Goal: Information Seeking & Learning: Compare options

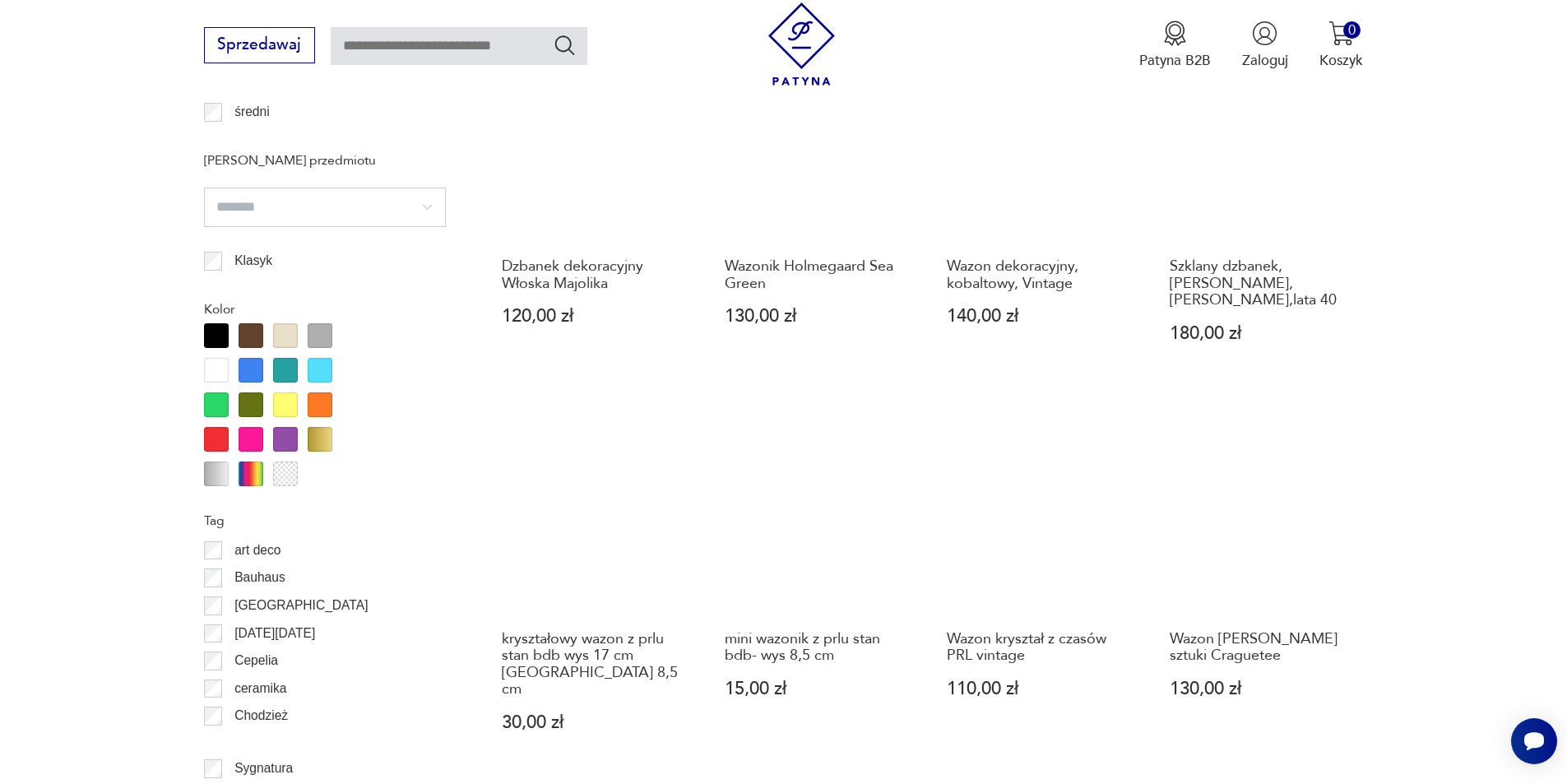
scroll to position [1780, 0]
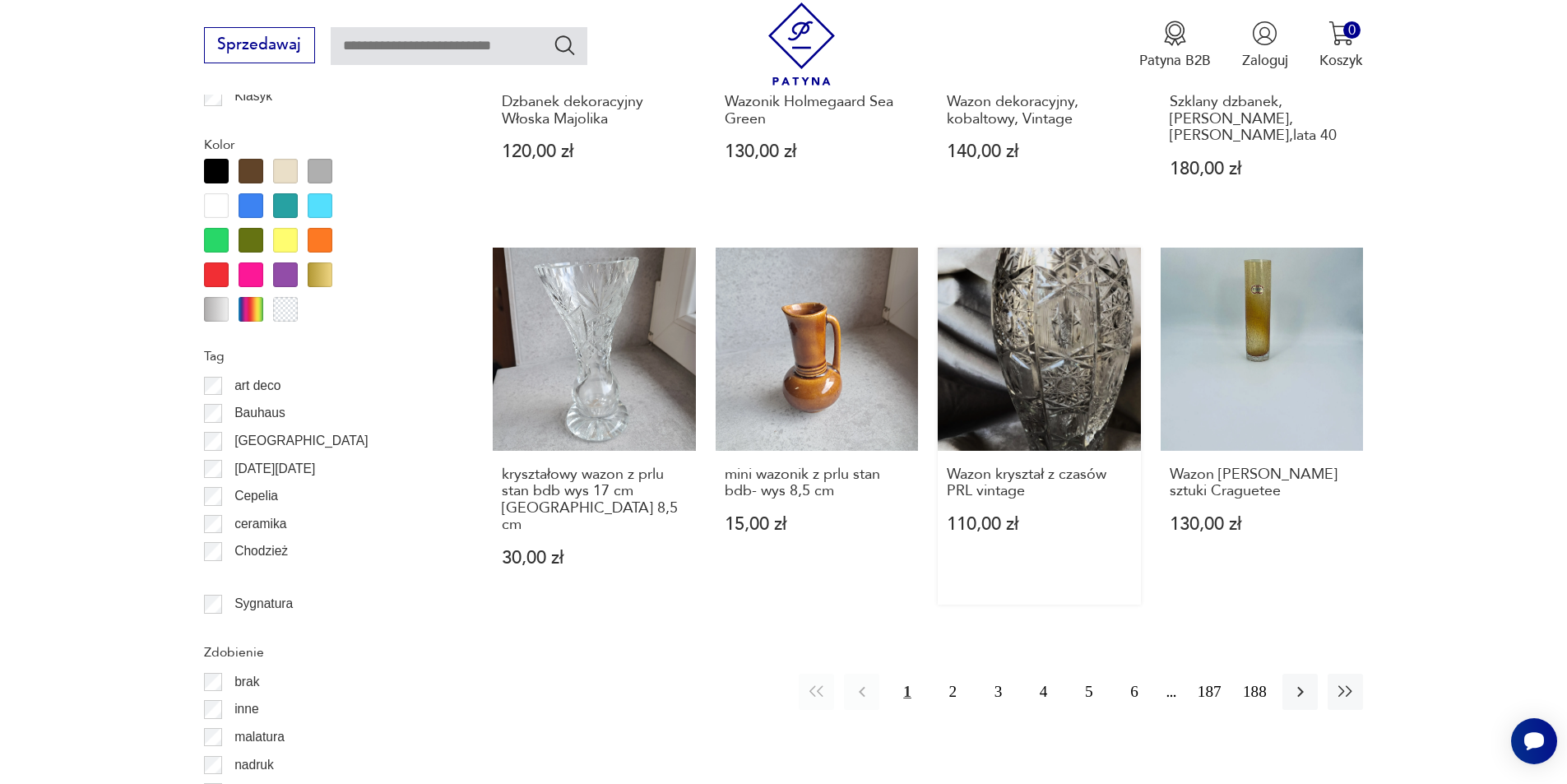
click at [1014, 272] on link "Wazon kryształ z czasów PRL vintage 110,00 zł" at bounding box center [1040, 426] width 203 height 357
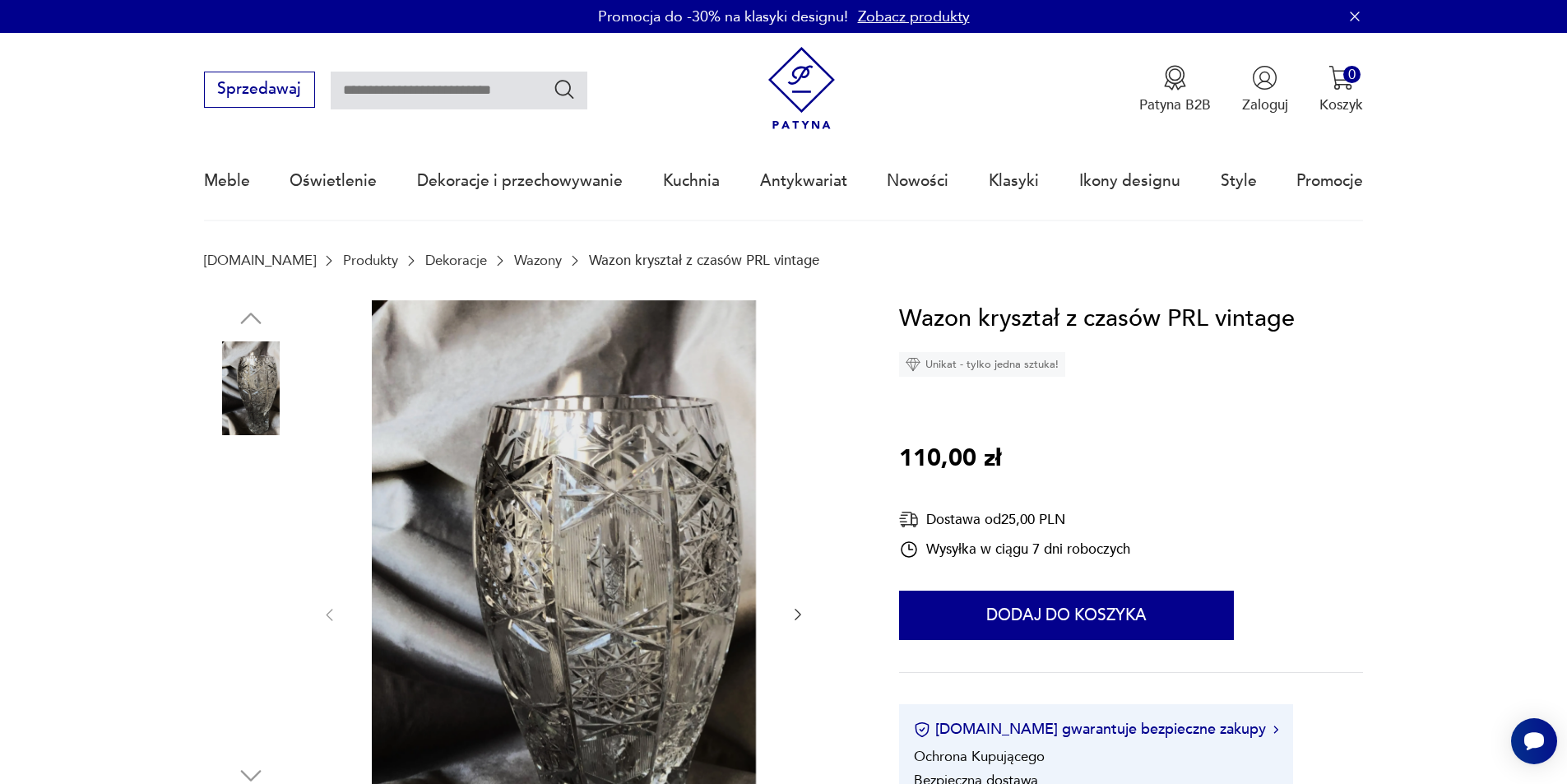
scroll to position [165, 0]
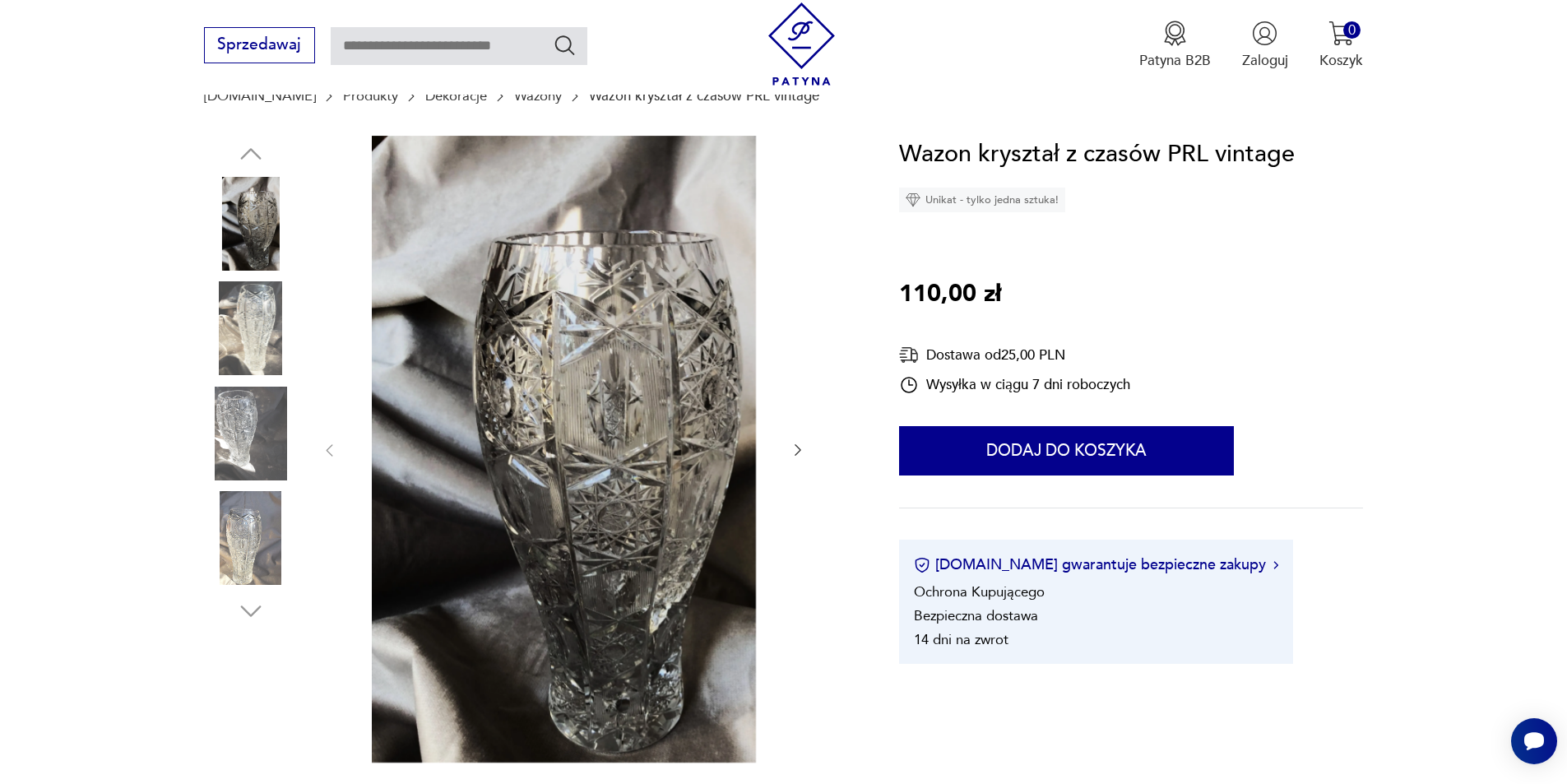
click at [797, 452] on icon "button" at bounding box center [798, 450] width 17 height 17
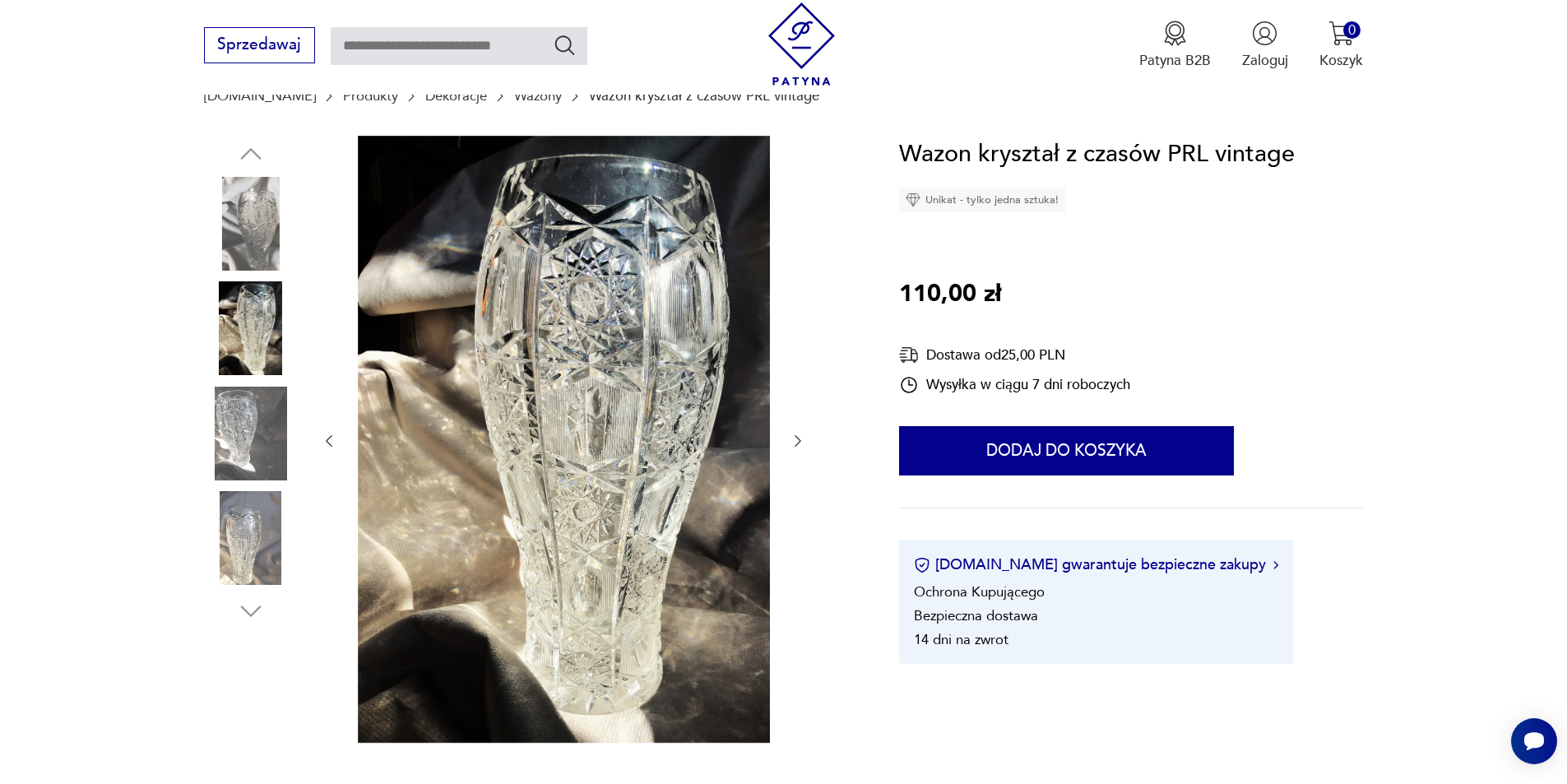
click at [797, 452] on div at bounding box center [564, 441] width 486 height 611
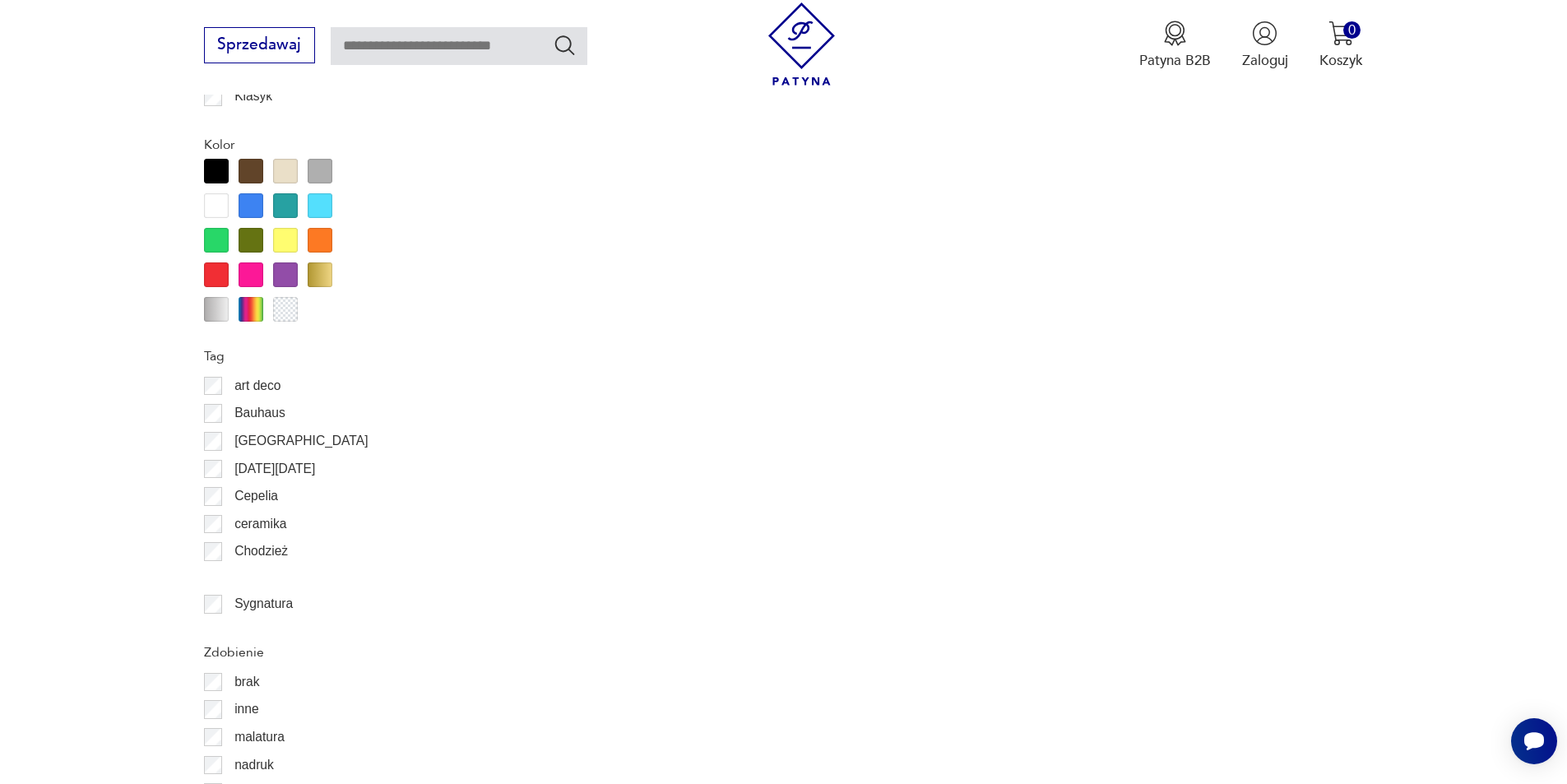
scroll to position [1962, 0]
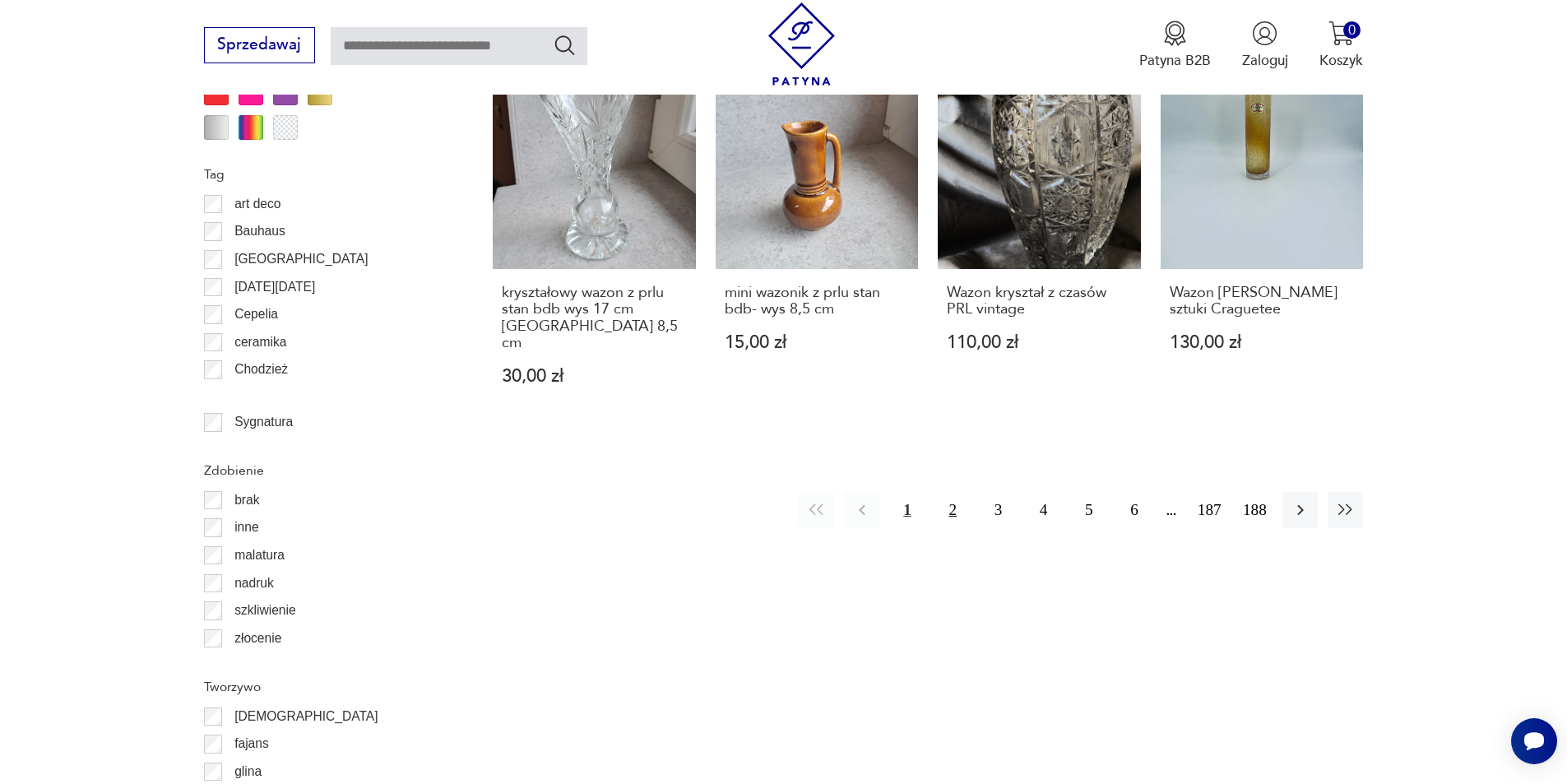
click at [952, 491] on button "2" at bounding box center [953, 509] width 36 height 36
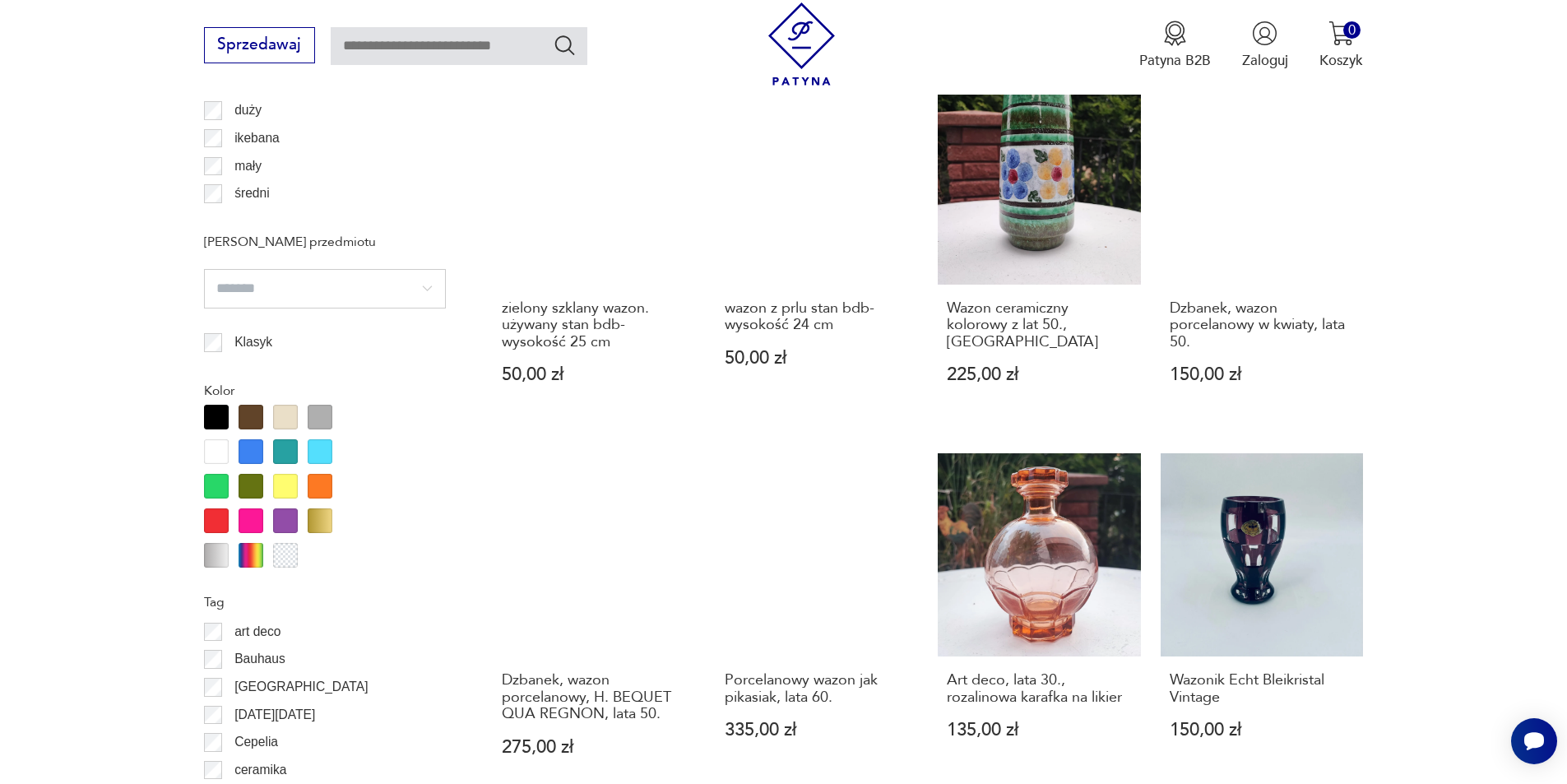
scroll to position [1781, 0]
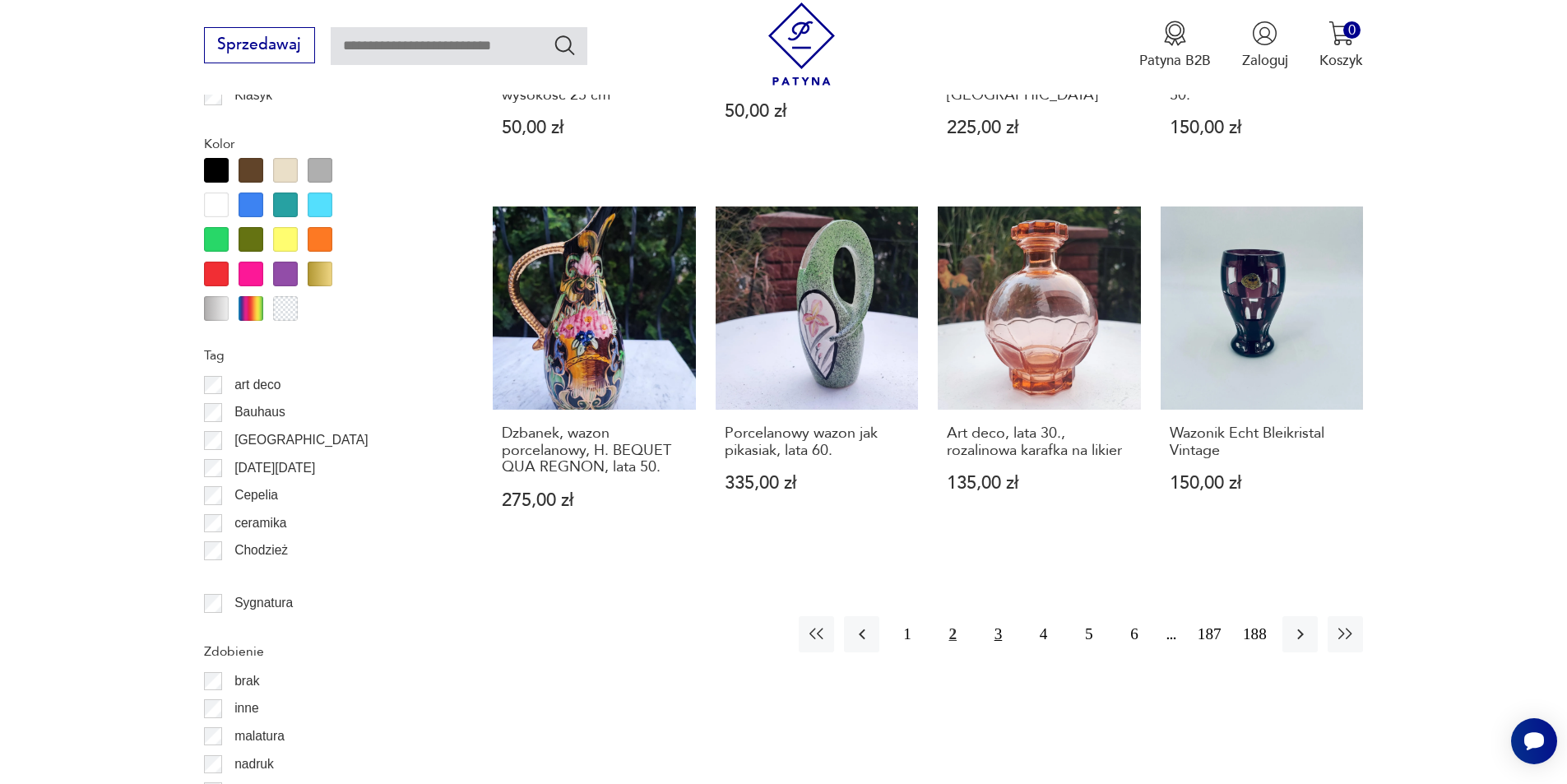
click at [998, 617] on button "3" at bounding box center [998, 634] width 36 height 36
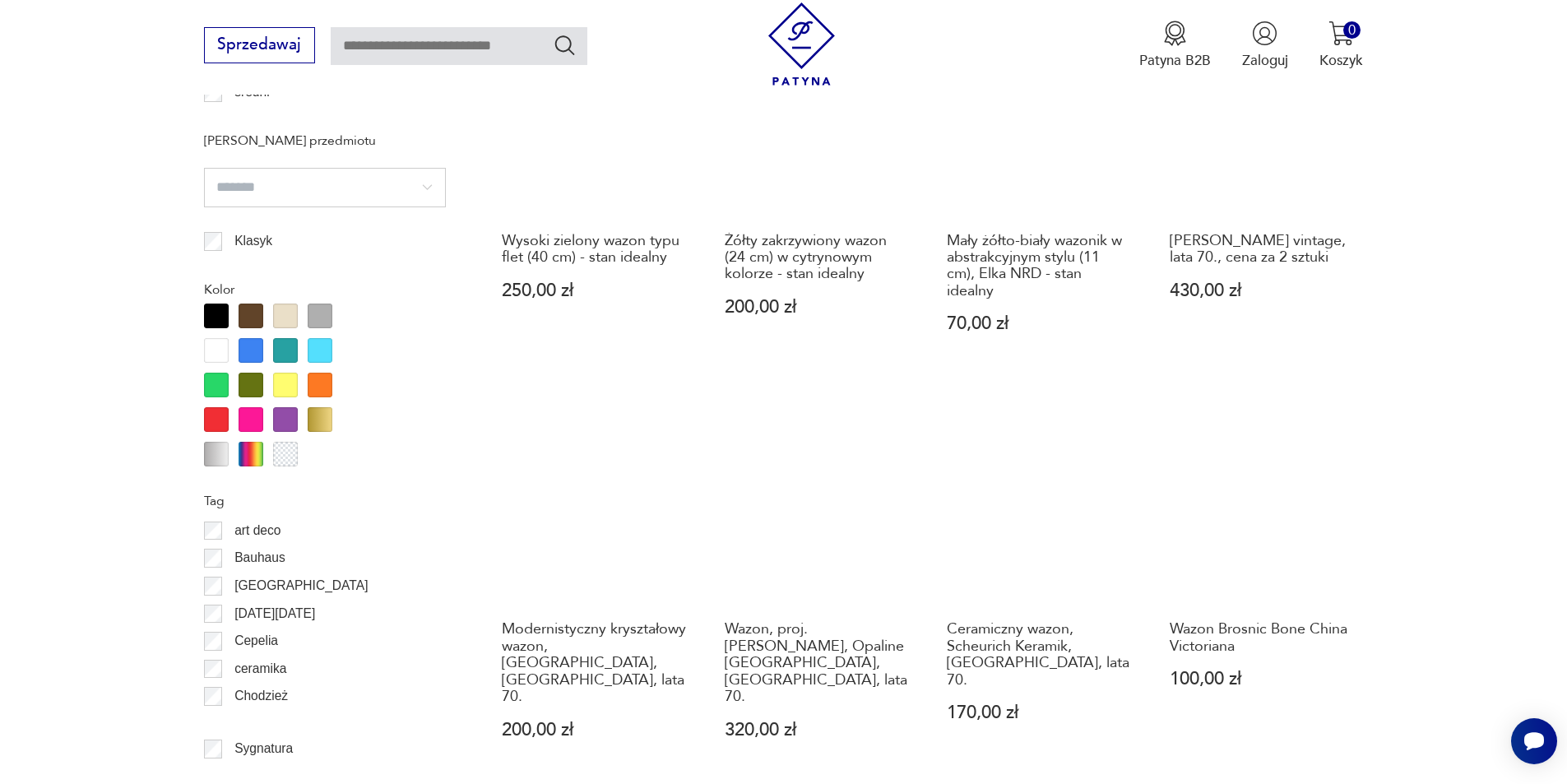
scroll to position [1781, 0]
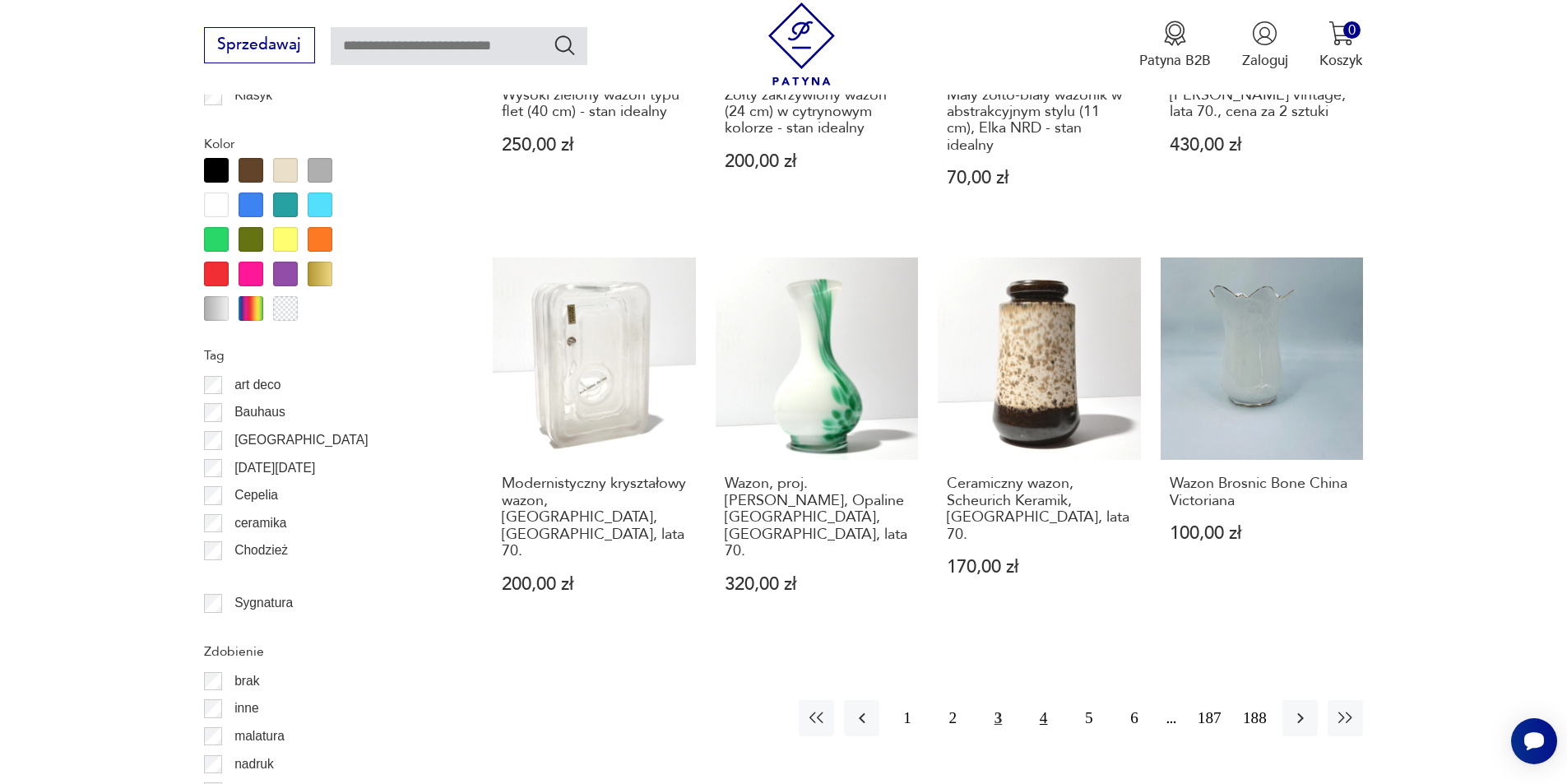
click at [1041, 700] on button "4" at bounding box center [1043, 717] width 36 height 36
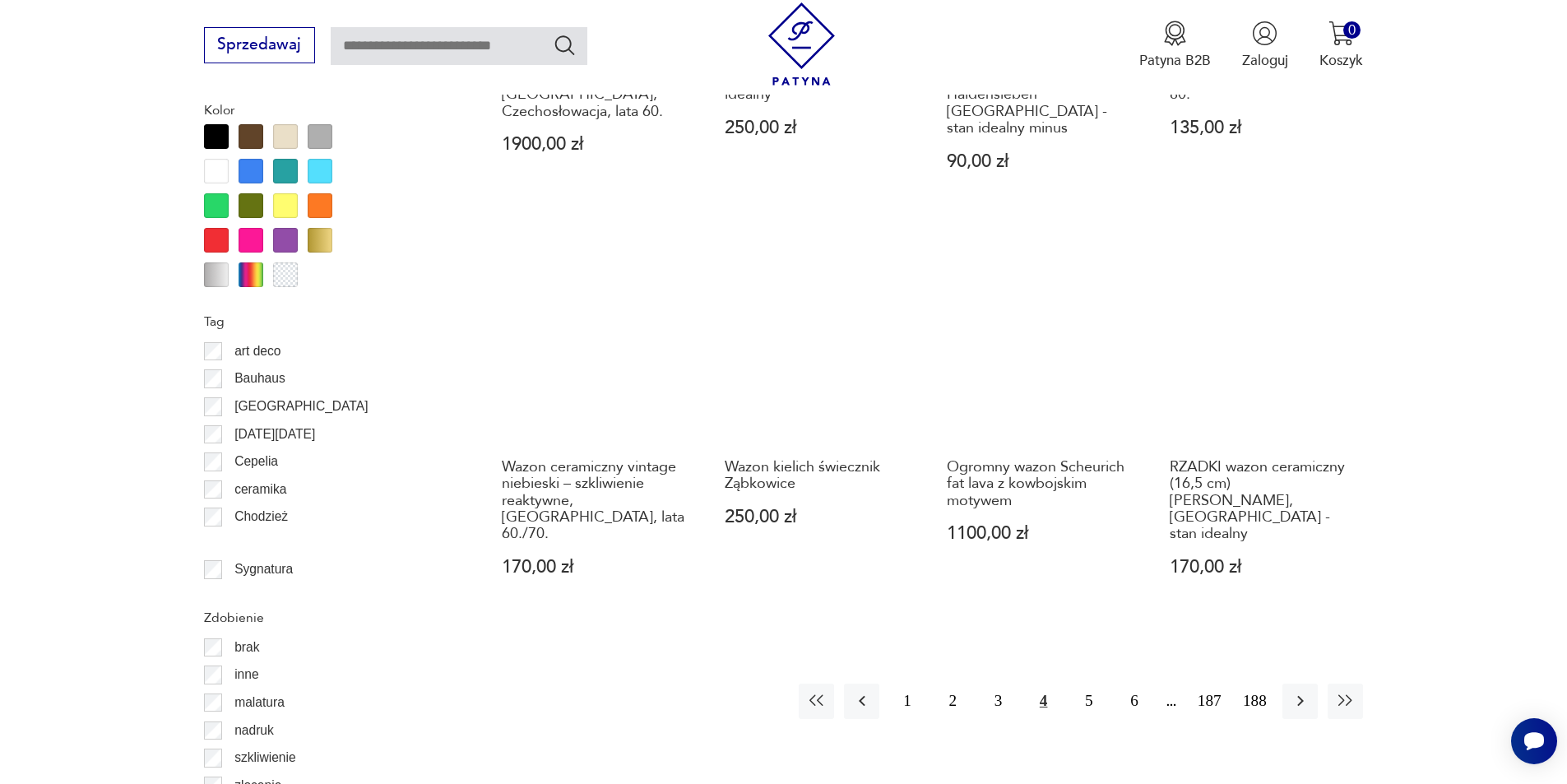
scroll to position [1945, 0]
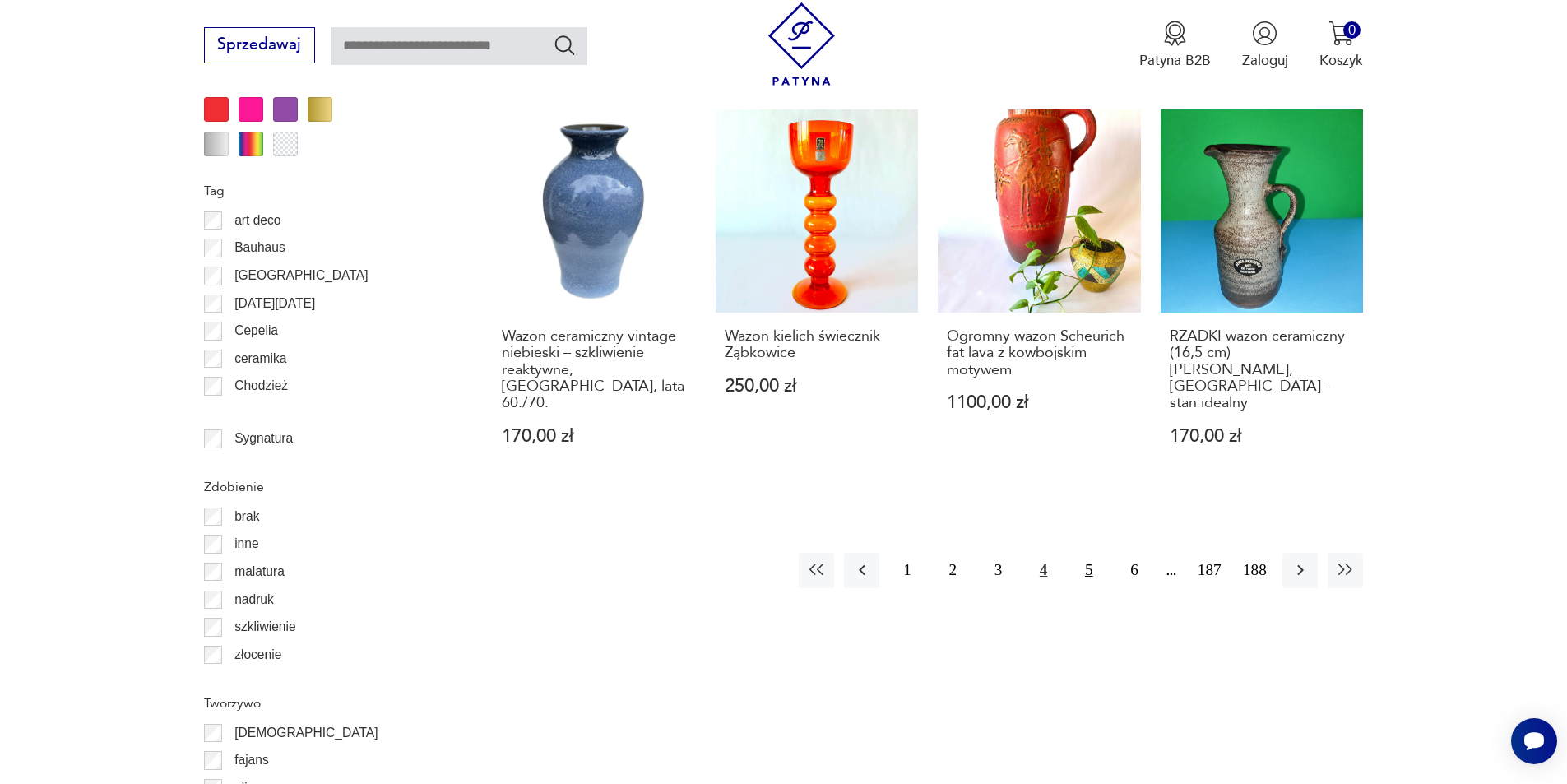
click at [1092, 553] on button "5" at bounding box center [1089, 570] width 36 height 36
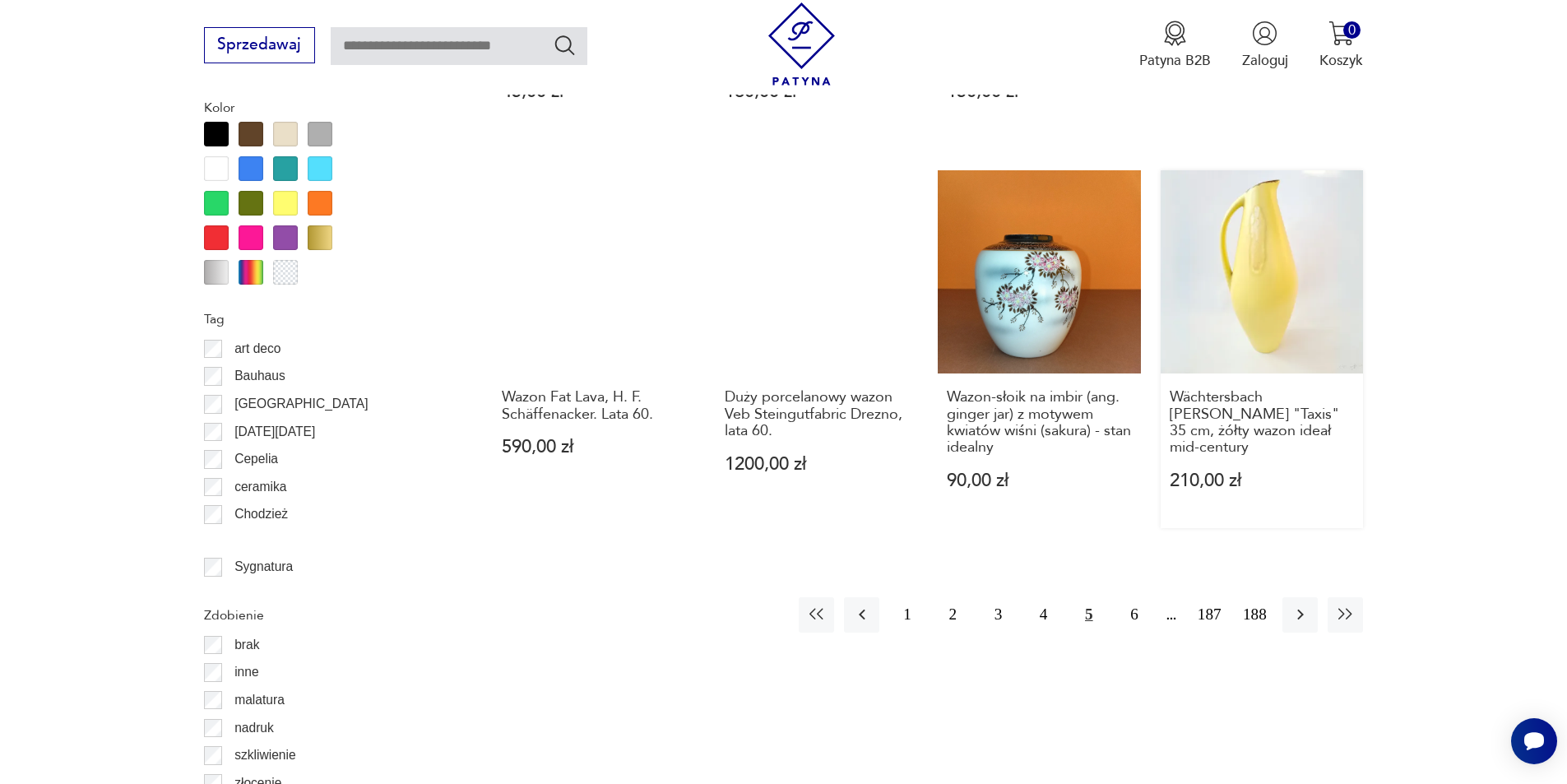
scroll to position [1699, 0]
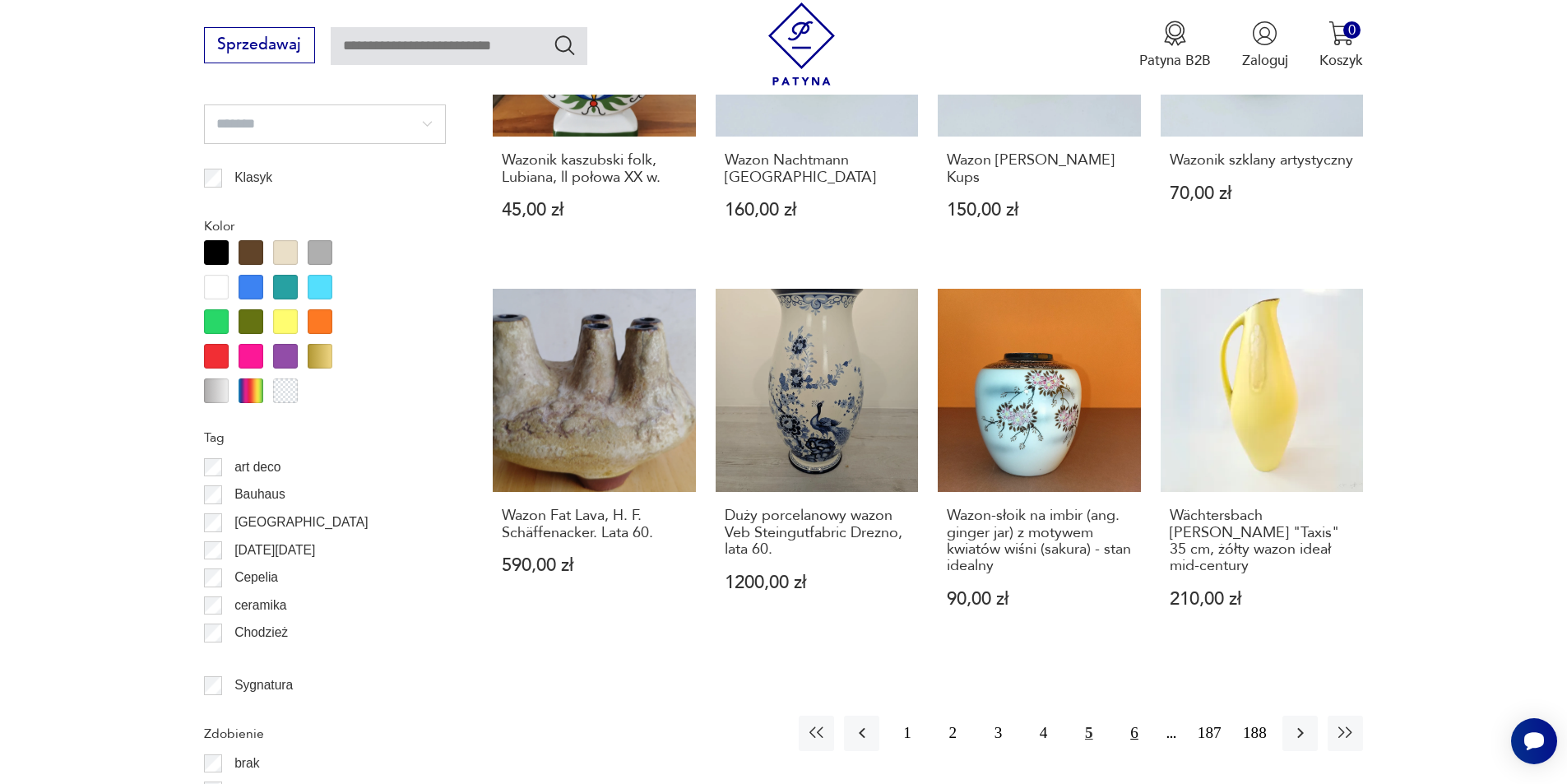
click at [1129, 716] on button "6" at bounding box center [1134, 733] width 36 height 36
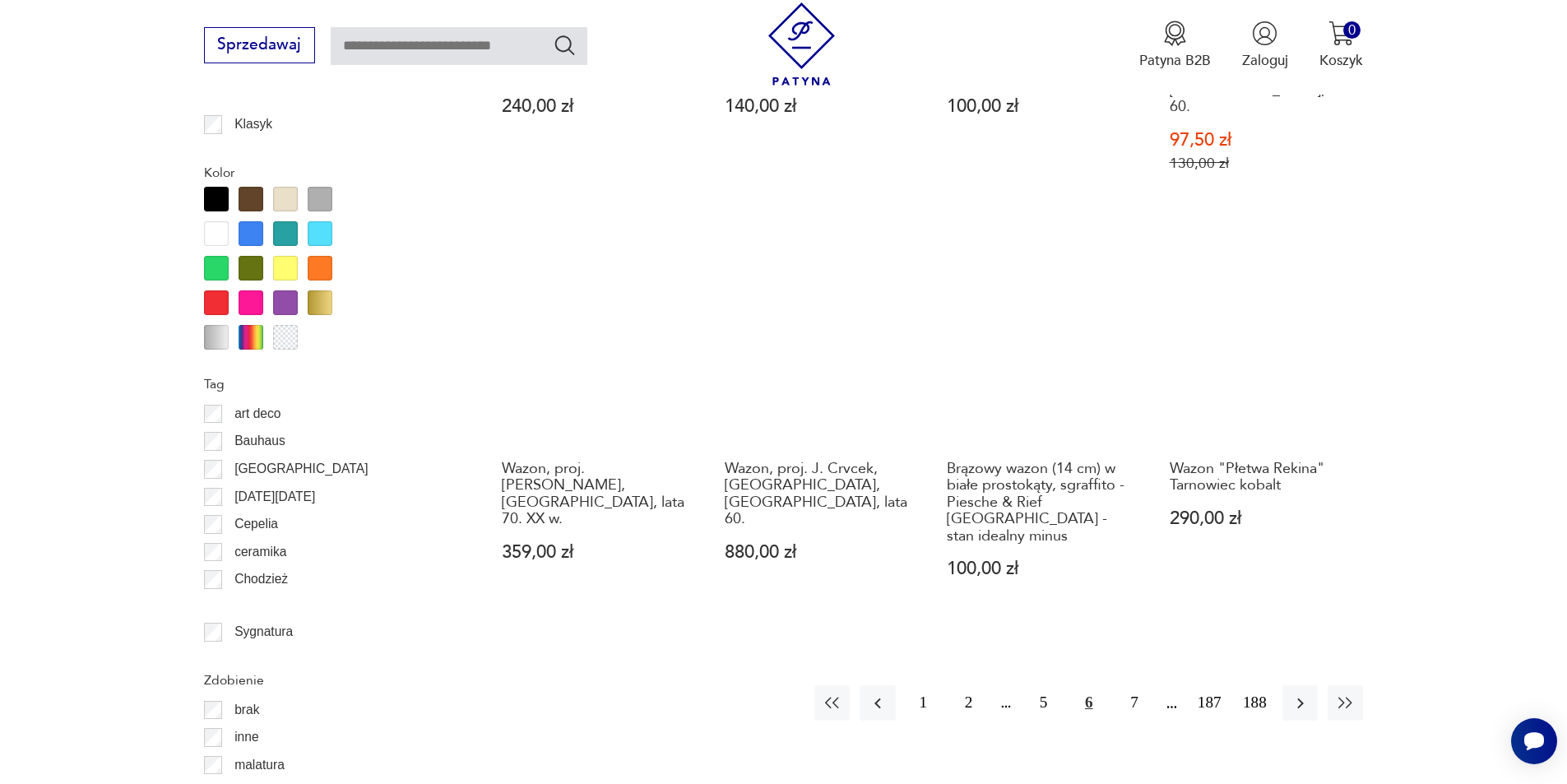
scroll to position [1863, 0]
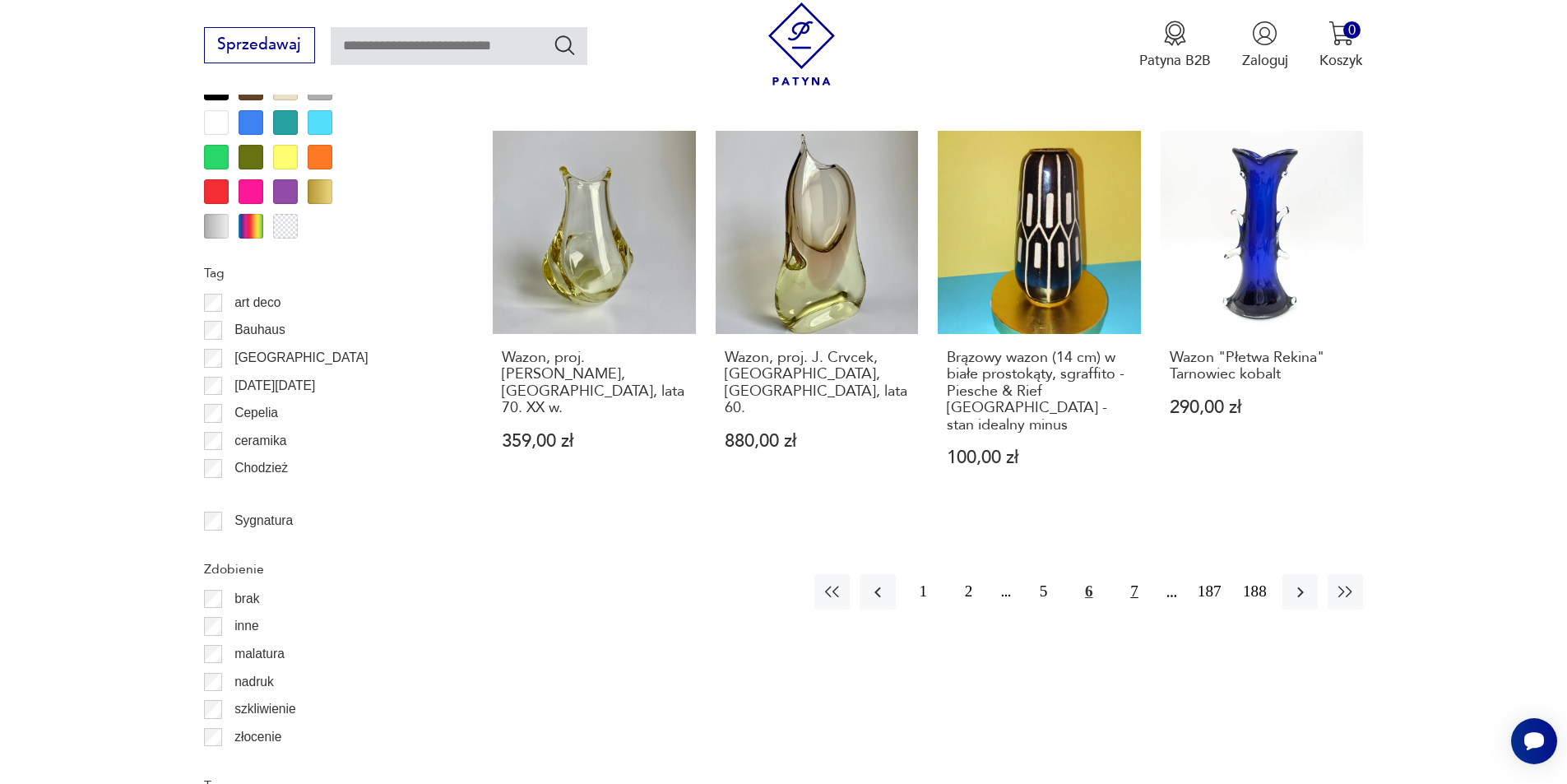
click at [1135, 574] on button "7" at bounding box center [1134, 591] width 36 height 36
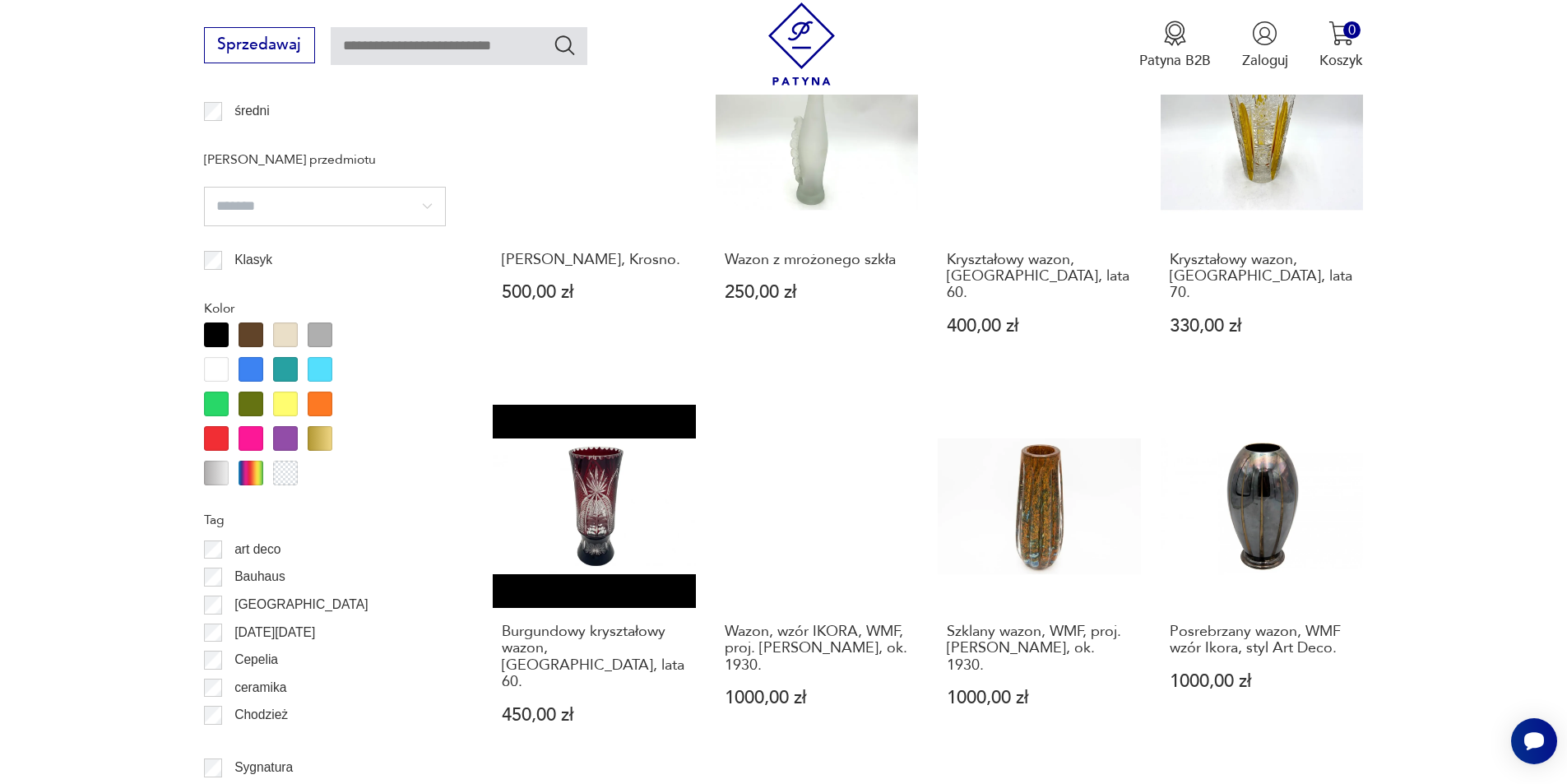
scroll to position [1945, 0]
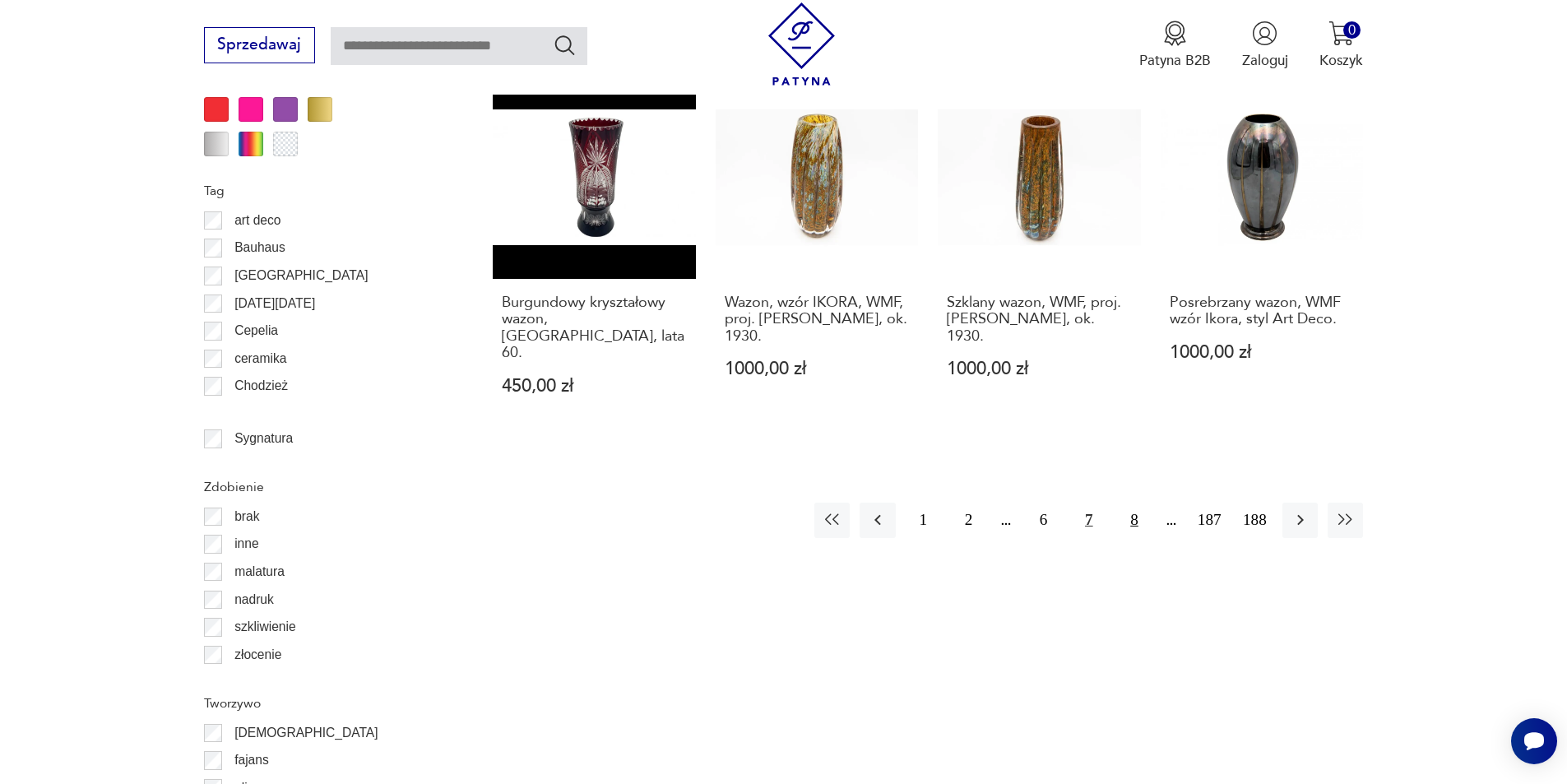
click at [1134, 502] on button "8" at bounding box center [1134, 520] width 36 height 36
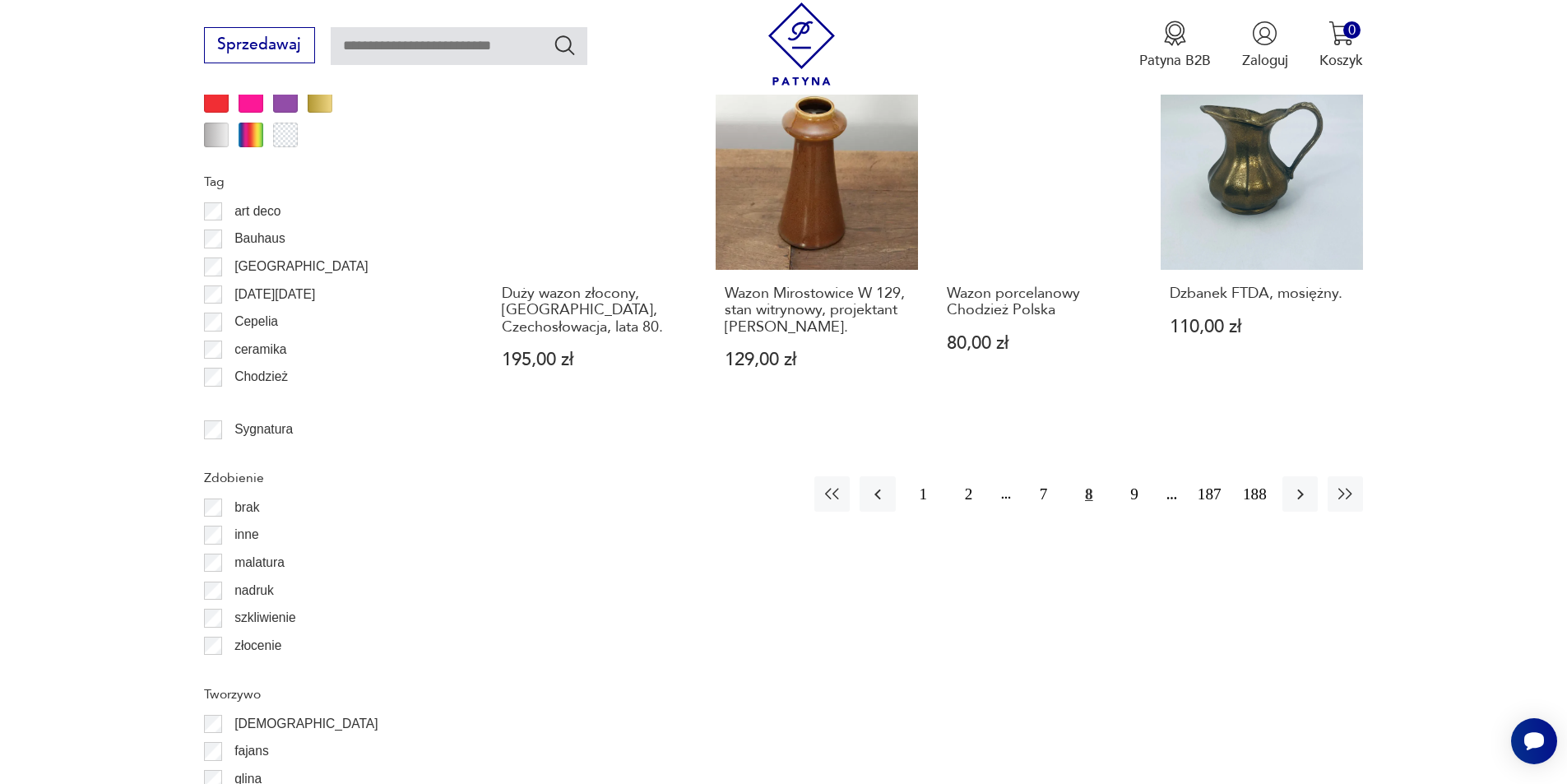
scroll to position [2028, 0]
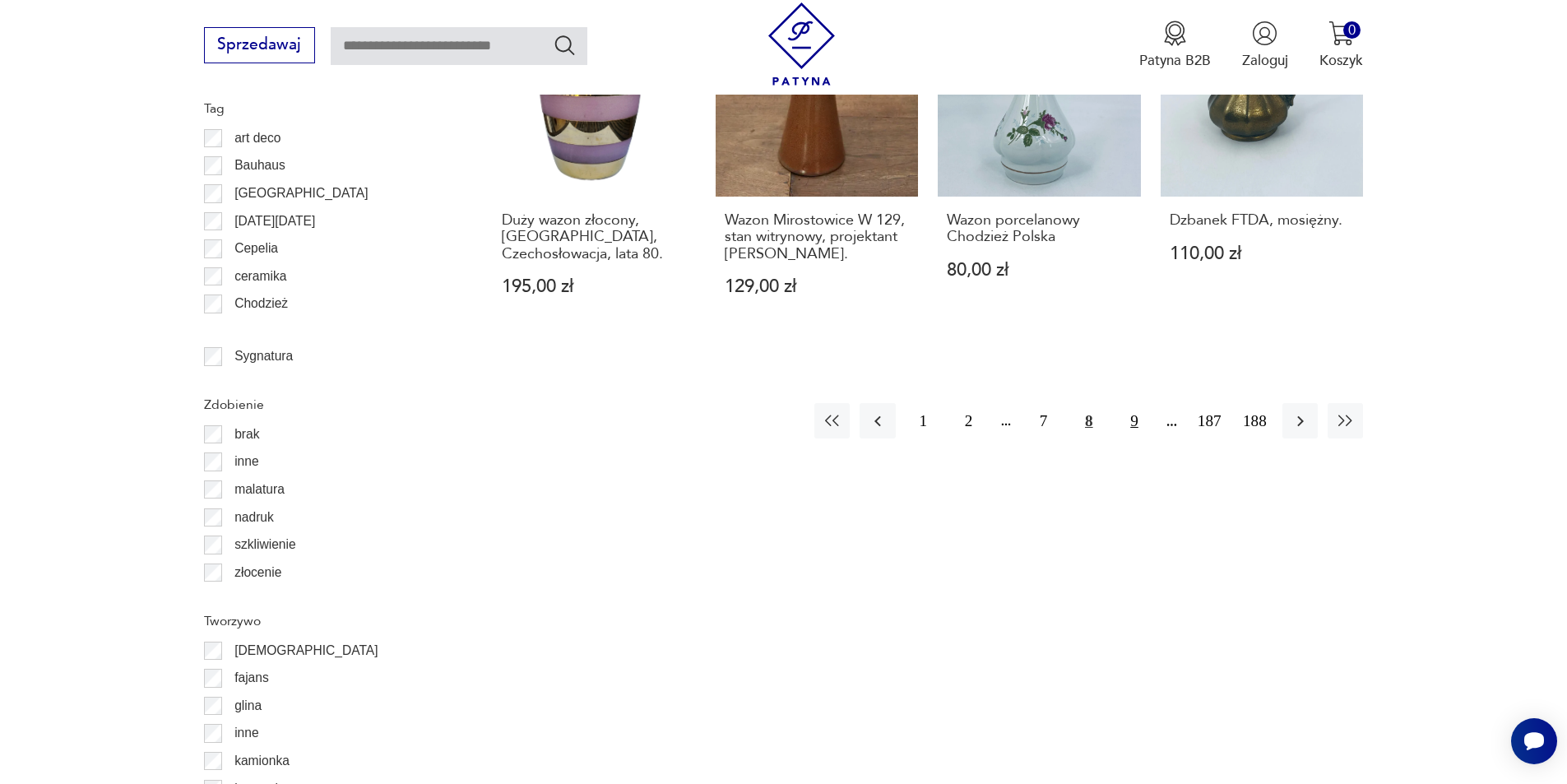
click at [1134, 403] on button "9" at bounding box center [1134, 421] width 36 height 36
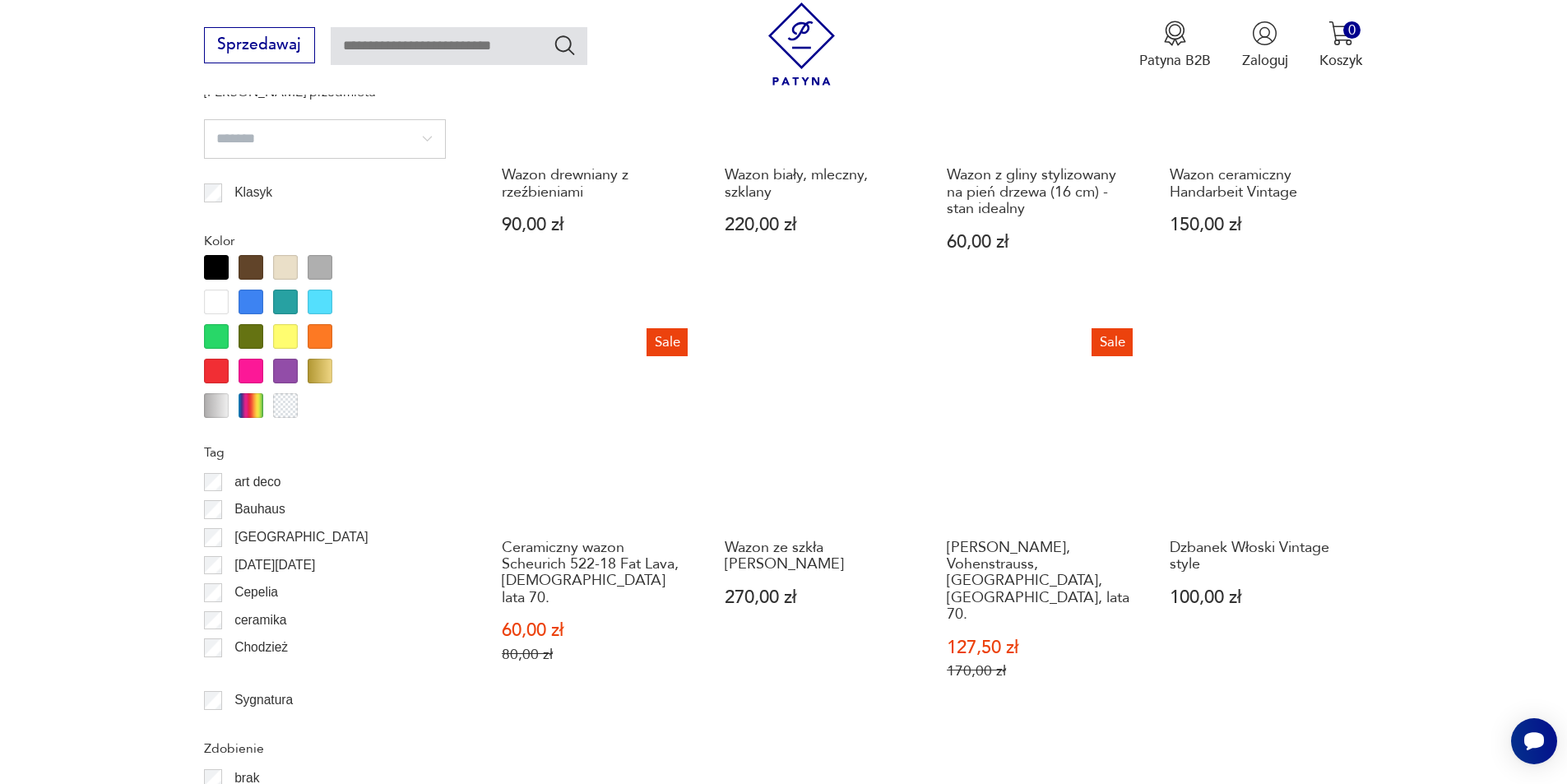
scroll to position [1863, 0]
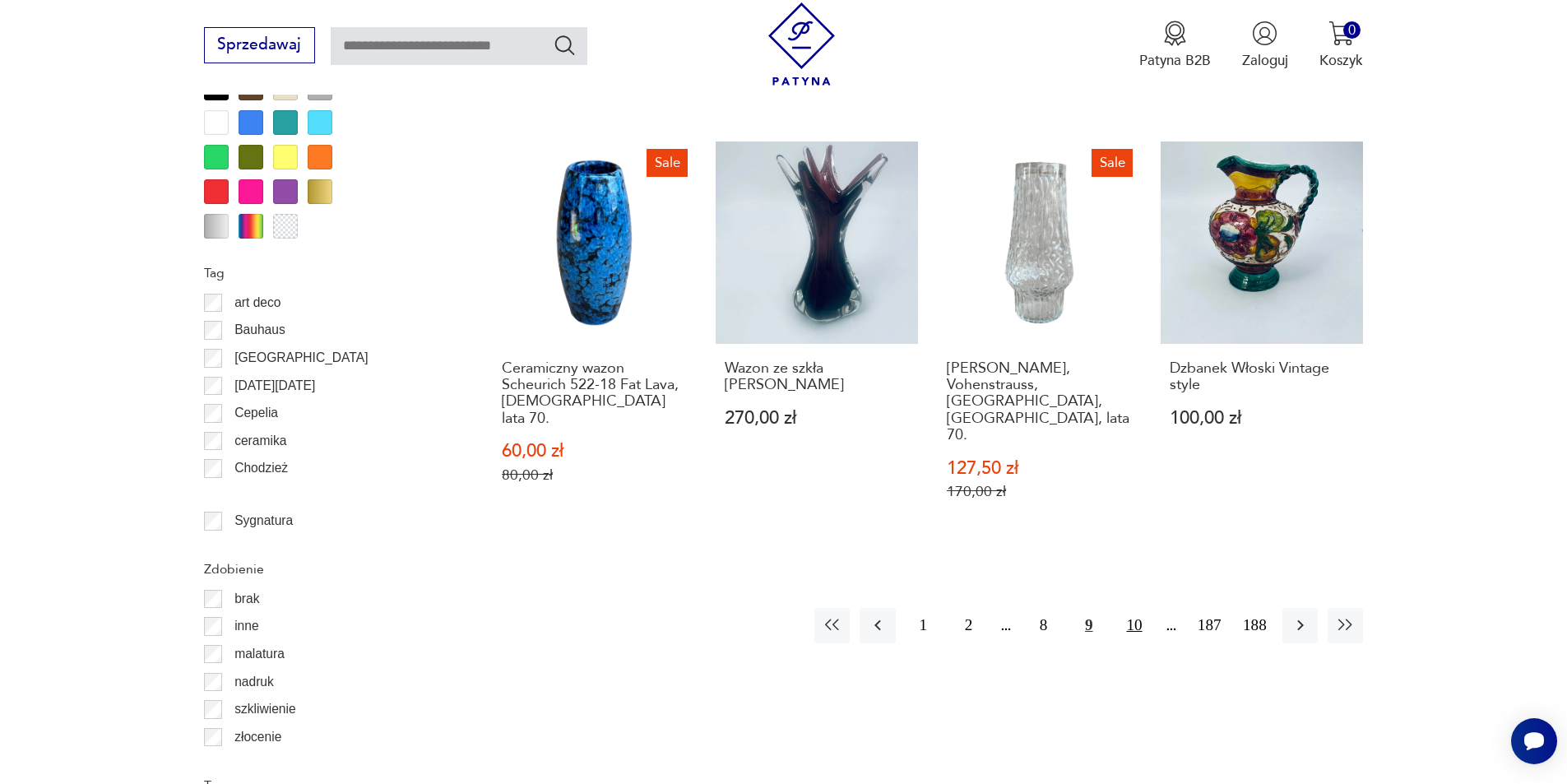
click at [1134, 608] on button "10" at bounding box center [1134, 625] width 36 height 36
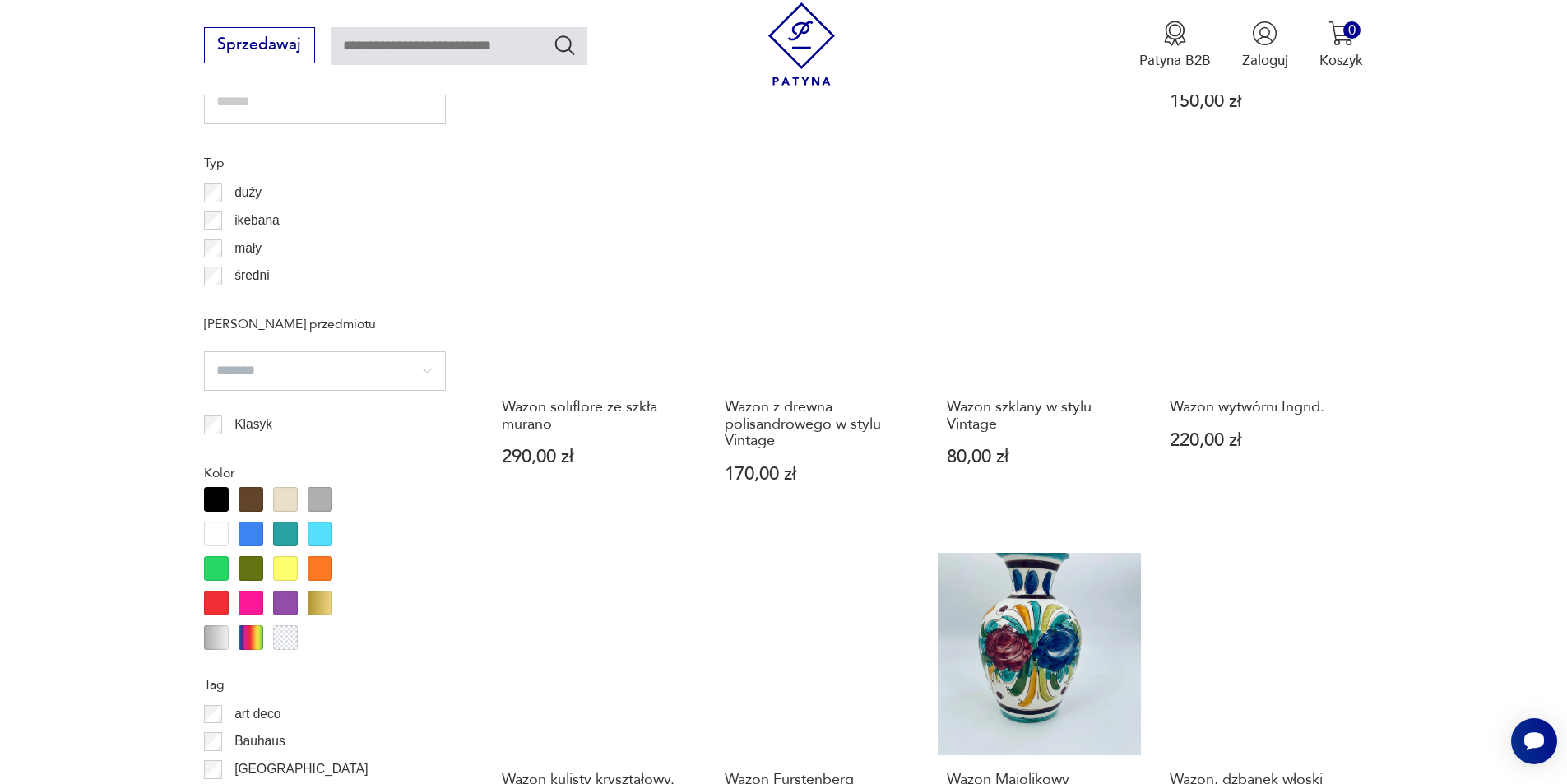
scroll to position [1699, 0]
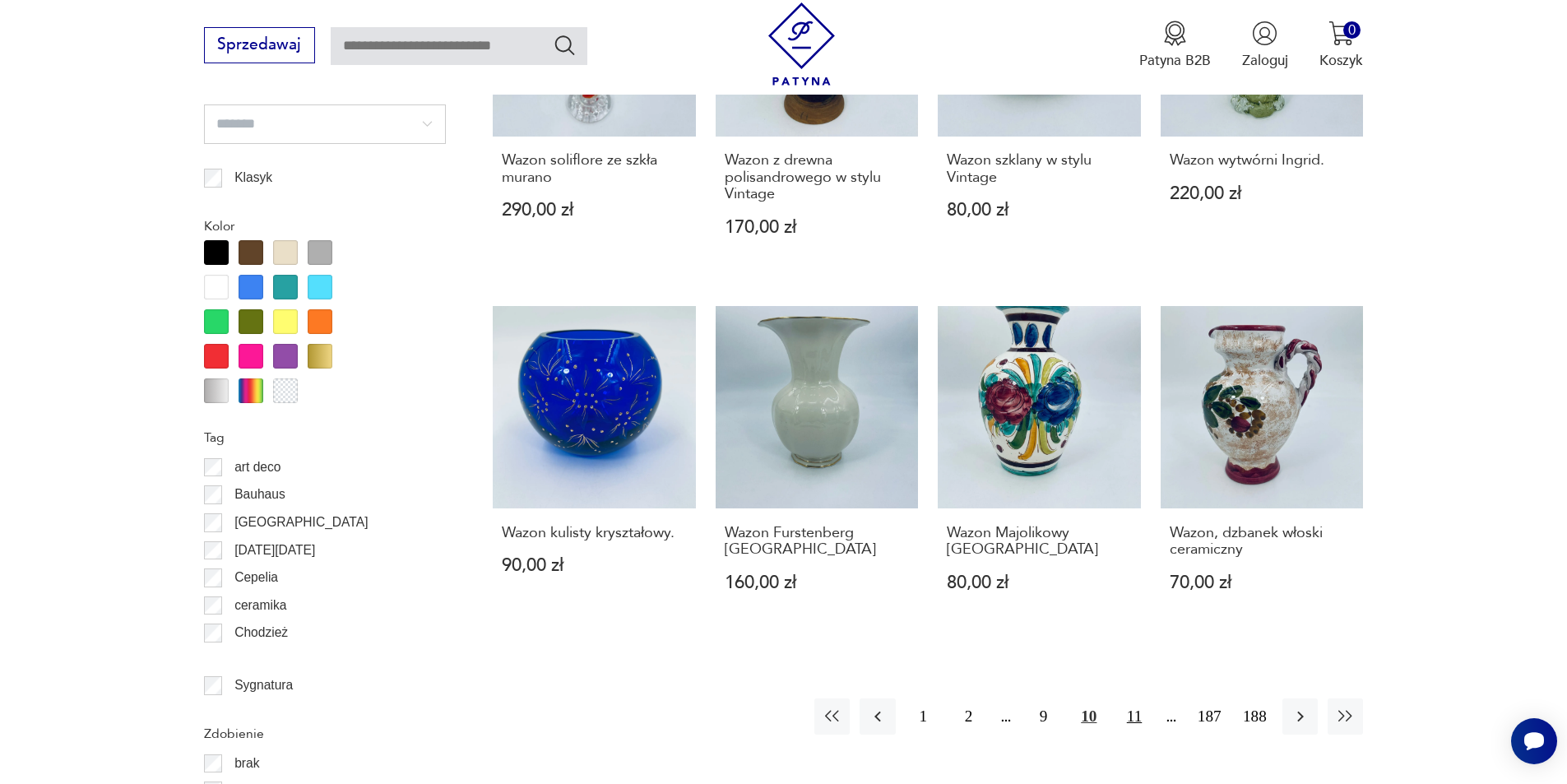
click at [1128, 698] on button "11" at bounding box center [1134, 716] width 36 height 36
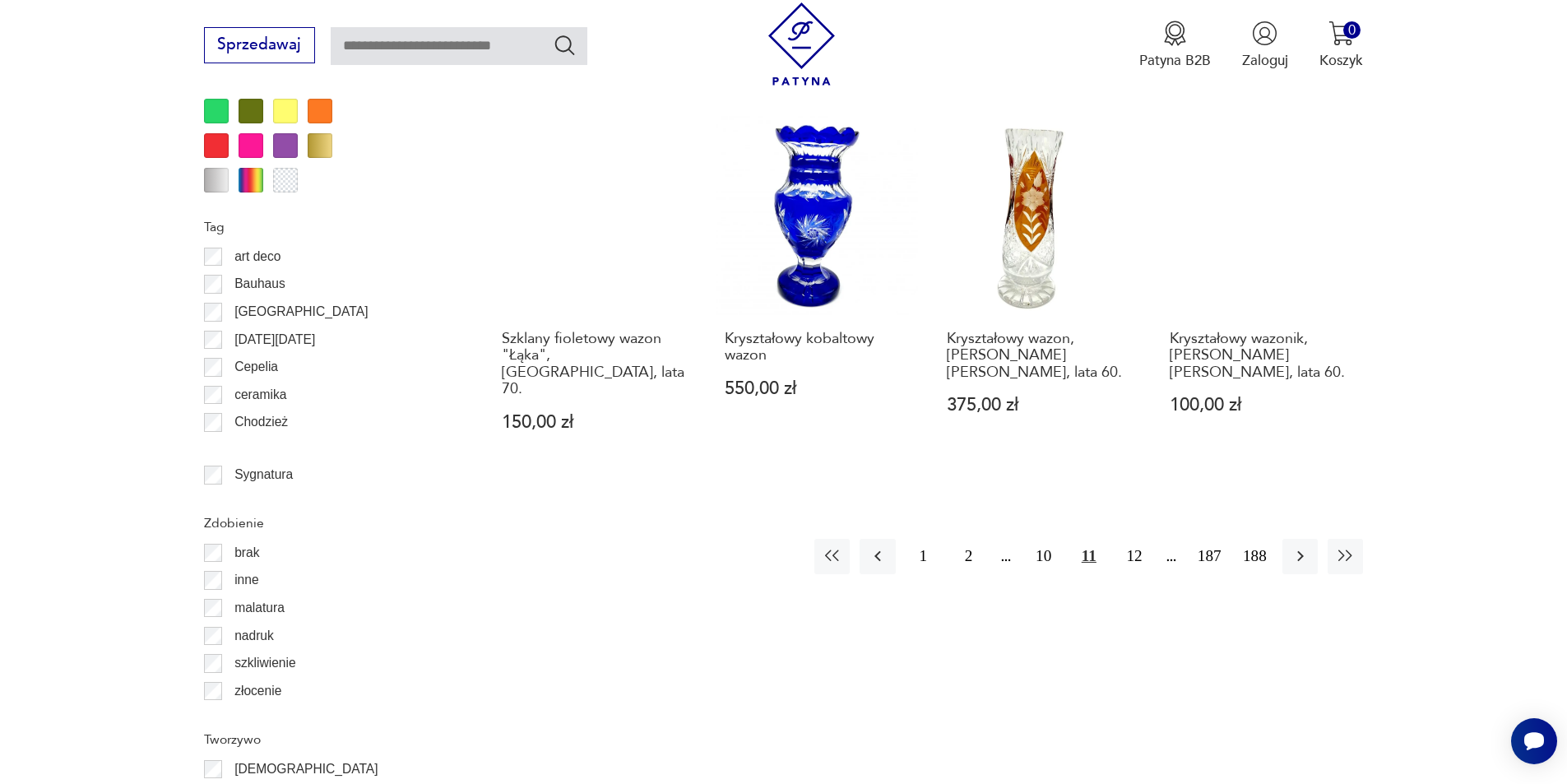
scroll to position [2028, 0]
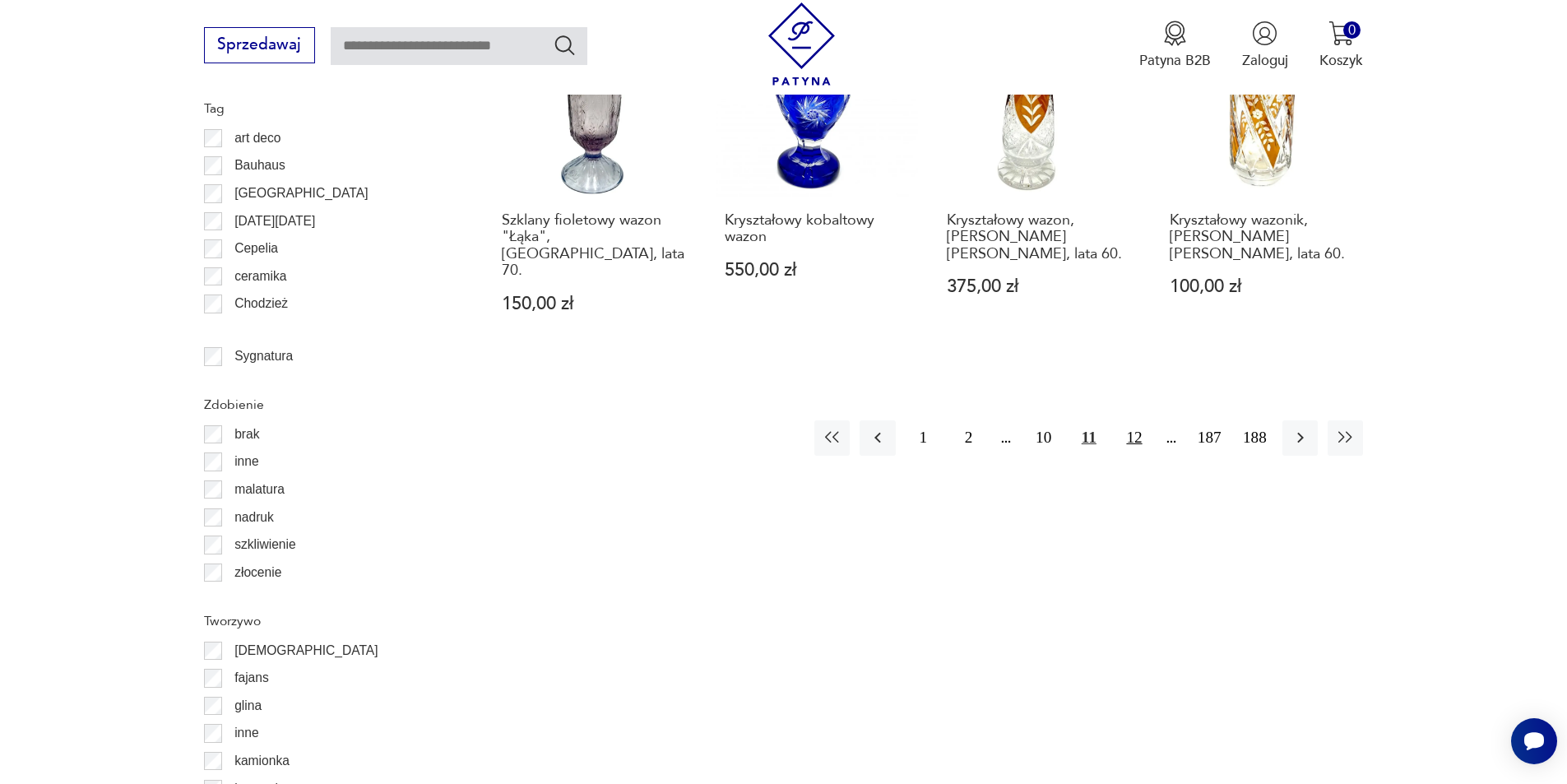
click at [1138, 420] on button "12" at bounding box center [1134, 437] width 36 height 36
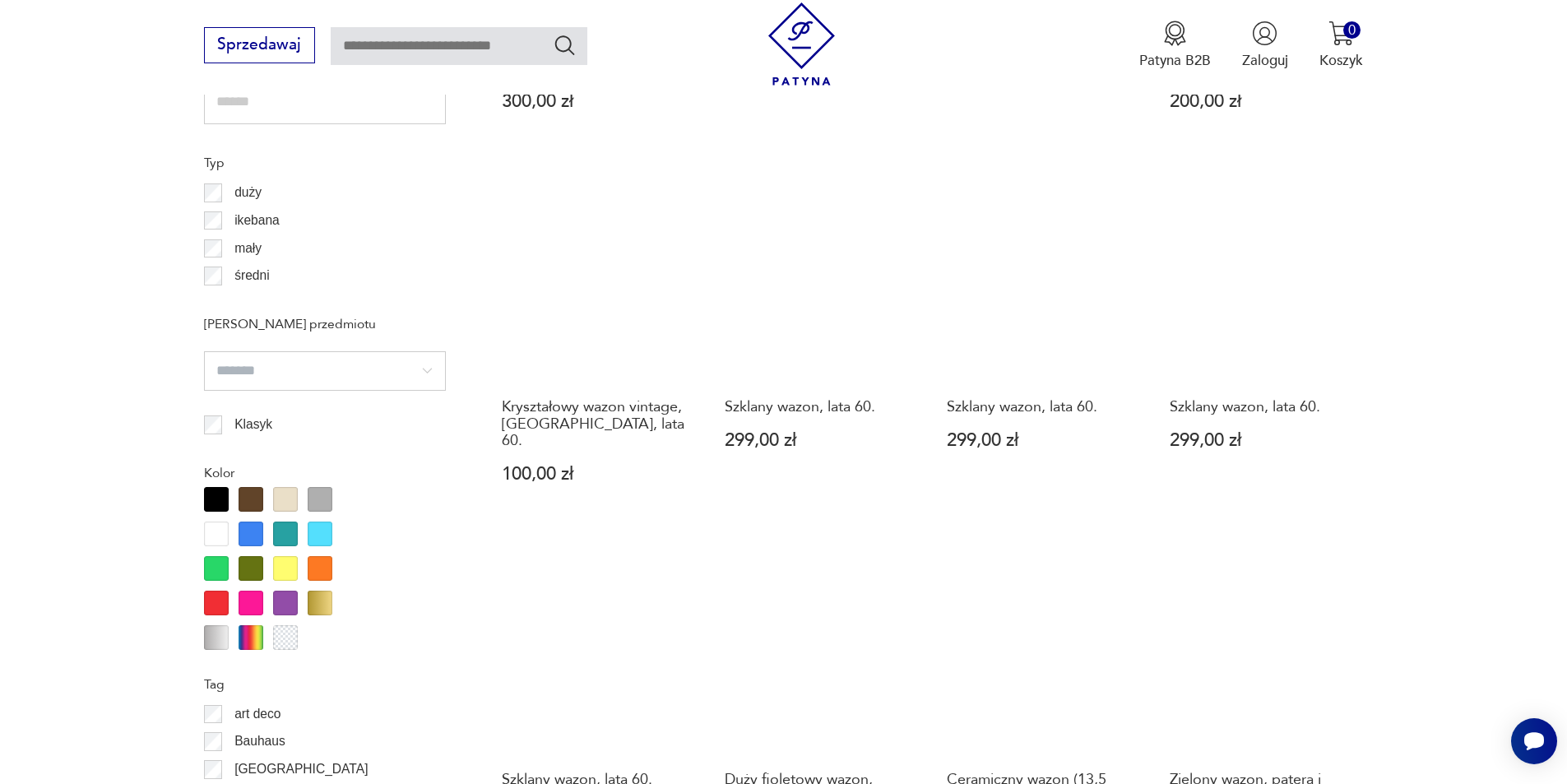
scroll to position [1781, 0]
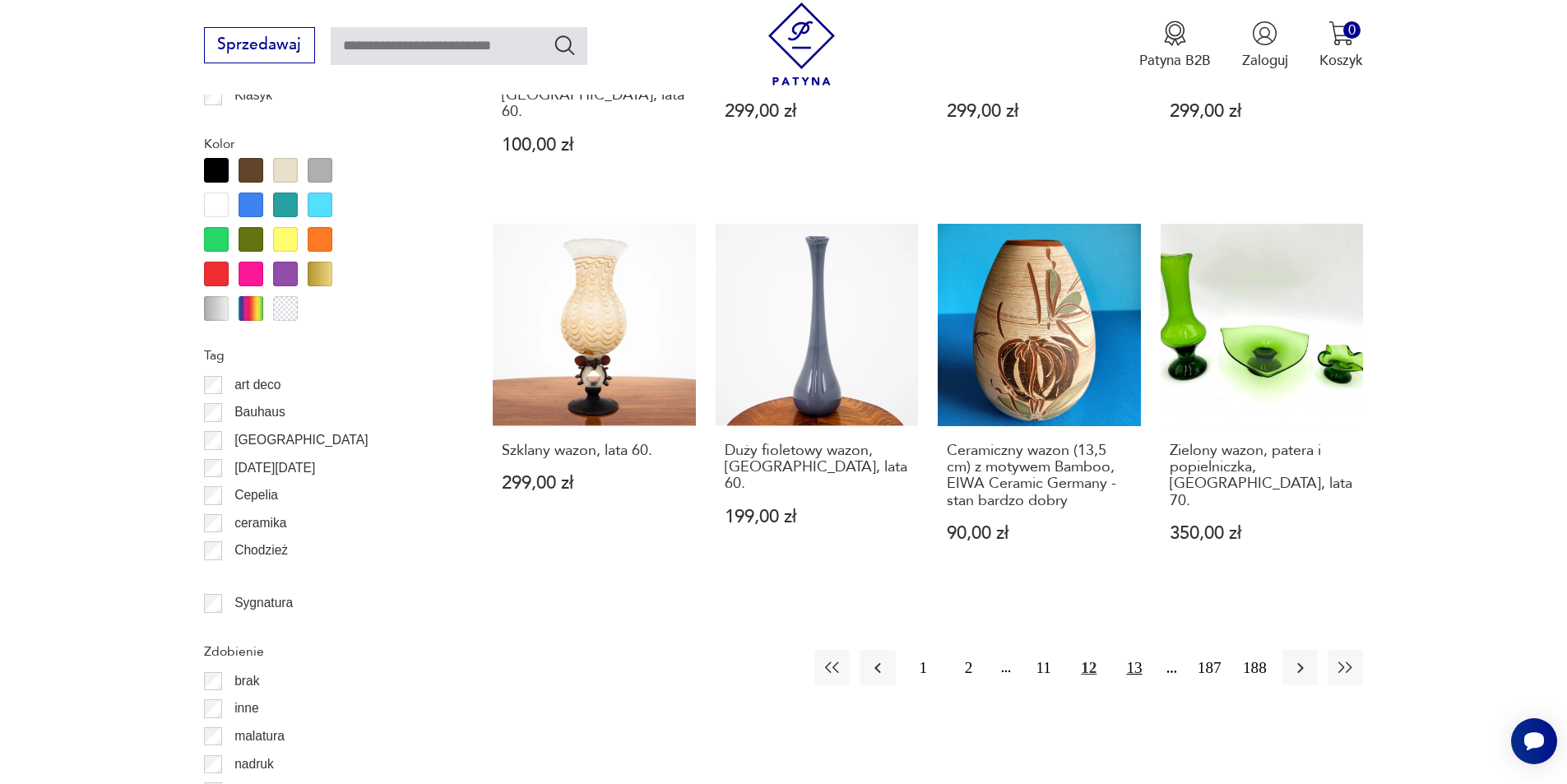
drag, startPoint x: 1138, startPoint y: 616, endPoint x: 1182, endPoint y: 585, distance: 53.8
click at [1139, 649] on button "13" at bounding box center [1134, 667] width 36 height 36
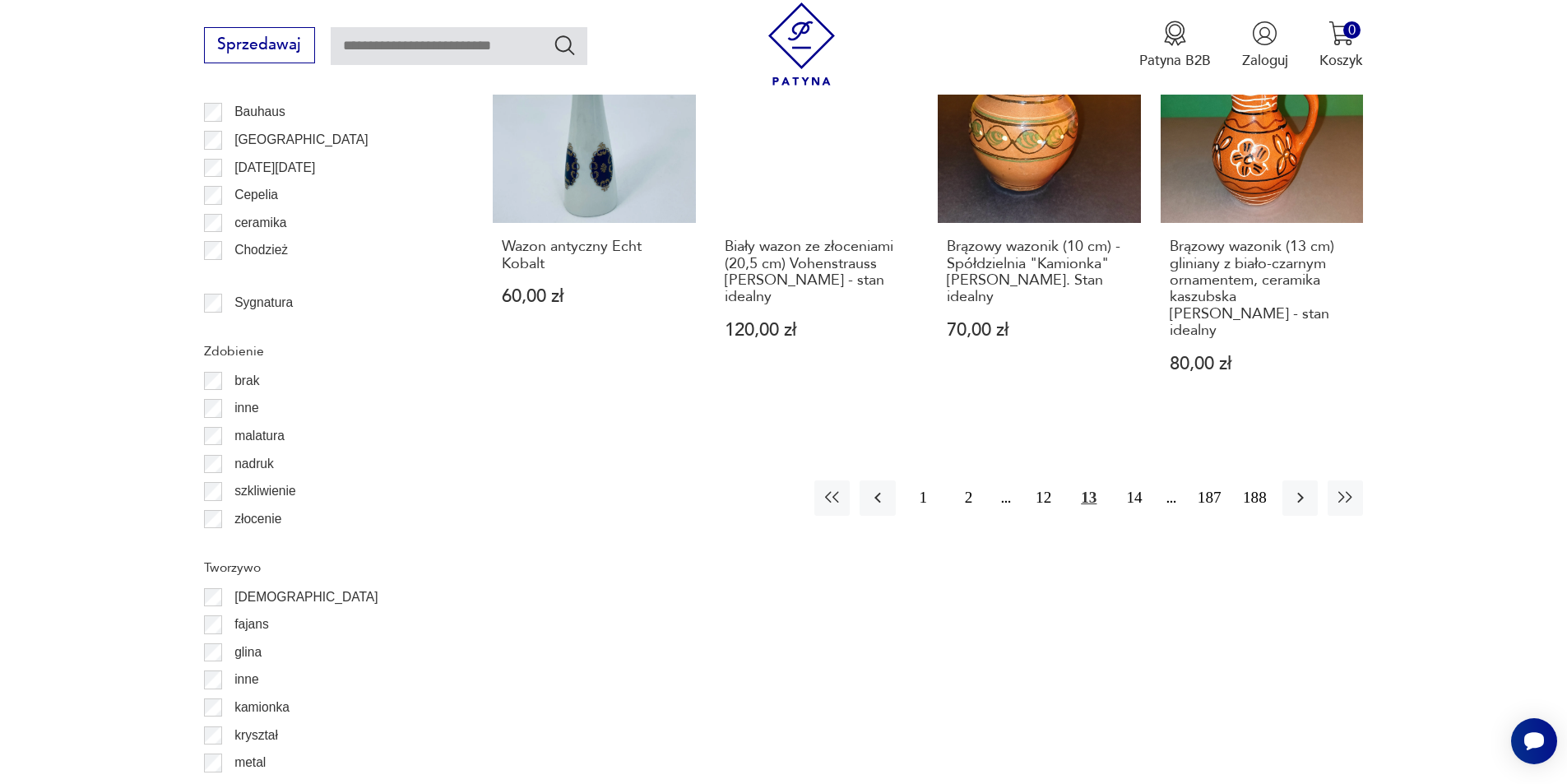
scroll to position [2275, 0]
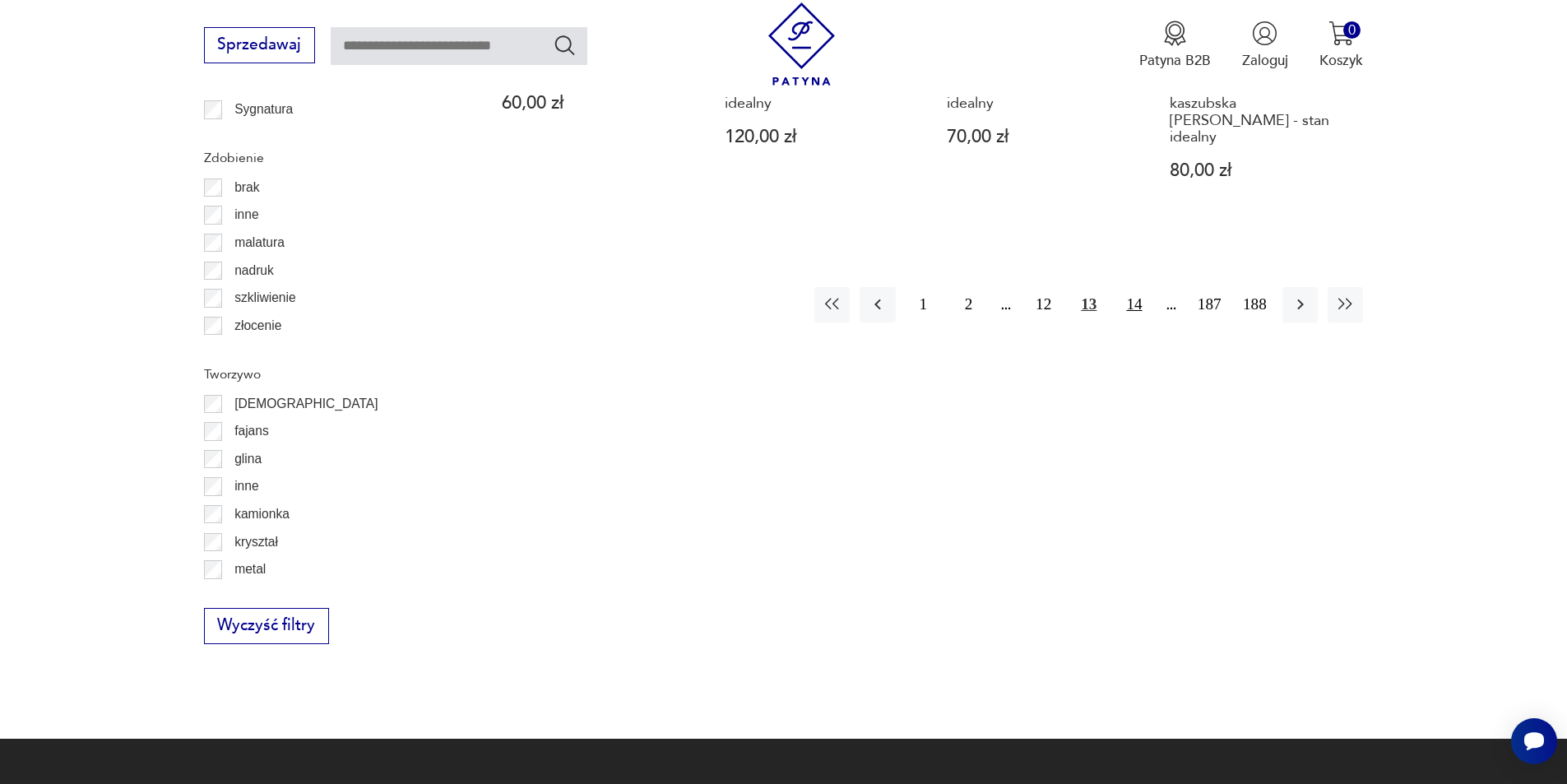
click at [1137, 287] on button "14" at bounding box center [1134, 304] width 36 height 36
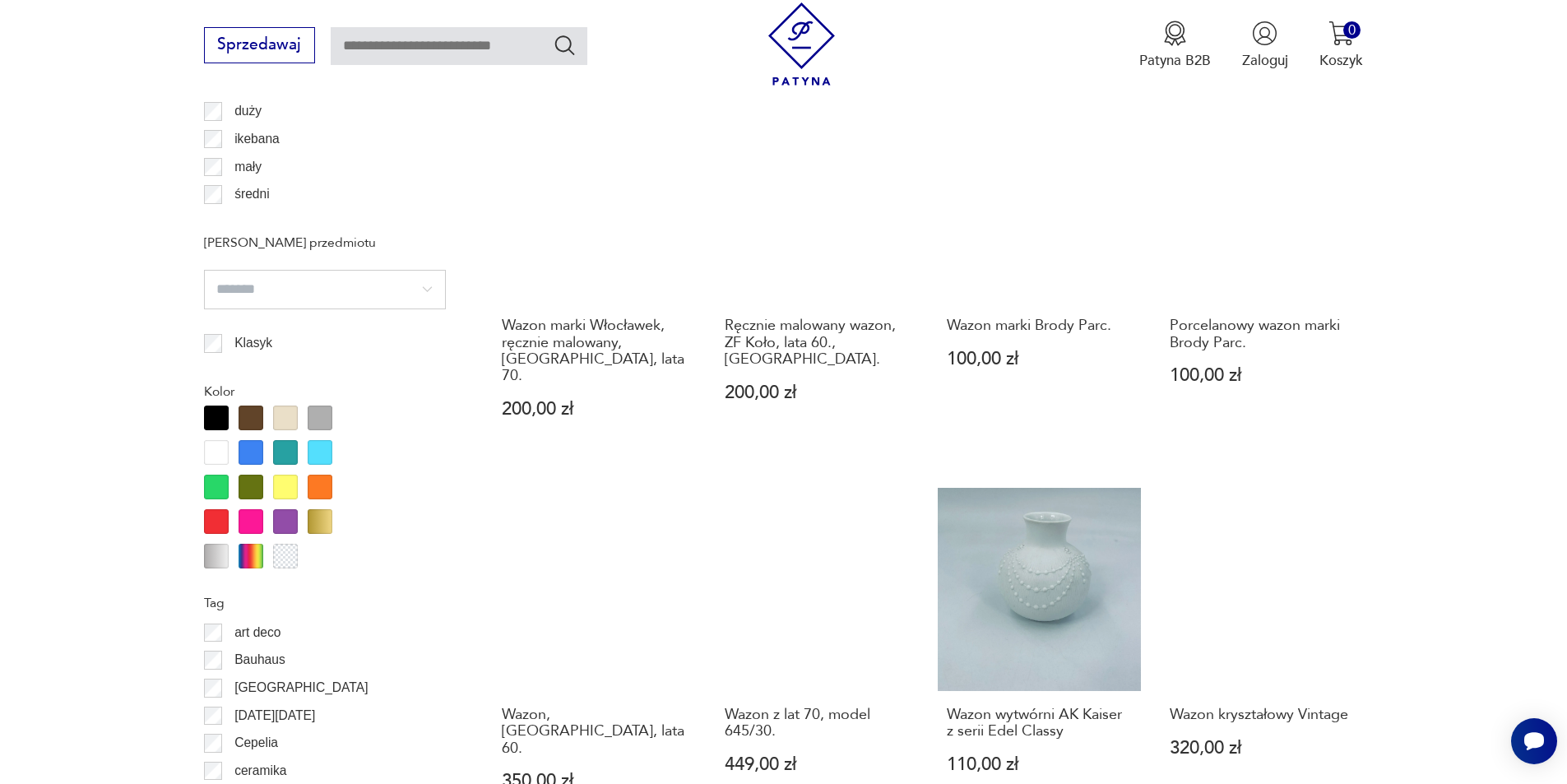
scroll to position [1781, 0]
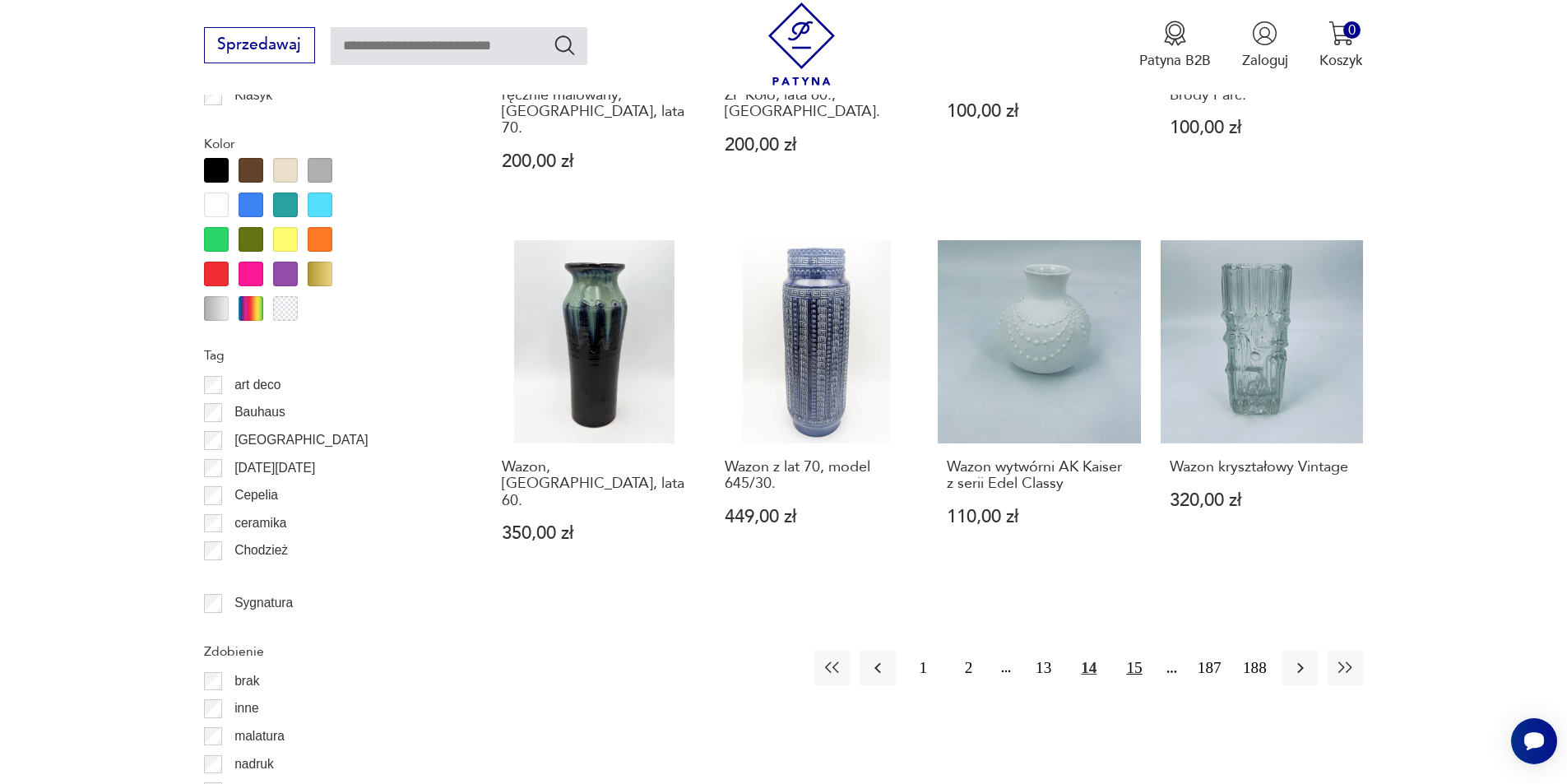
click at [1135, 649] on button "15" at bounding box center [1134, 667] width 36 height 36
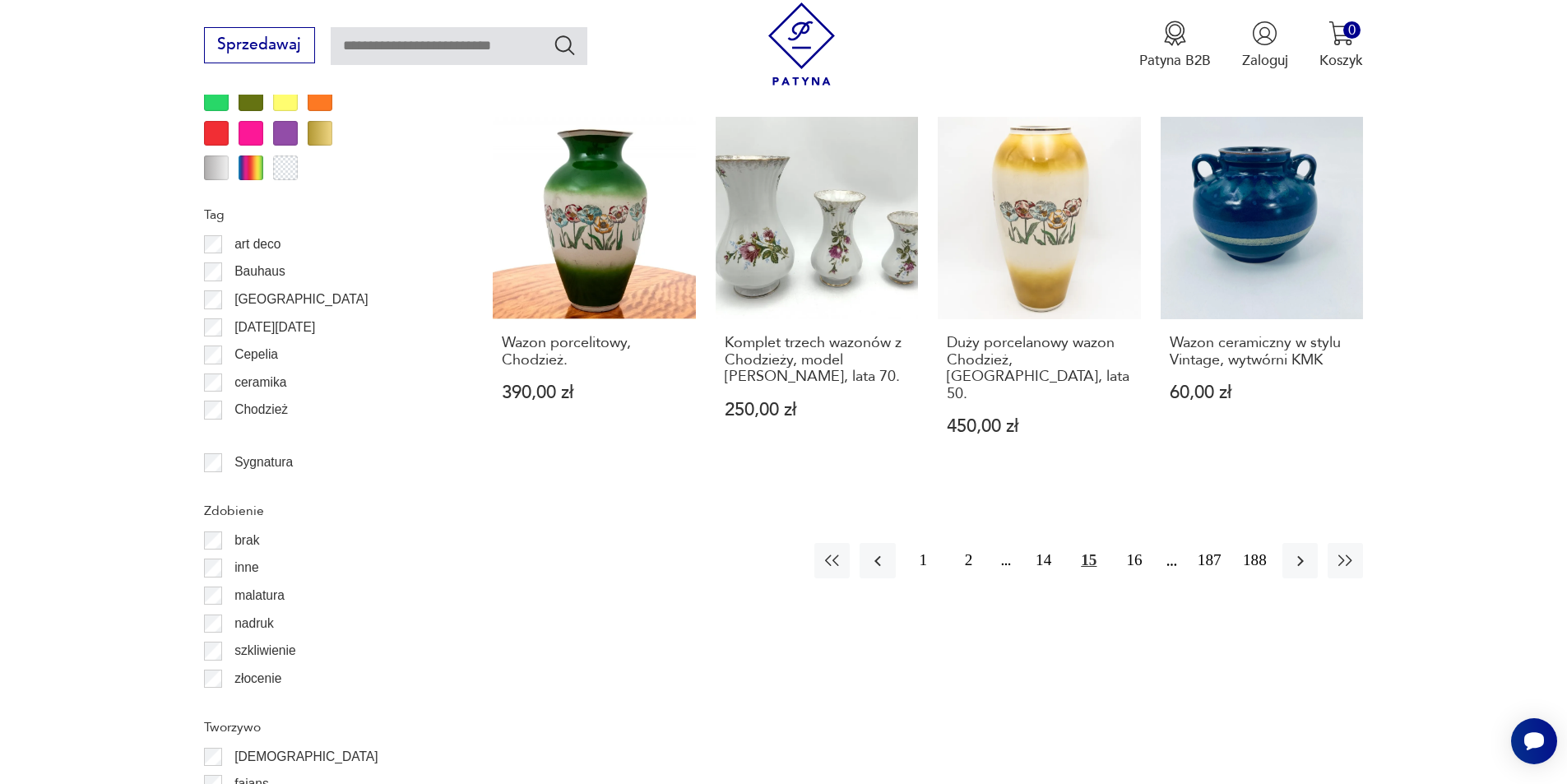
scroll to position [2028, 0]
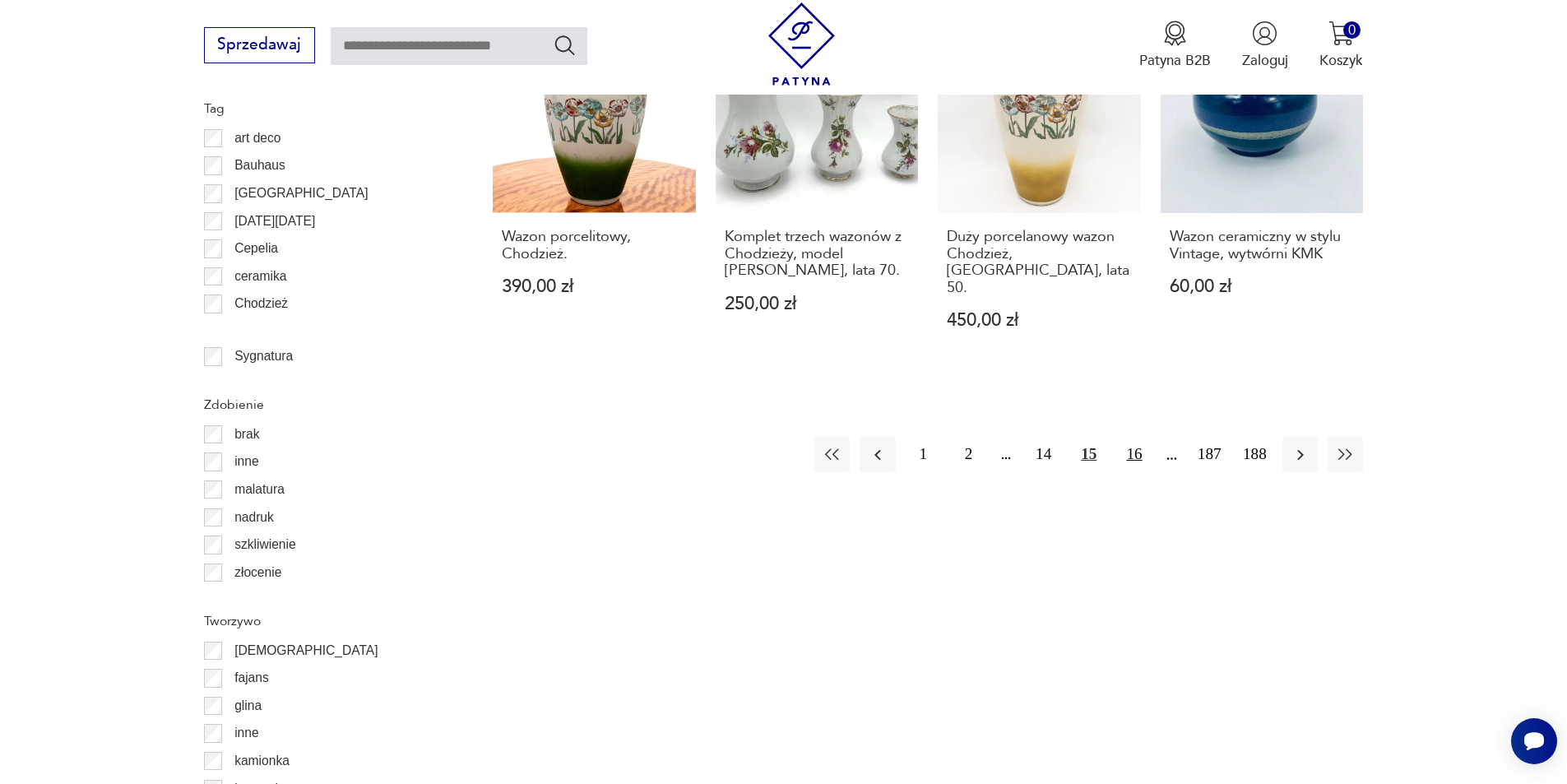
click at [1138, 436] on button "16" at bounding box center [1134, 454] width 36 height 36
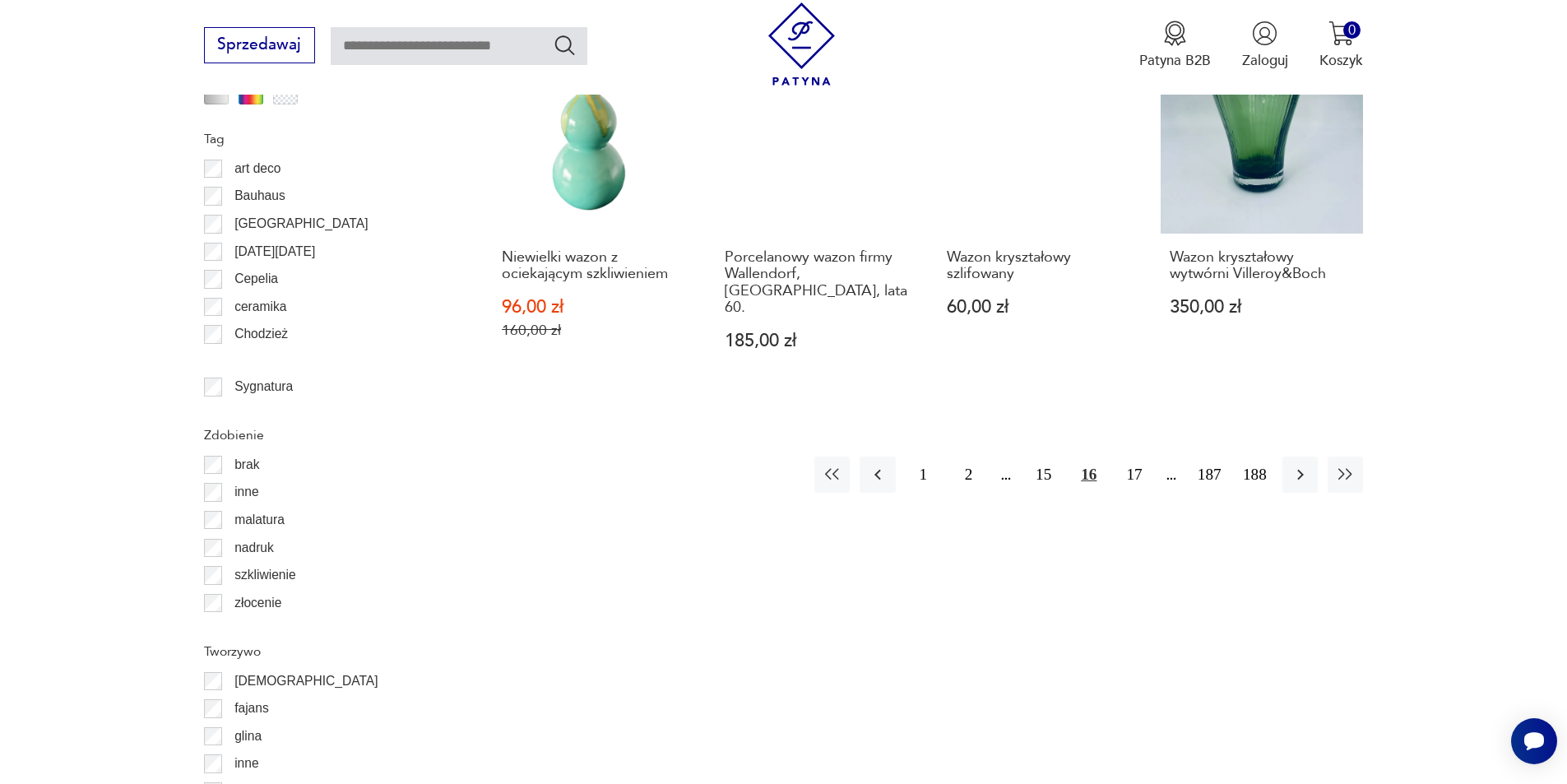
scroll to position [2110, 0]
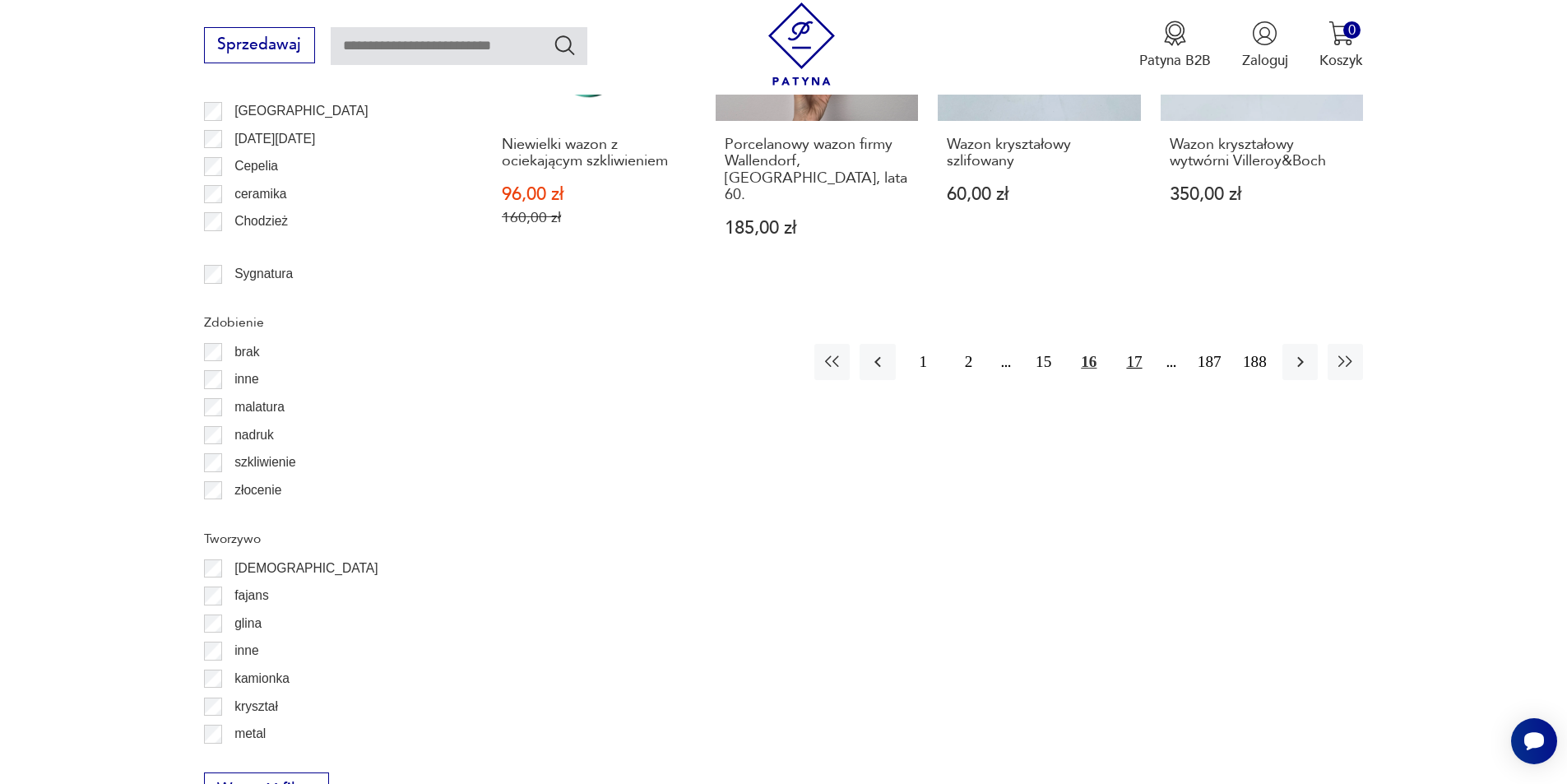
click at [1139, 343] on button "17" at bounding box center [1134, 361] width 36 height 36
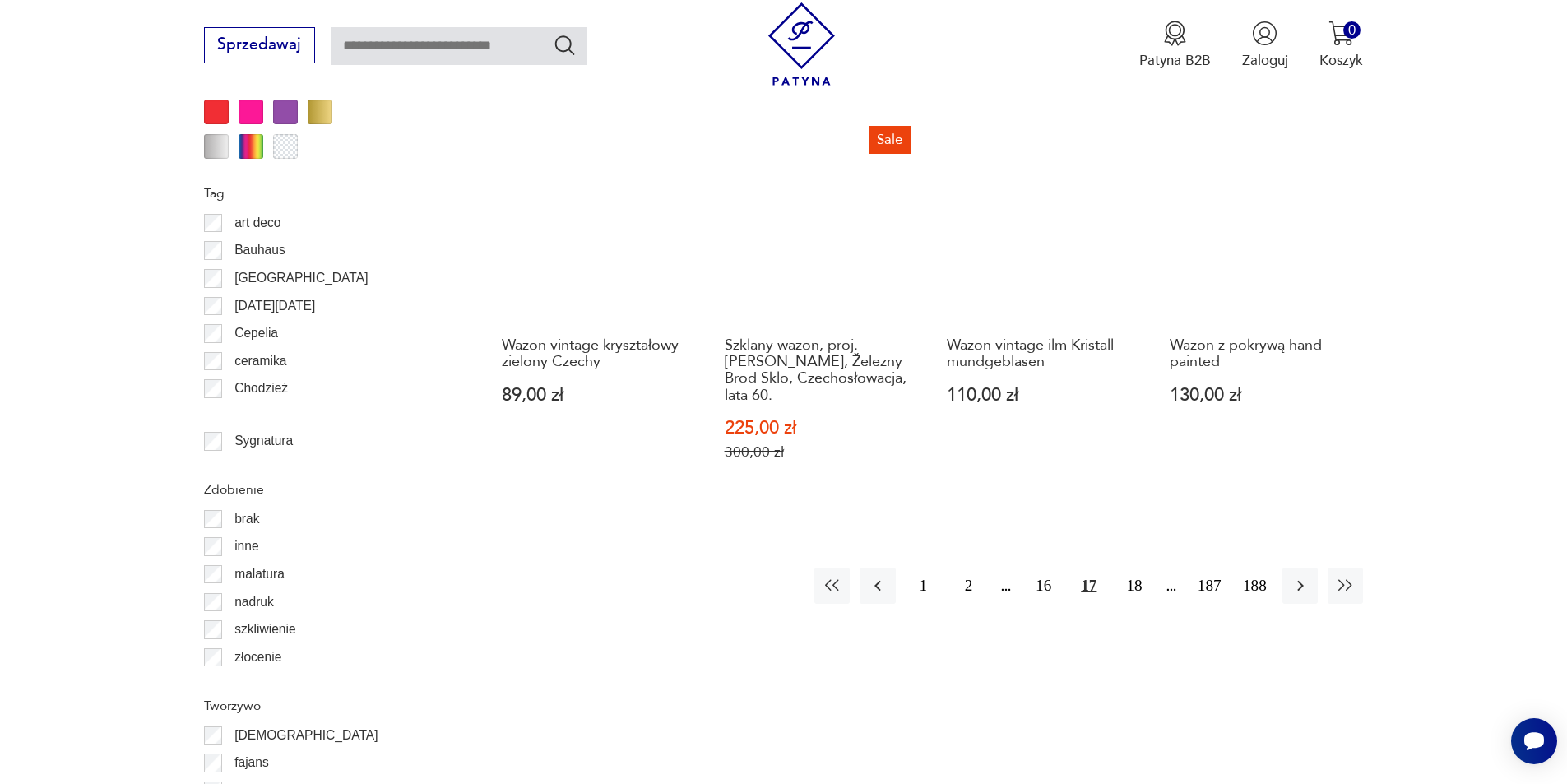
scroll to position [2028, 0]
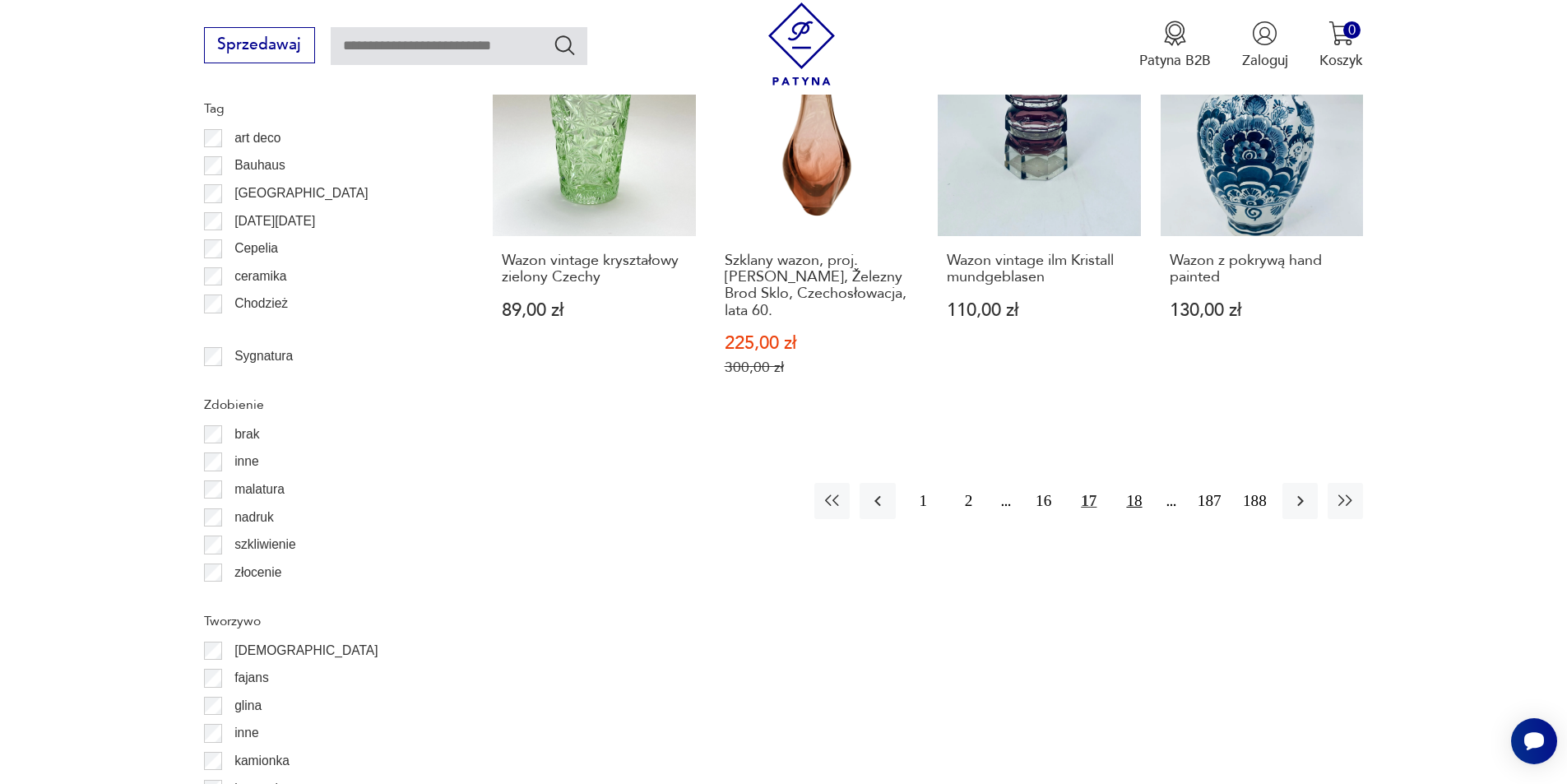
click at [1132, 483] on button "18" at bounding box center [1134, 500] width 36 height 36
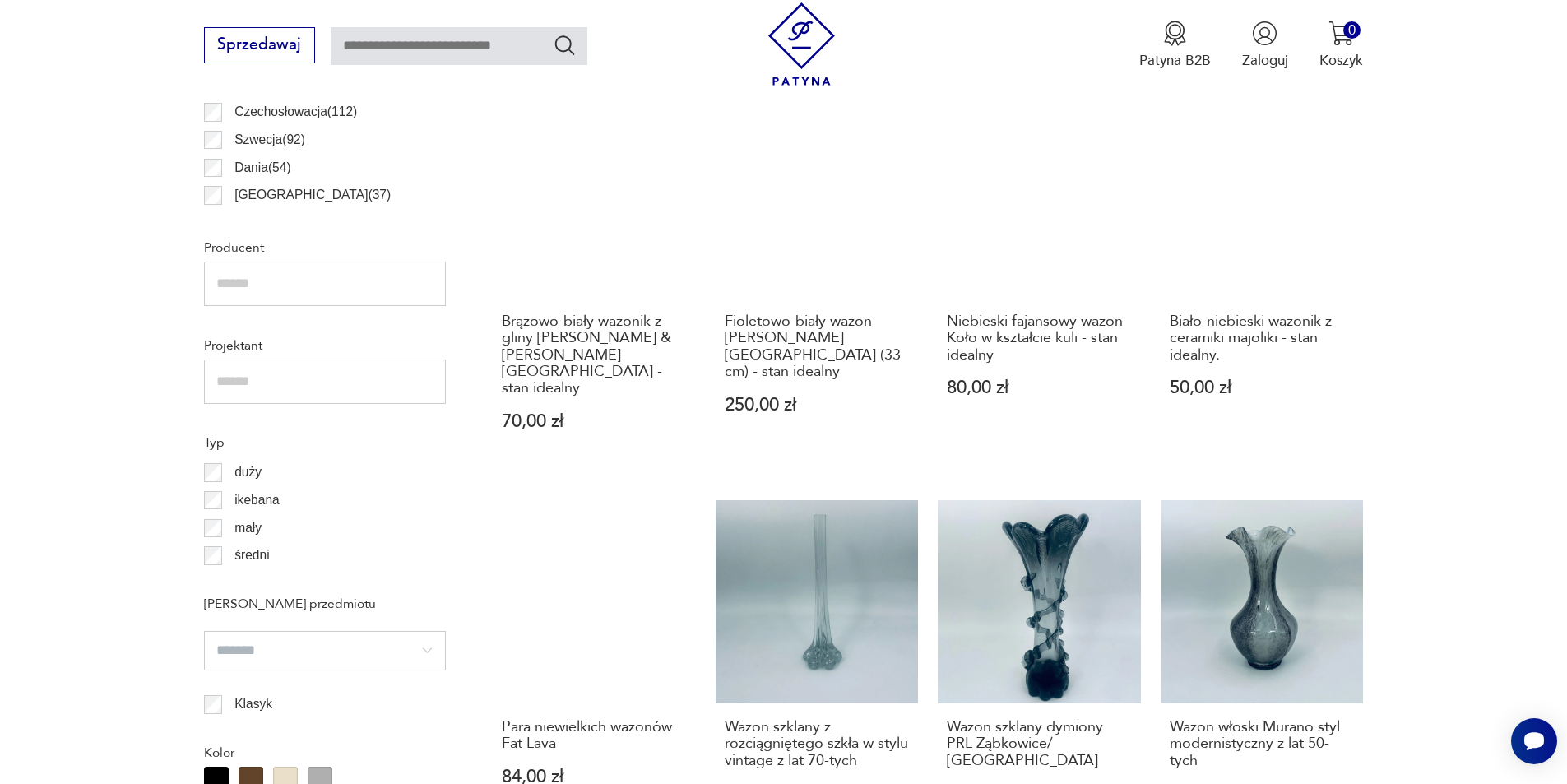
scroll to position [1288, 0]
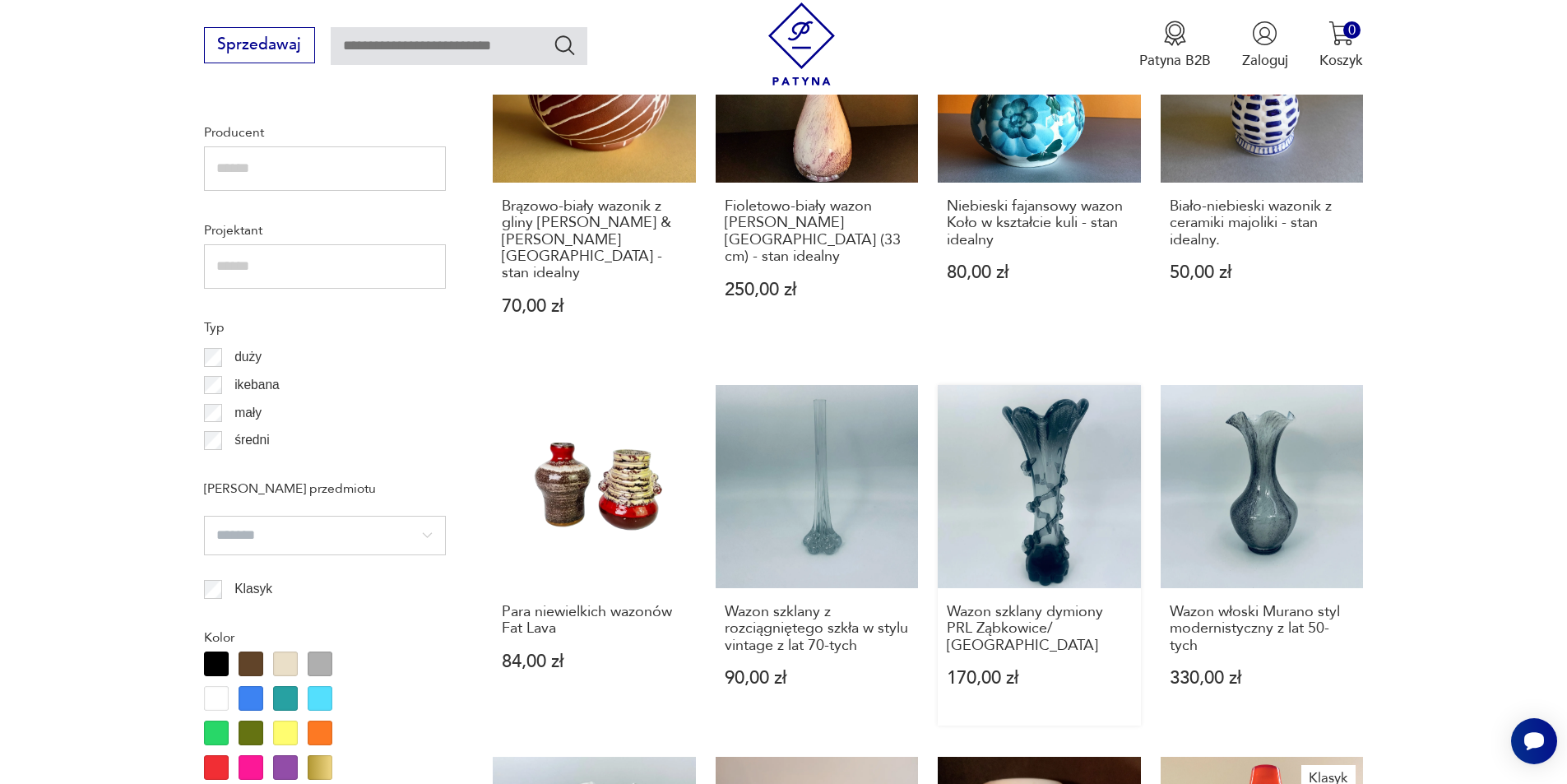
click at [1062, 444] on link "Wazon szklany dymiony PRL Ząbkowice/ Krosno 170,00 zł" at bounding box center [1040, 555] width 203 height 340
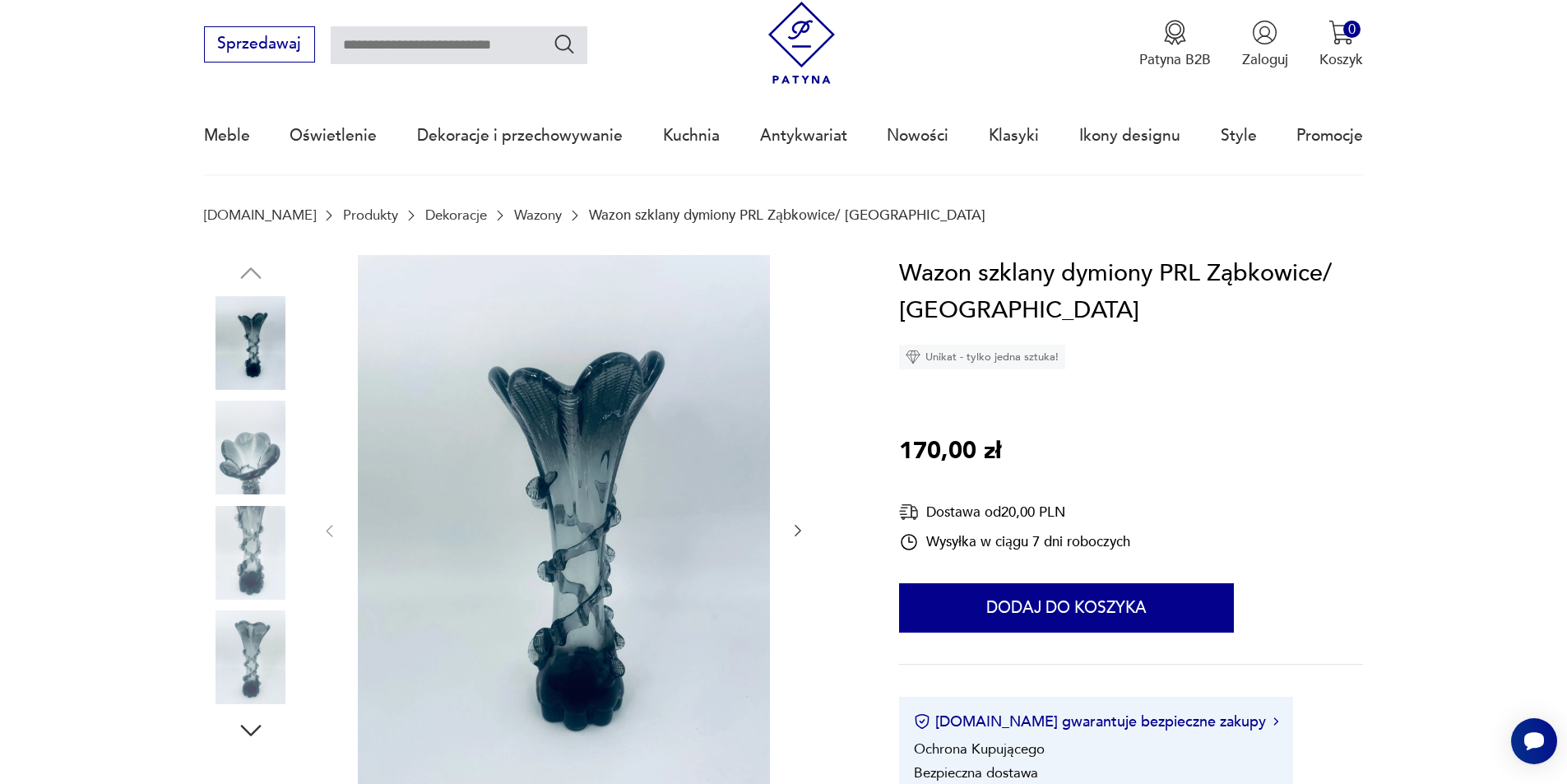
scroll to position [165, 0]
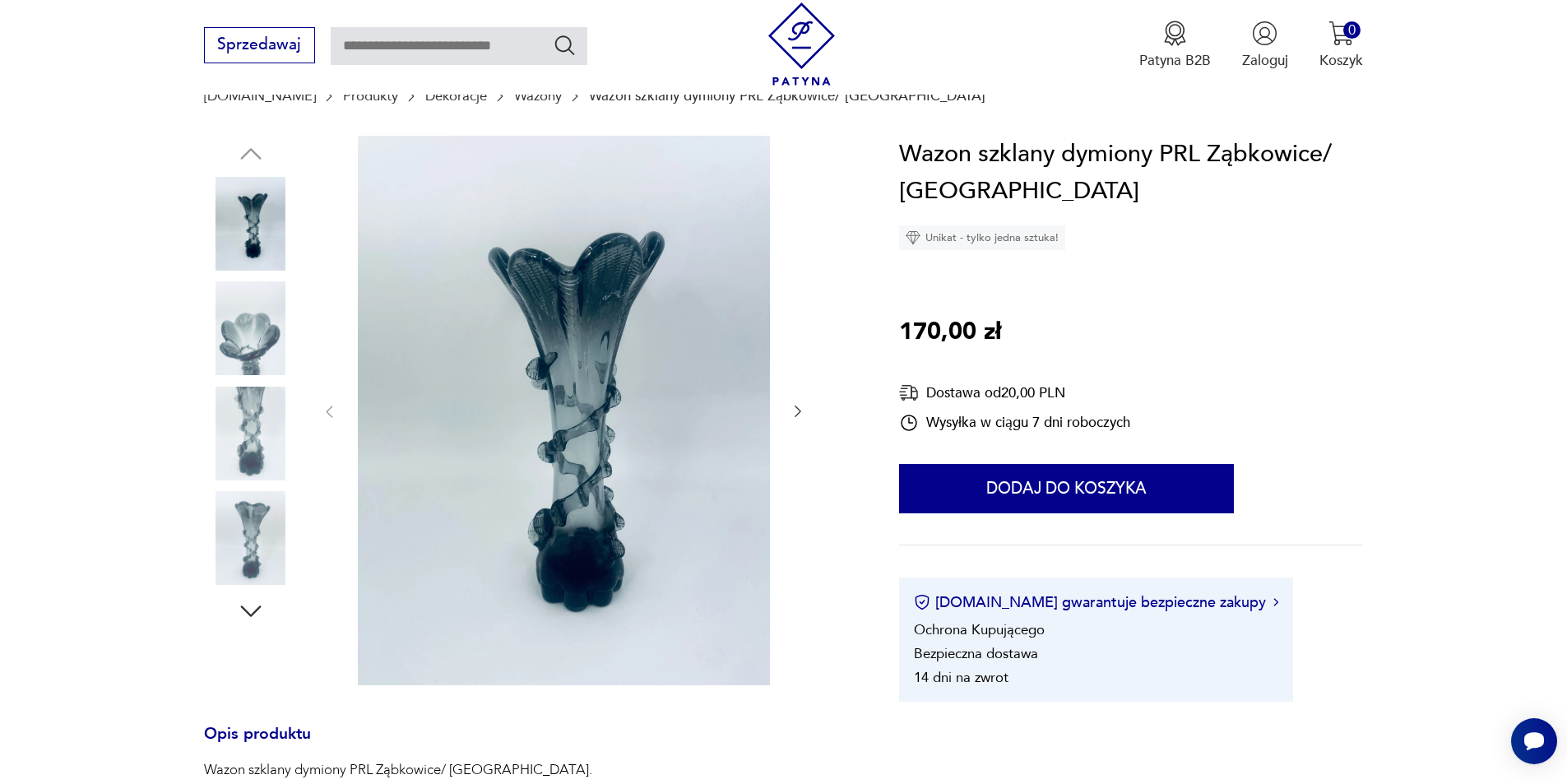
click at [798, 413] on icon "button" at bounding box center [798, 412] width 17 height 17
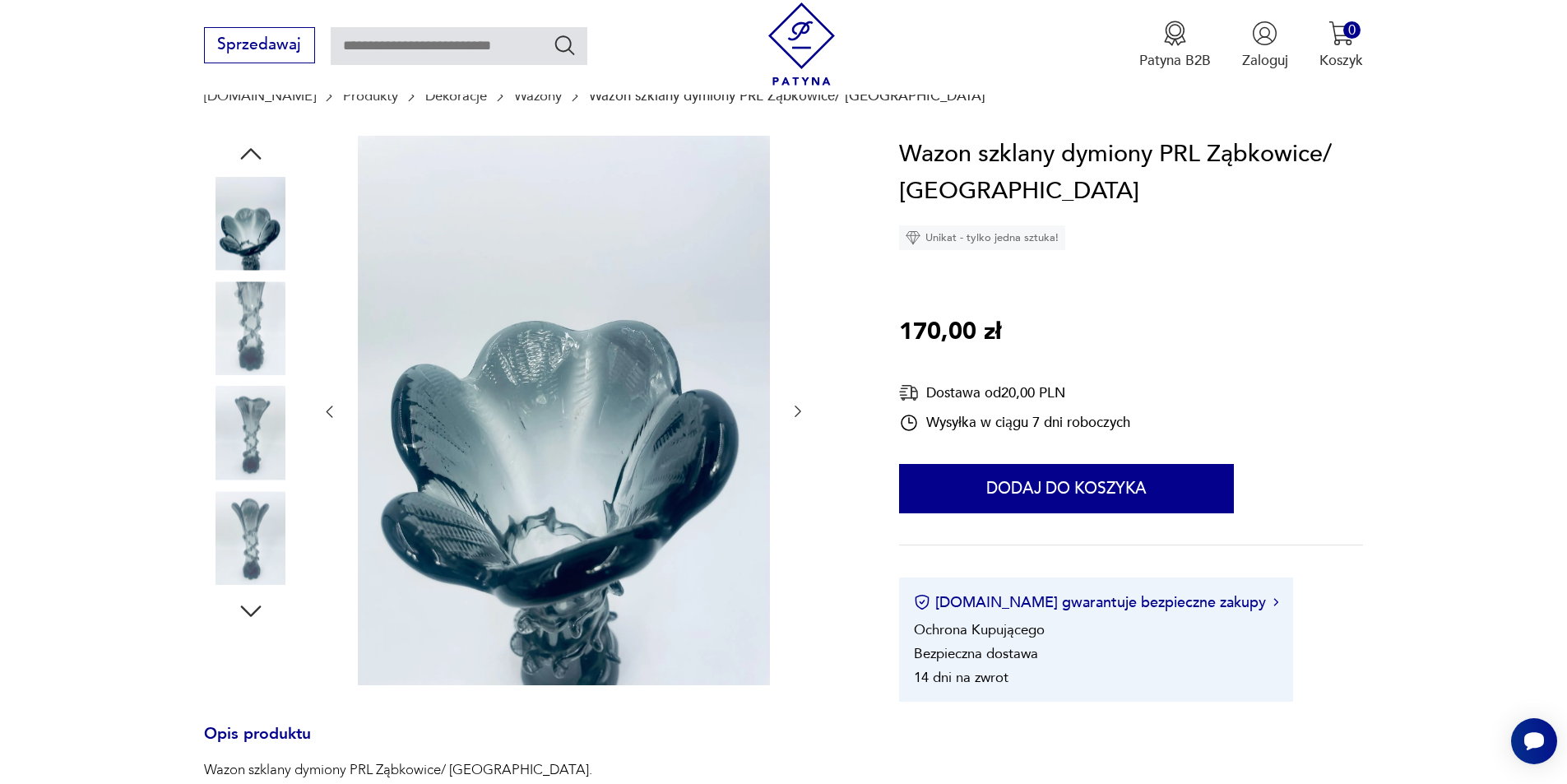
click at [631, 448] on img at bounding box center [564, 410] width 413 height 550
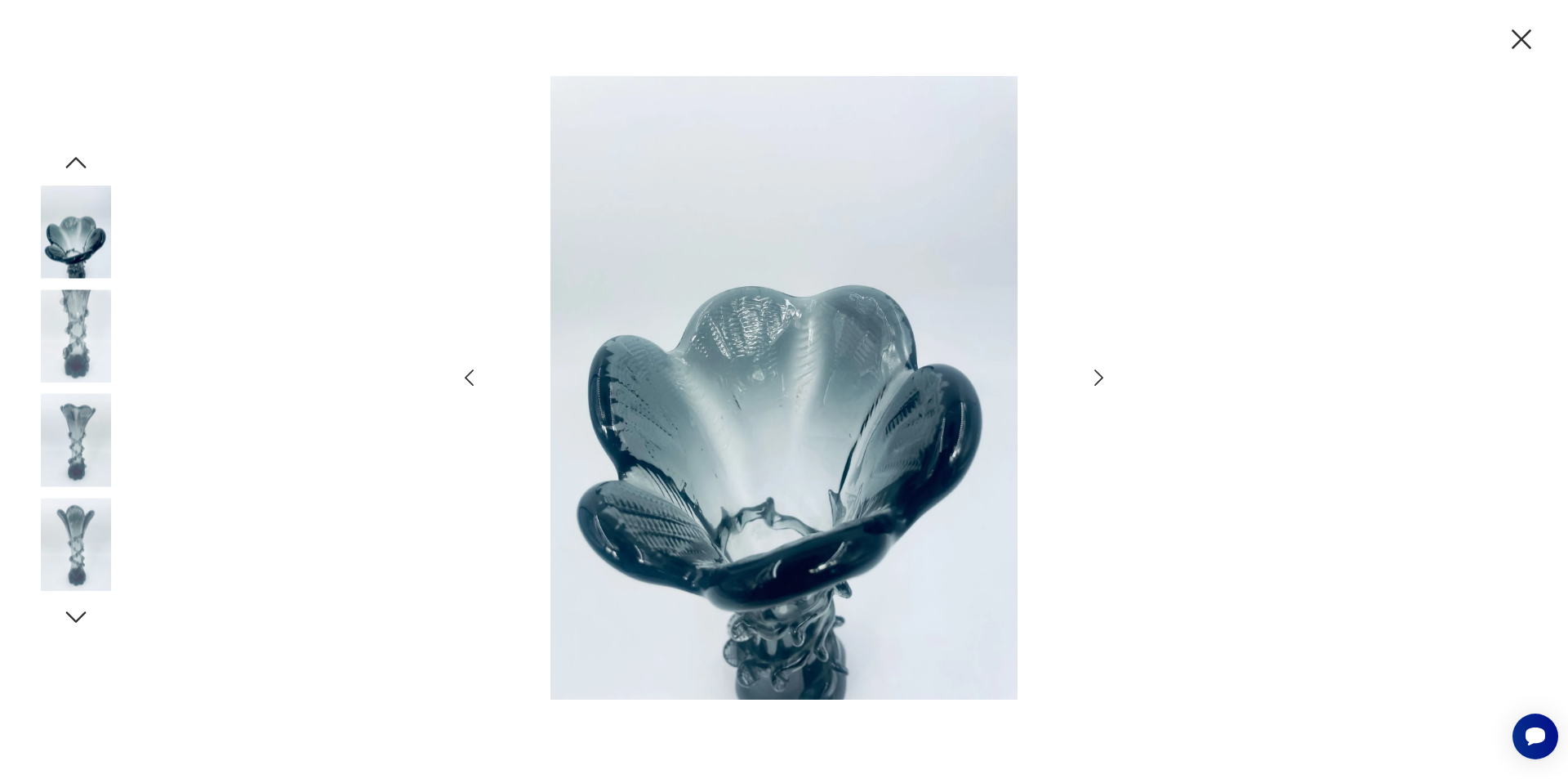
click at [1101, 381] on icon "button" at bounding box center [1099, 378] width 24 height 24
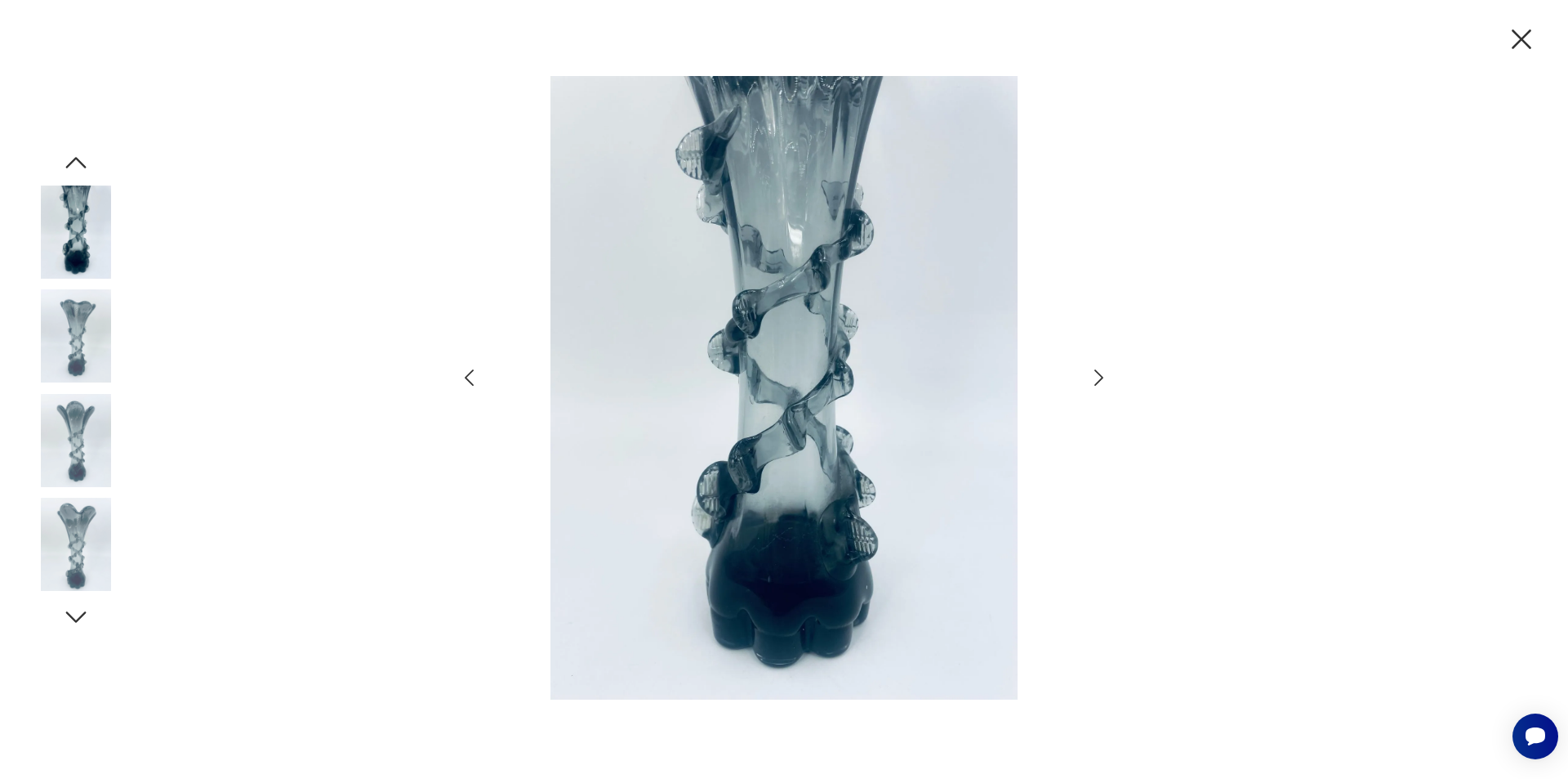
click at [1101, 381] on icon "button" at bounding box center [1099, 378] width 24 height 24
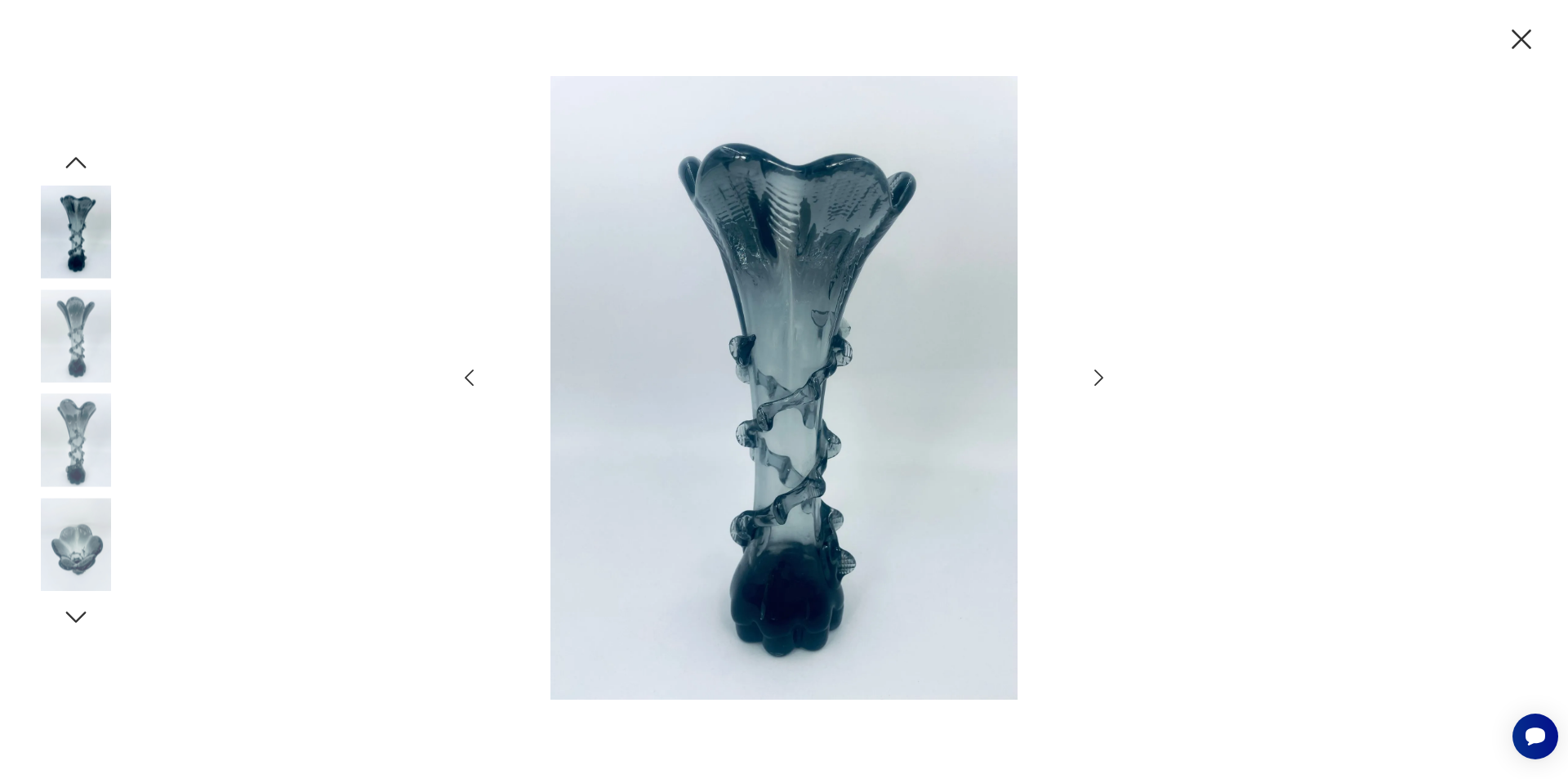
click at [1101, 381] on icon "button" at bounding box center [1099, 378] width 24 height 24
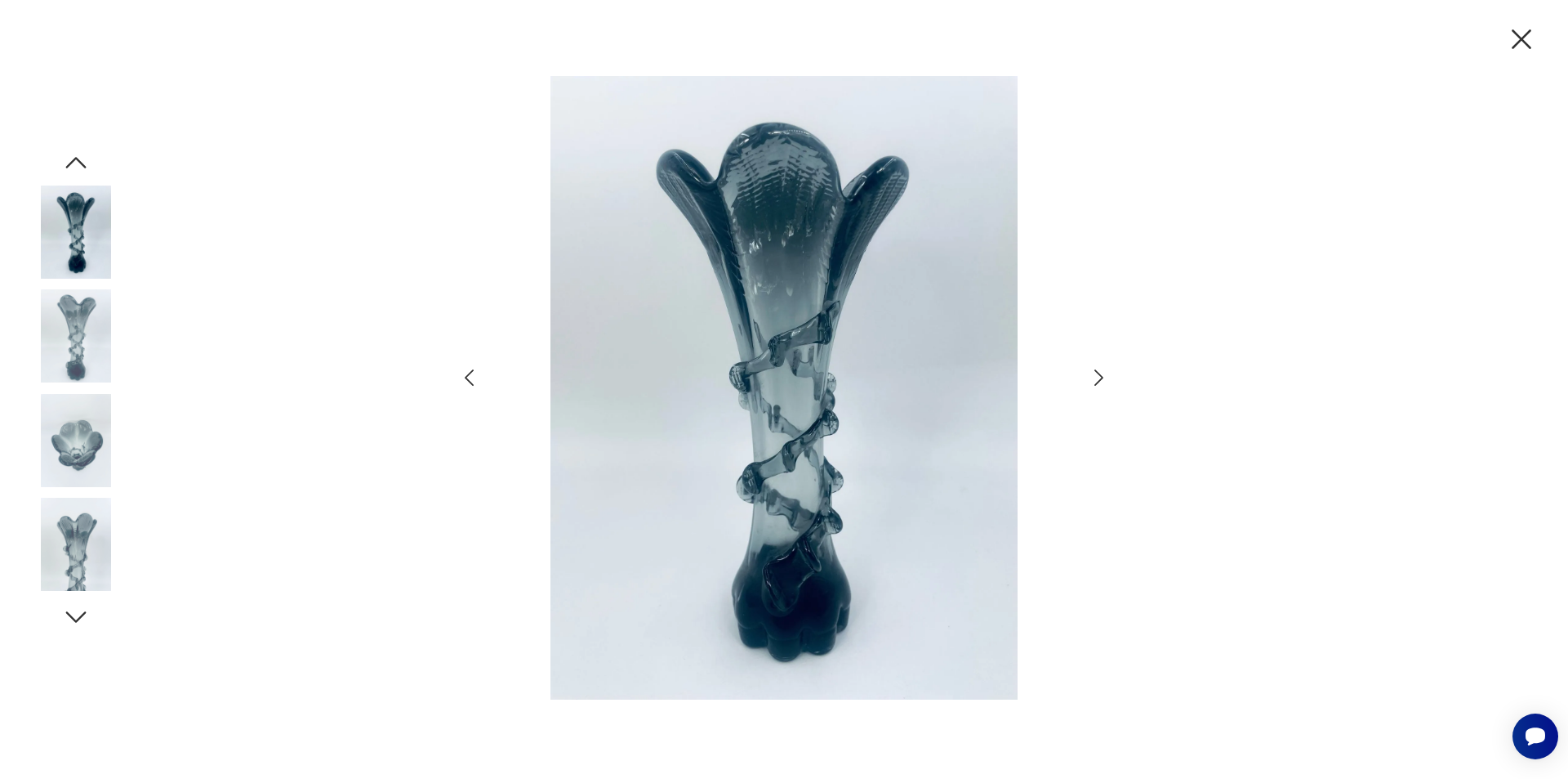
click at [1101, 381] on icon "button" at bounding box center [1099, 378] width 24 height 24
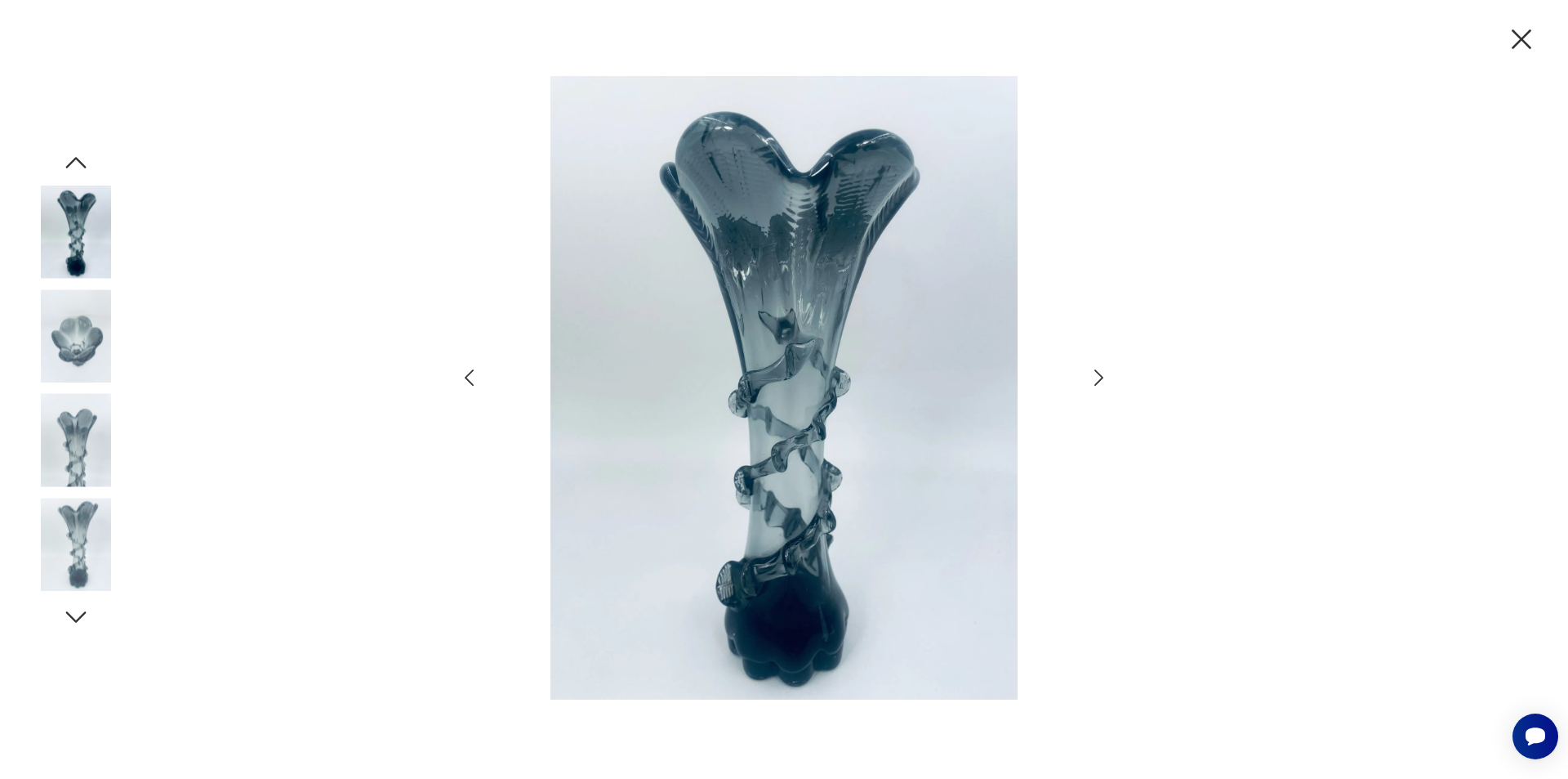
click at [1097, 380] on icon "button" at bounding box center [1099, 378] width 24 height 24
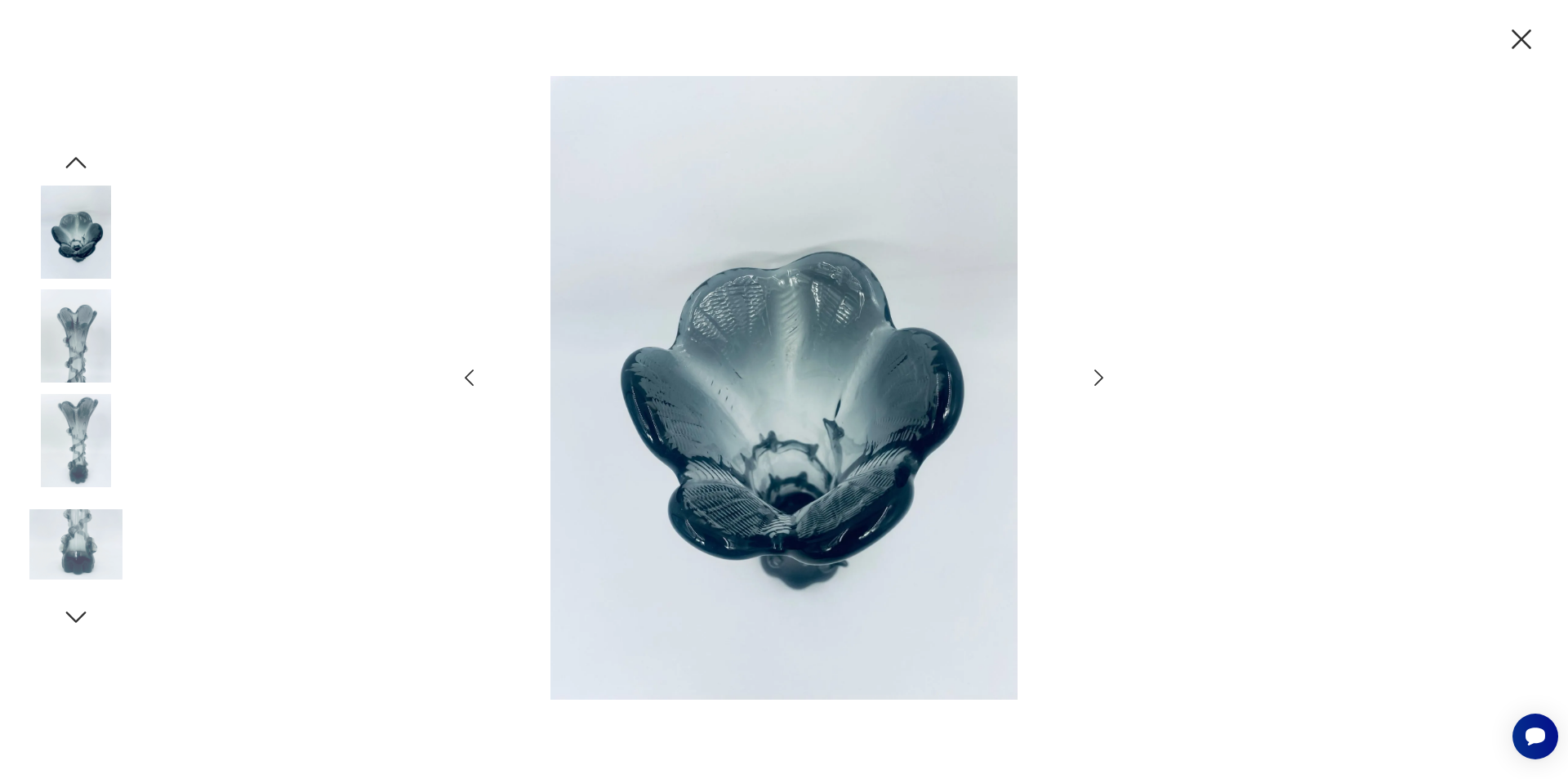
click at [1090, 376] on icon "button" at bounding box center [1099, 378] width 24 height 24
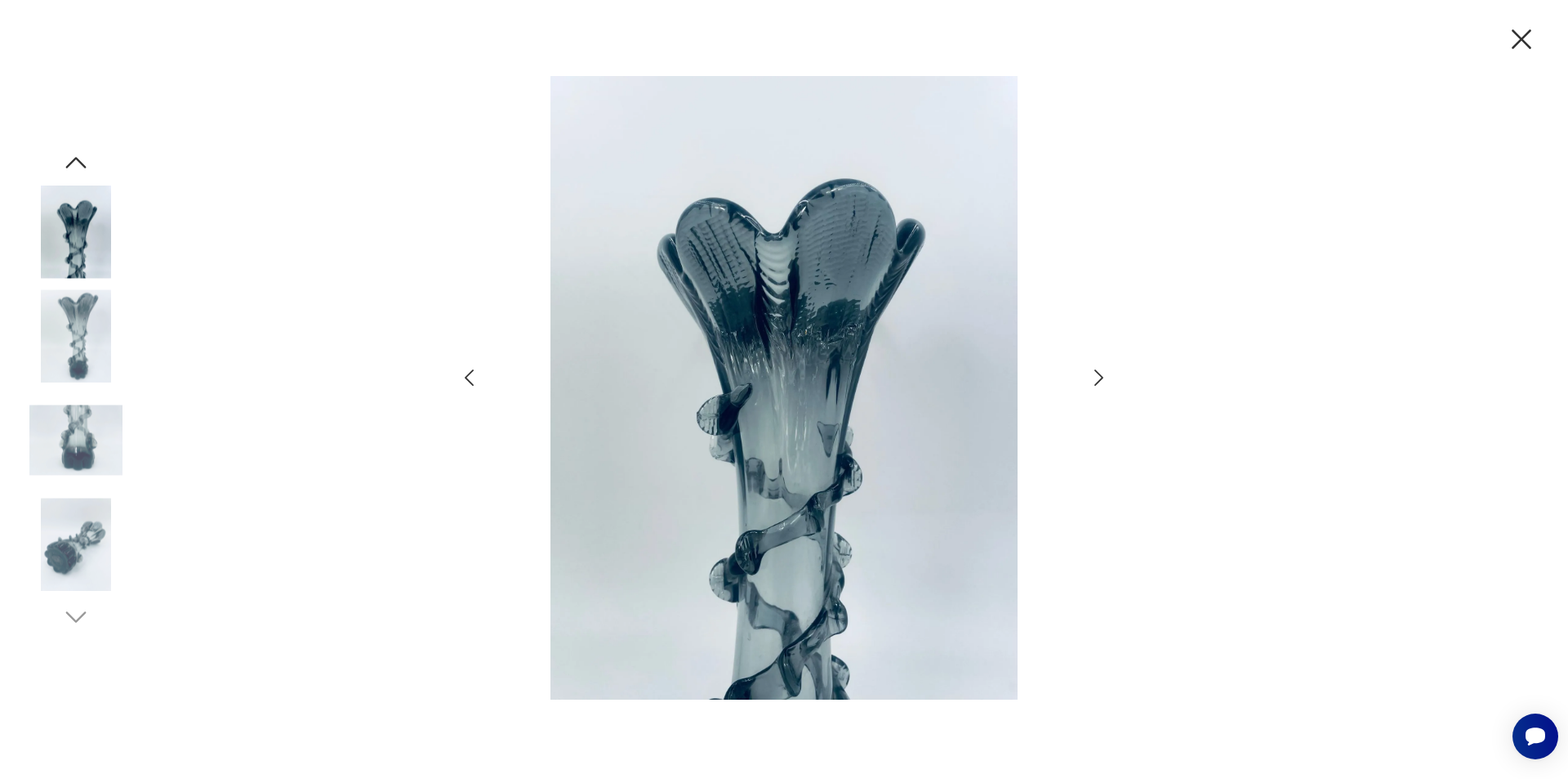
click at [1090, 376] on icon "button" at bounding box center [1099, 378] width 24 height 24
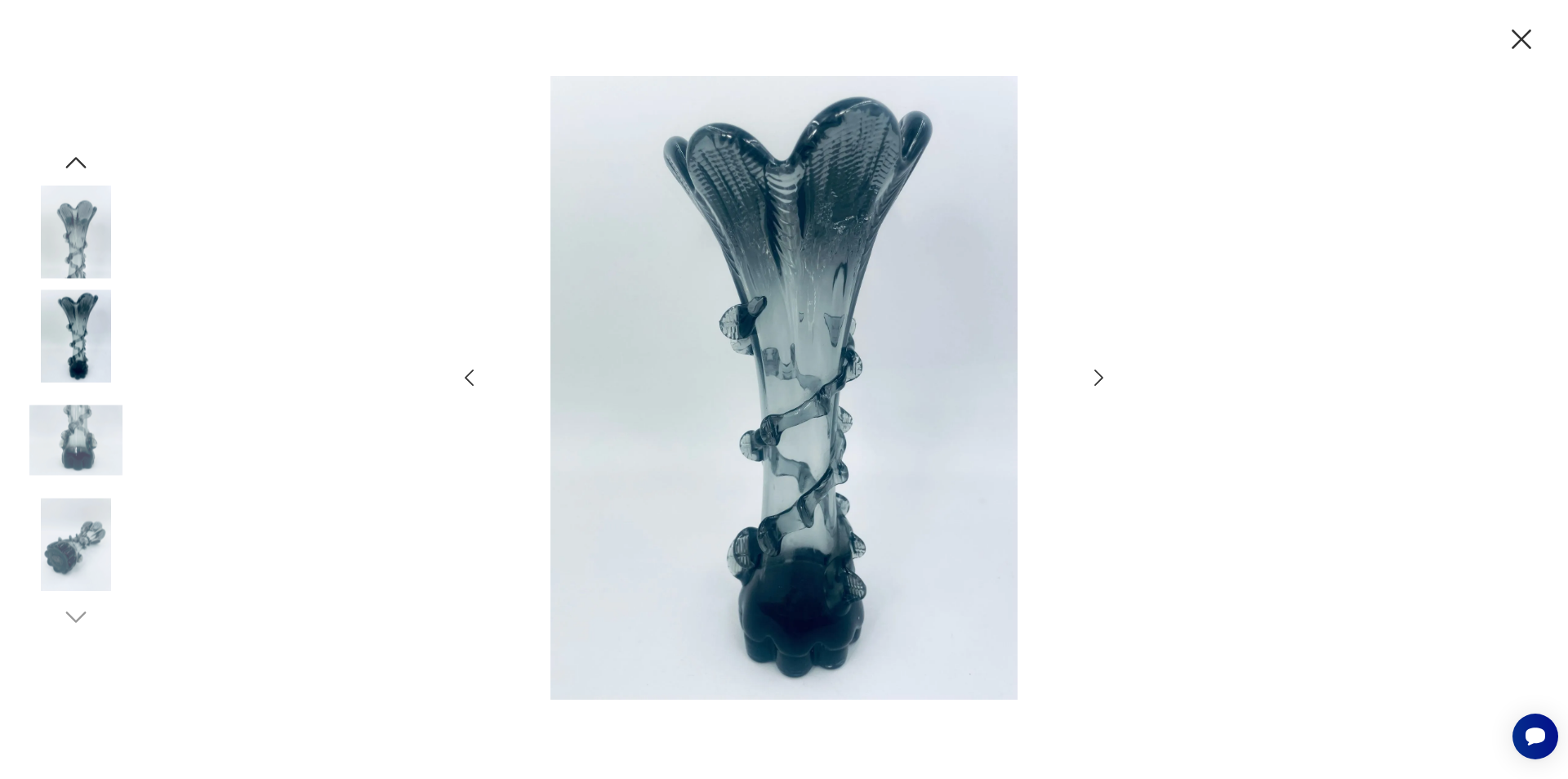
click at [1090, 376] on icon "button" at bounding box center [1099, 378] width 24 height 24
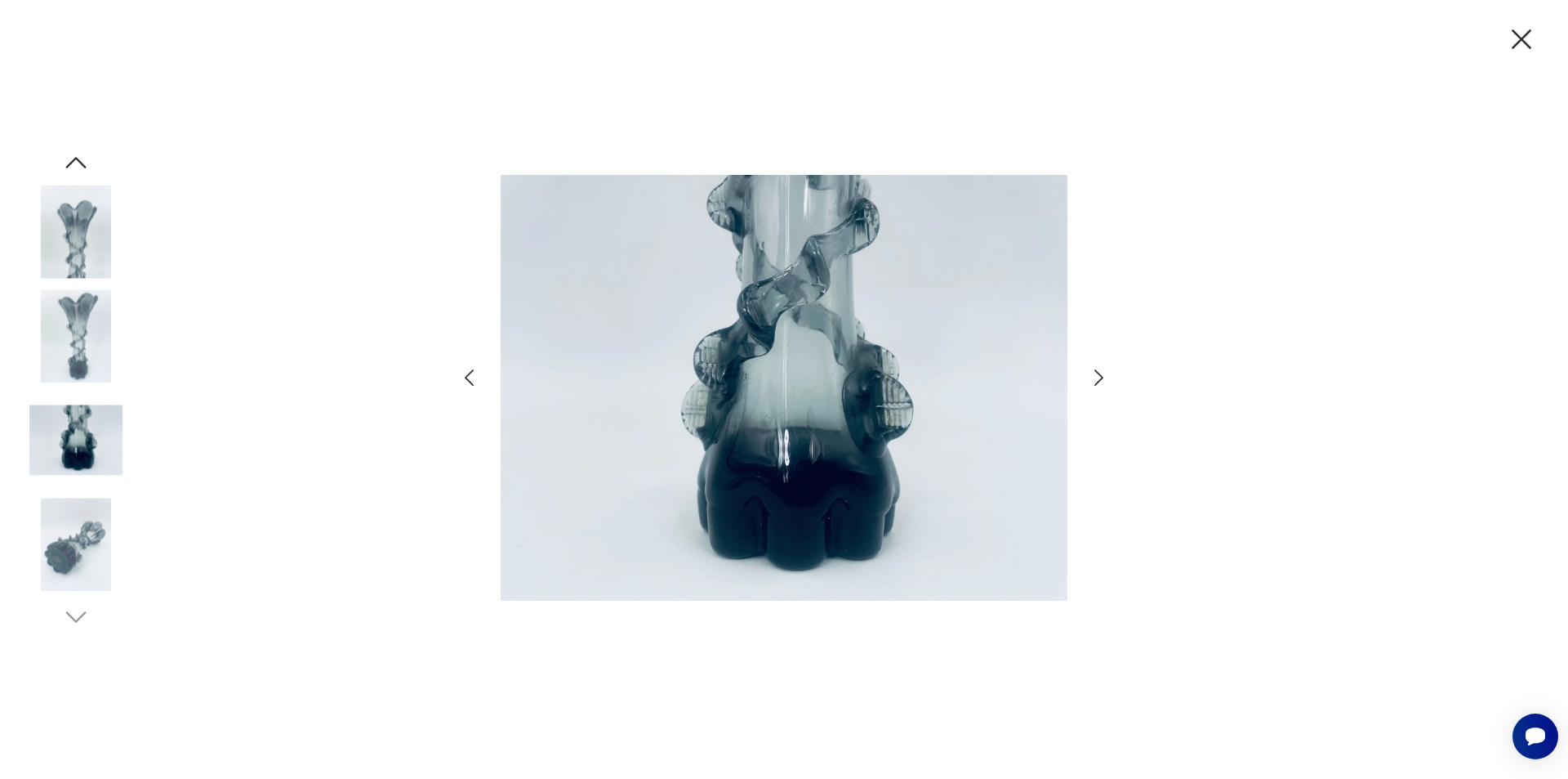
click at [1089, 376] on icon "button" at bounding box center [1099, 378] width 24 height 24
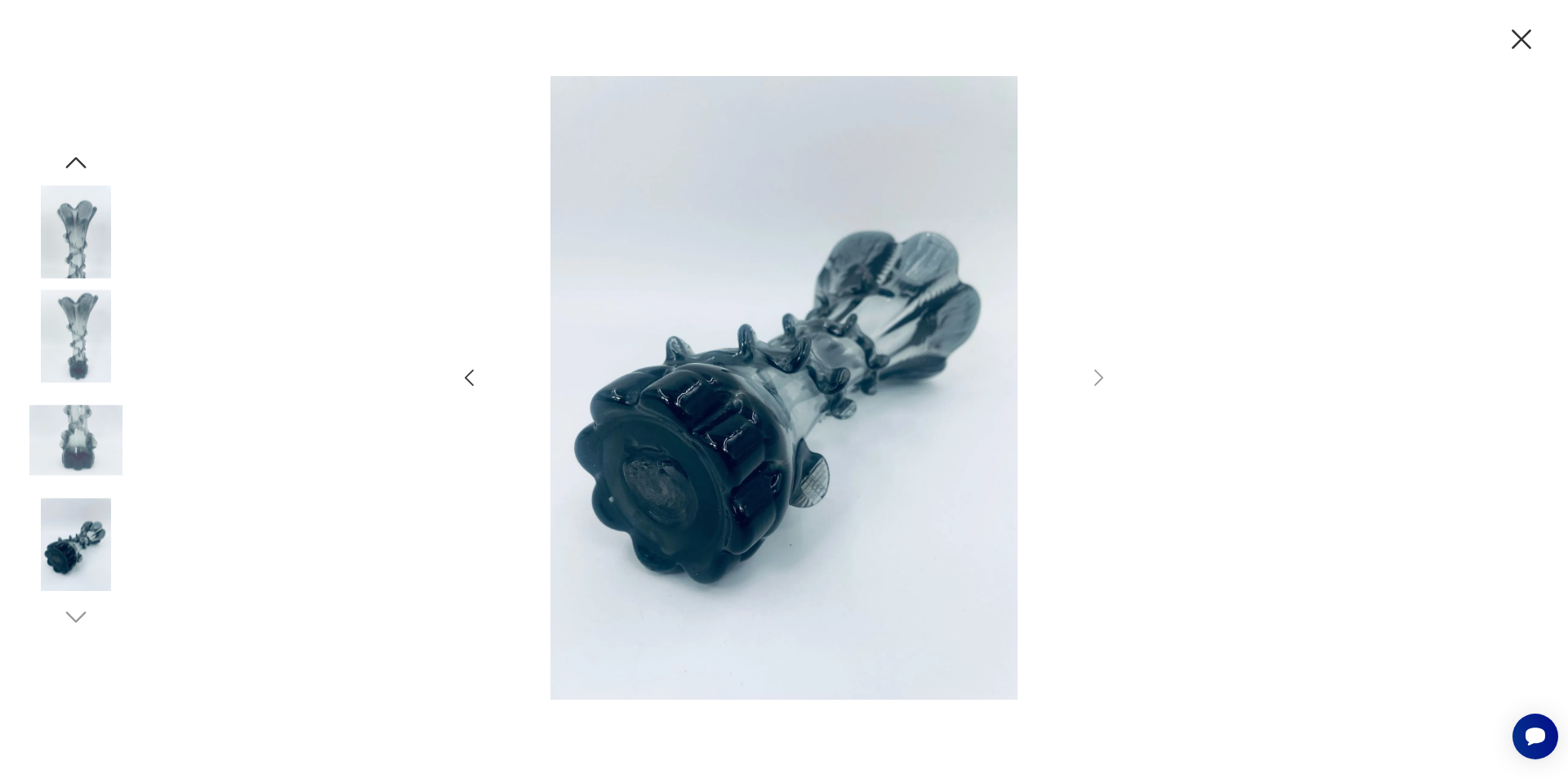
click at [1516, 45] on icon "button" at bounding box center [1522, 40] width 20 height 20
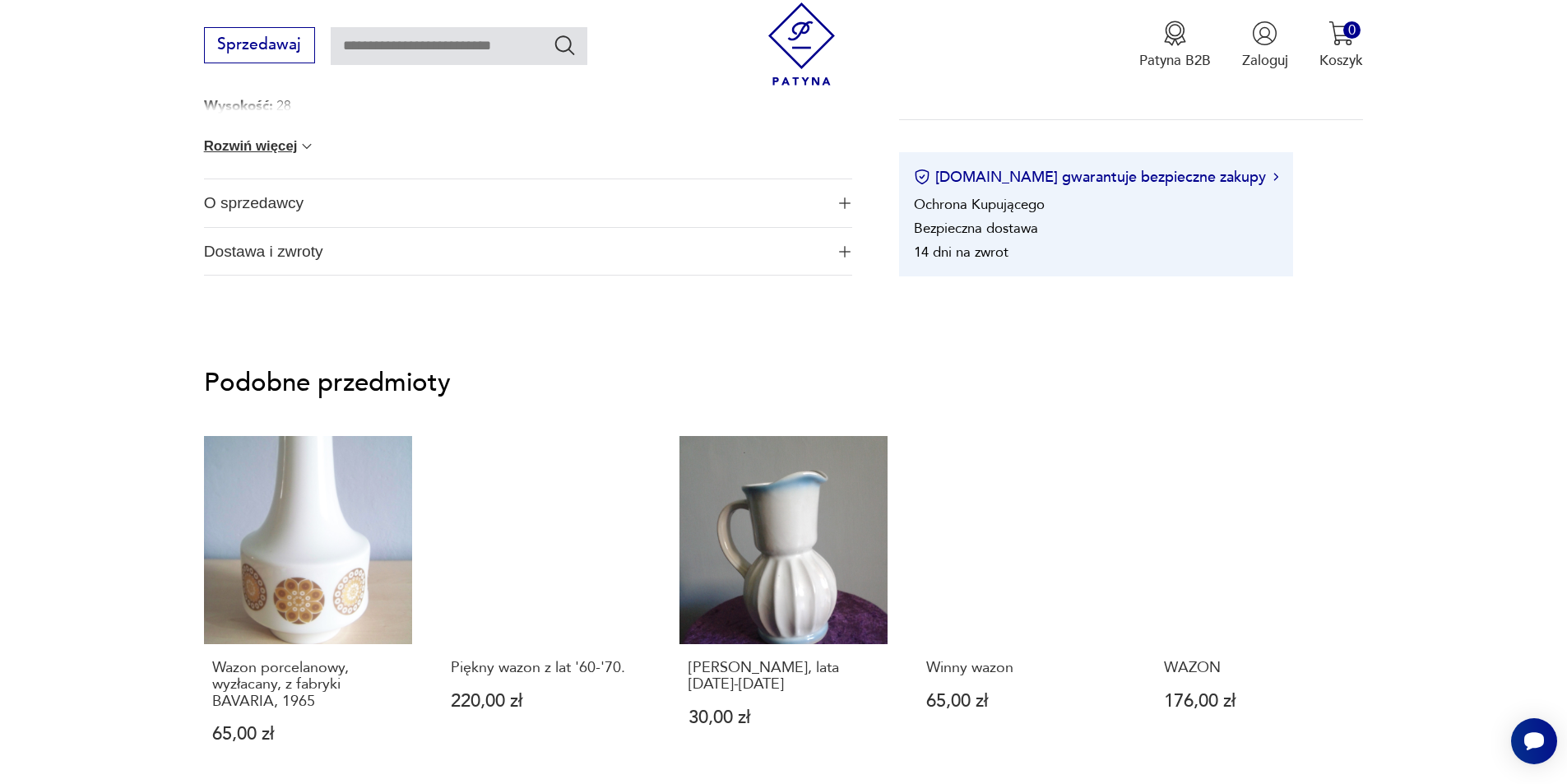
scroll to position [1480, 0]
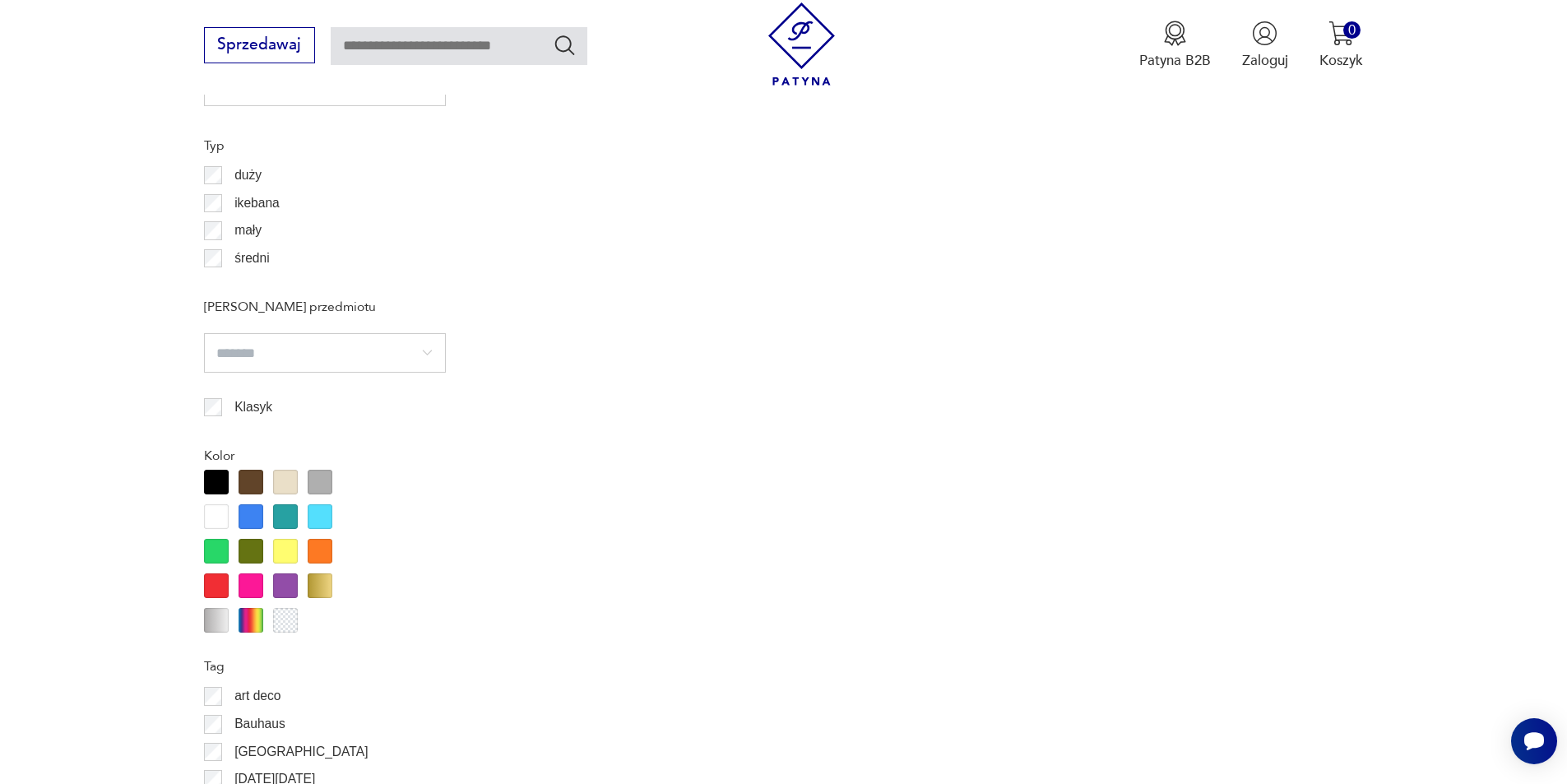
scroll to position [1471, 0]
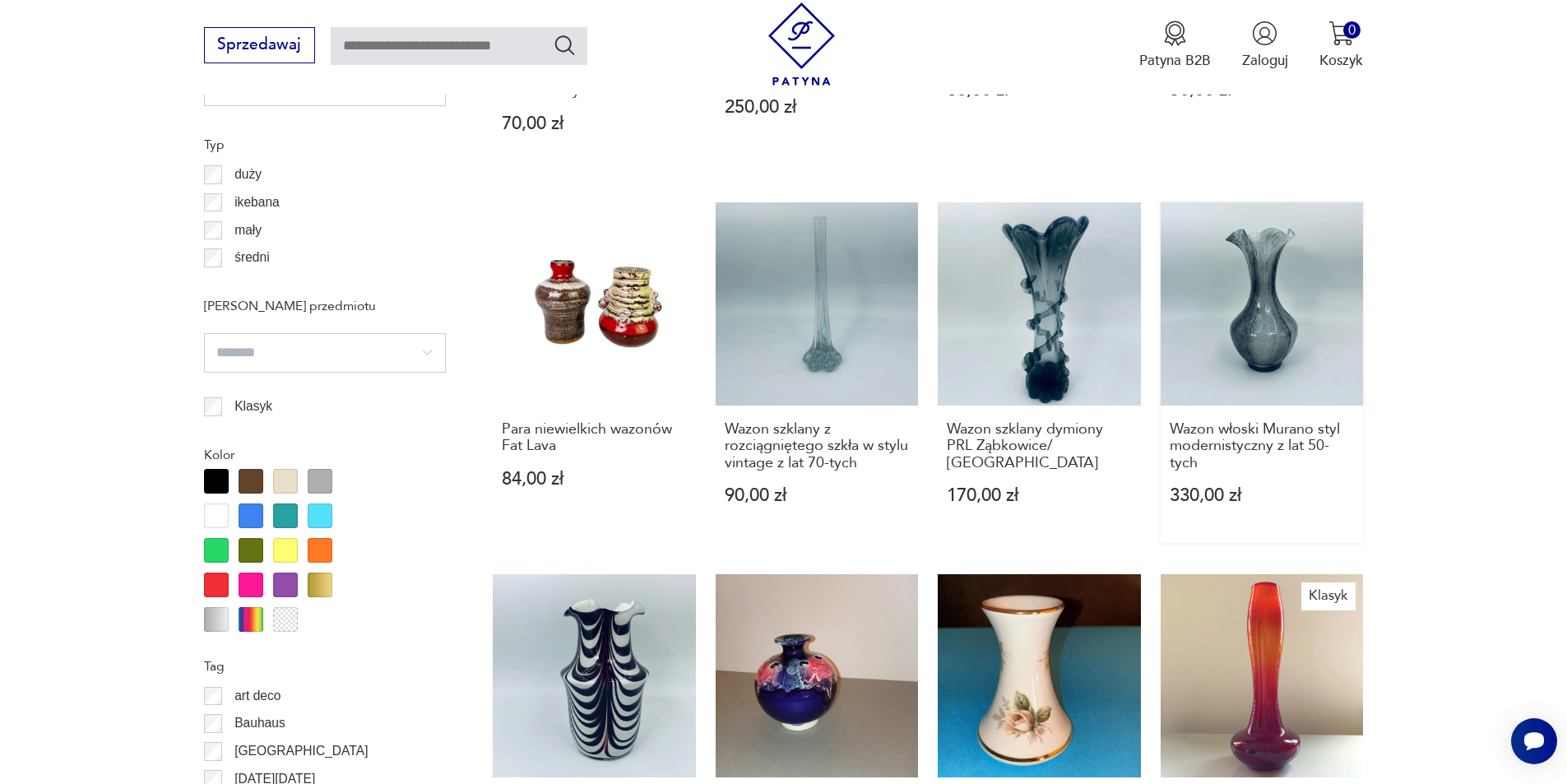
click at [1262, 265] on link "Wazon włoski Murano styl modernistyczny z lat 50-tych 330,00 zł" at bounding box center [1263, 372] width 203 height 340
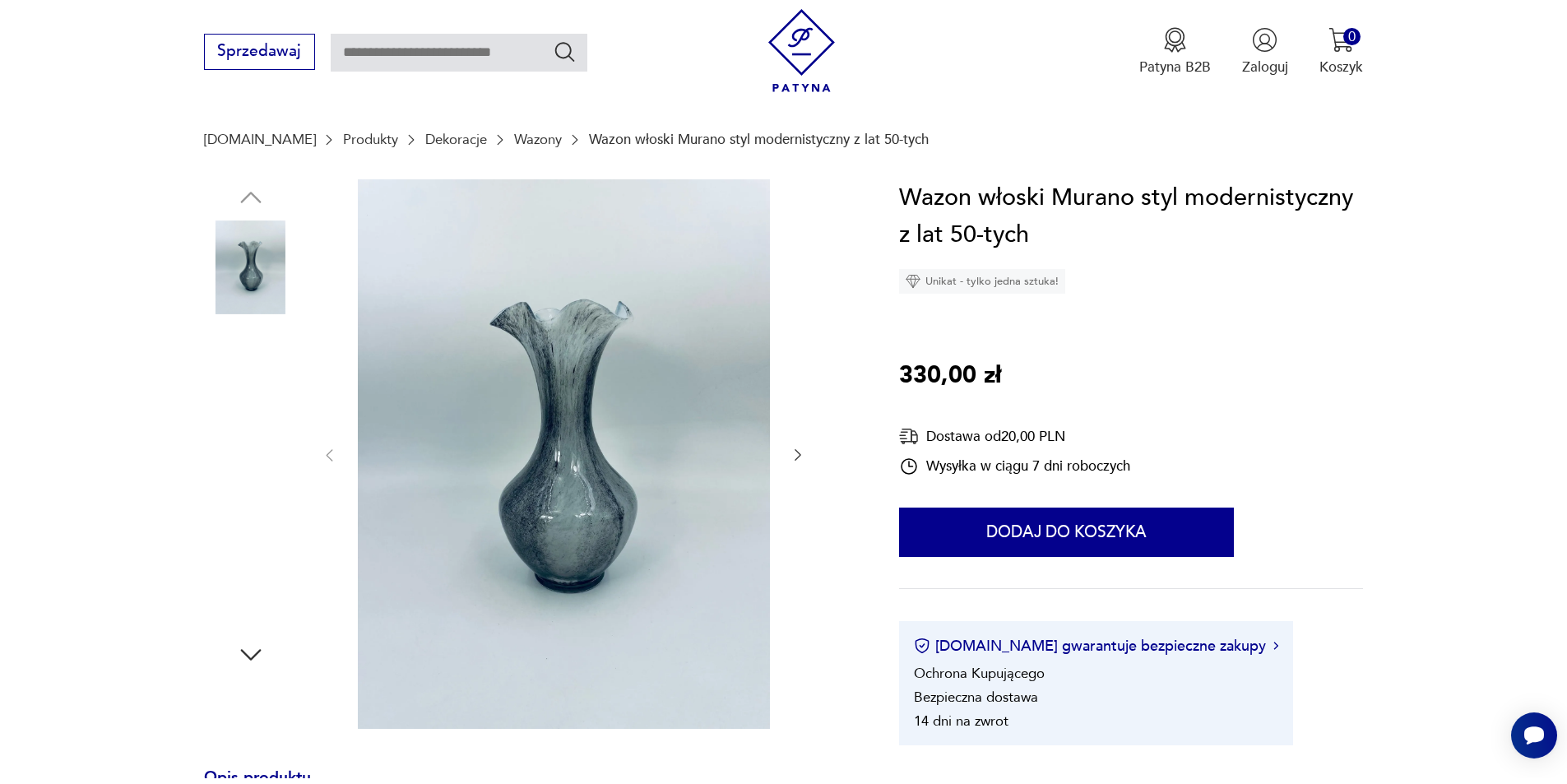
scroll to position [165, 0]
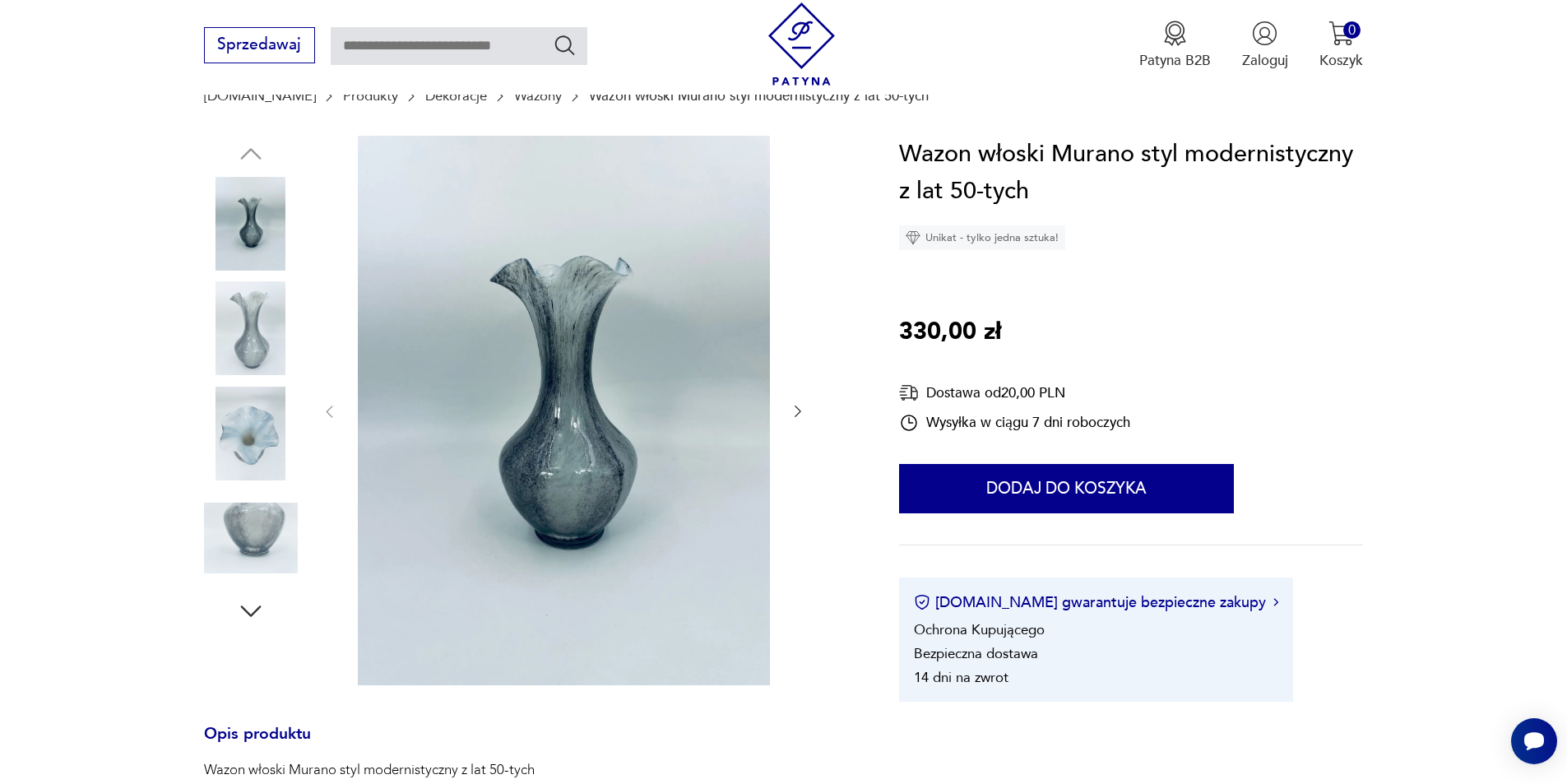
click at [586, 382] on img at bounding box center [564, 410] width 413 height 550
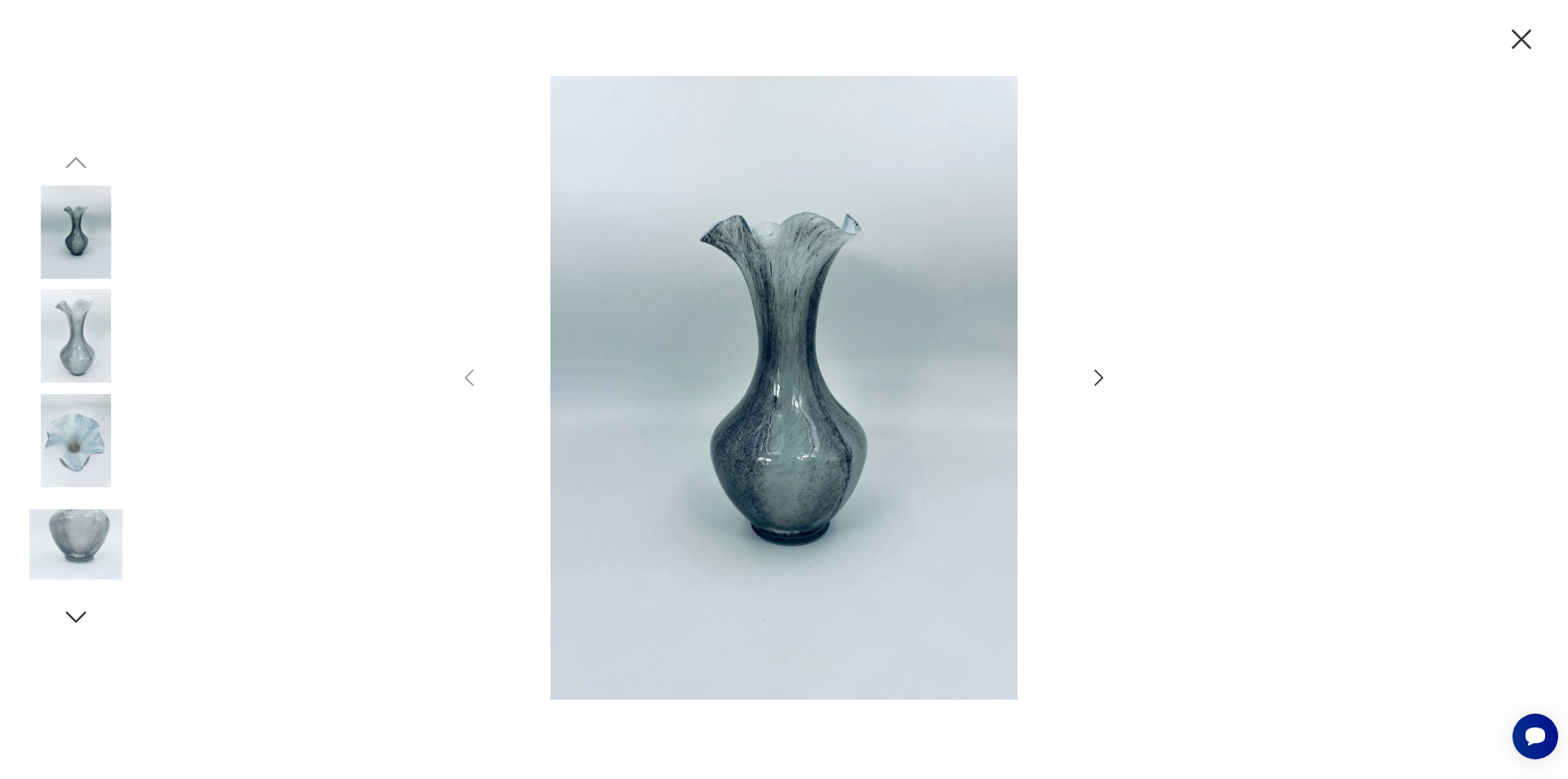
click at [1101, 374] on icon "button" at bounding box center [1099, 378] width 24 height 24
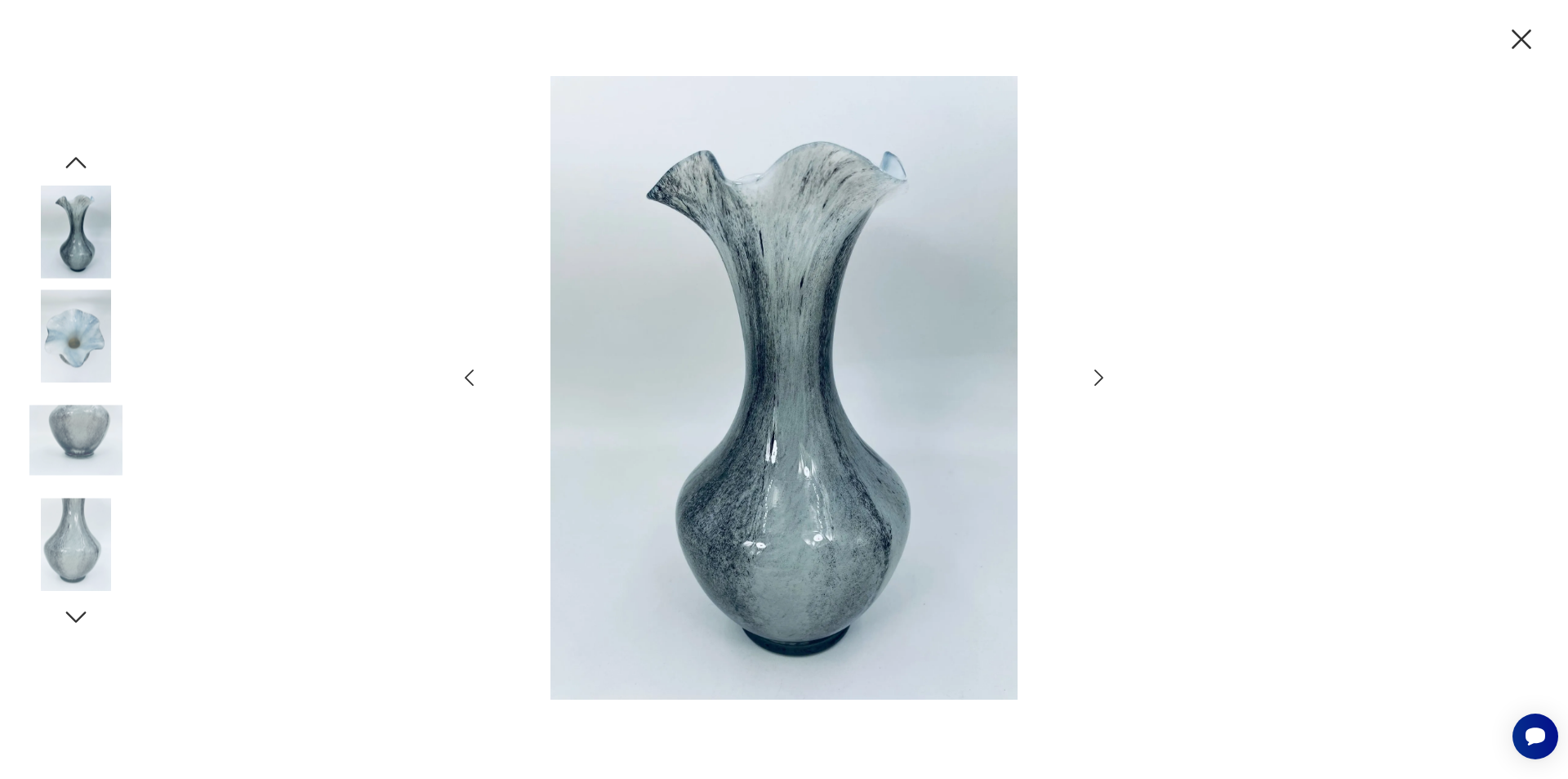
click at [1100, 378] on icon "button" at bounding box center [1099, 378] width 24 height 24
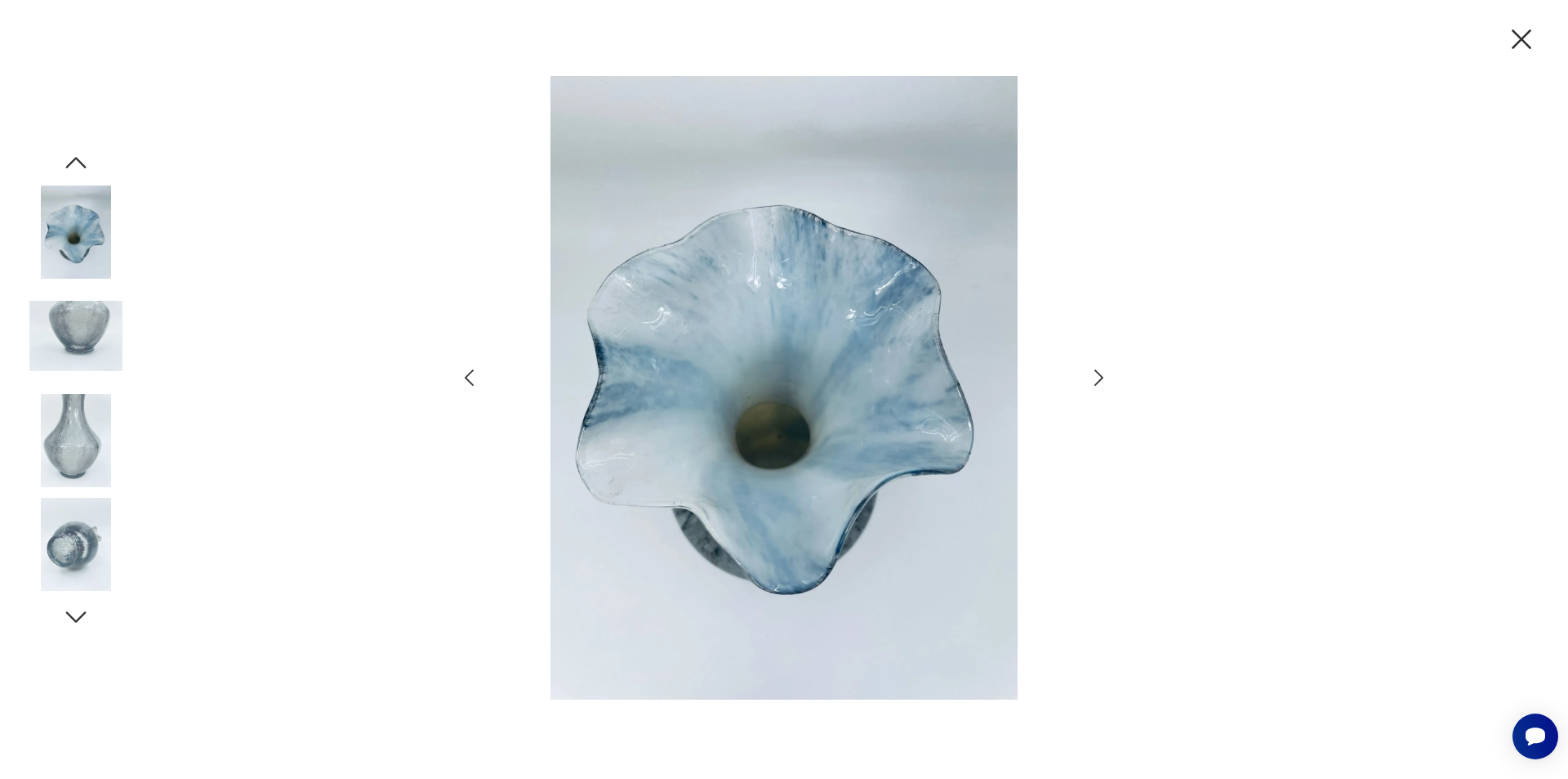
click at [1100, 378] on icon "button" at bounding box center [1099, 378] width 24 height 24
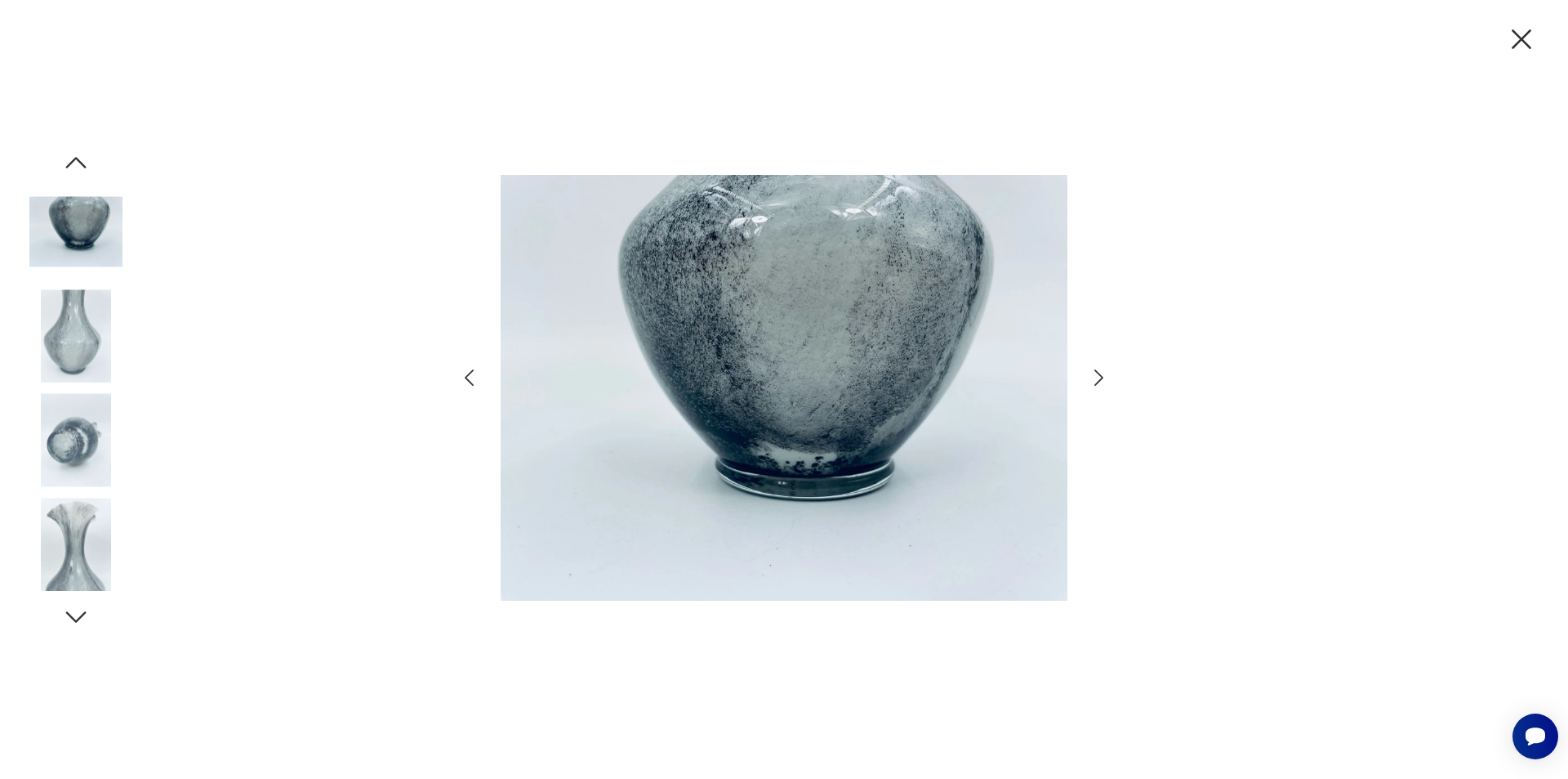
click at [1100, 378] on icon "button" at bounding box center [1099, 378] width 24 height 24
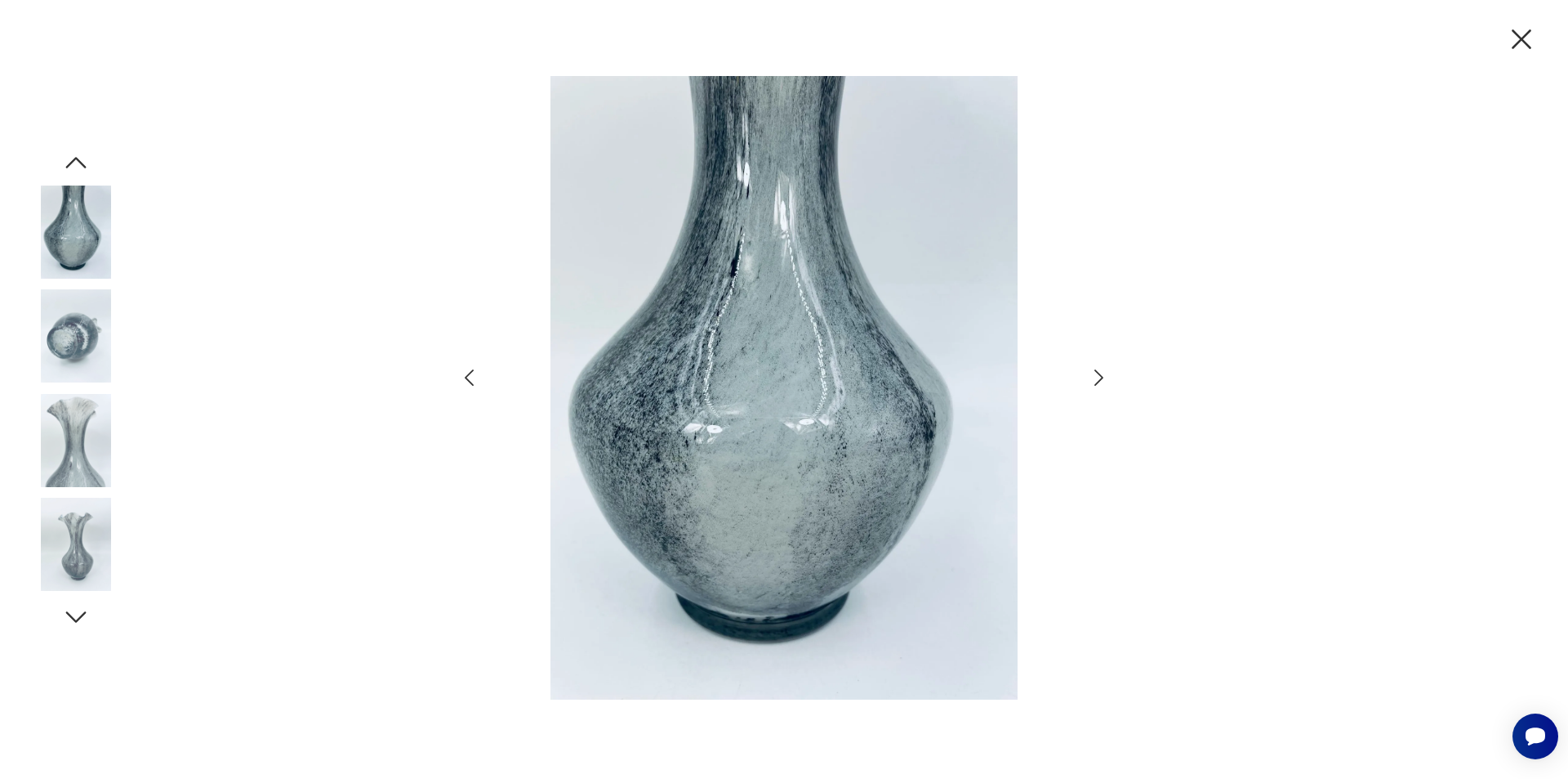
click at [1100, 378] on icon "button" at bounding box center [1099, 378] width 24 height 24
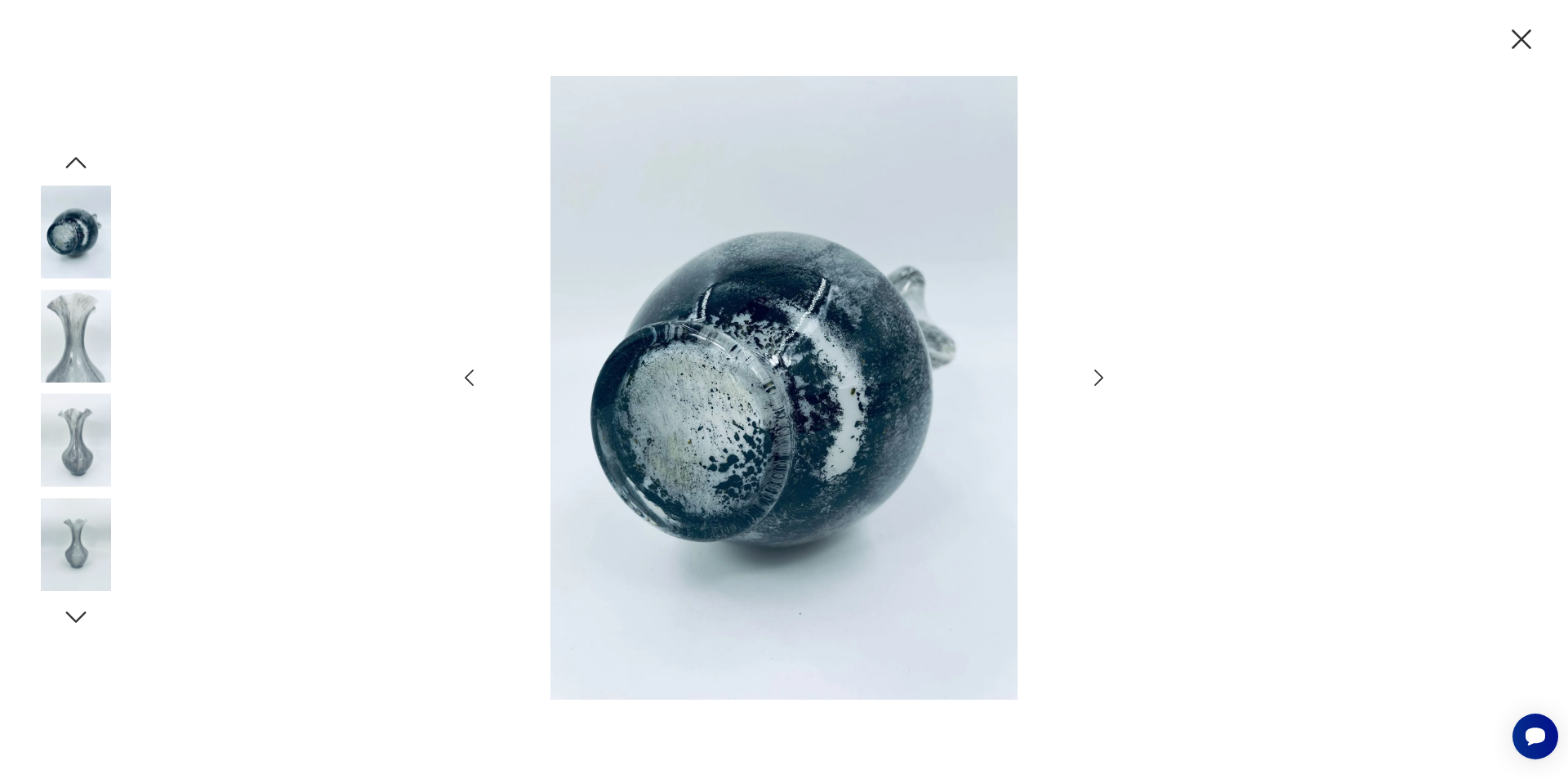
click at [1518, 36] on icon "button" at bounding box center [1522, 40] width 20 height 20
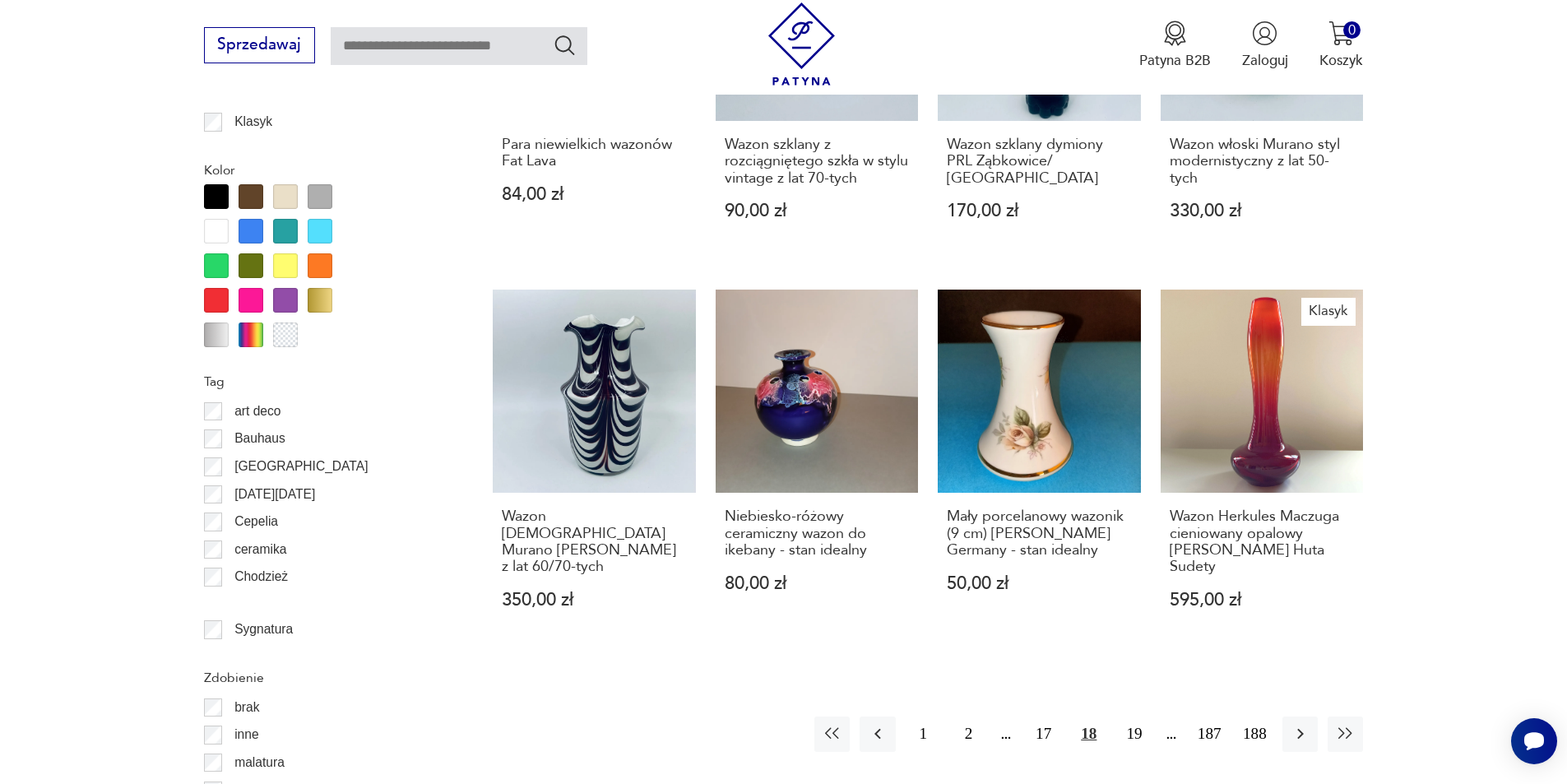
scroll to position [1899, 0]
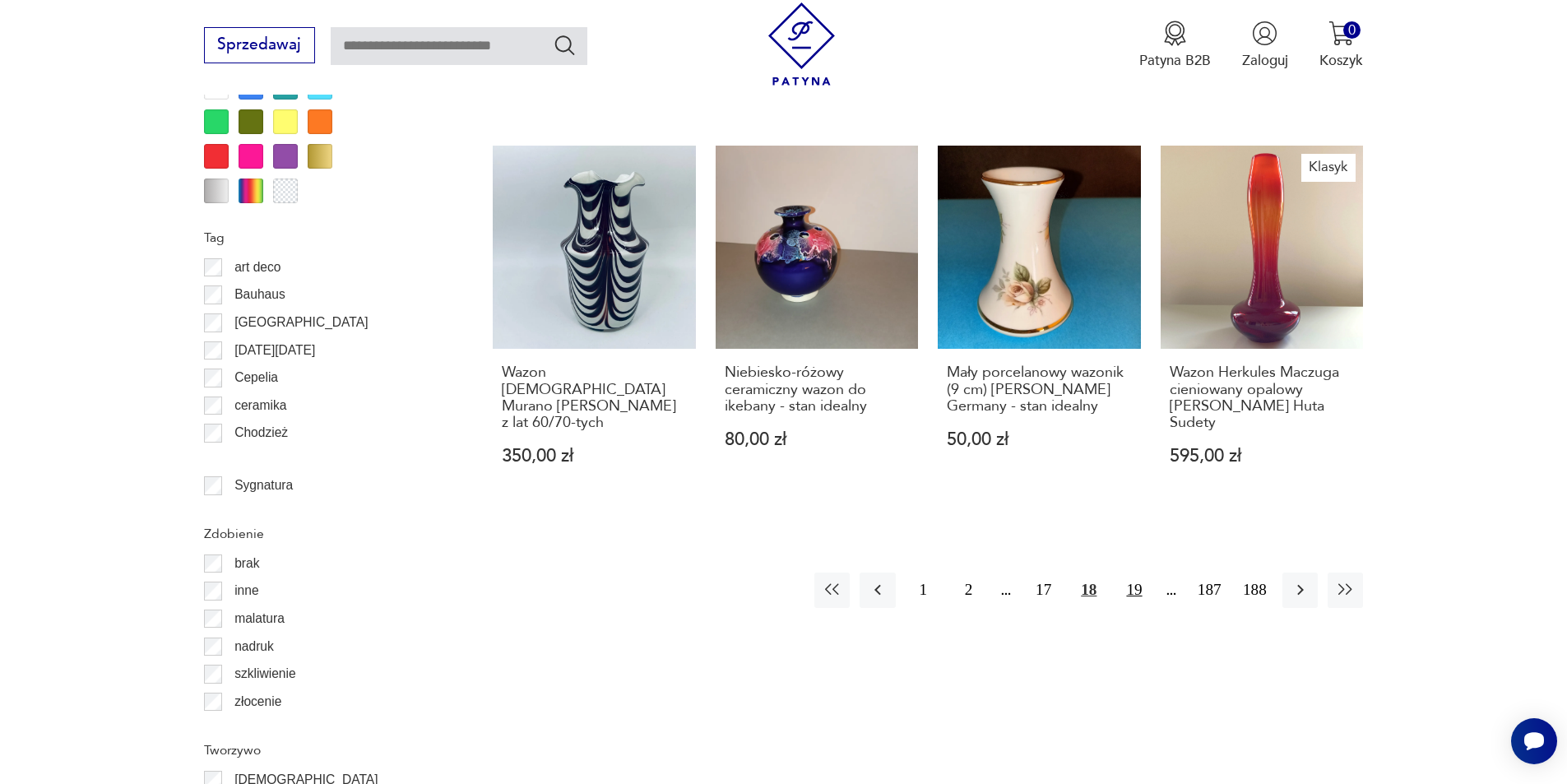
click at [1130, 572] on button "19" at bounding box center [1134, 589] width 36 height 36
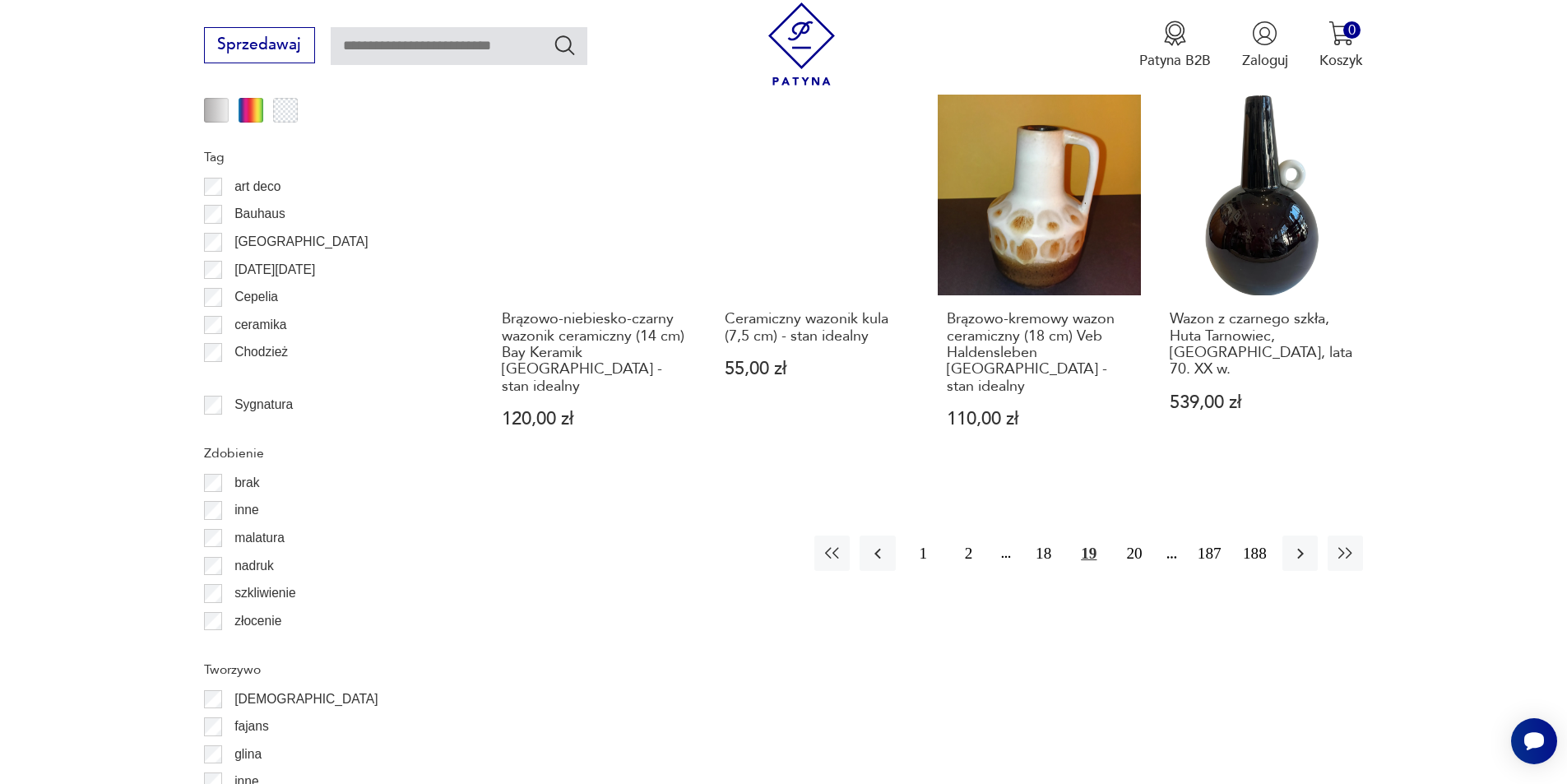
scroll to position [2110, 0]
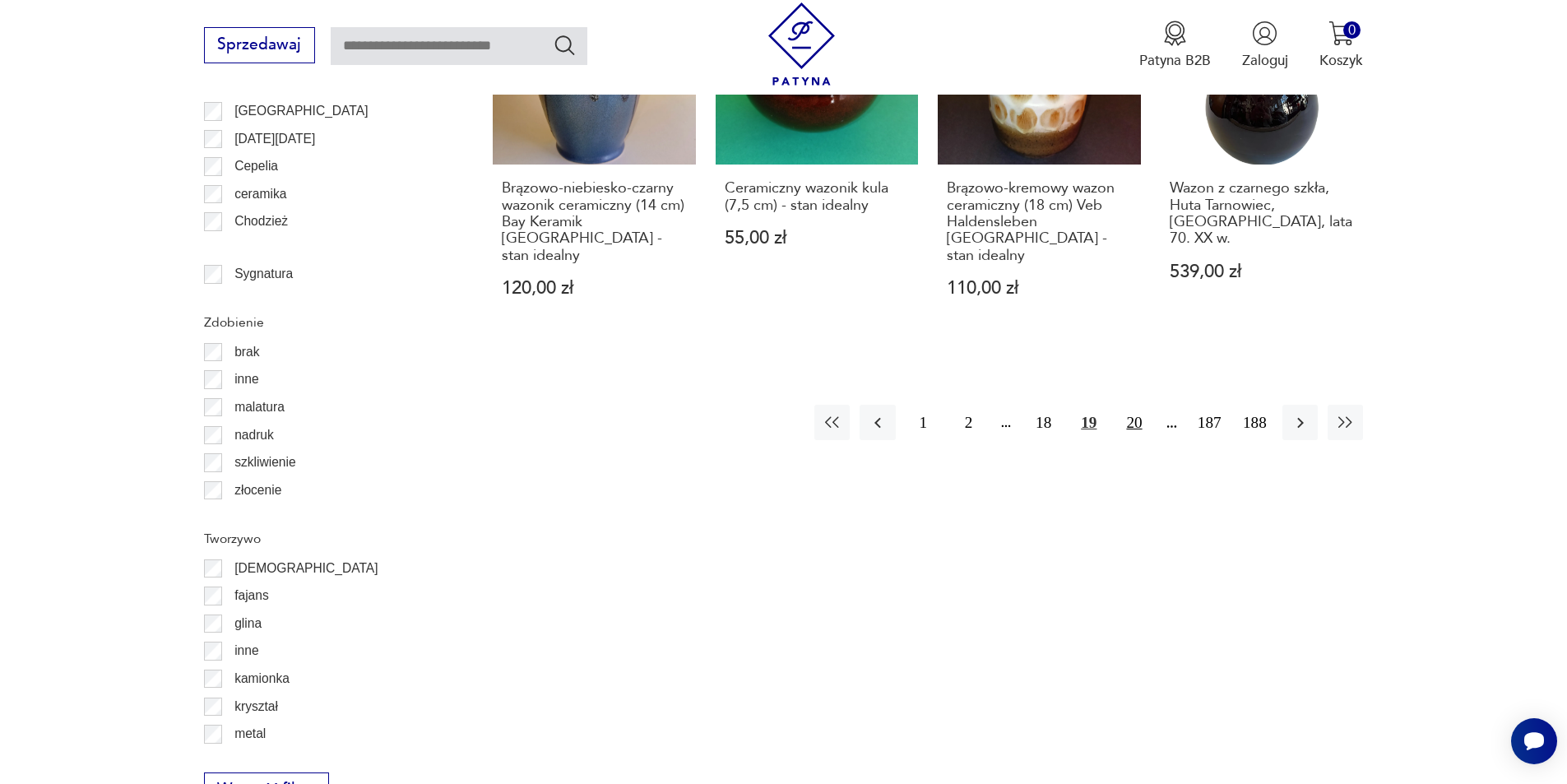
click at [1125, 405] on button "20" at bounding box center [1134, 422] width 36 height 36
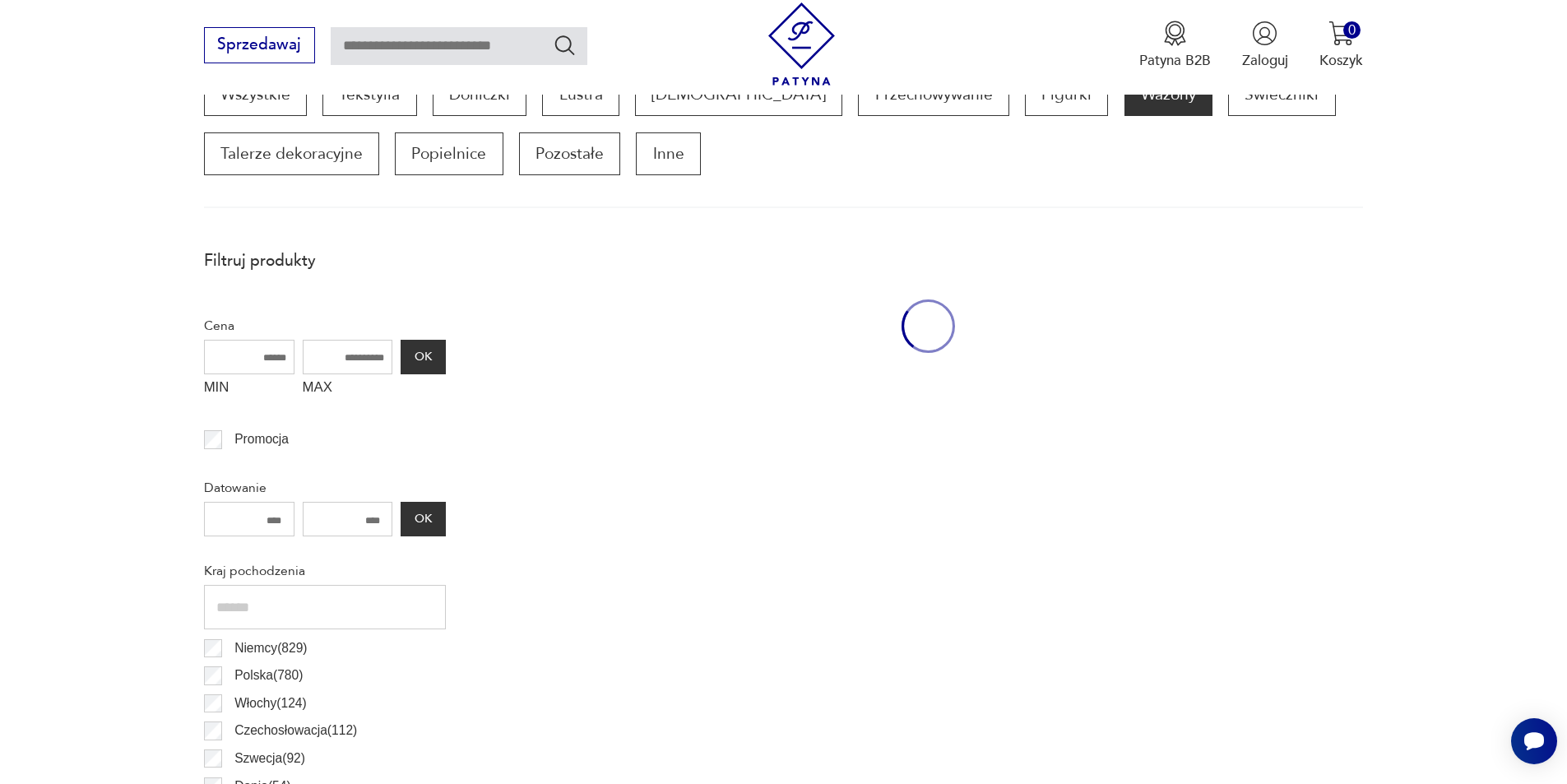
scroll to position [548, 0]
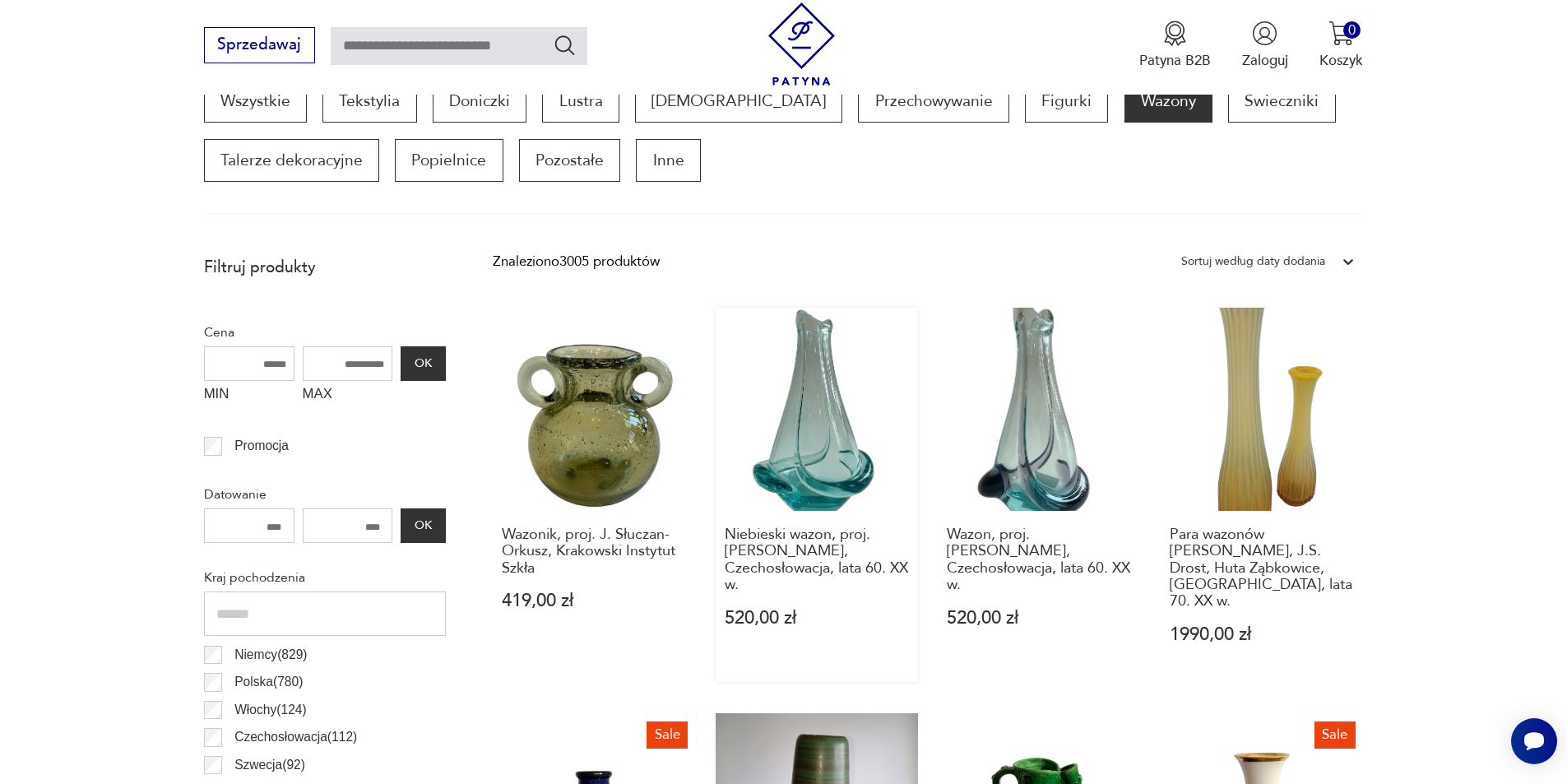
click at [803, 412] on link "Niebieski wazon, proj. [PERSON_NAME], Czechosłowacja, lata 60. XX w. 520,00 zł" at bounding box center [818, 495] width 203 height 374
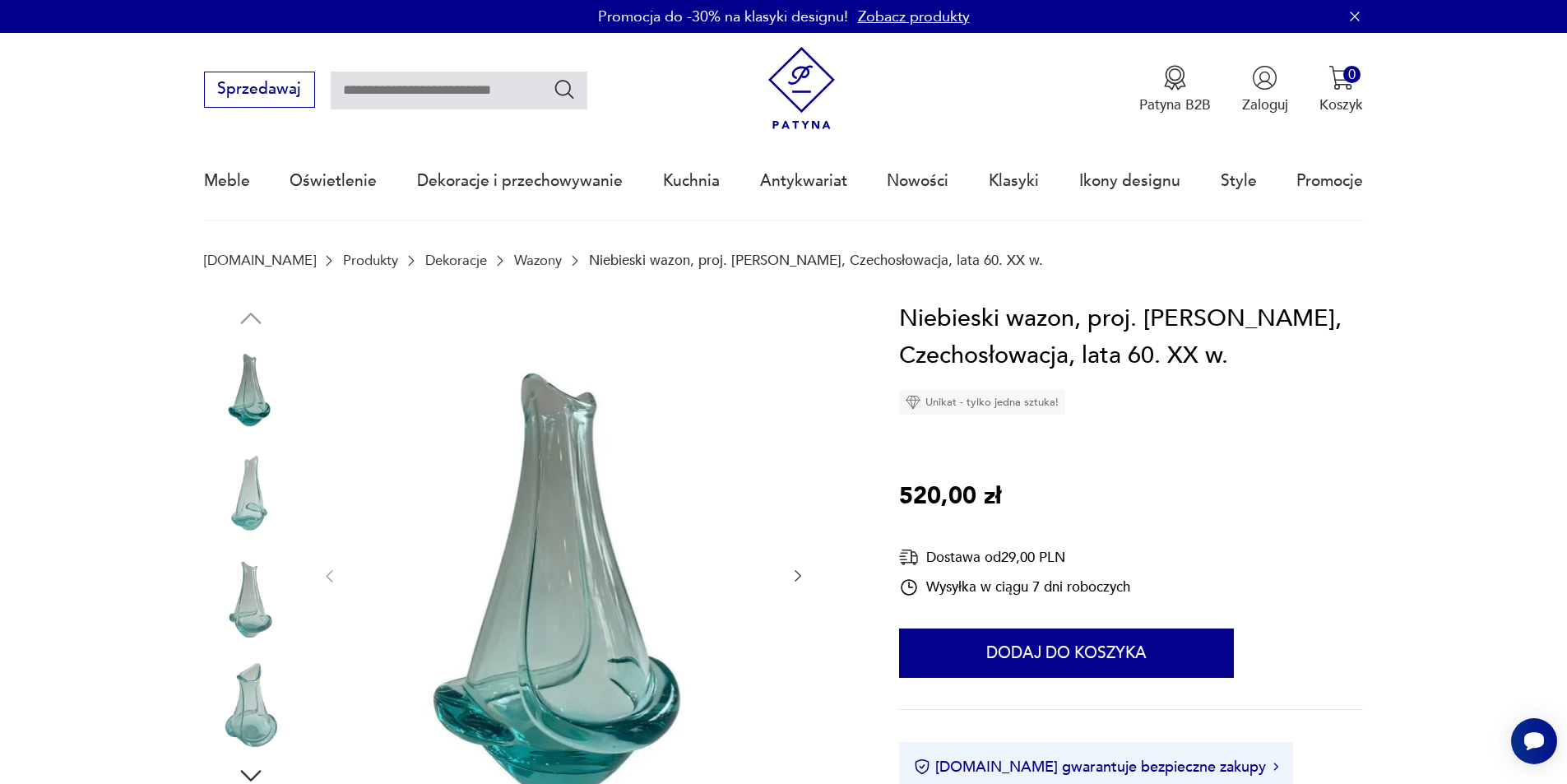
click at [795, 574] on icon "button" at bounding box center [798, 575] width 17 height 17
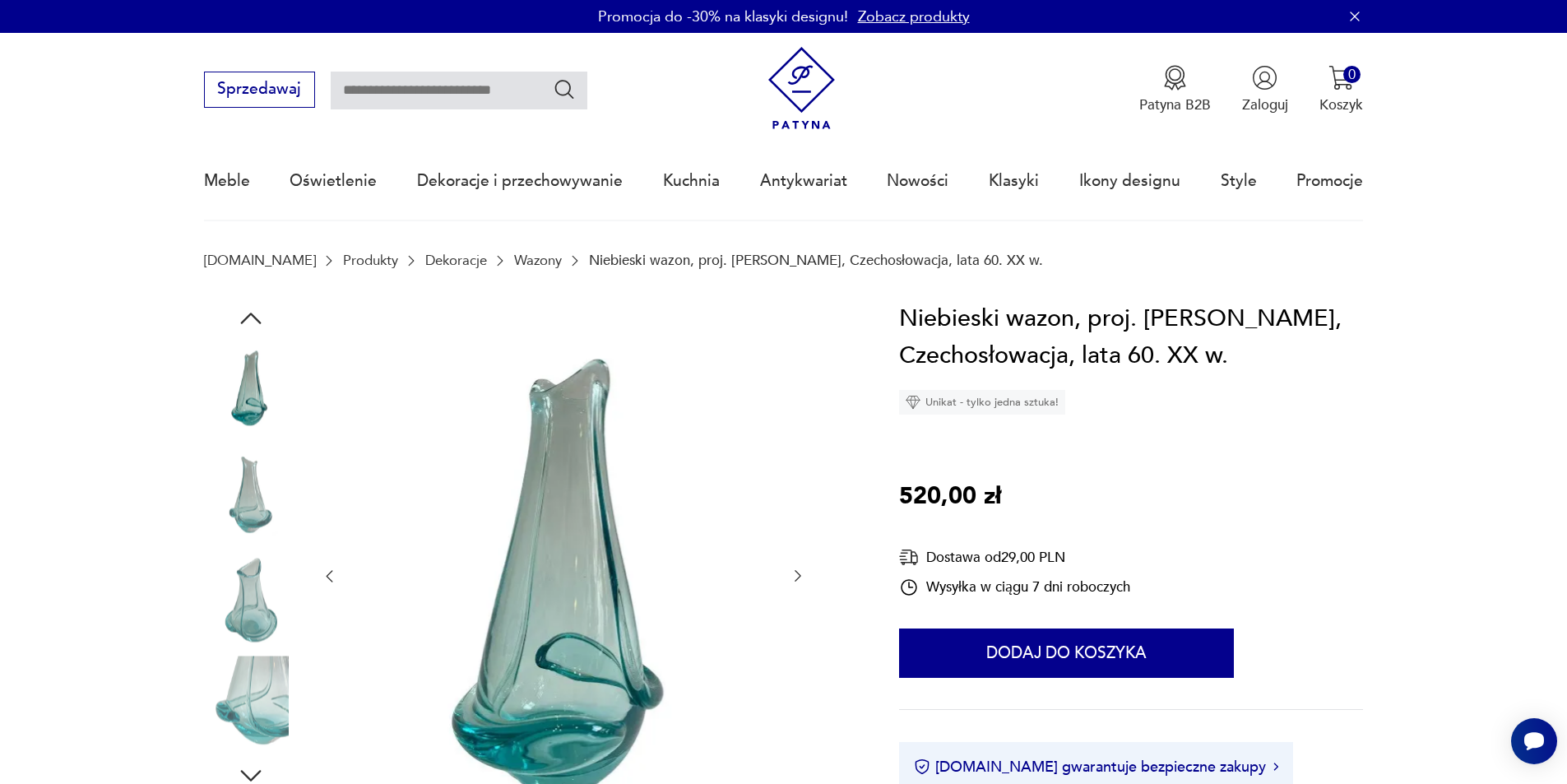
click at [795, 574] on icon "button" at bounding box center [798, 575] width 17 height 17
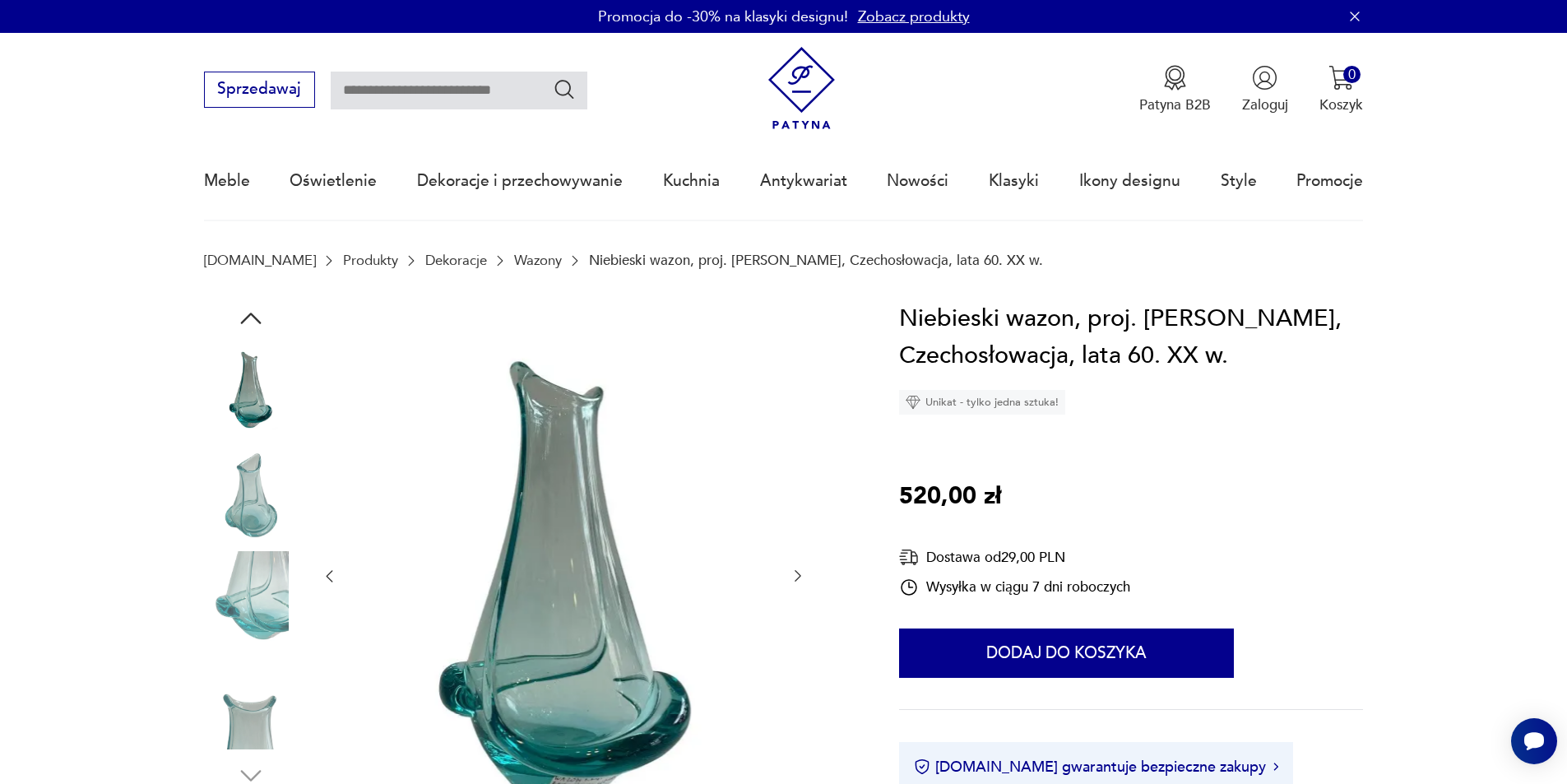
click at [795, 574] on icon "button" at bounding box center [798, 575] width 17 height 17
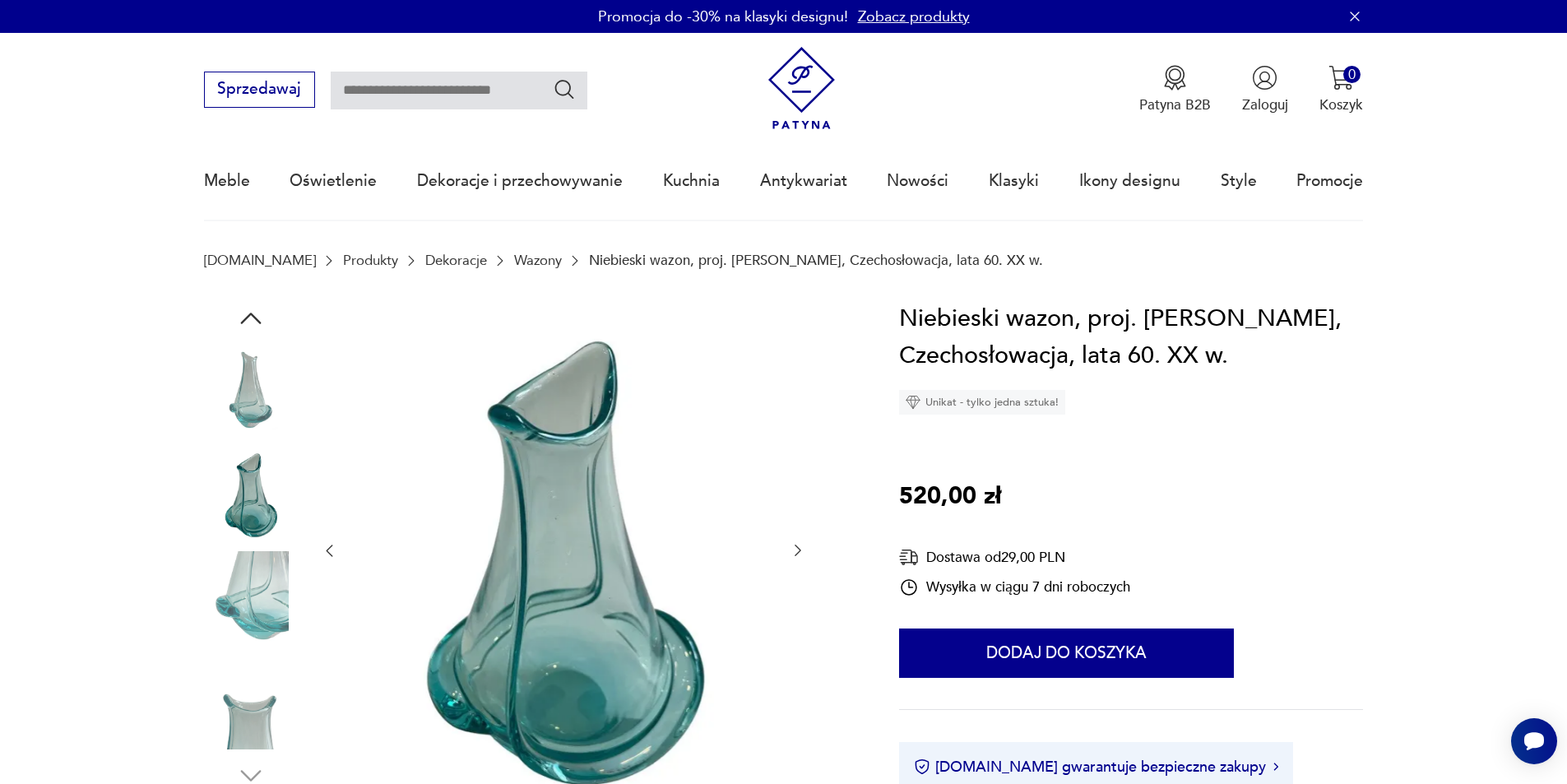
click at [794, 574] on div at bounding box center [564, 550] width 486 height 501
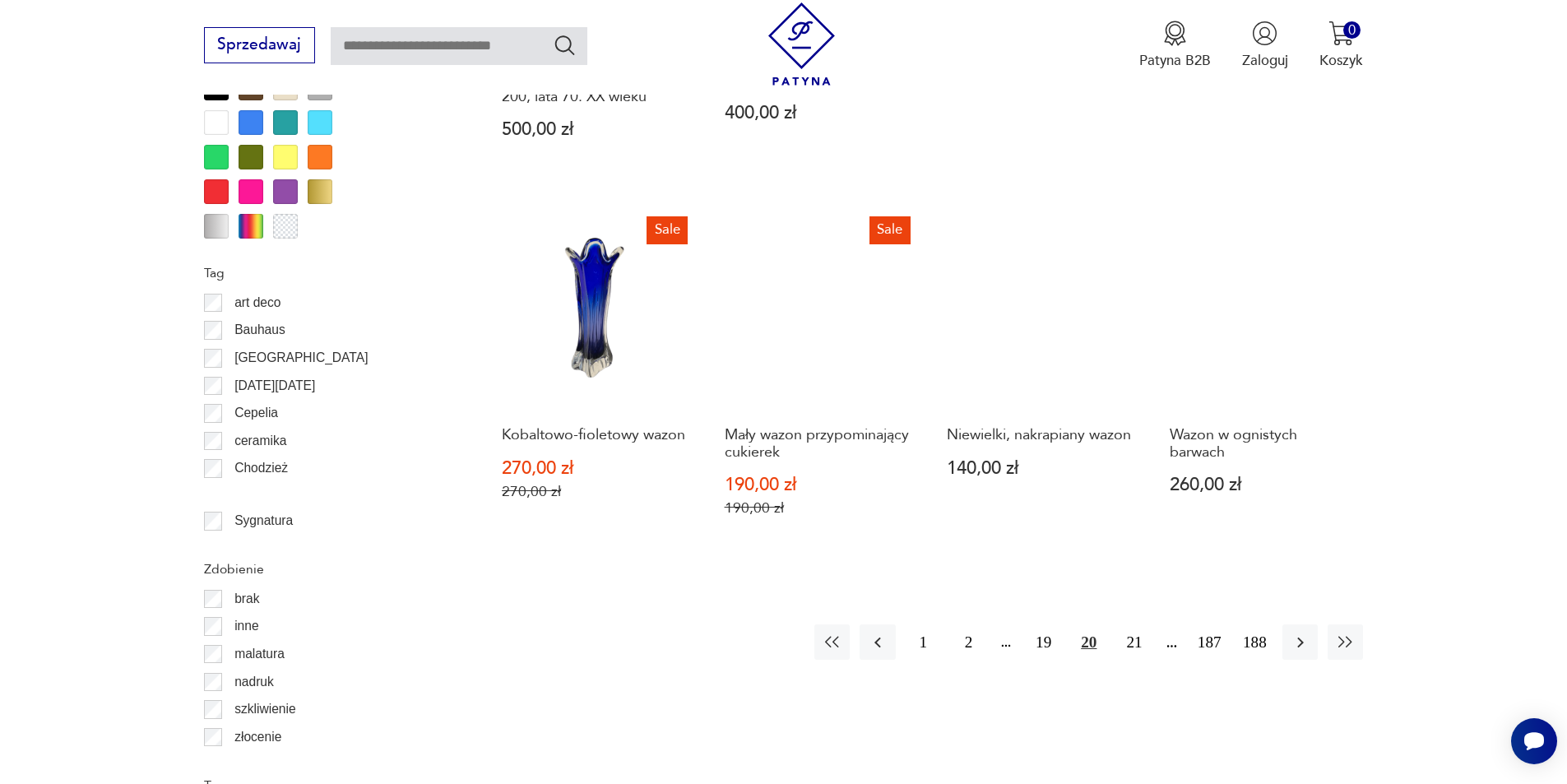
scroll to position [1945, 0]
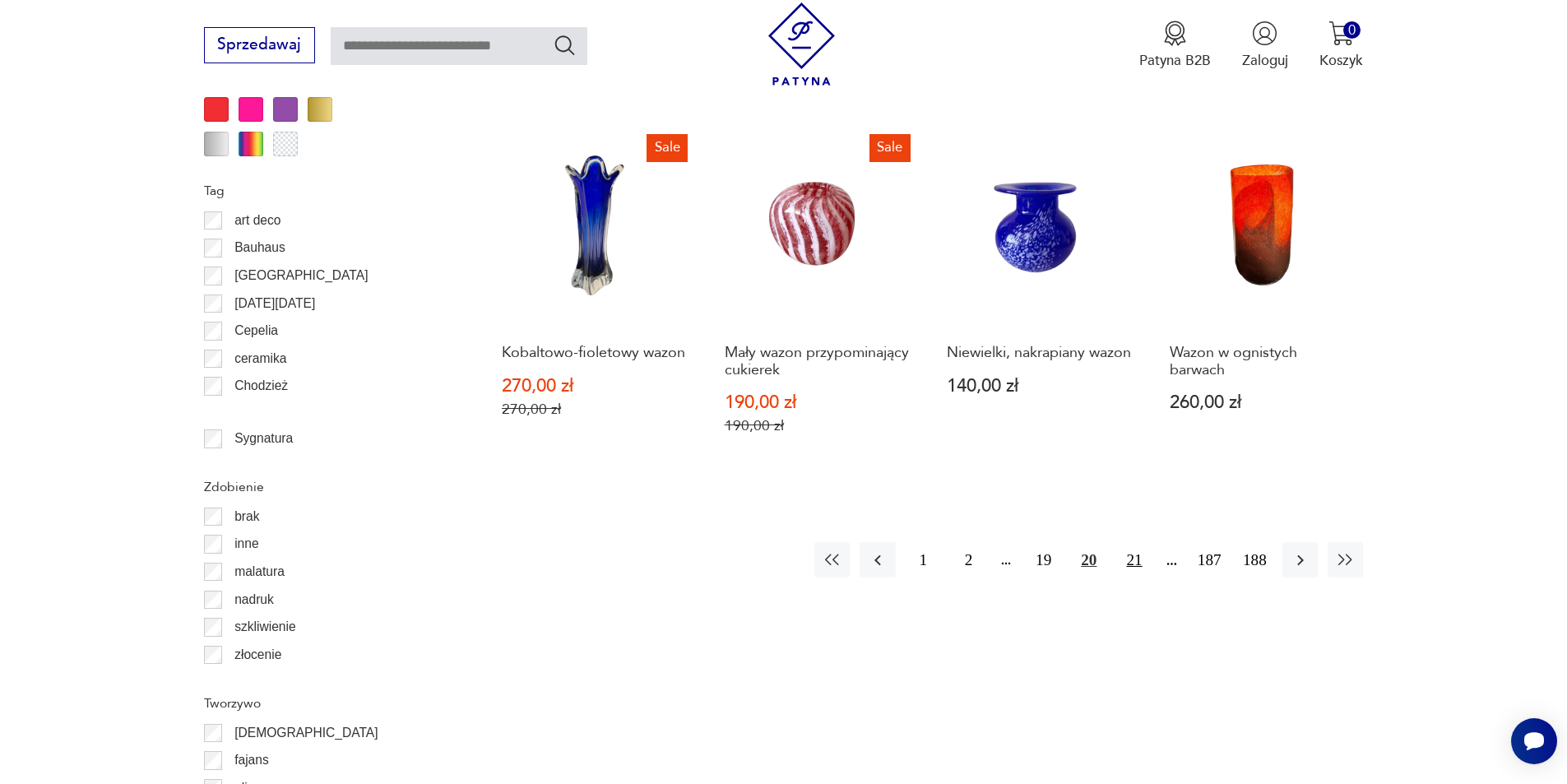
click at [1138, 542] on button "21" at bounding box center [1134, 560] width 36 height 36
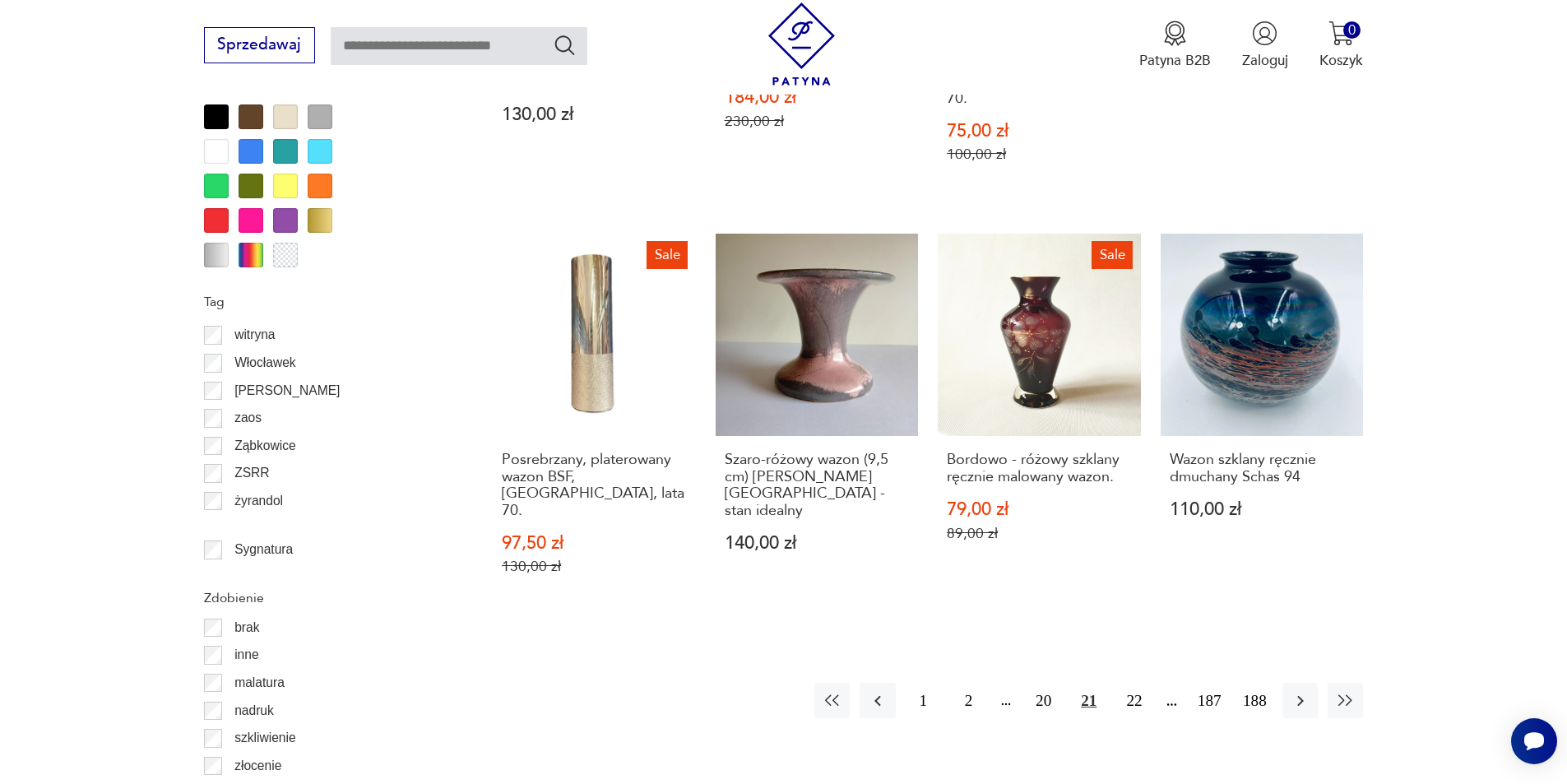
scroll to position [1863, 0]
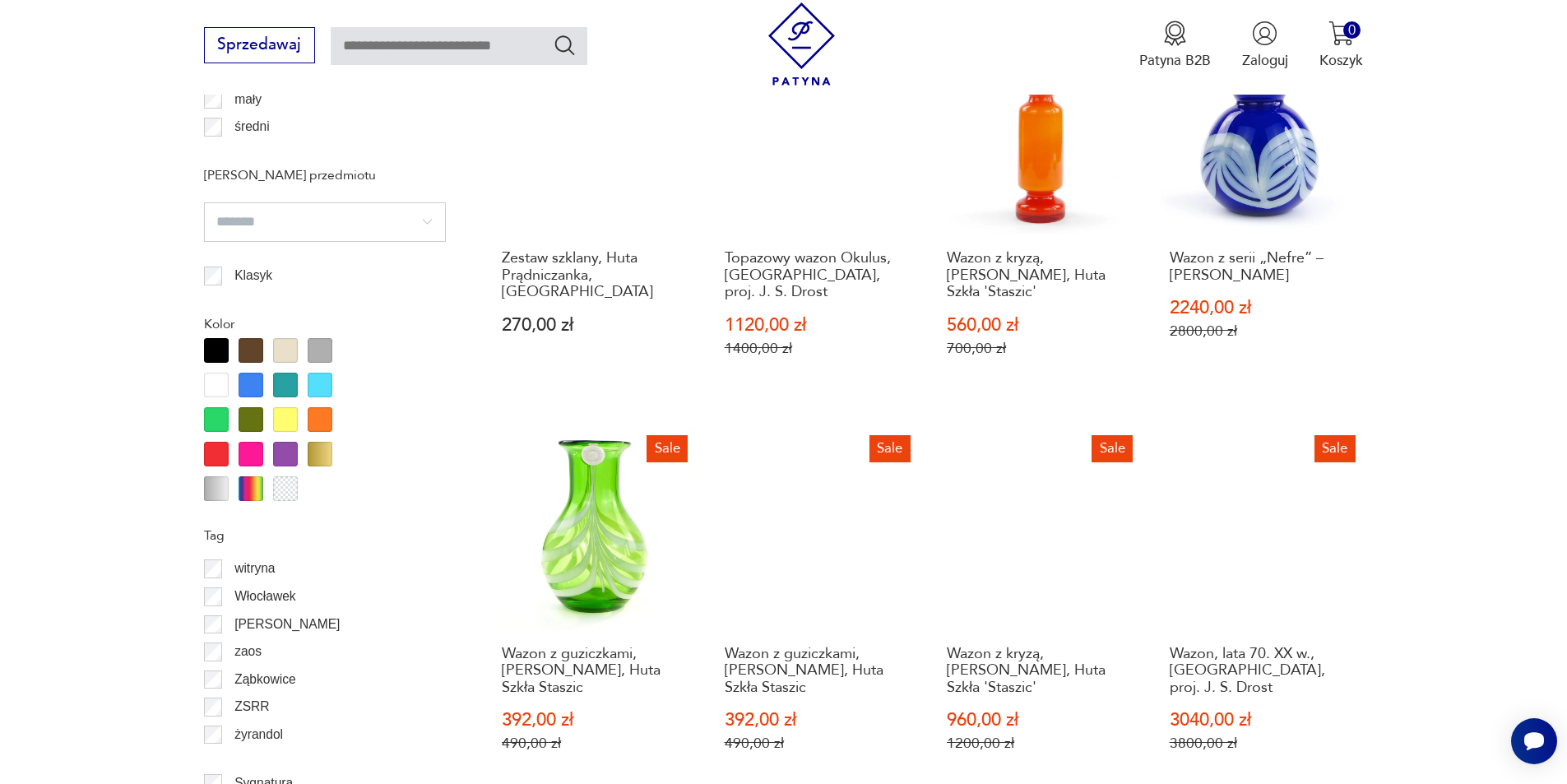
scroll to position [1781, 0]
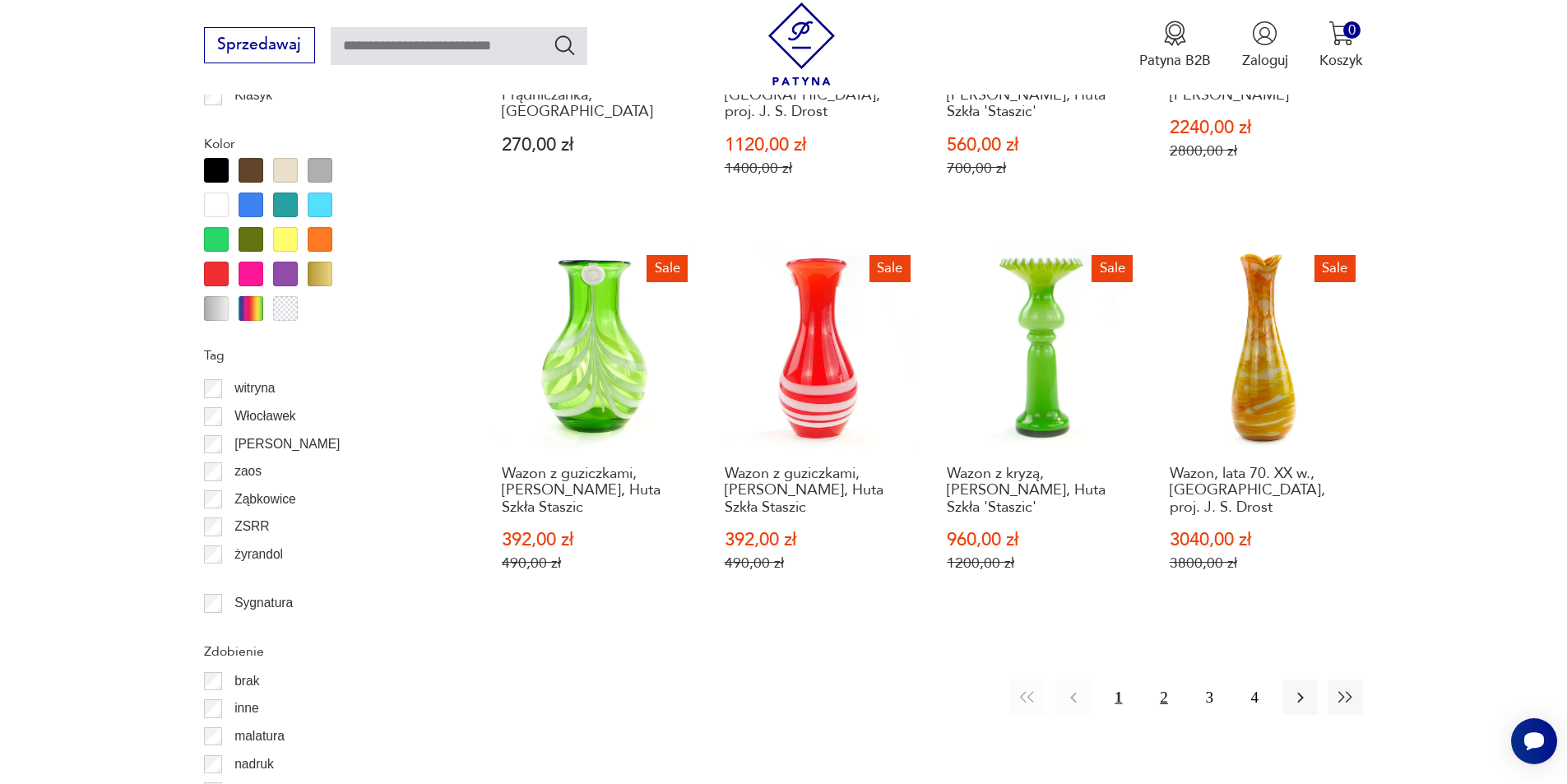
click at [1169, 687] on button "2" at bounding box center [1164, 697] width 36 height 36
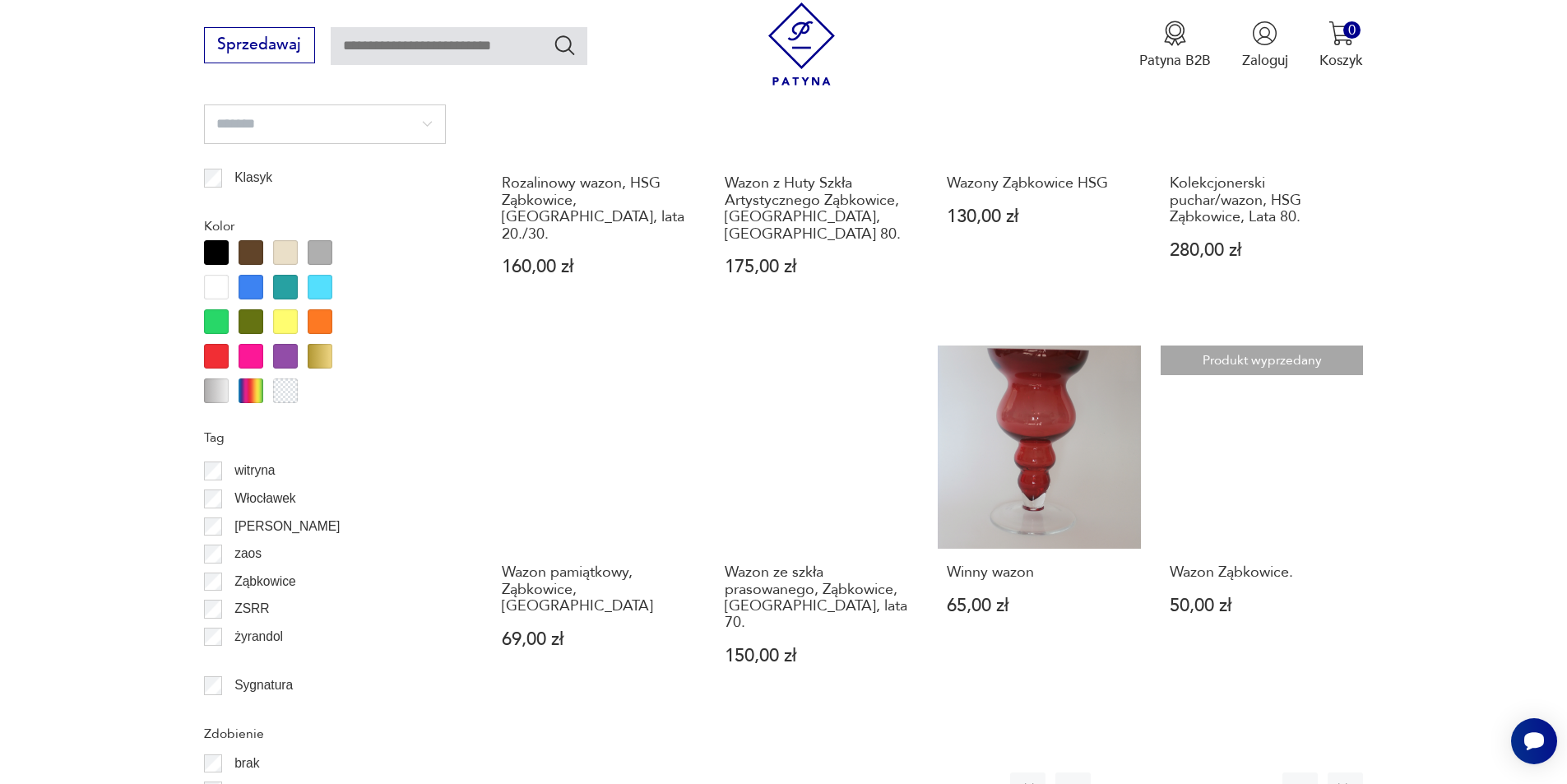
scroll to position [2028, 0]
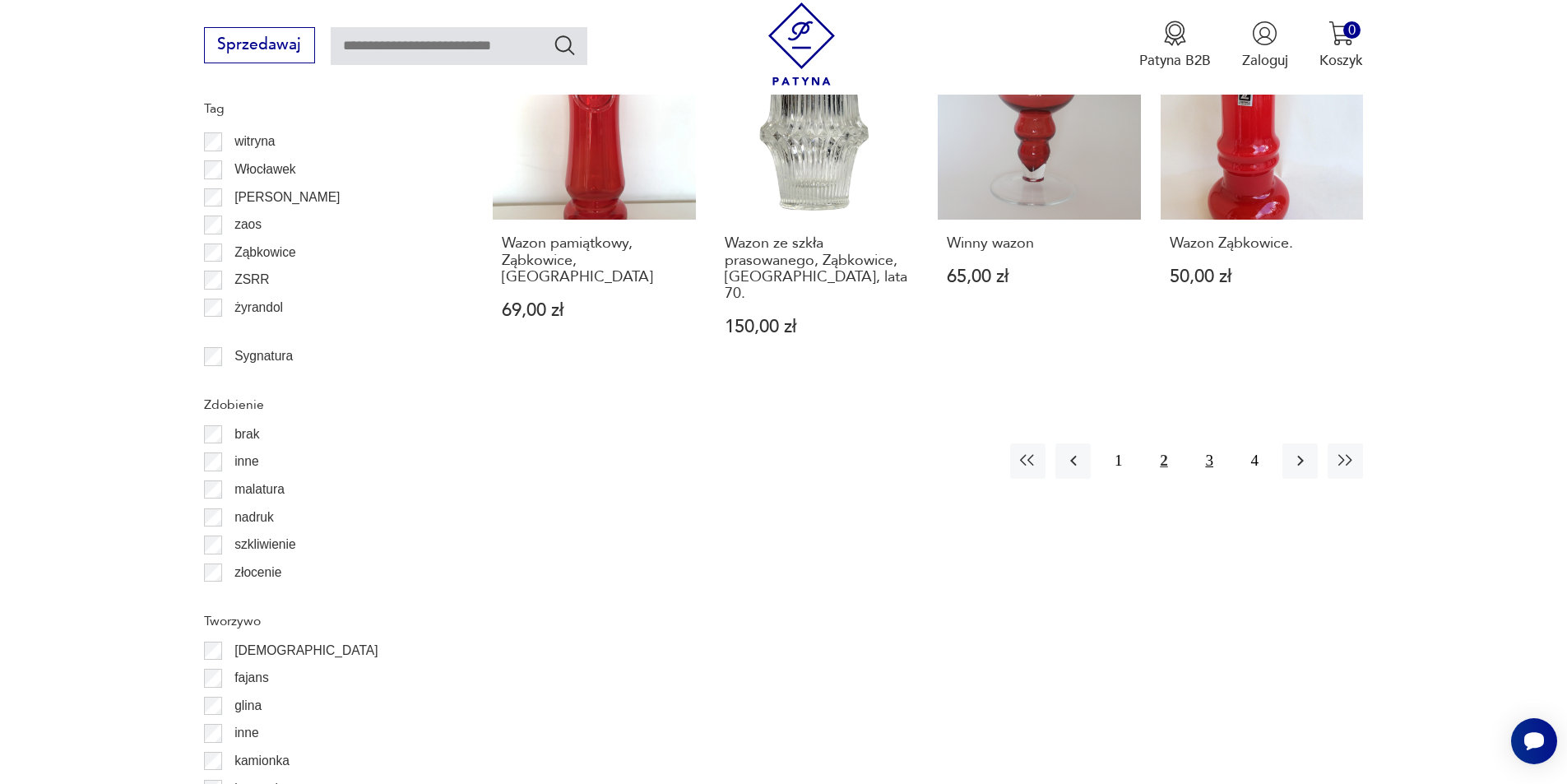
click at [1209, 443] on button "3" at bounding box center [1209, 461] width 36 height 36
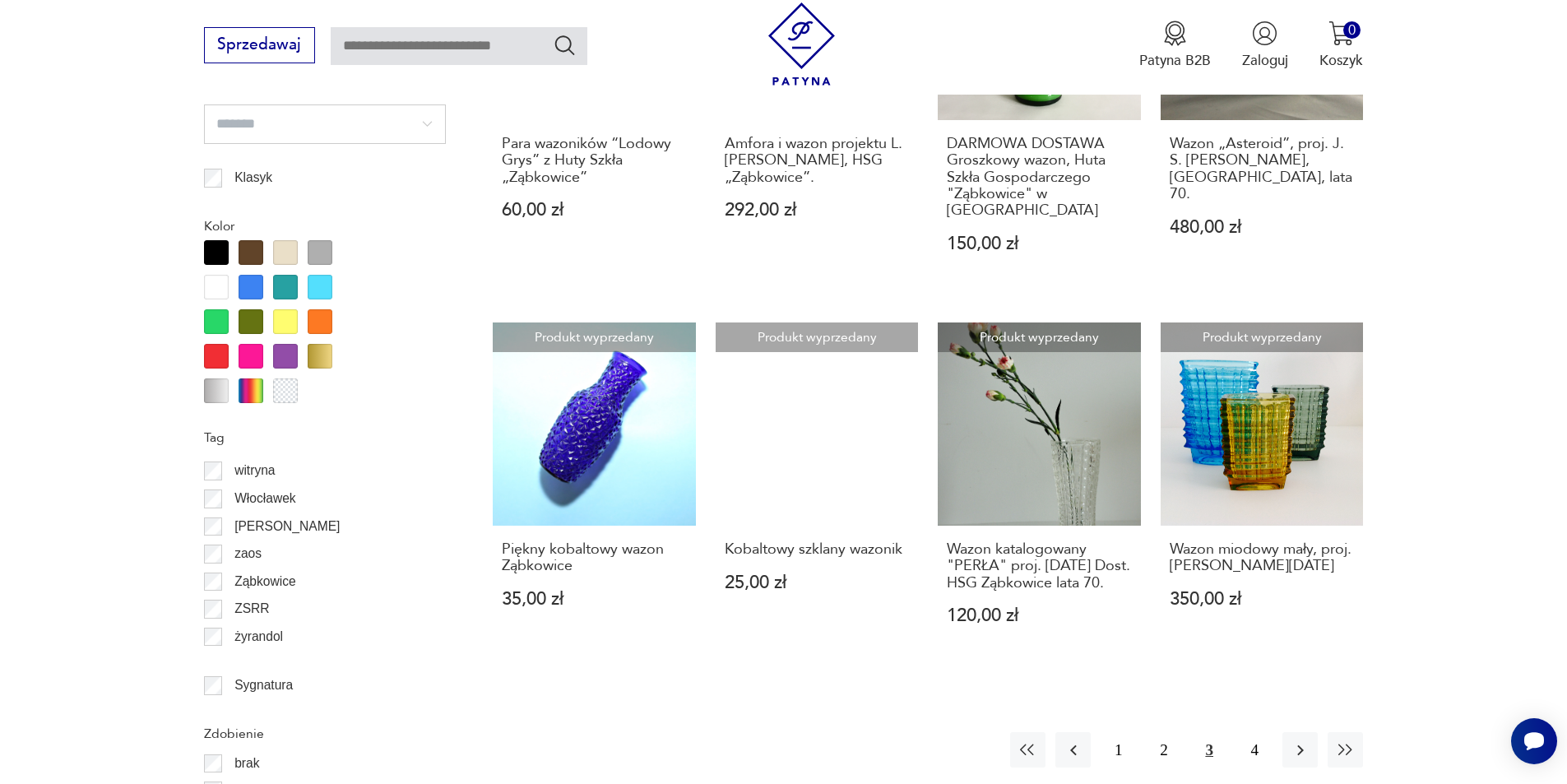
scroll to position [1945, 0]
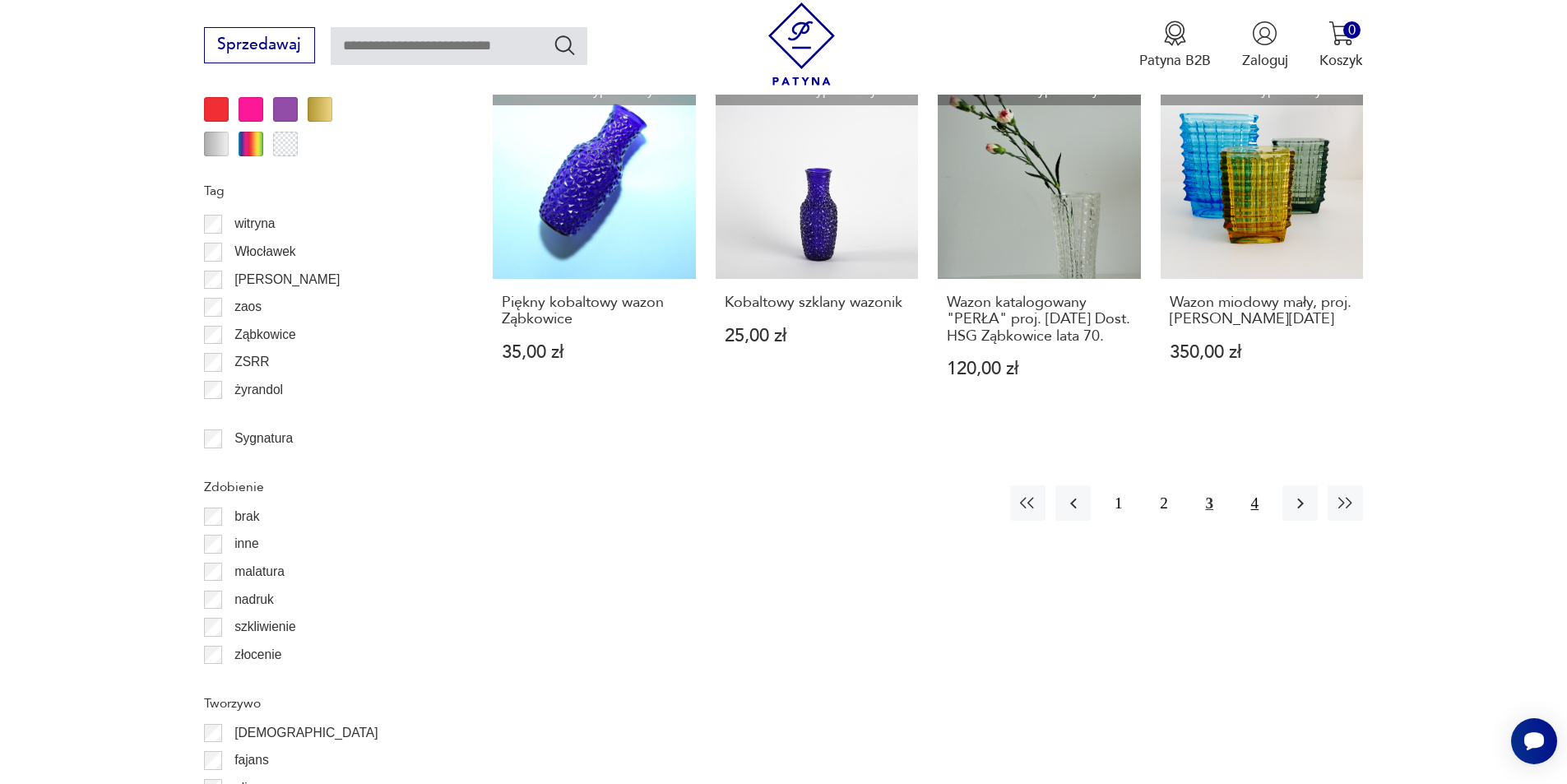
click at [1249, 515] on button "4" at bounding box center [1255, 503] width 36 height 36
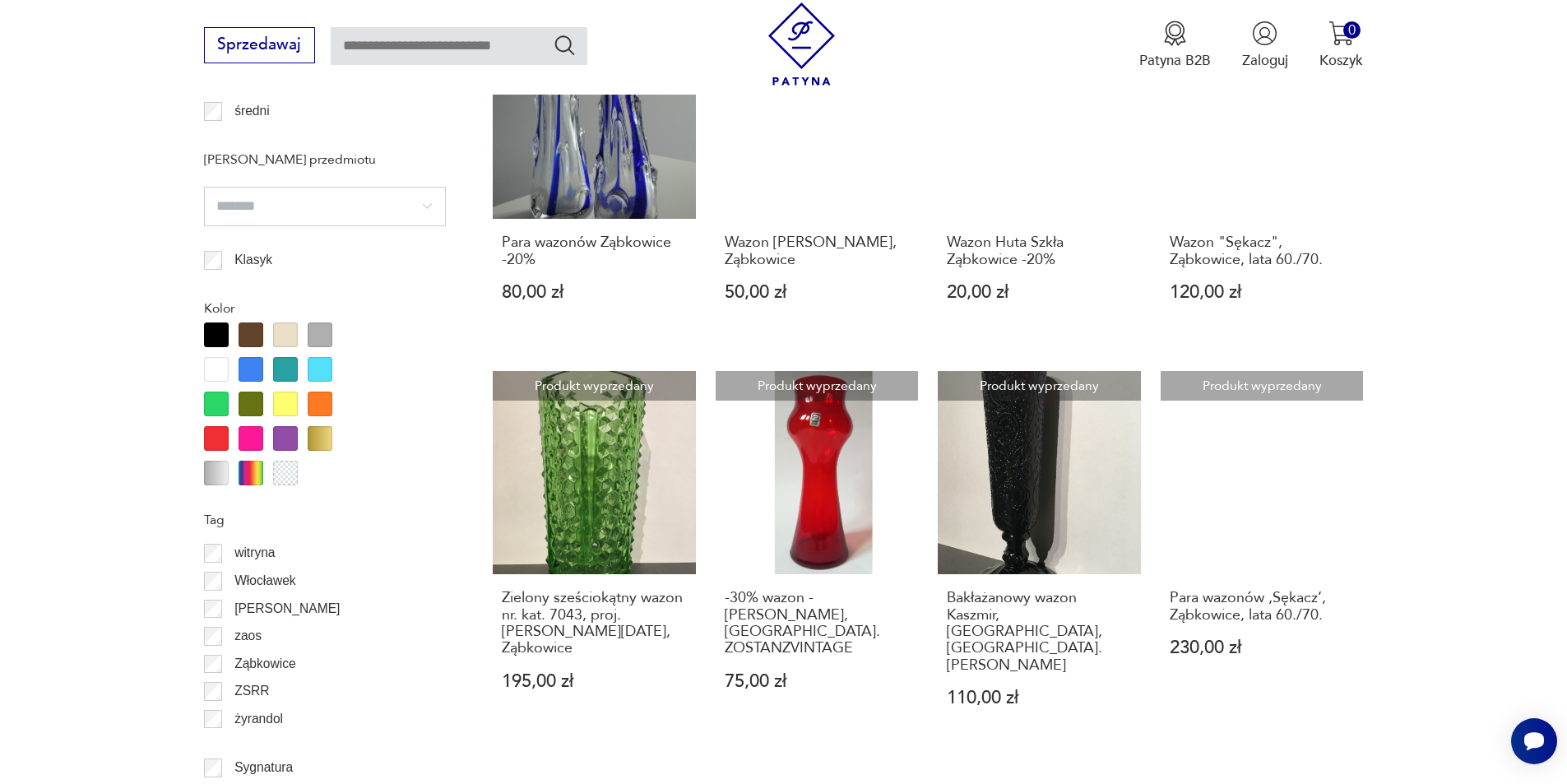
scroll to position [1370, 0]
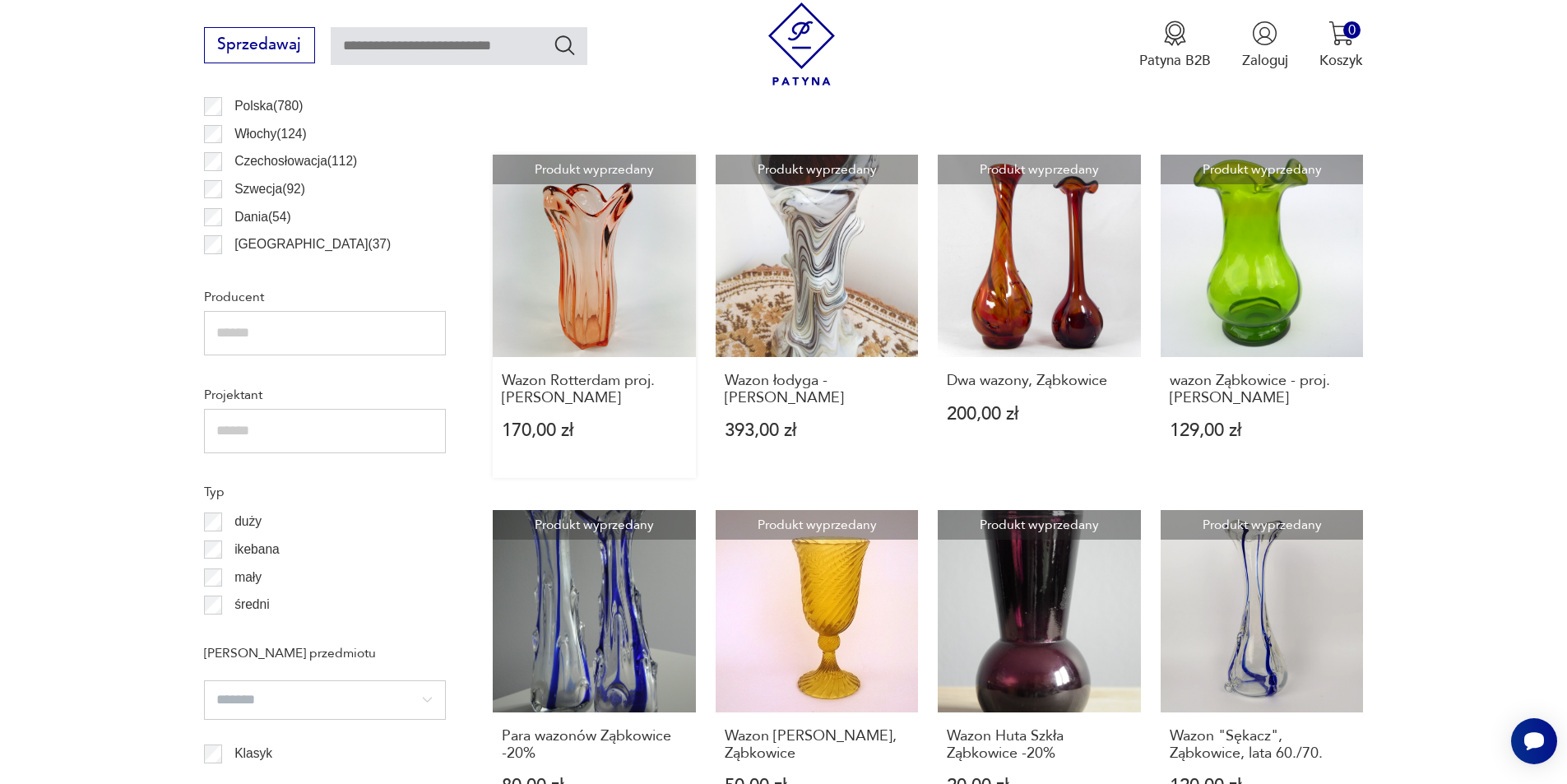
click at [643, 275] on link "Produkt wyprzedany Wazon Rotterdam proj. [PERSON_NAME] 170,00 zł" at bounding box center [594, 317] width 203 height 324
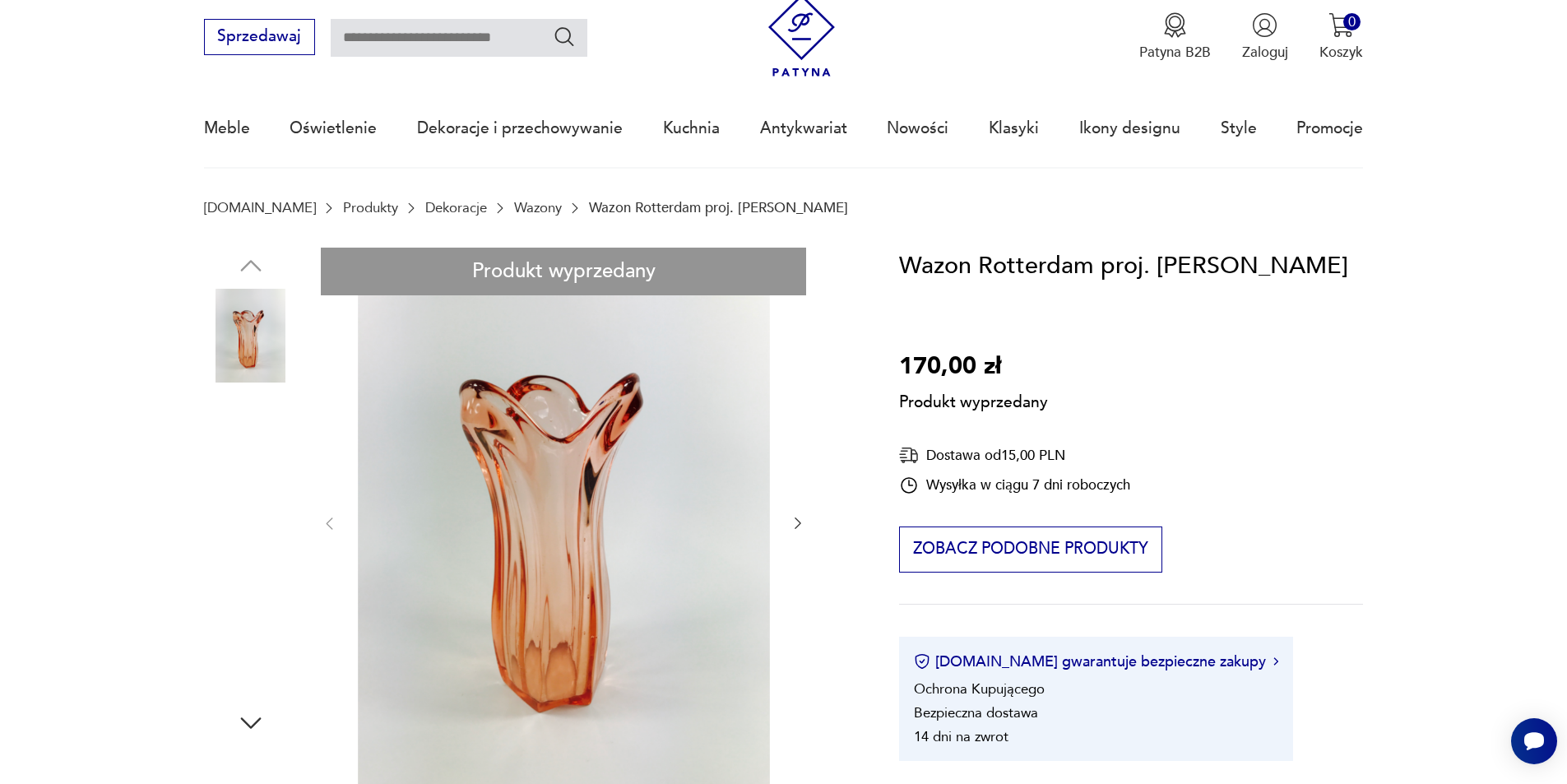
scroll to position [82, 0]
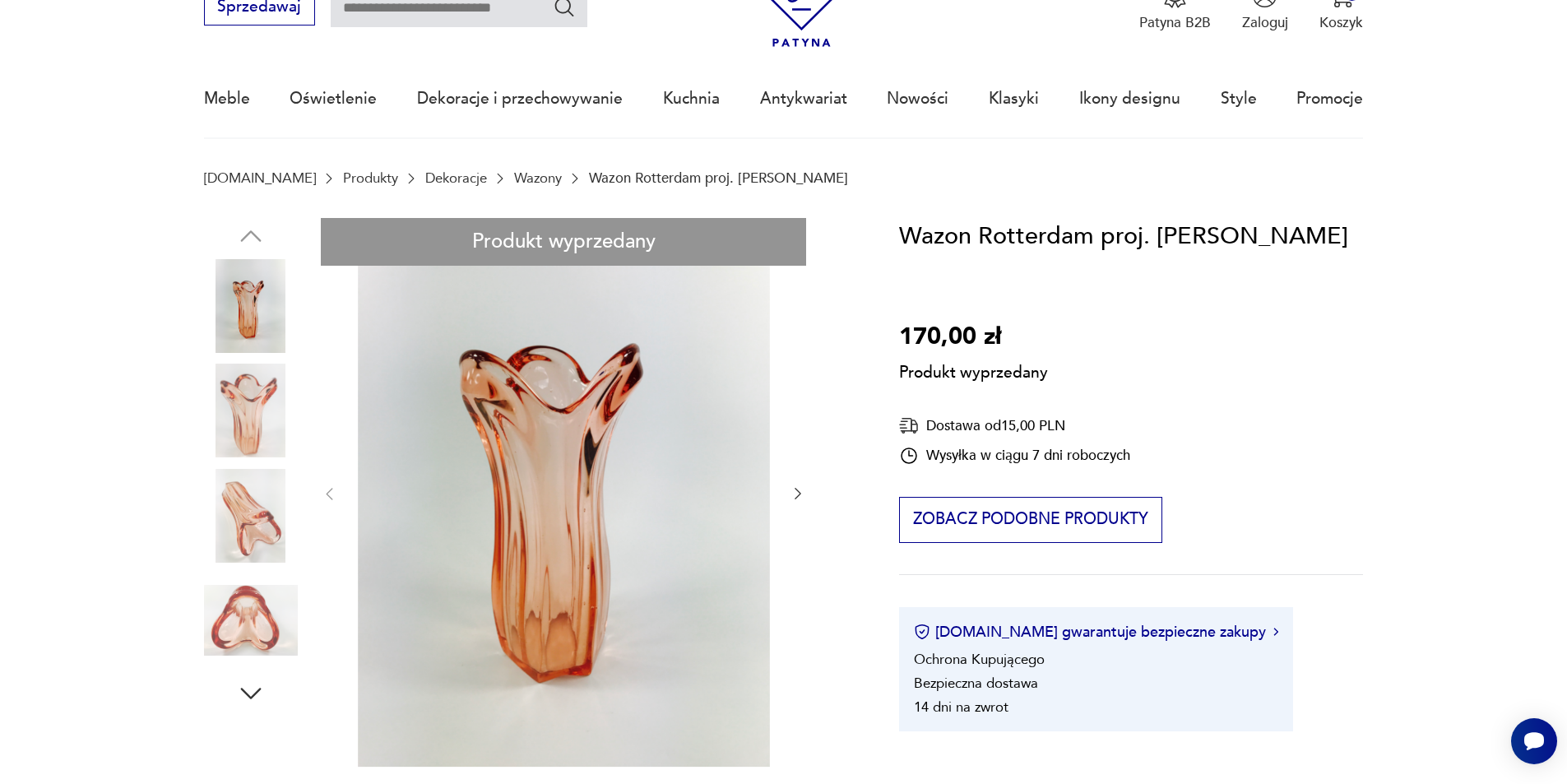
click at [804, 491] on div "Produkt wyprzedany Opis produktu Rotterdam w rosalinowym wybarwieniu. Stan idea…" at bounding box center [527, 791] width 648 height 1146
click at [794, 495] on div "Produkt wyprzedany Opis produktu Rotterdam w rosalinowym wybarwieniu. Stan idea…" at bounding box center [527, 791] width 648 height 1146
click at [789, 495] on div "Produkt wyprzedany Opis produktu Rotterdam w rosalinowym wybarwieniu. Stan idea…" at bounding box center [527, 791] width 648 height 1146
click at [800, 491] on div "Produkt wyprzedany Opis produktu Rotterdam w rosalinowym wybarwieniu. Stan idea…" at bounding box center [527, 791] width 648 height 1146
click at [794, 491] on div "Produkt wyprzedany Opis produktu Rotterdam w rosalinowym wybarwieniu. Stan idea…" at bounding box center [527, 791] width 648 height 1146
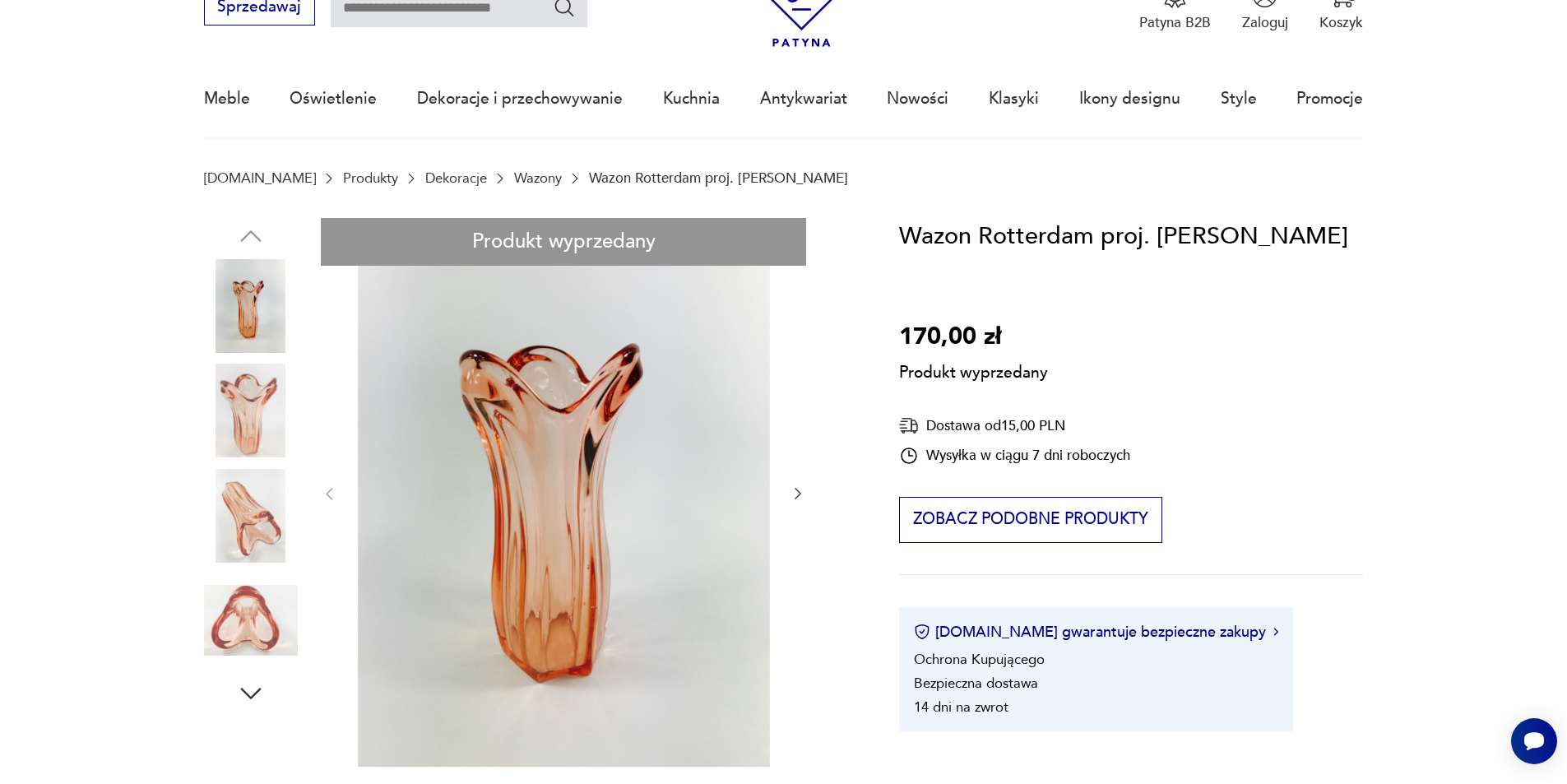
click at [274, 610] on div "Produkt wyprzedany Opis produktu Rotterdam w rosalinowym wybarwieniu. Stan idea…" at bounding box center [527, 791] width 648 height 1146
click at [253, 532] on div "Produkt wyprzedany Opis produktu Rotterdam w rosalinowym wybarwieniu. Stan idea…" at bounding box center [527, 791] width 648 height 1146
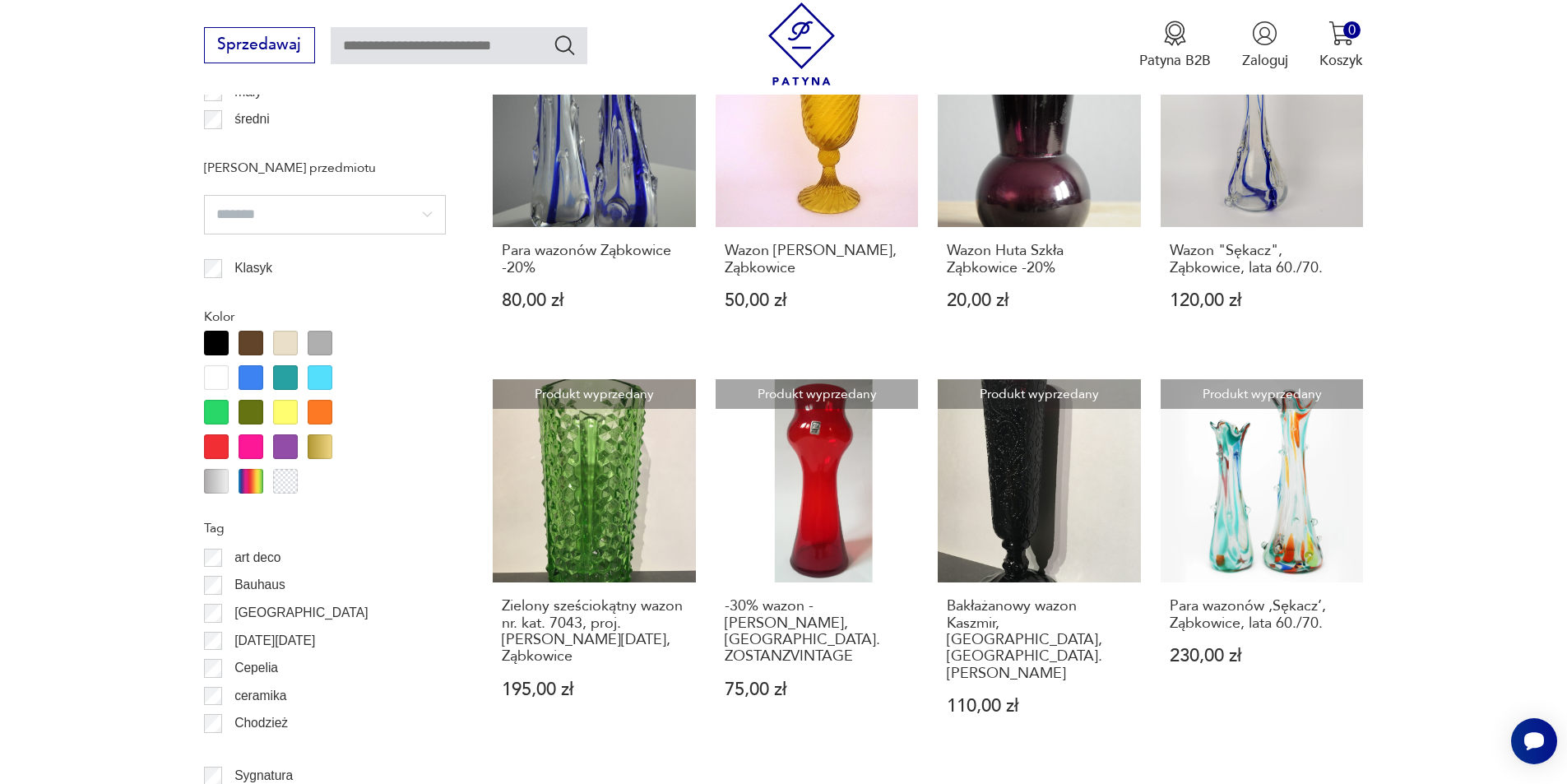
scroll to position [1699, 0]
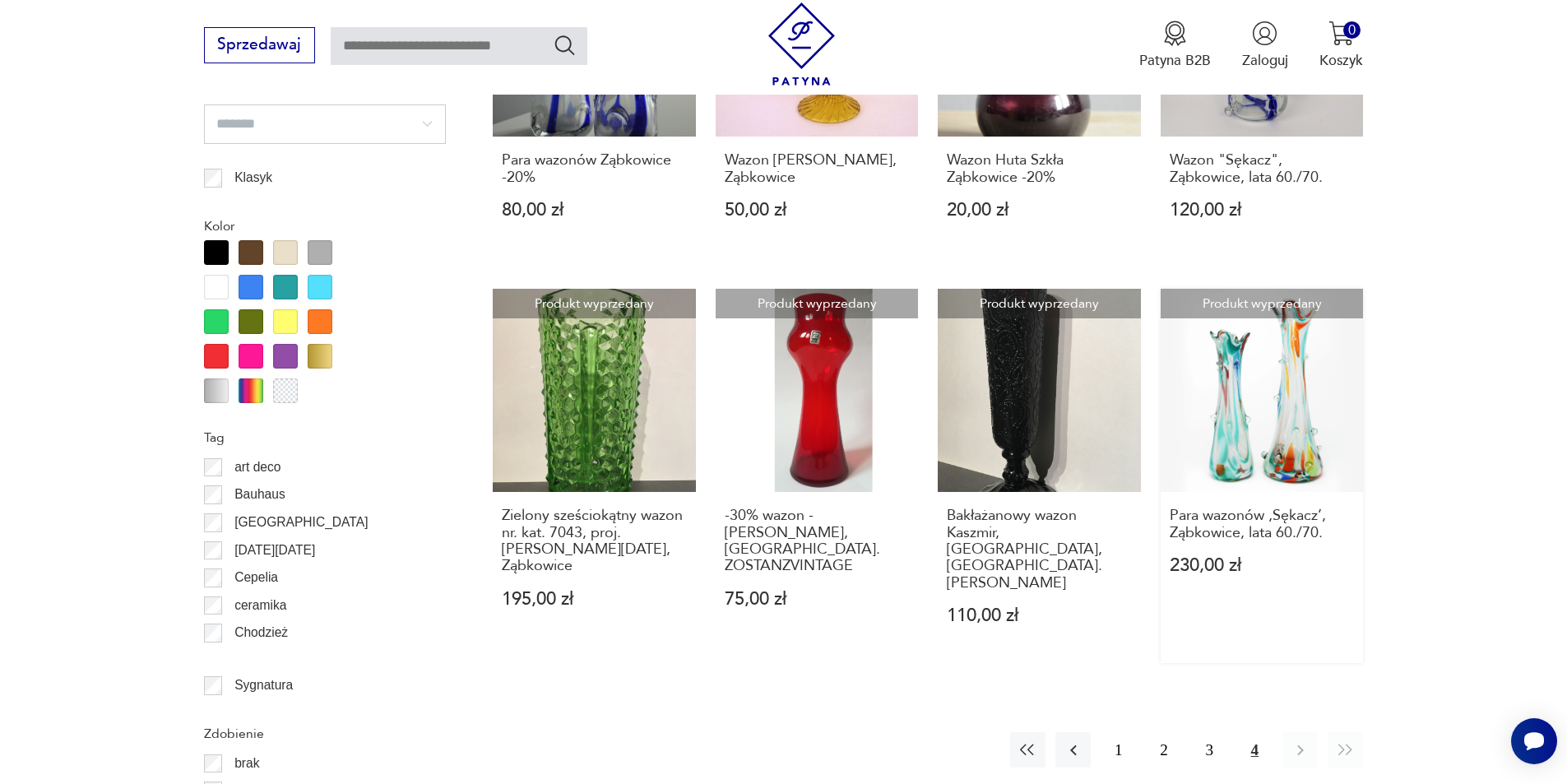
click at [1307, 402] on link "Produkt wyprzedany Para wazonów ‚Sękacz’, Ząbkowice, lata 60./70. 230,00 zł" at bounding box center [1263, 476] width 203 height 374
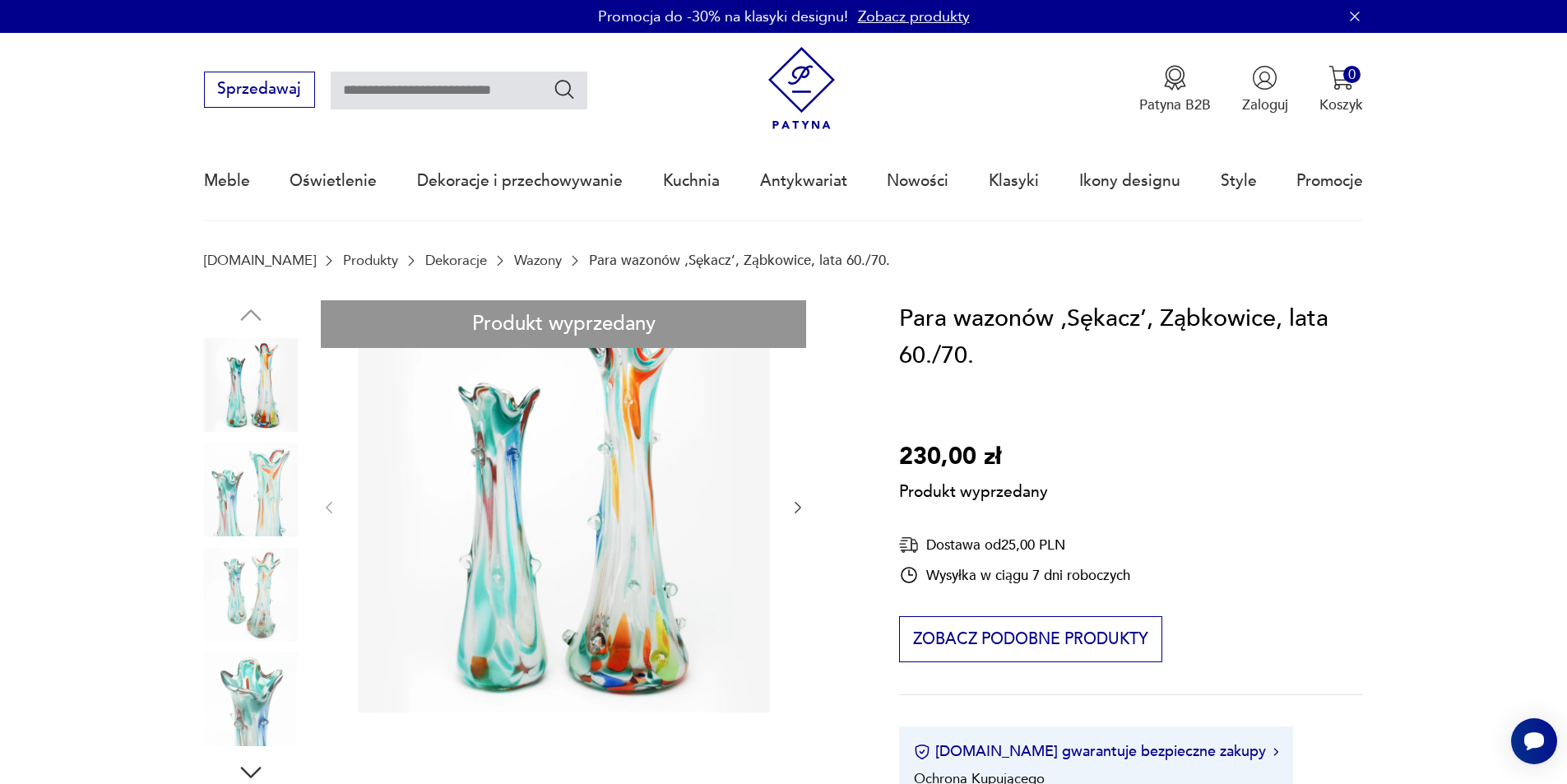
drag, startPoint x: 257, startPoint y: 715, endPoint x: 351, endPoint y: 647, distance: 116.0
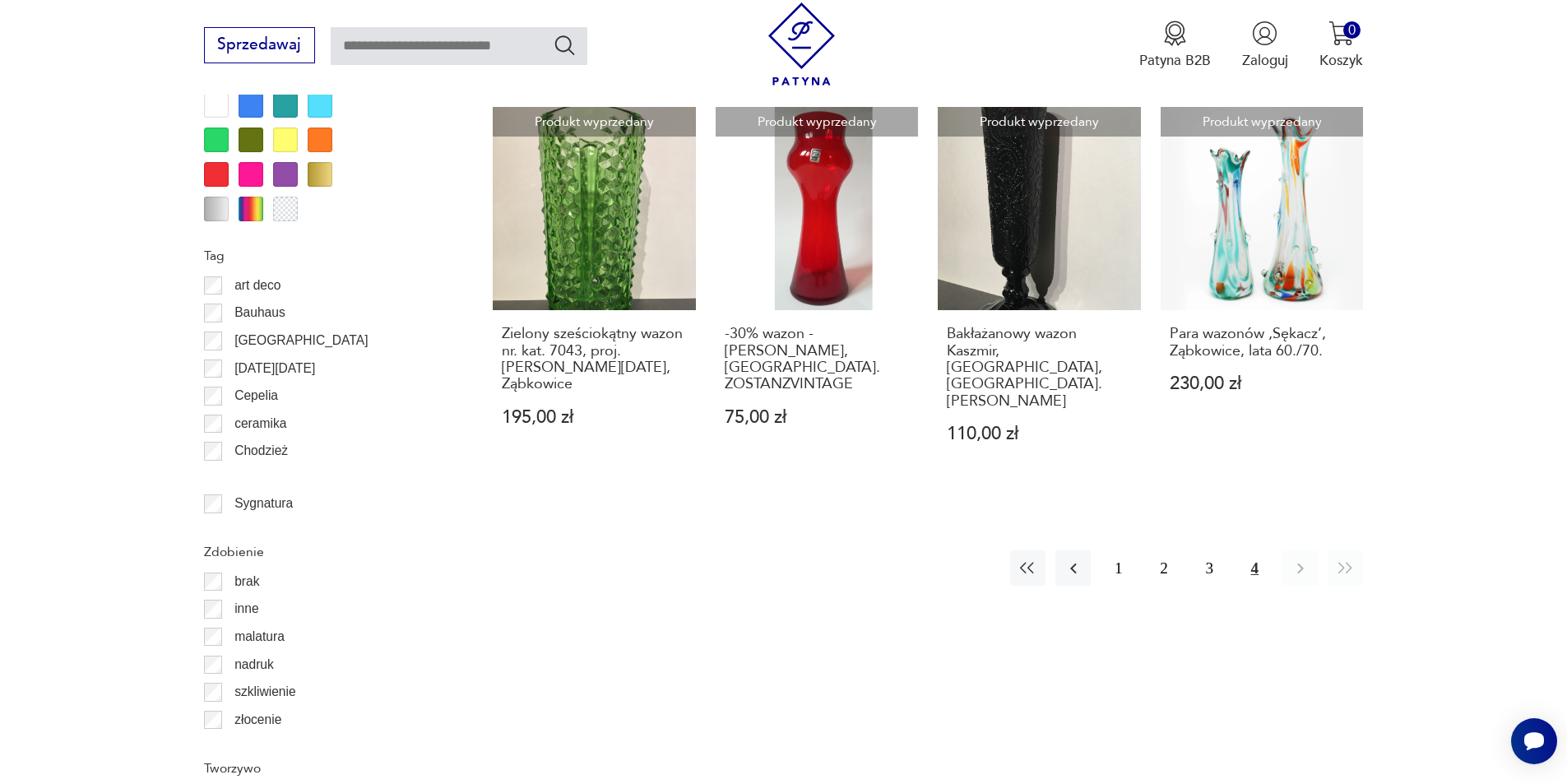
scroll to position [1716, 0]
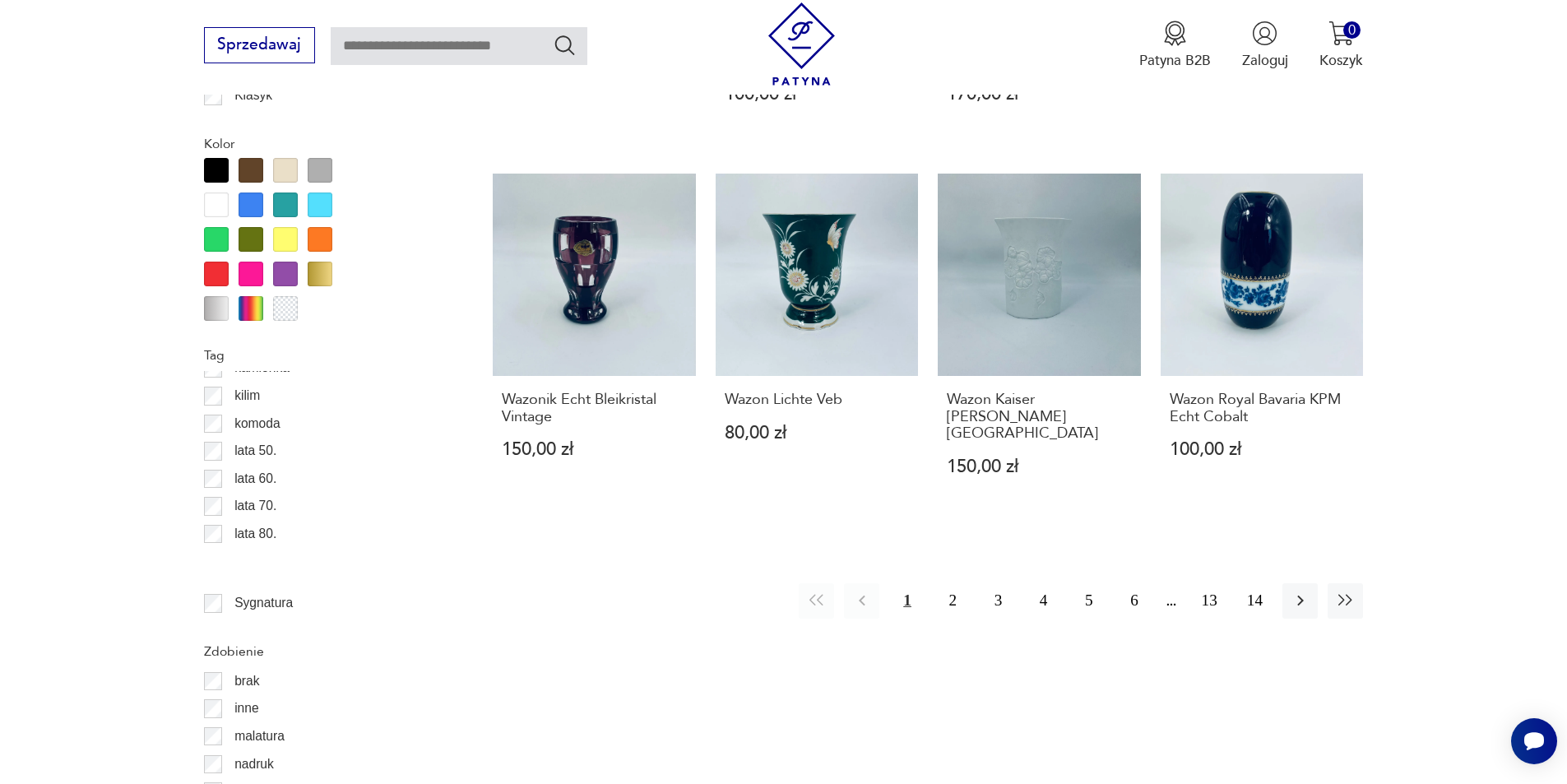
scroll to position [412, 0]
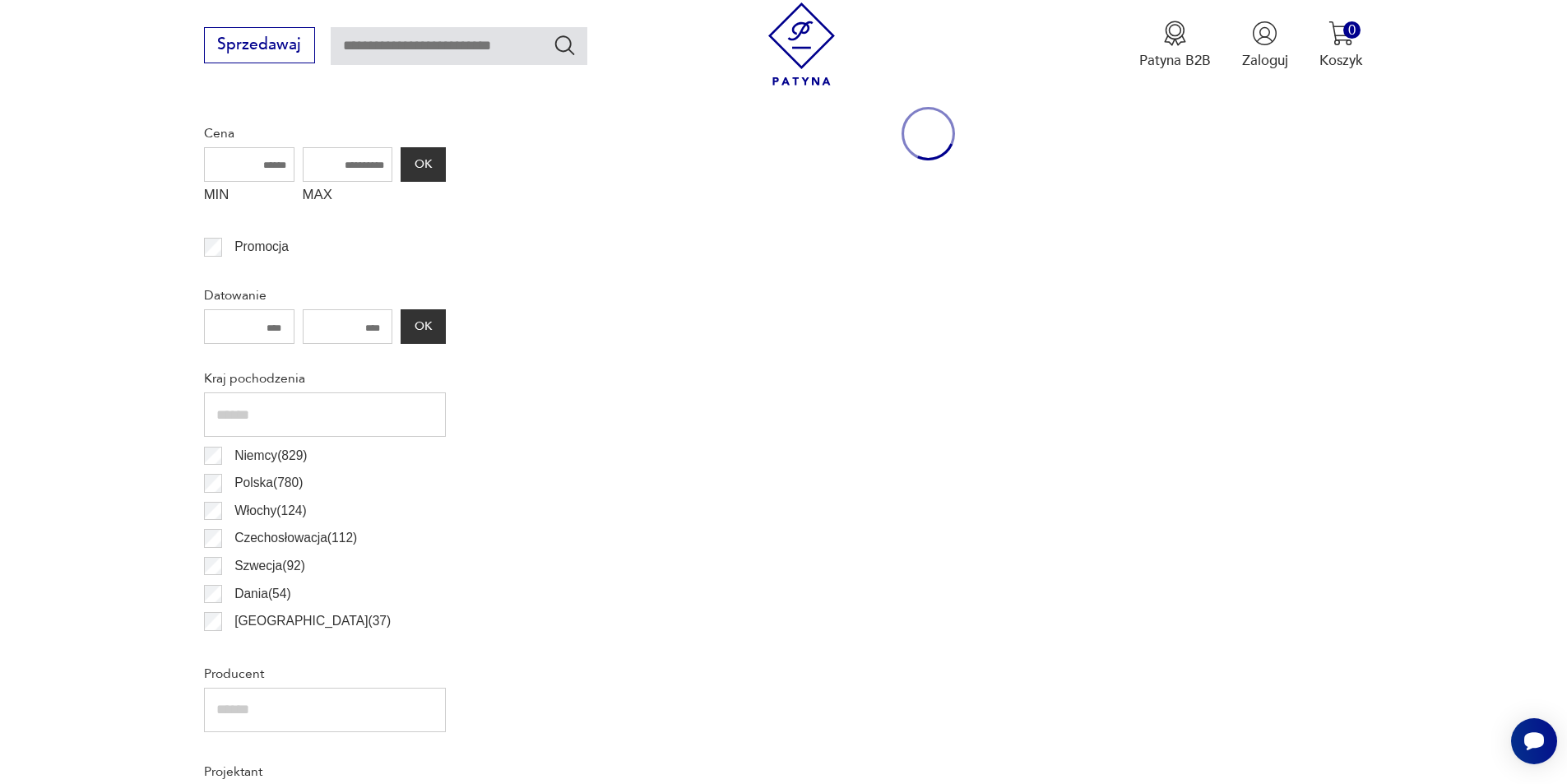
scroll to position [794, 0]
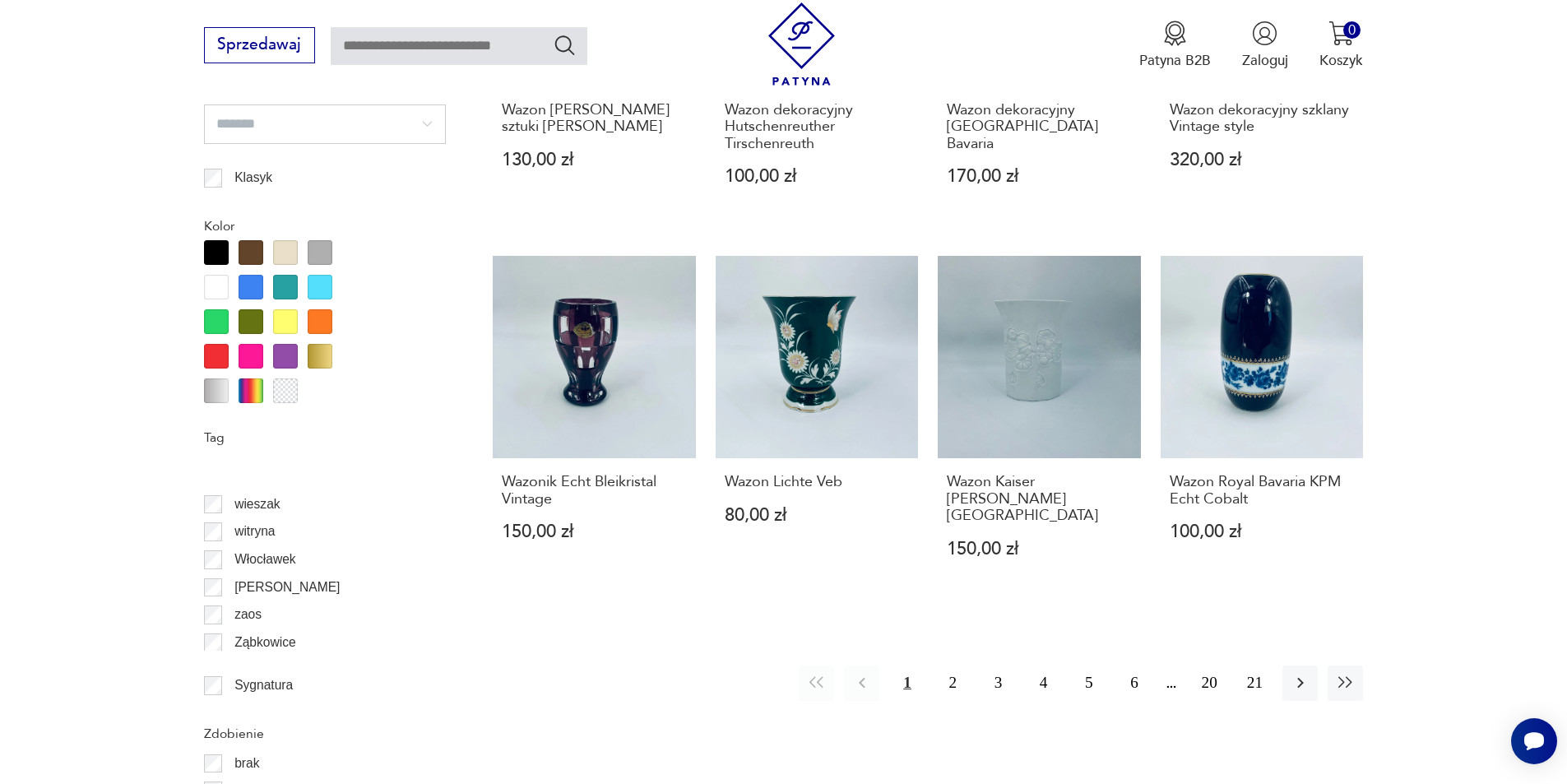
scroll to position [1785, 0]
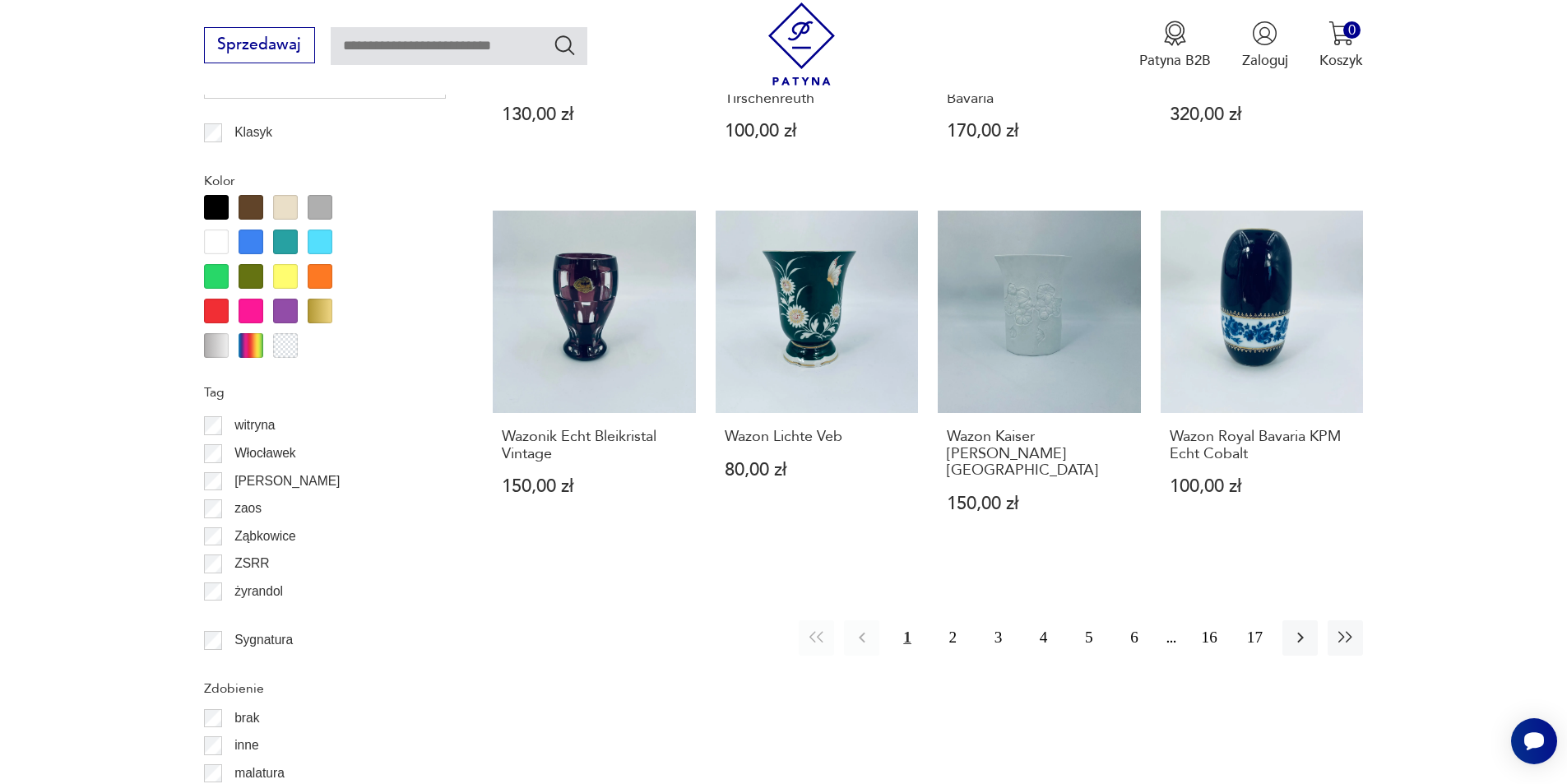
scroll to position [1863, 0]
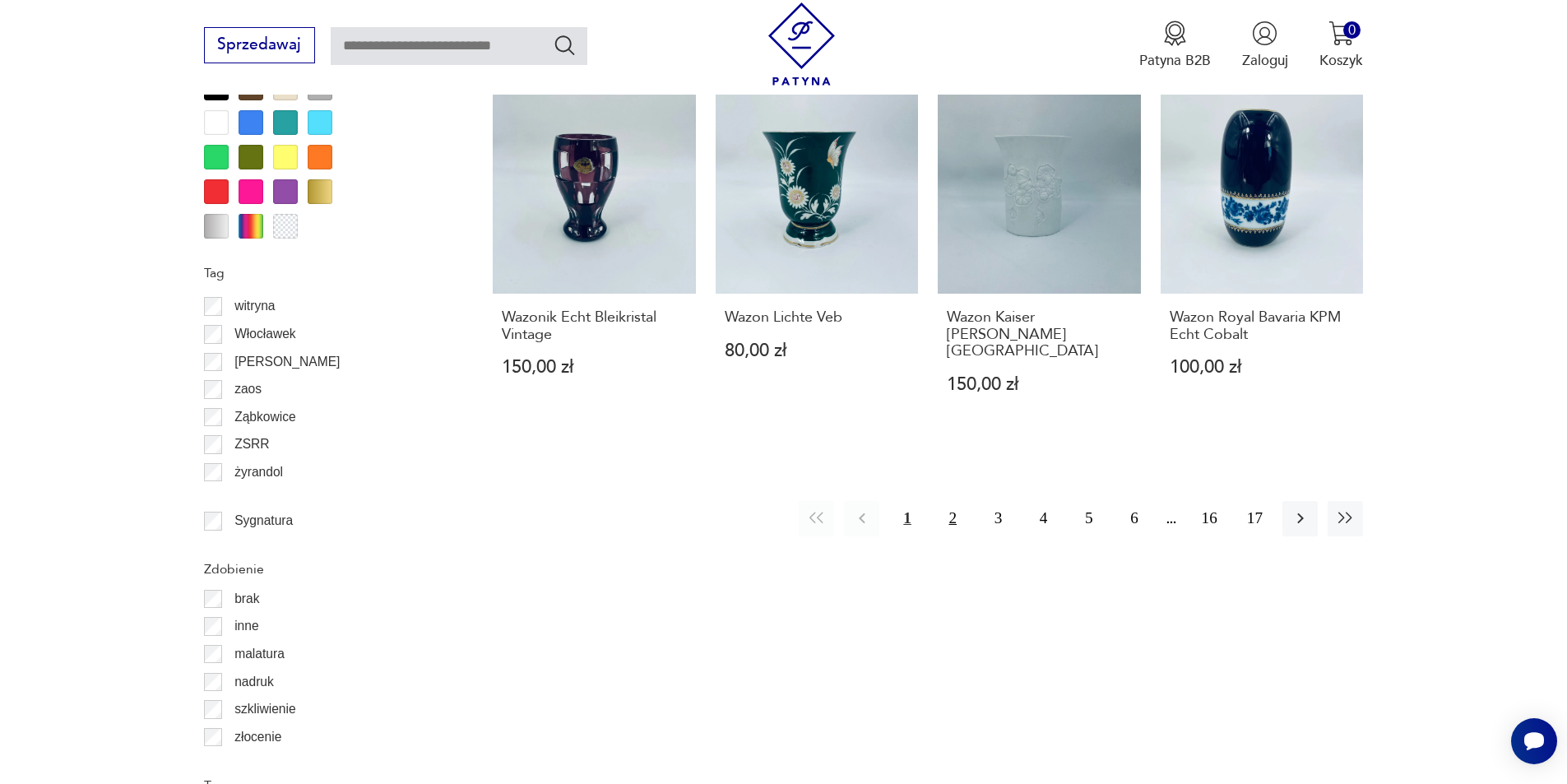
click at [957, 500] on button "2" at bounding box center [953, 518] width 36 height 36
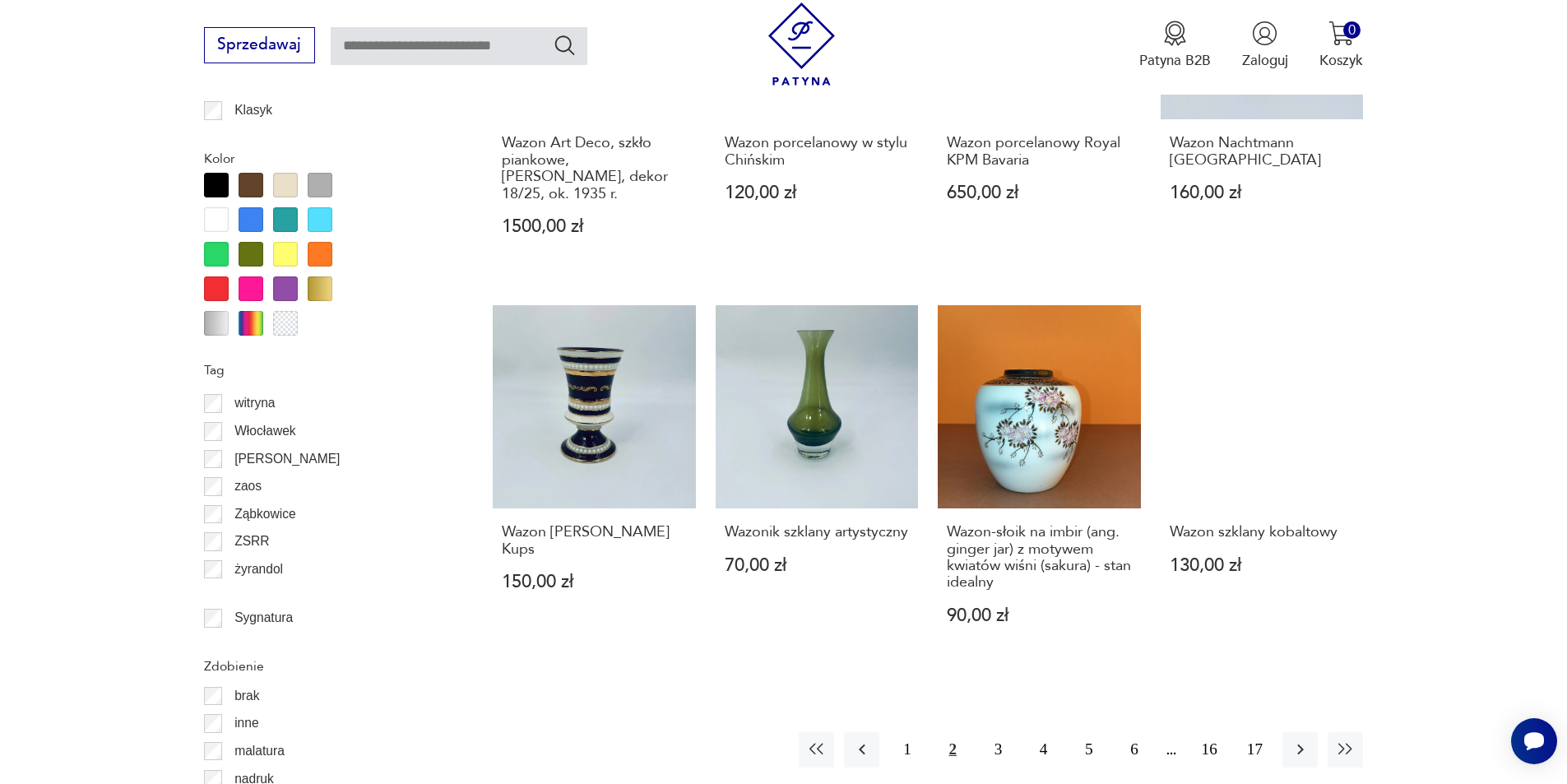
scroll to position [1863, 0]
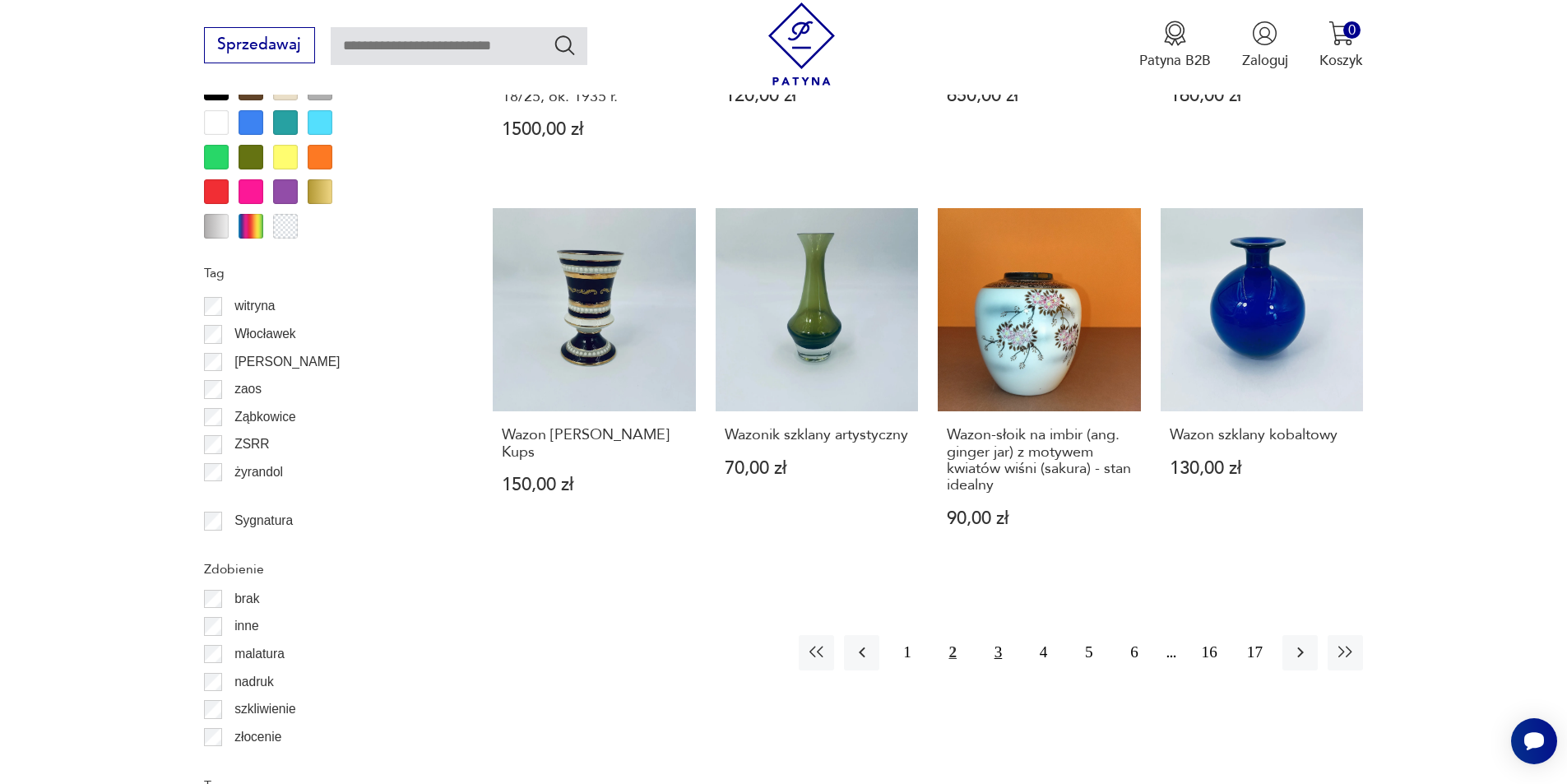
click at [995, 635] on button "3" at bounding box center [998, 653] width 36 height 36
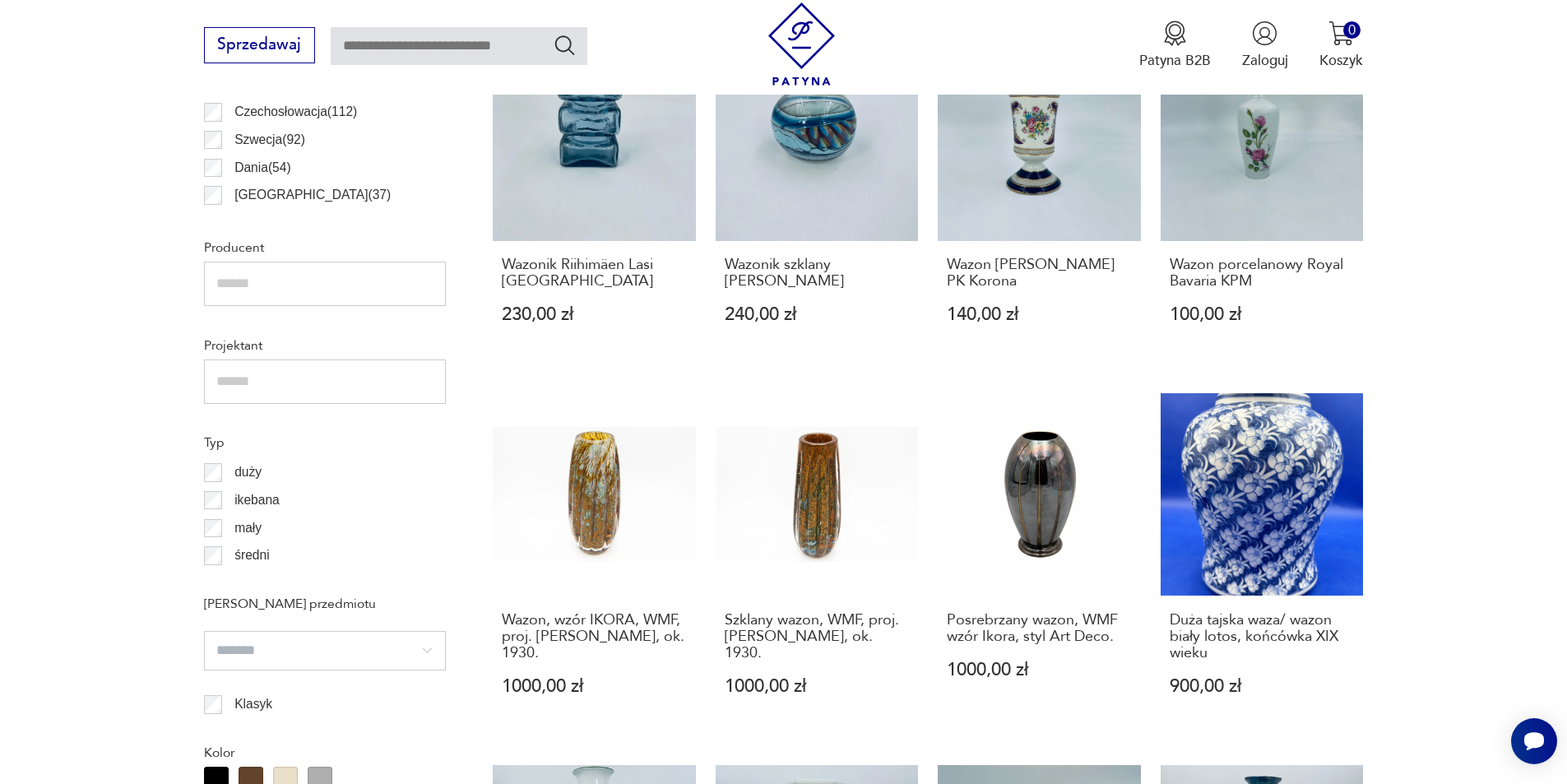
scroll to position [1288, 0]
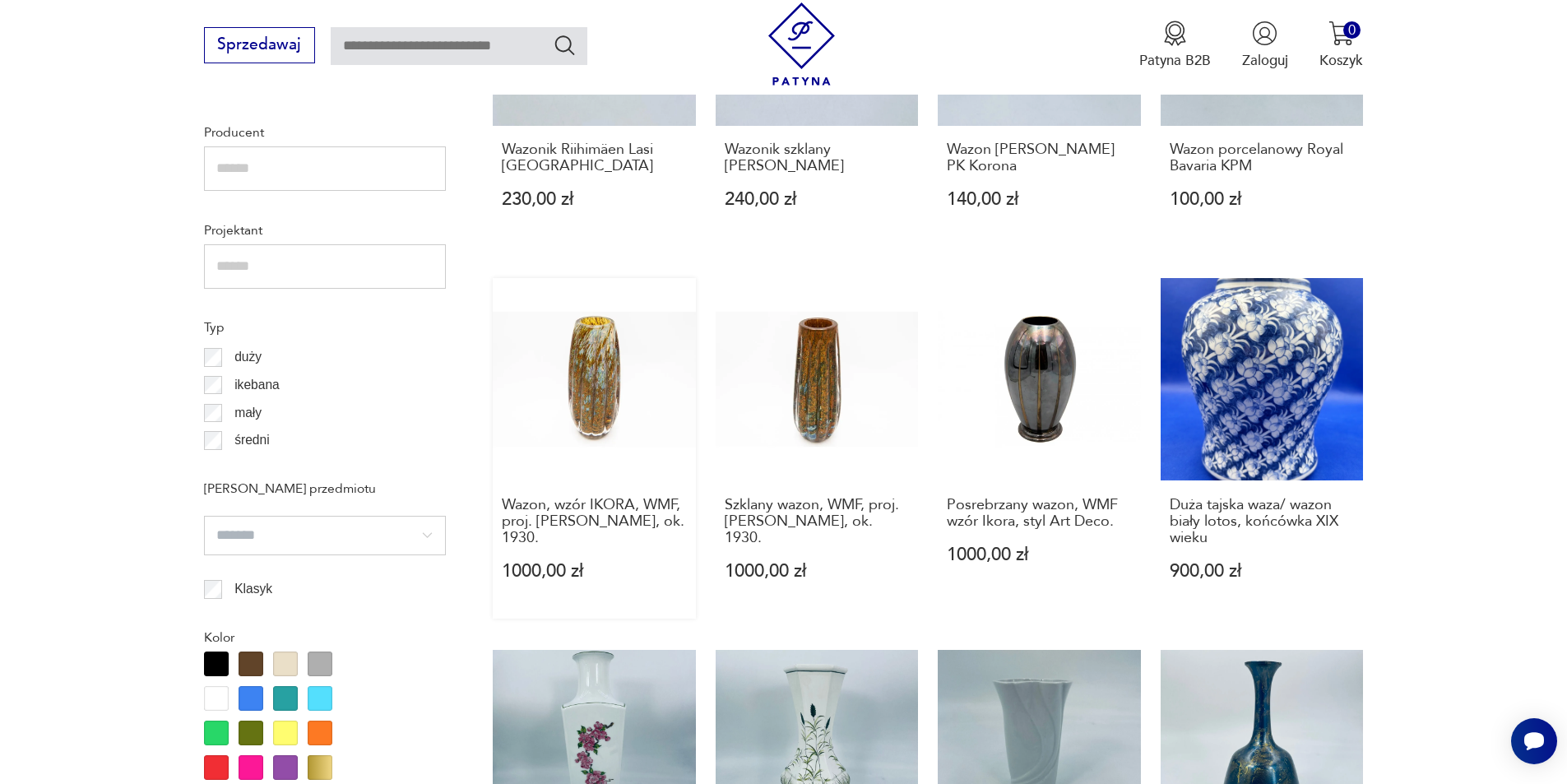
click at [638, 422] on link "Wazon, wzór IKORA, WMF, proj. [PERSON_NAME], ok. 1930. 1000,00 zł" at bounding box center [594, 447] width 203 height 340
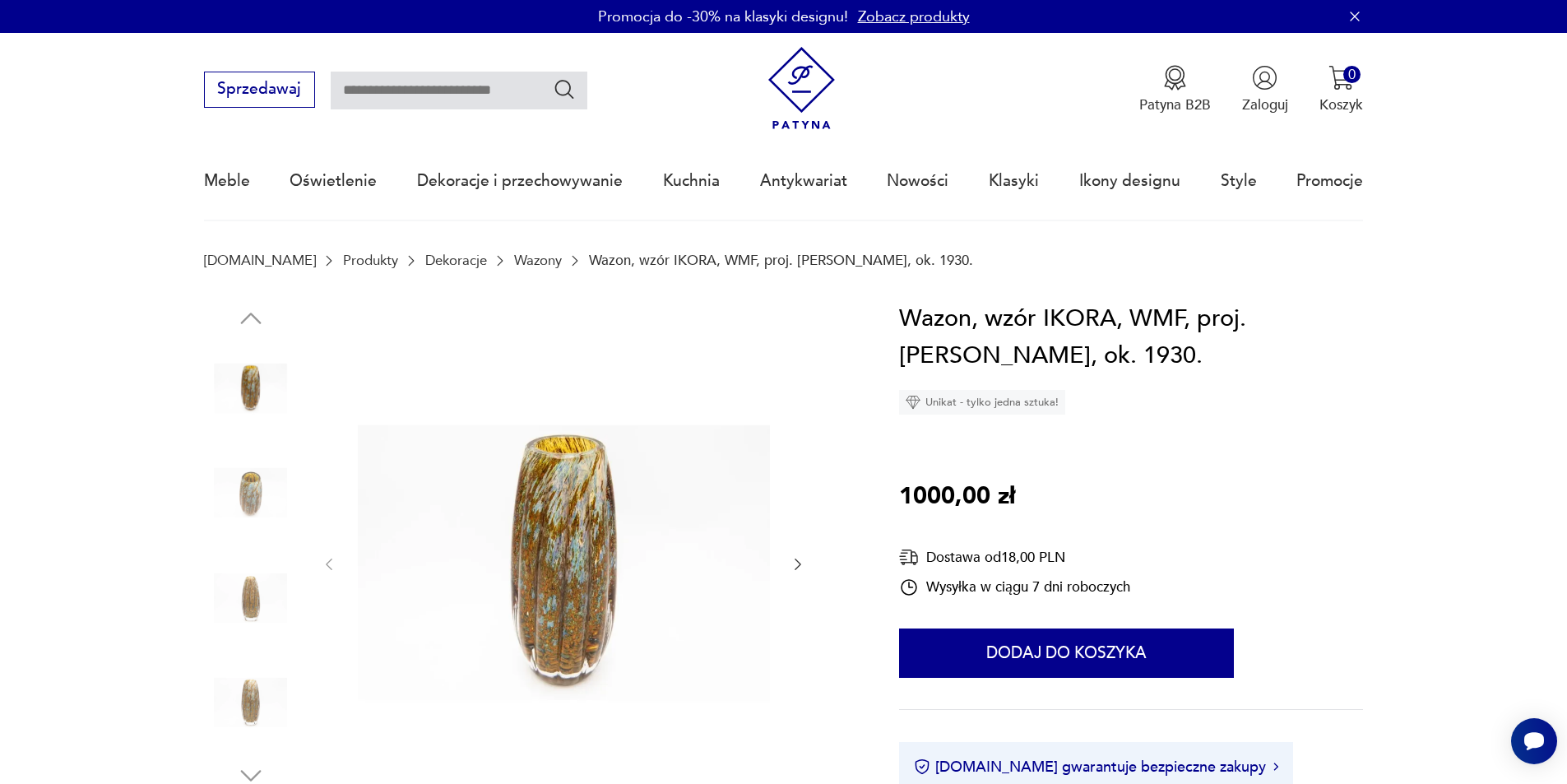
click at [521, 516] on img at bounding box center [564, 563] width 413 height 525
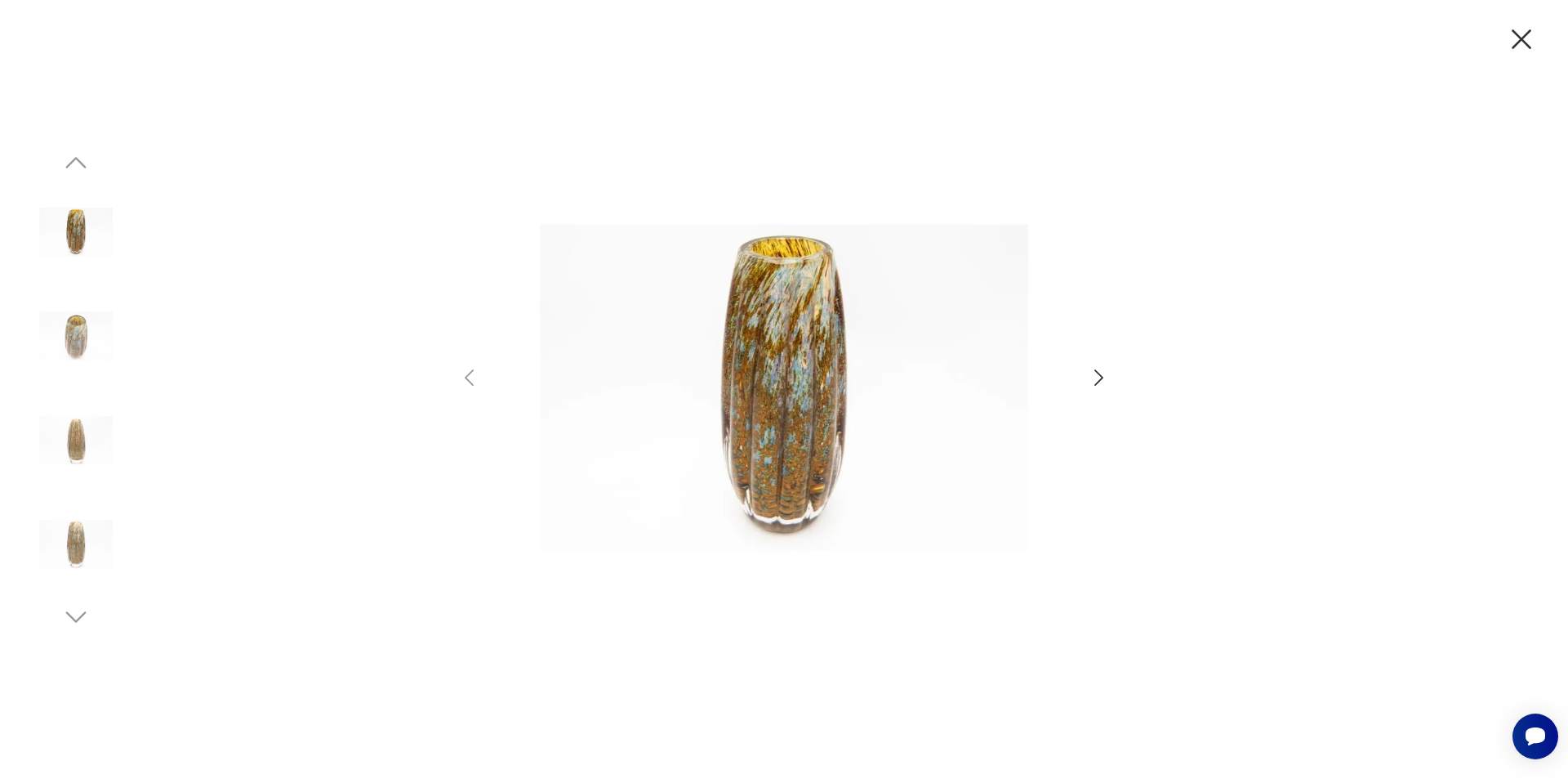
click at [1103, 382] on icon "button" at bounding box center [1099, 378] width 24 height 24
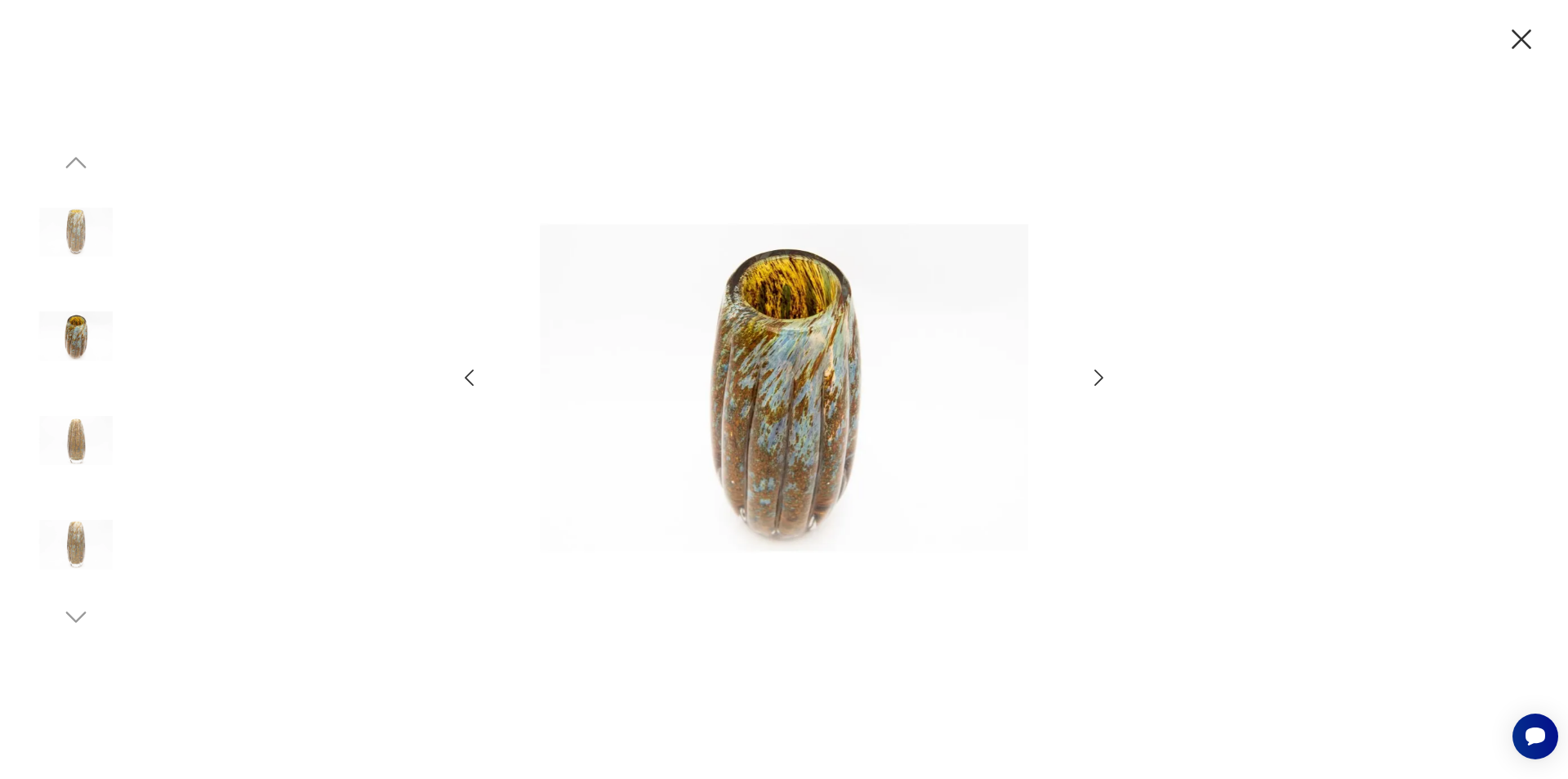
click at [1103, 382] on icon "button" at bounding box center [1099, 378] width 24 height 24
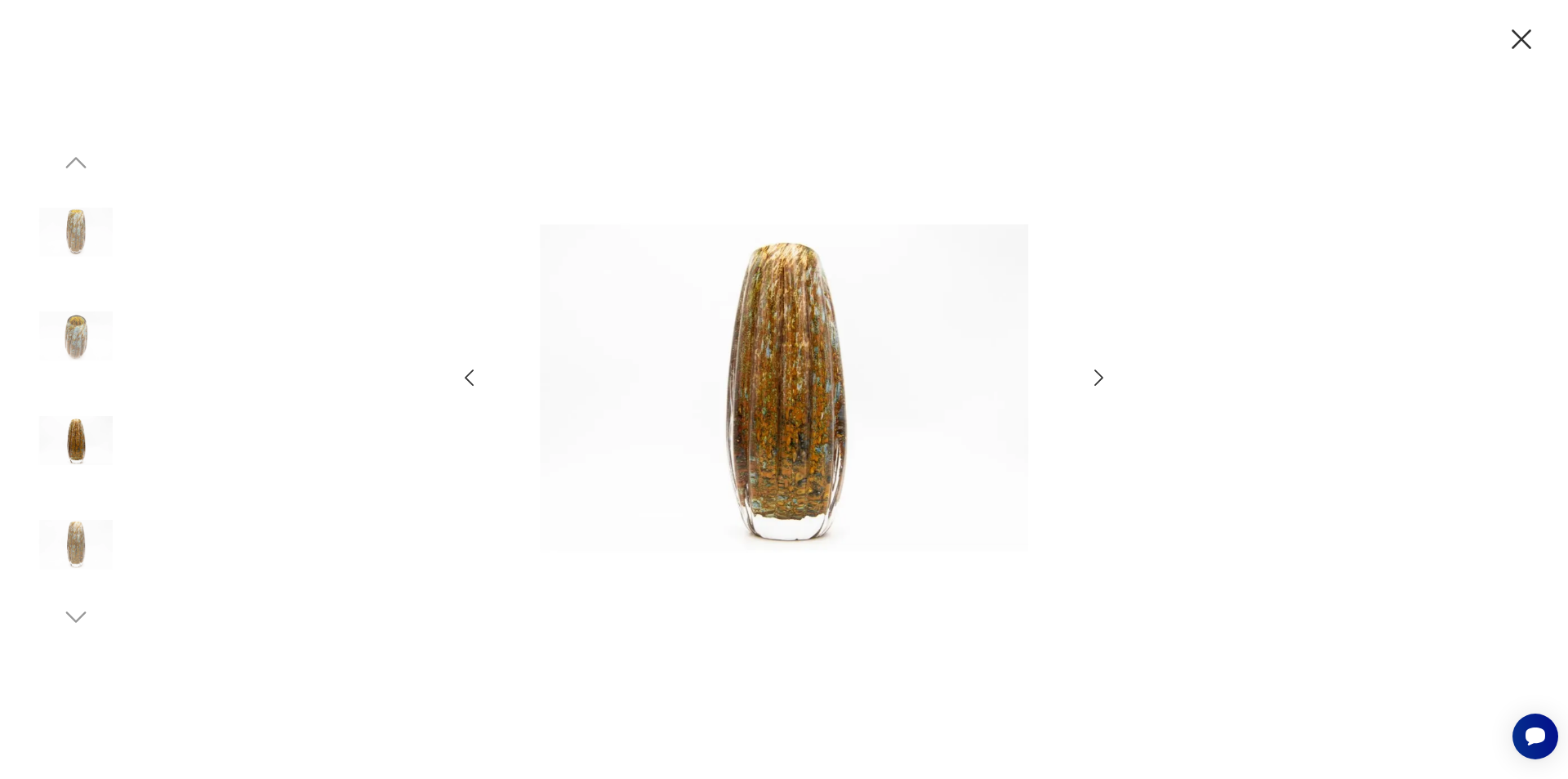
click at [1103, 382] on icon "button" at bounding box center [1099, 378] width 24 height 24
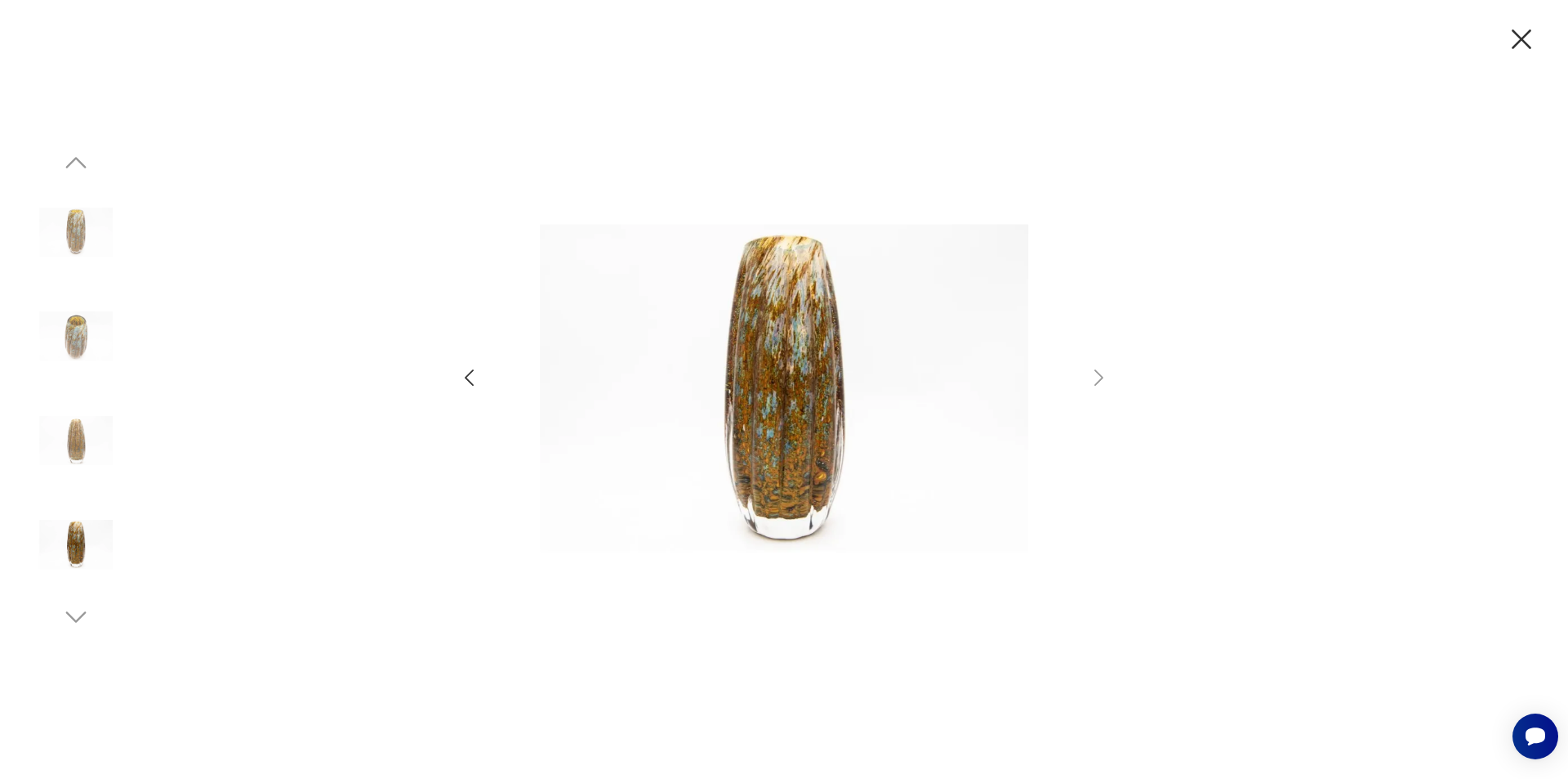
click at [1532, 42] on icon "button" at bounding box center [1522, 40] width 35 height 35
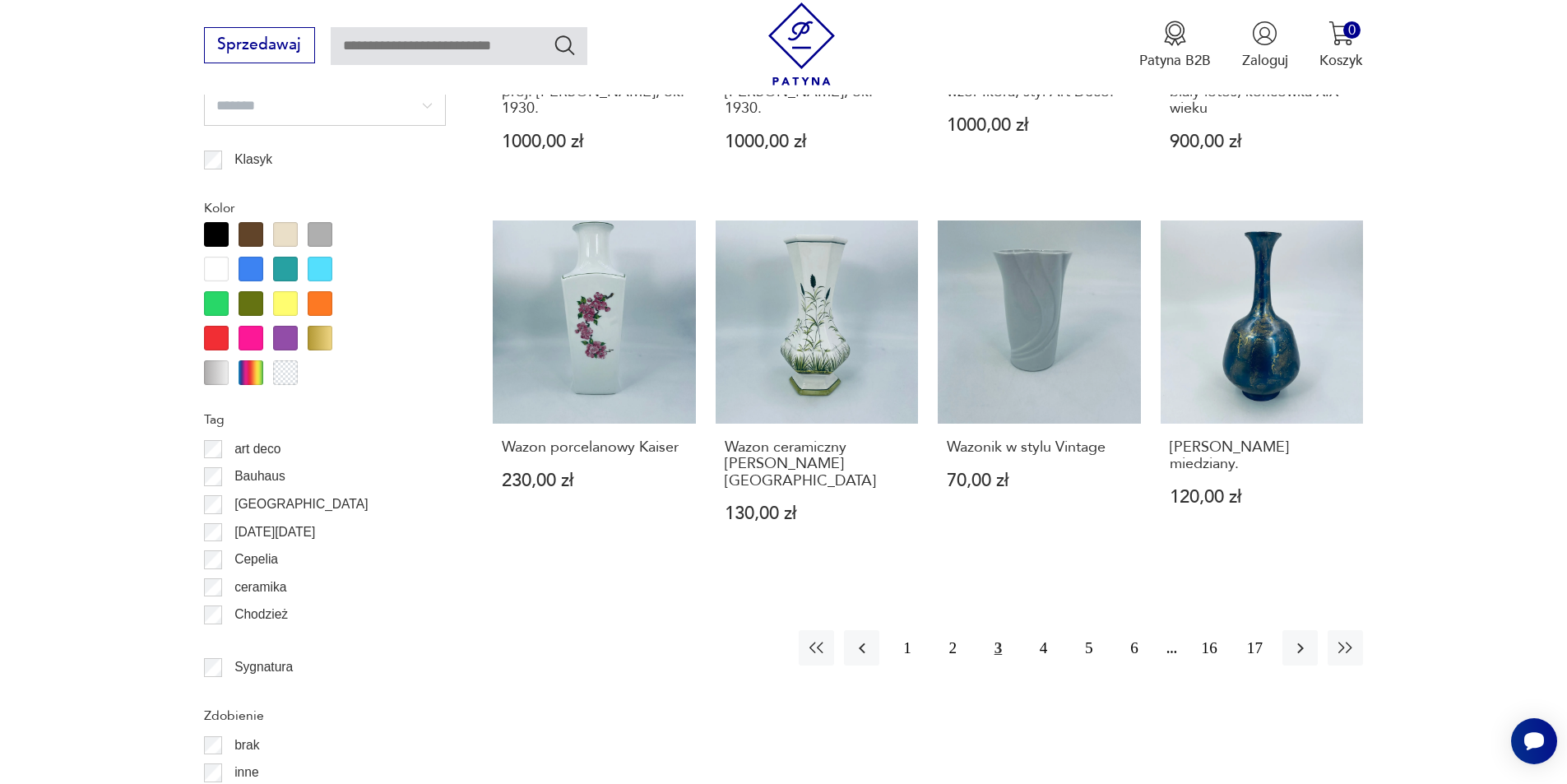
scroll to position [1964, 0]
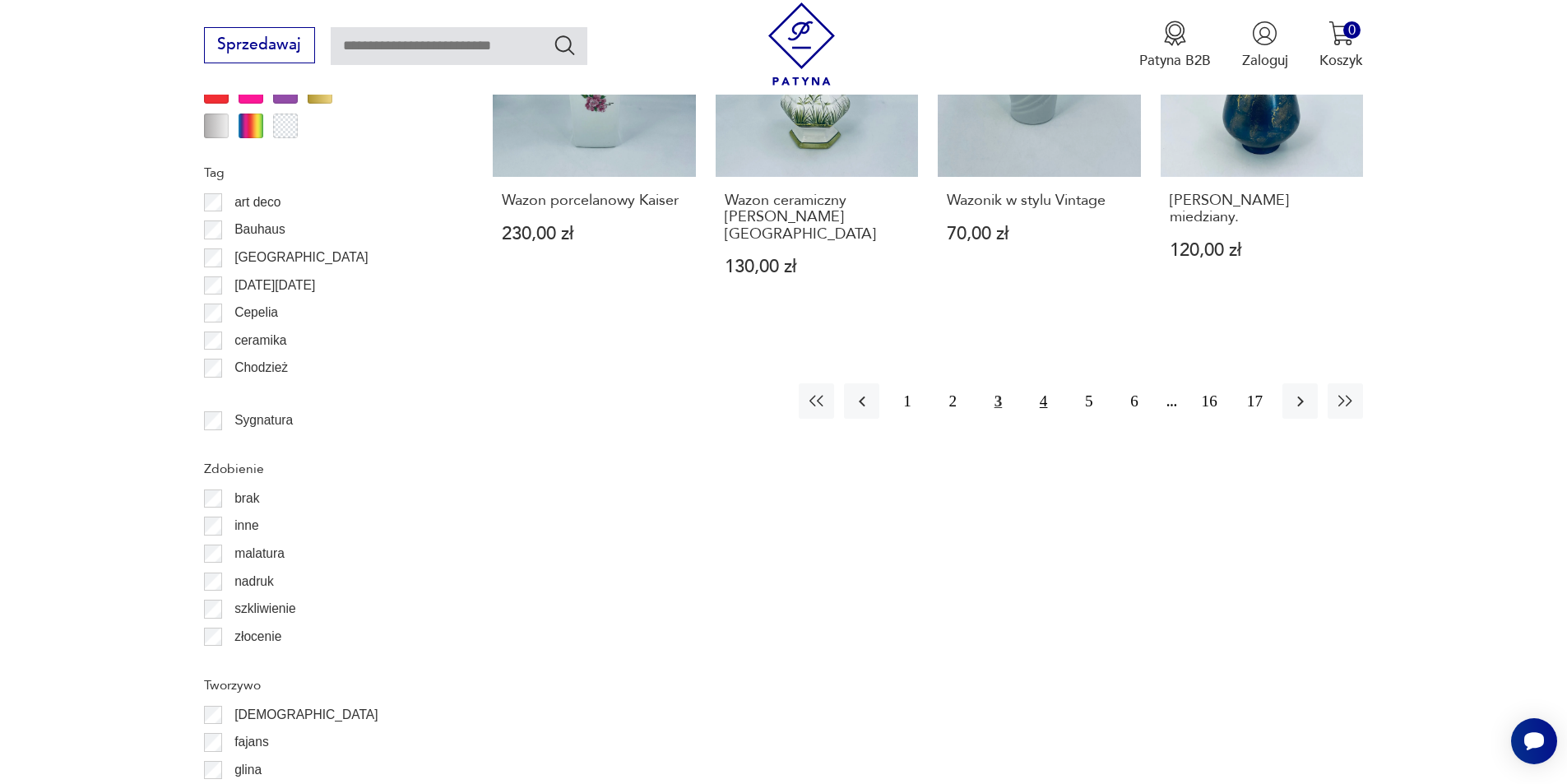
click at [1047, 386] on button "4" at bounding box center [1043, 401] width 36 height 36
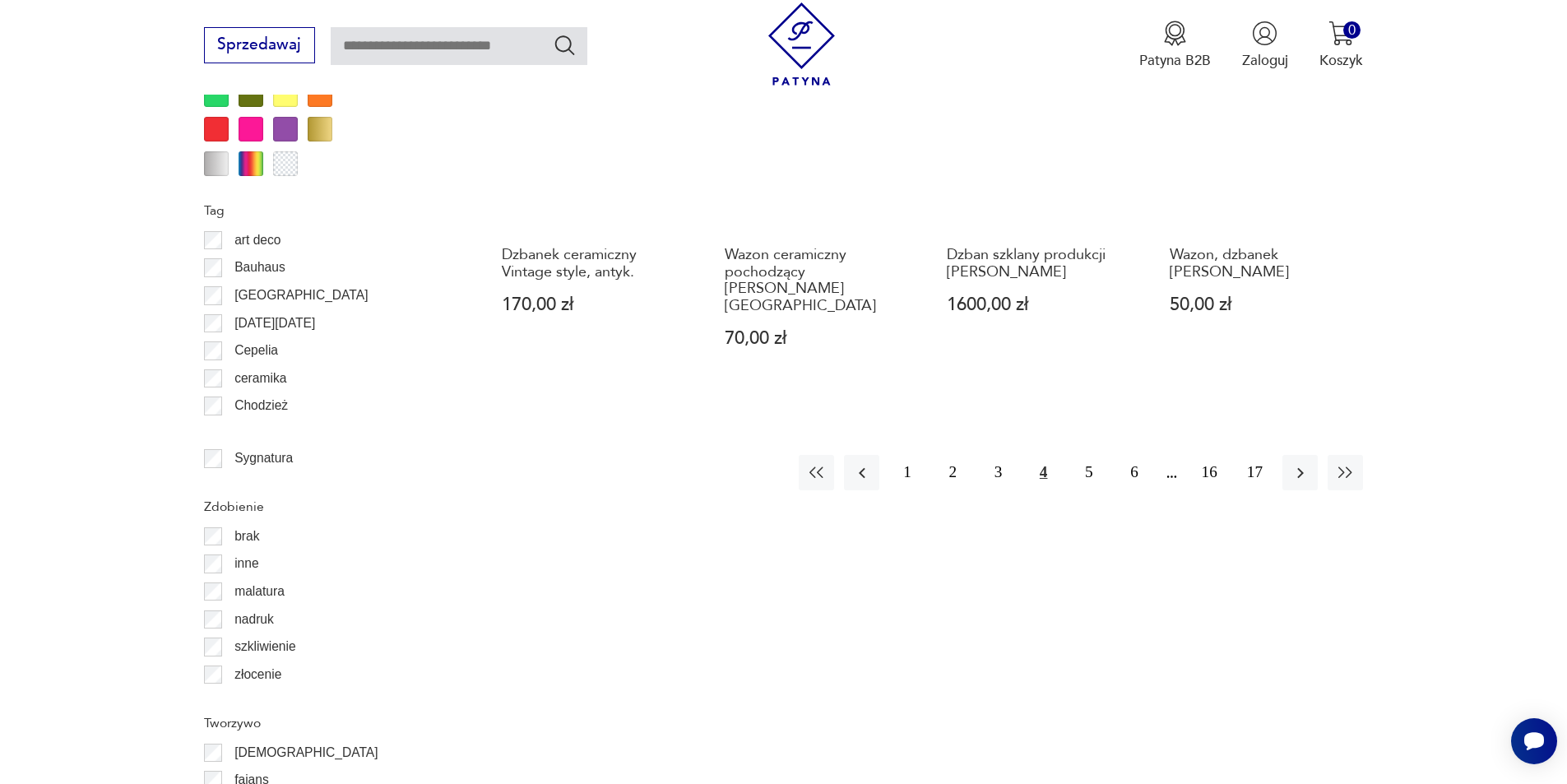
scroll to position [2028, 0]
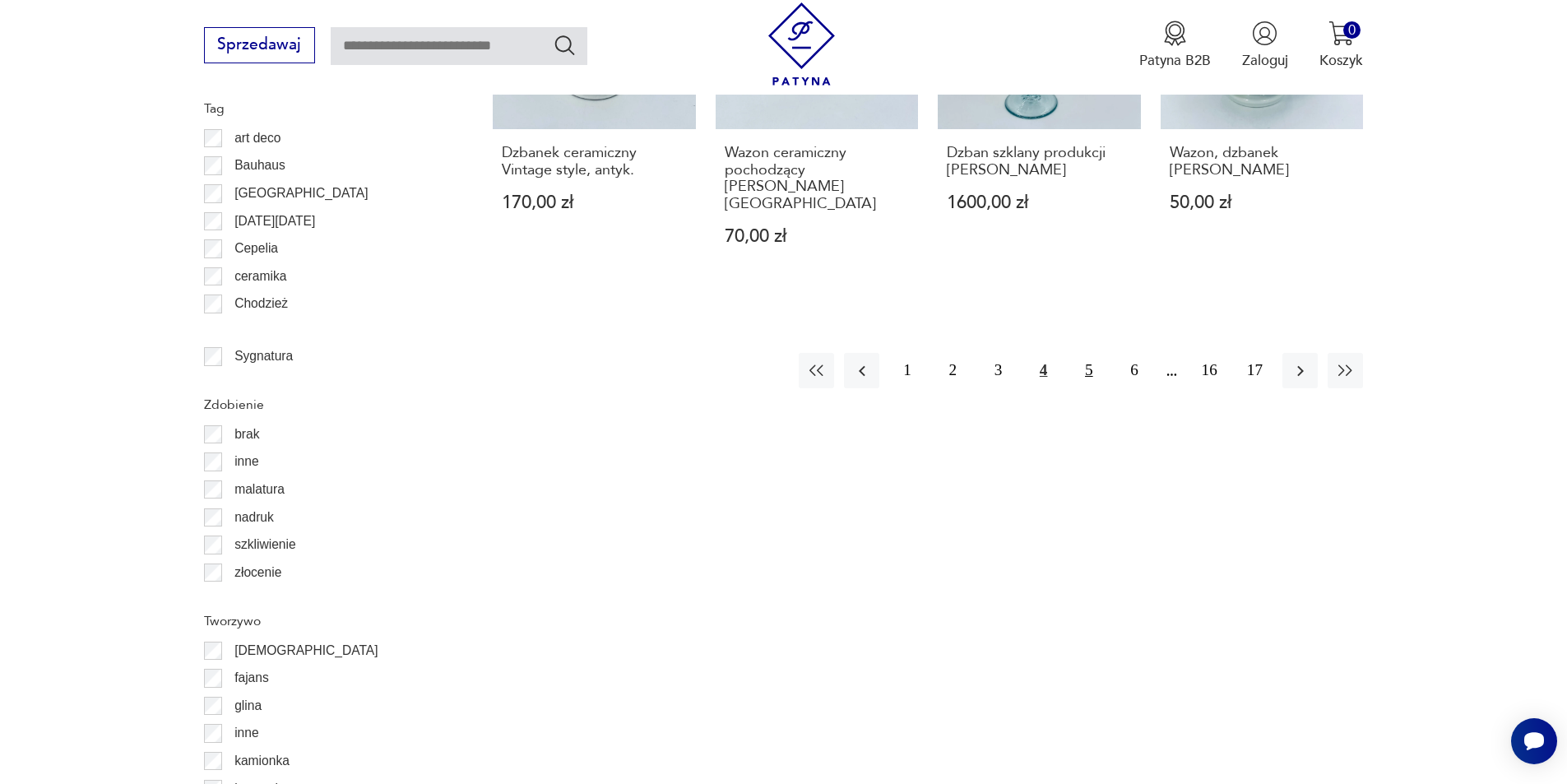
click at [1093, 353] on button "5" at bounding box center [1089, 370] width 36 height 36
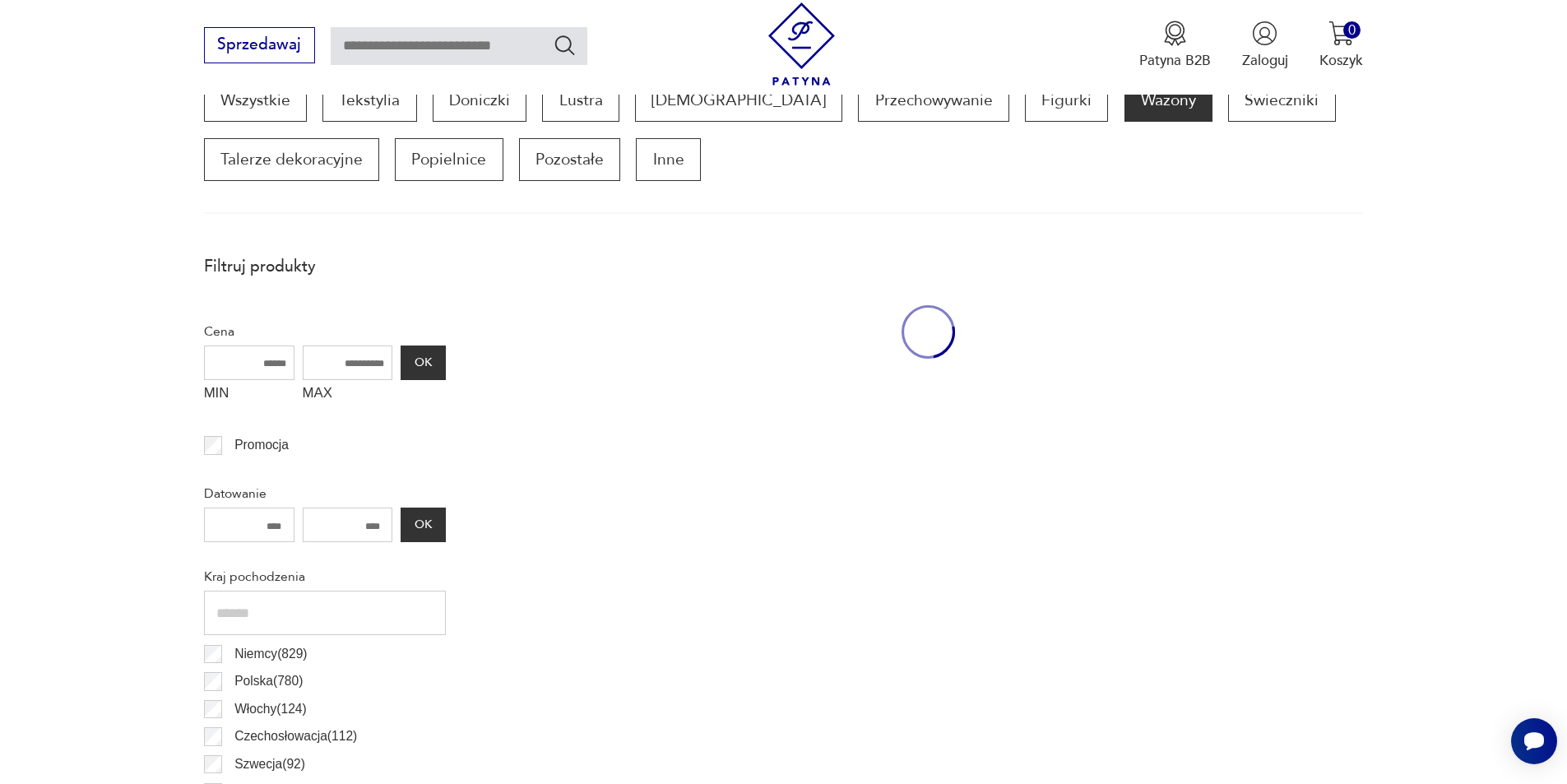
scroll to position [548, 0]
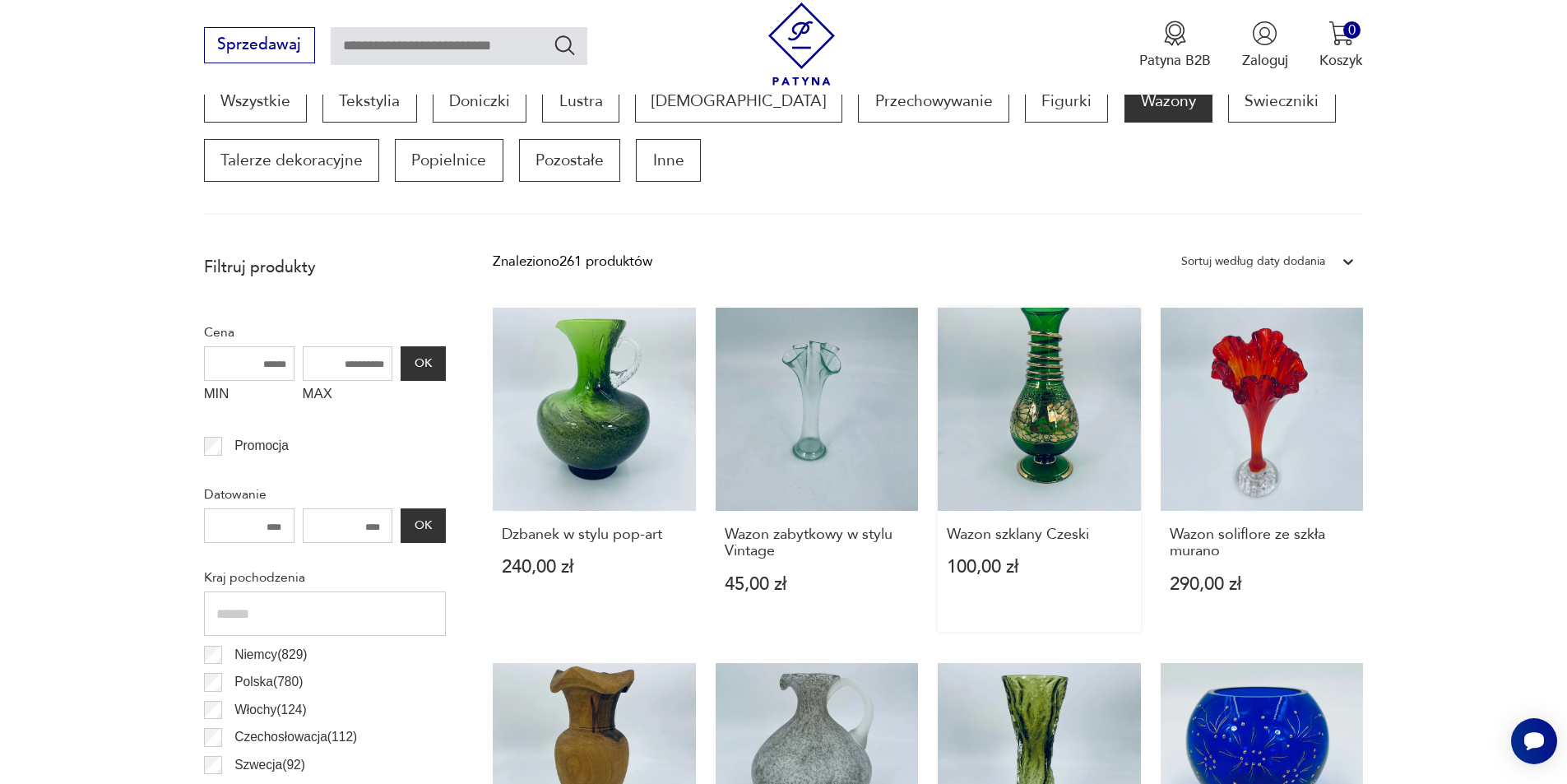
click at [1065, 412] on link "Wazon szklany Czeski 100,00 zł" at bounding box center [1040, 470] width 203 height 324
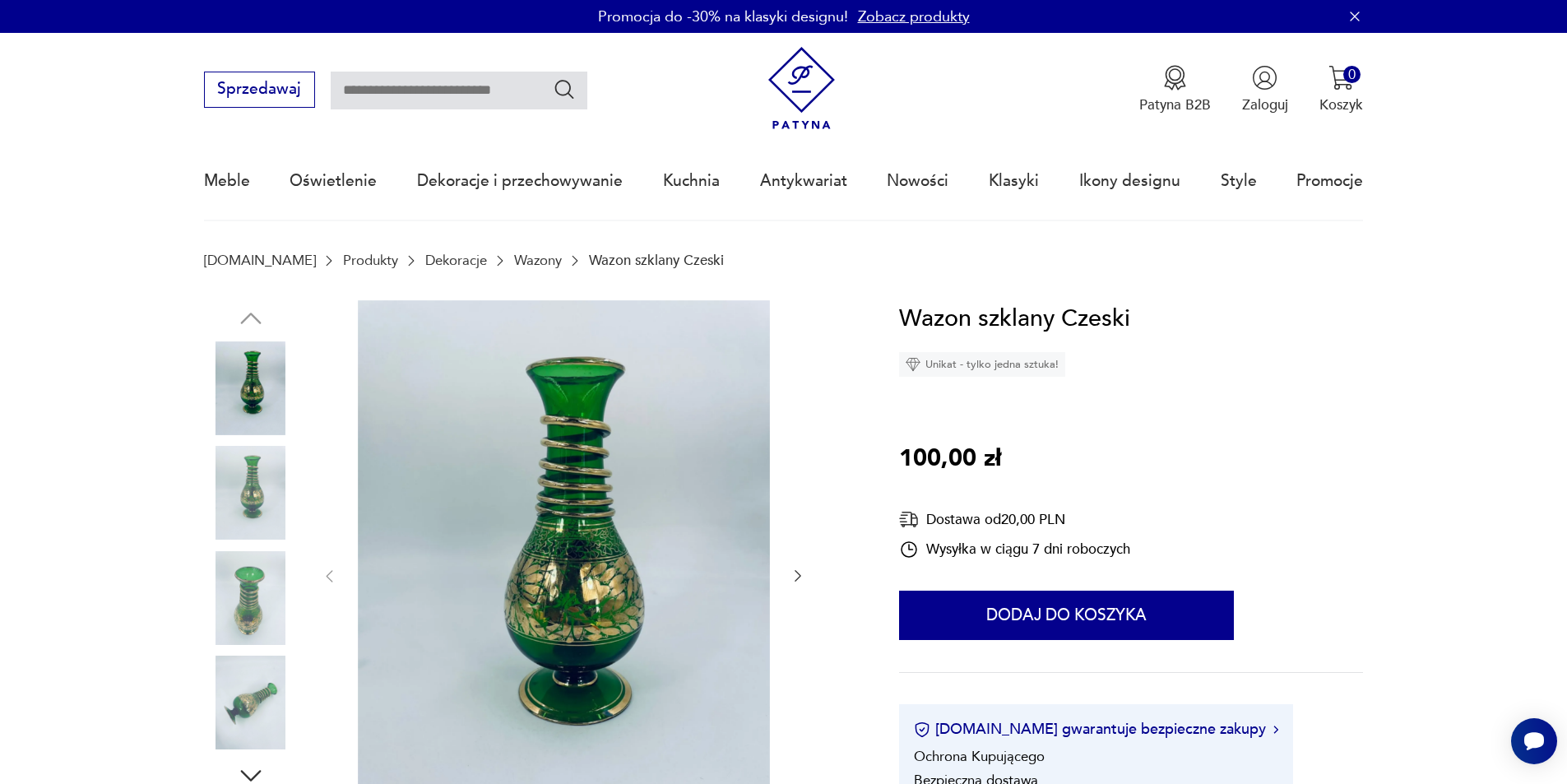
click at [556, 500] on img at bounding box center [564, 574] width 413 height 550
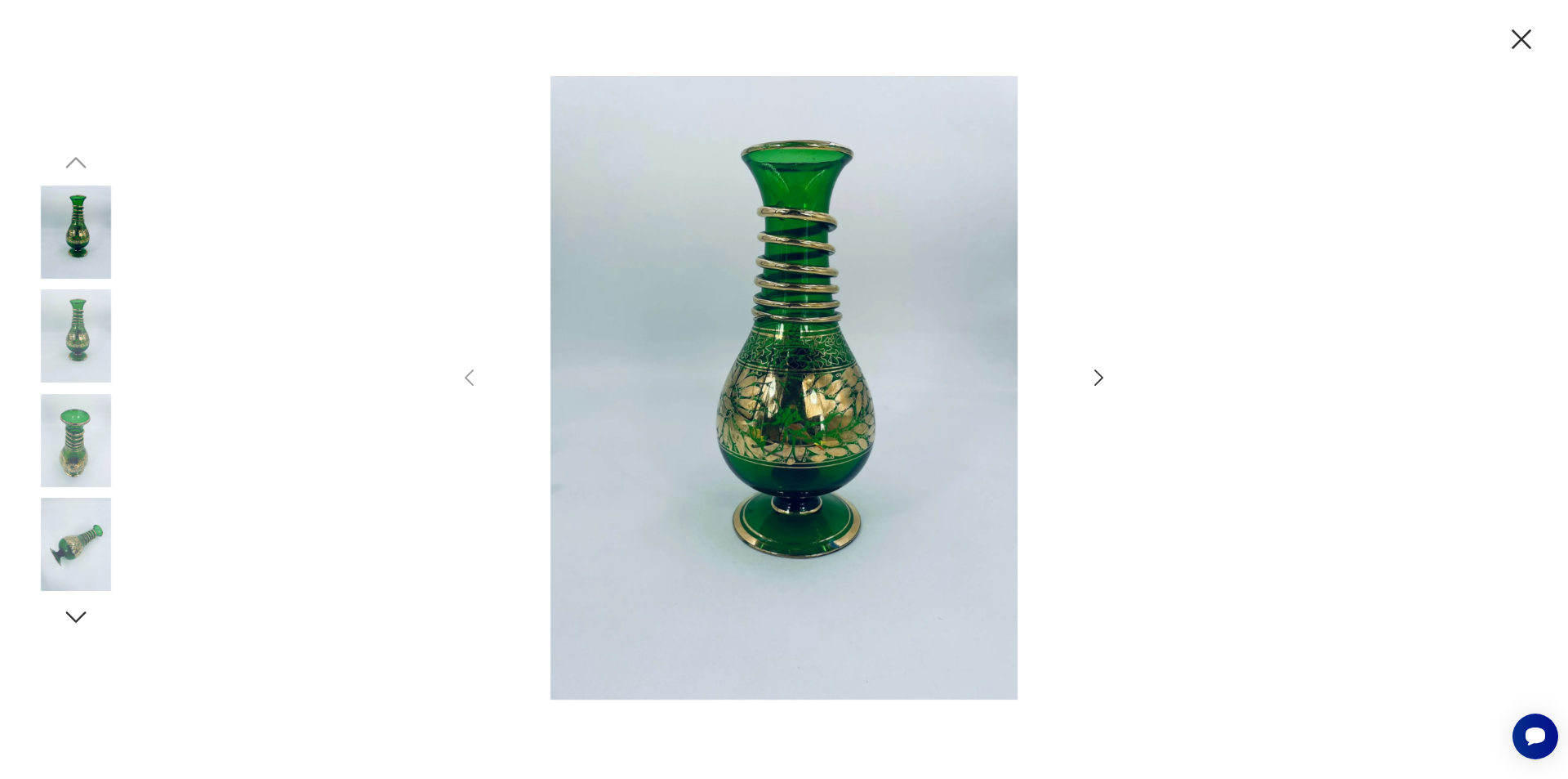
click at [1097, 375] on icon "button" at bounding box center [1099, 378] width 24 height 24
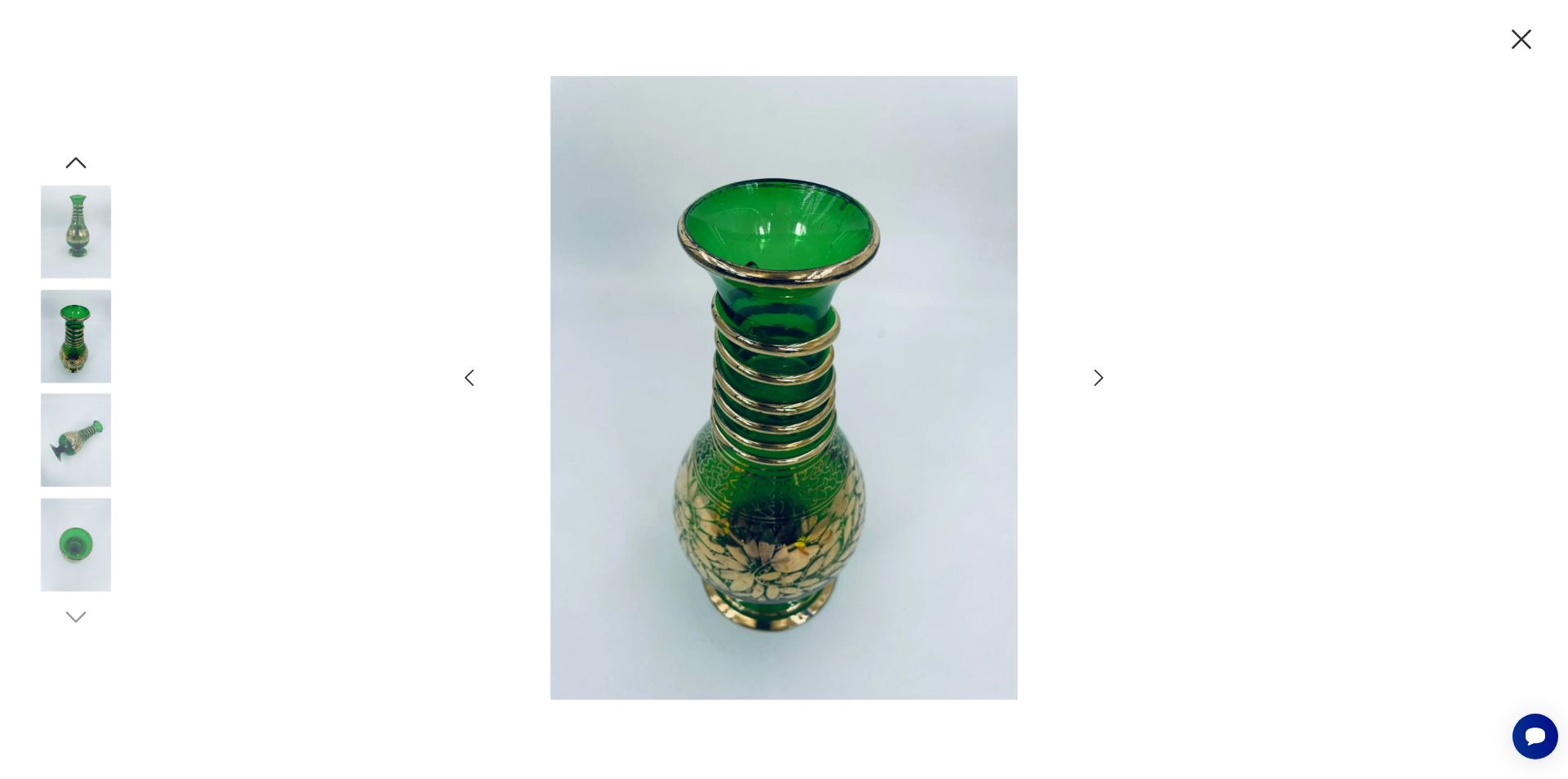
click at [1097, 375] on icon "button" at bounding box center [1099, 378] width 24 height 24
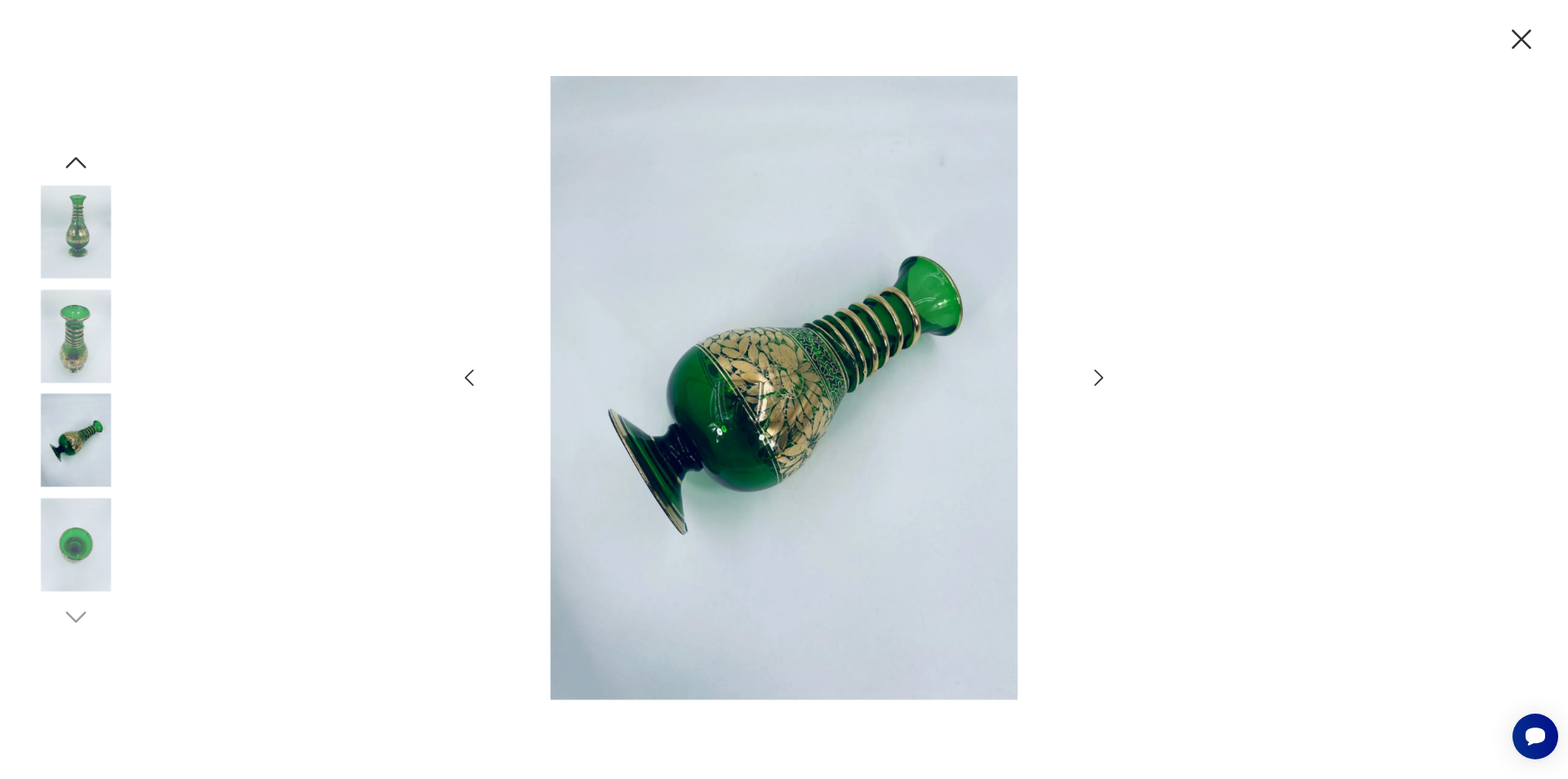
click at [1097, 375] on icon "button" at bounding box center [1099, 378] width 24 height 24
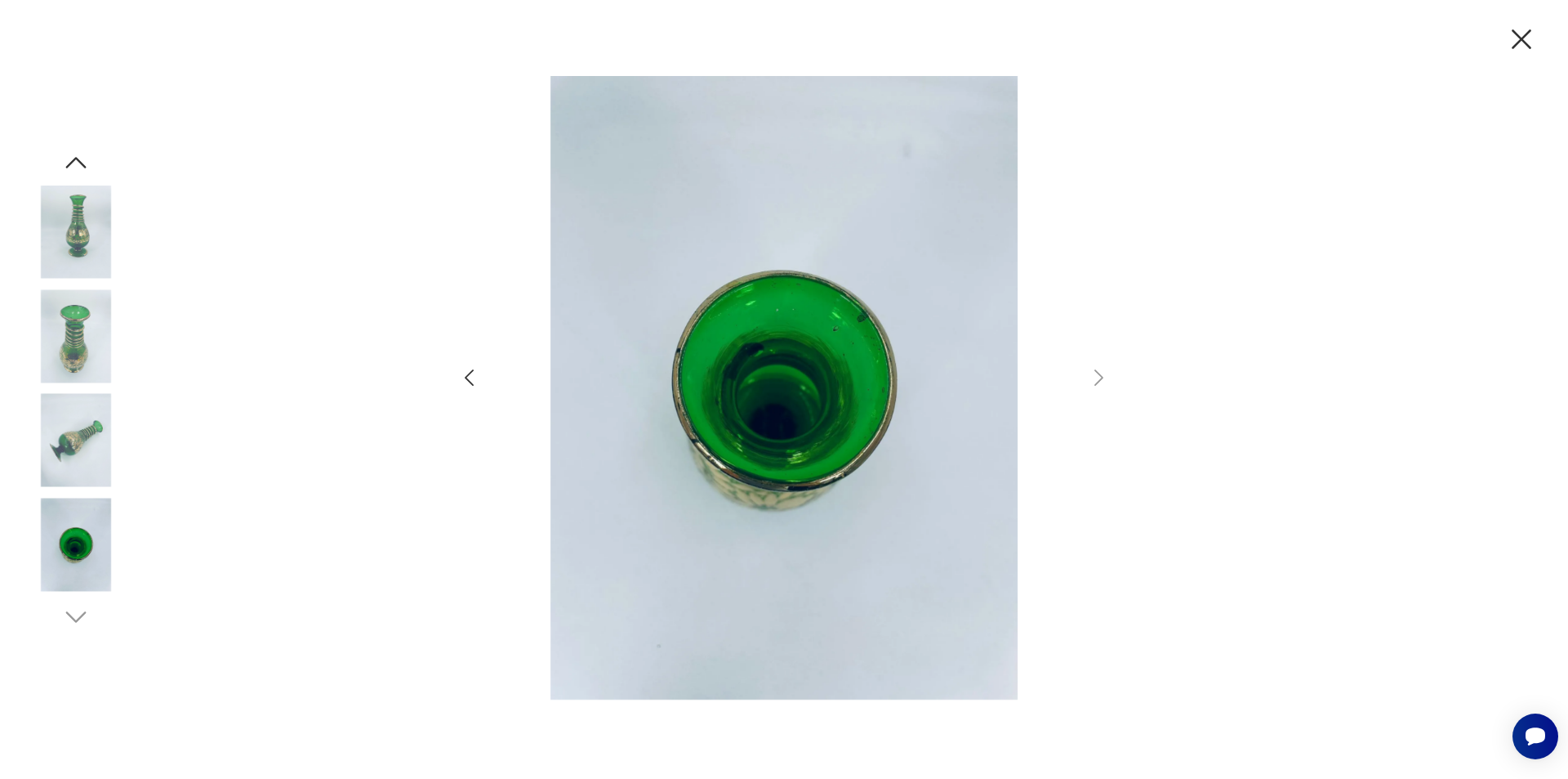
click at [1520, 37] on icon "button" at bounding box center [1522, 40] width 20 height 20
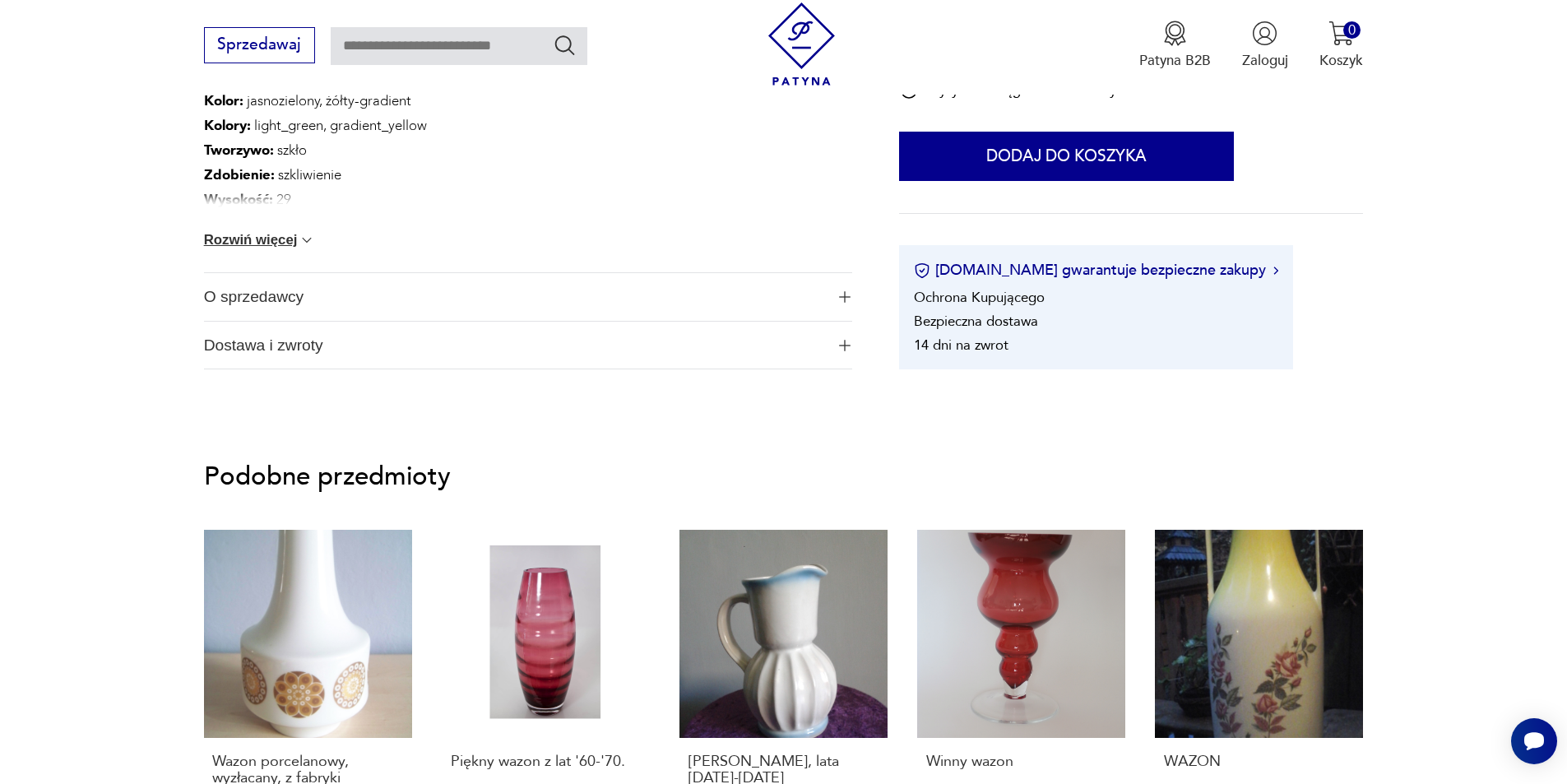
scroll to position [987, 0]
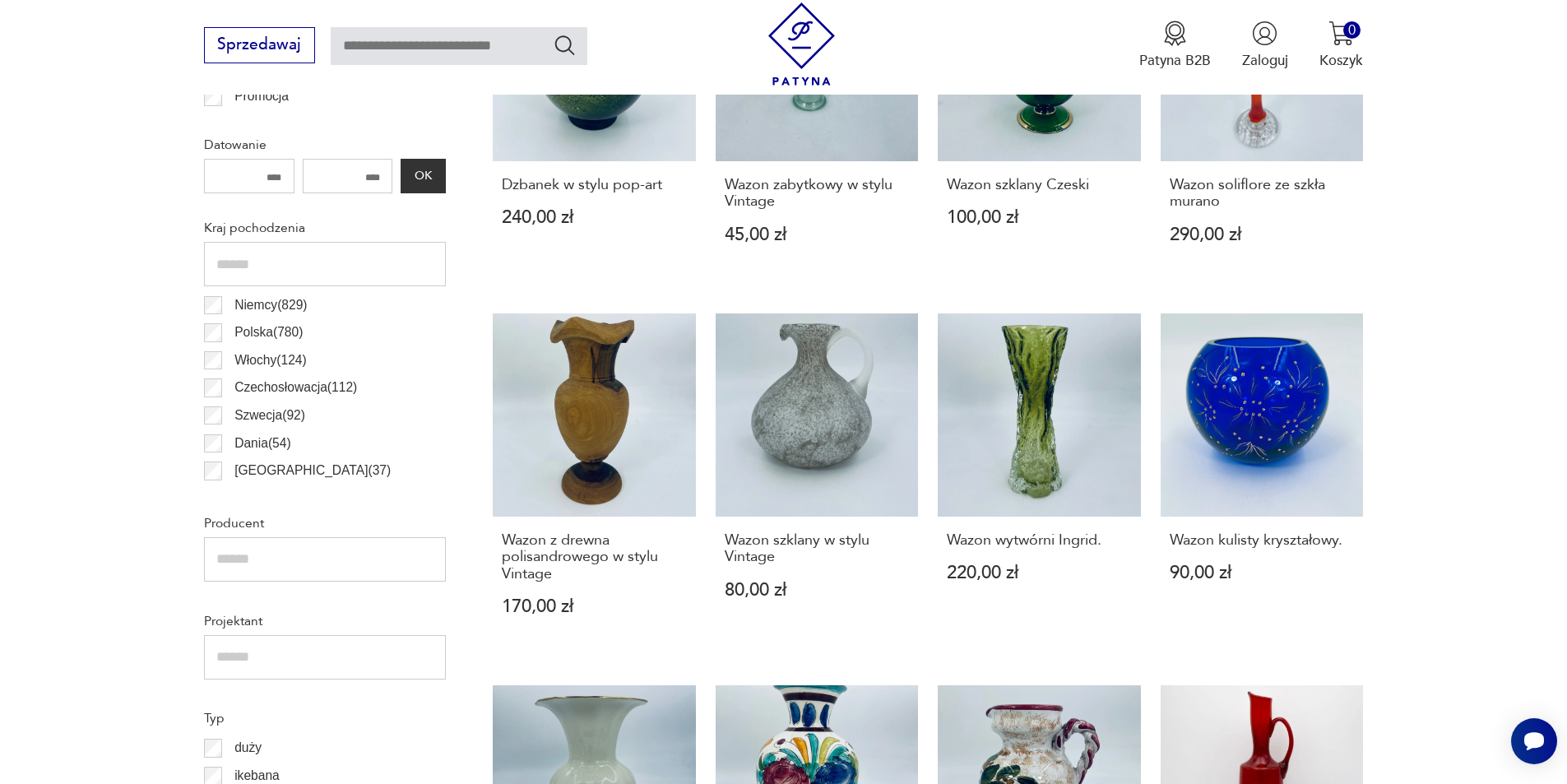
scroll to position [1041, 0]
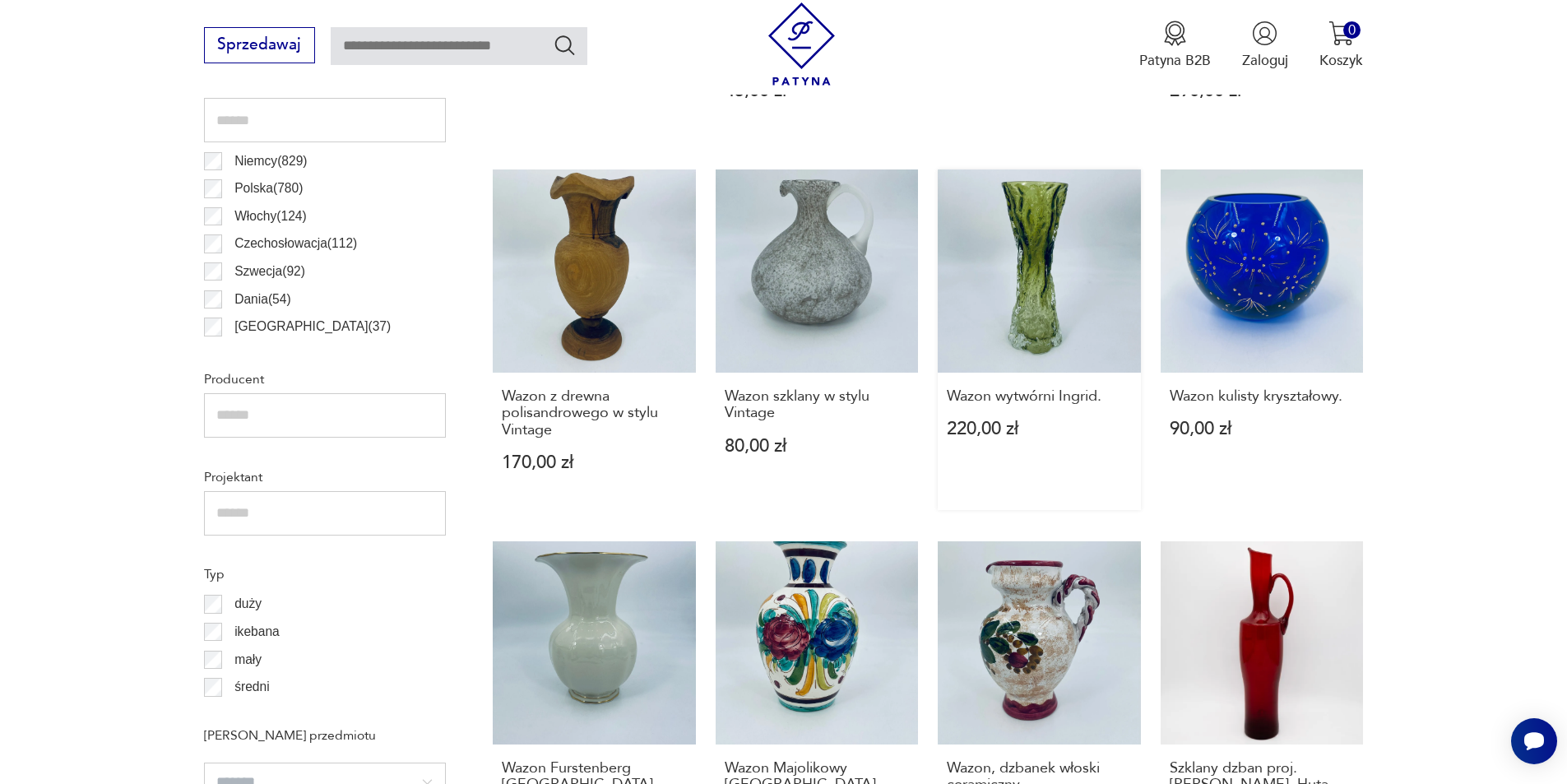
click at [1039, 283] on link "Wazon wytwórni Ingrid. 220,00 zł" at bounding box center [1040, 339] width 203 height 340
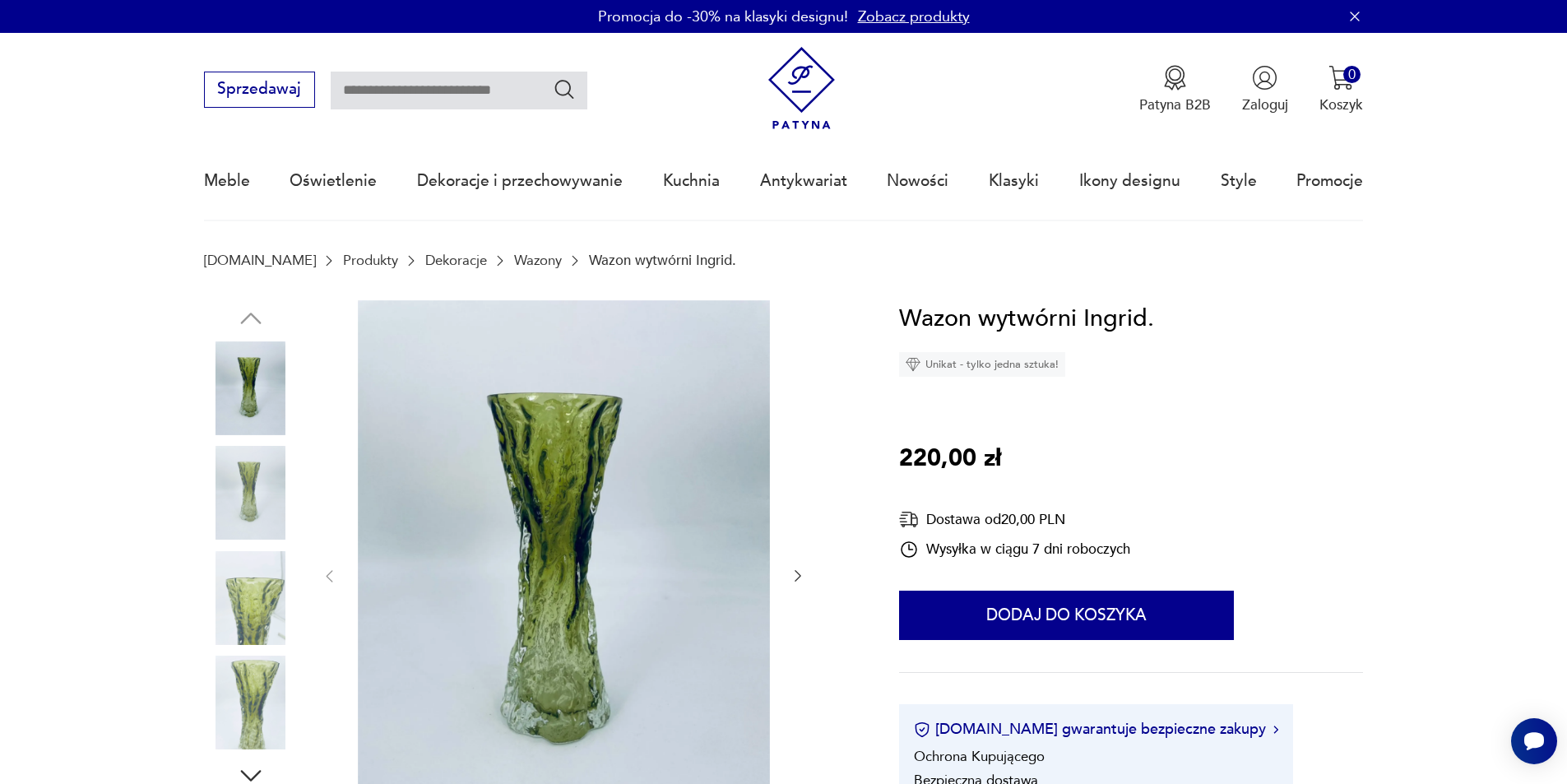
click at [791, 573] on icon "button" at bounding box center [798, 575] width 17 height 17
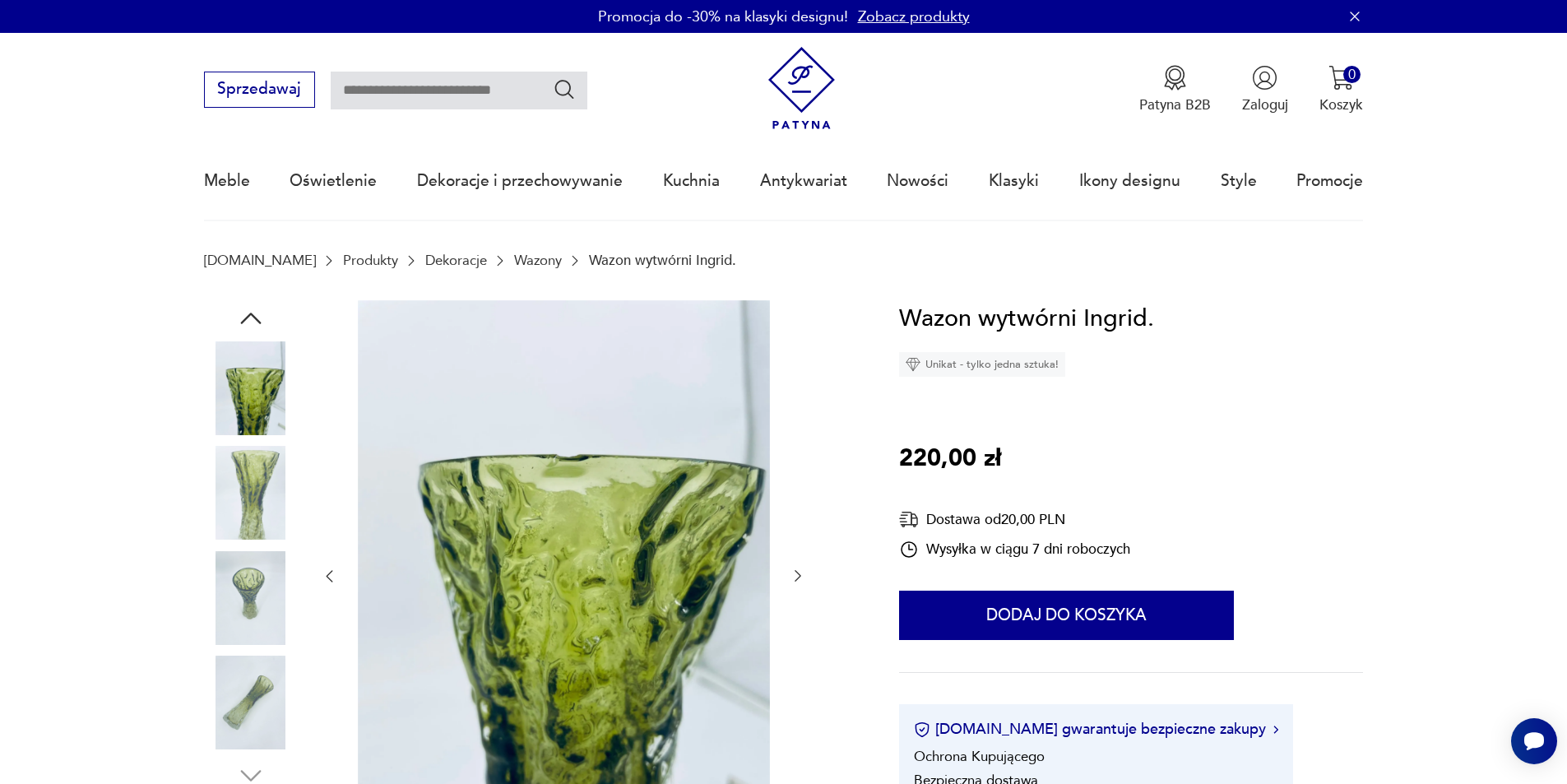
click at [791, 573] on icon "button" at bounding box center [798, 575] width 17 height 17
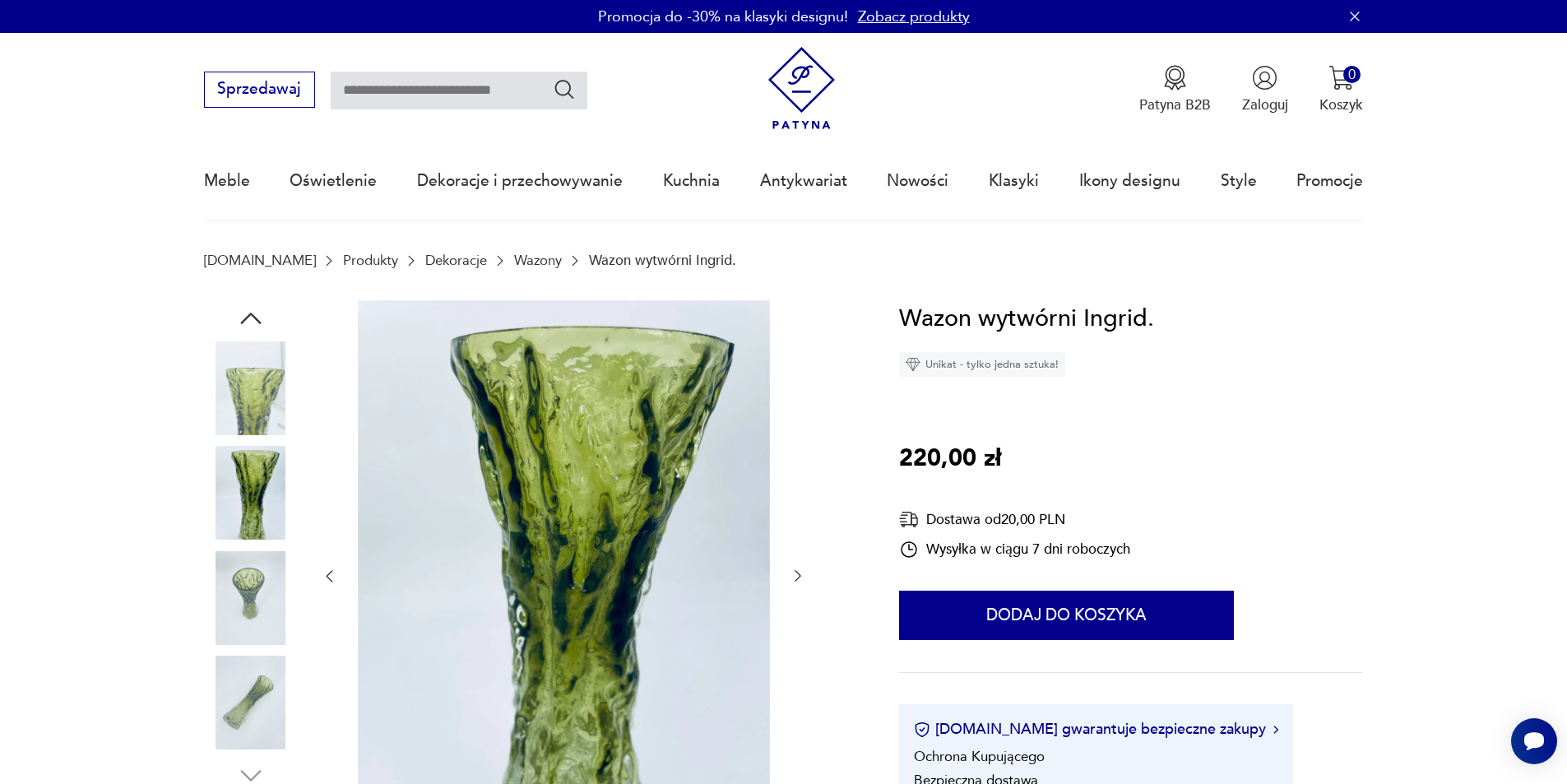
click at [791, 573] on icon "button" at bounding box center [798, 575] width 17 height 17
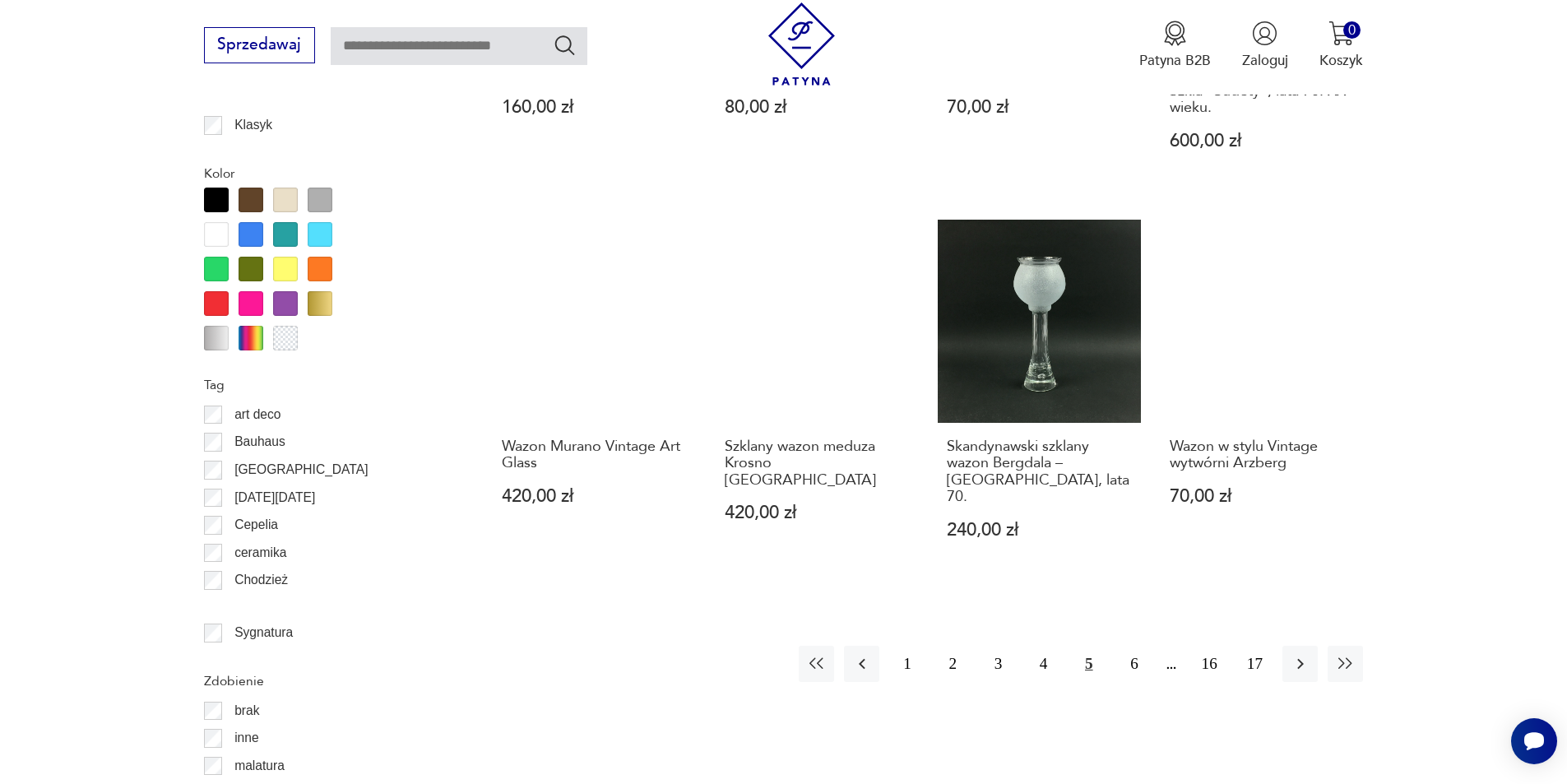
scroll to position [1781, 0]
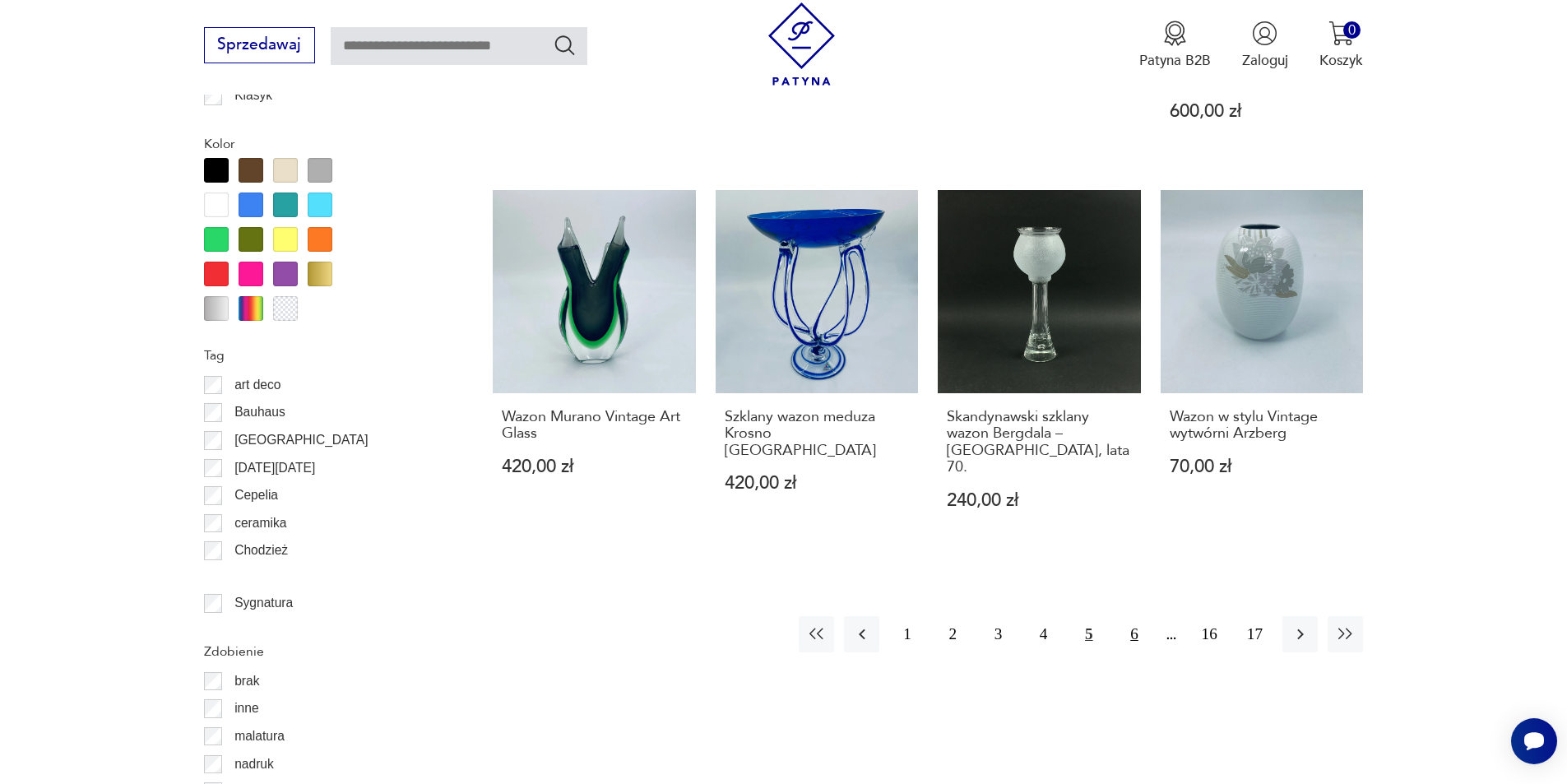
click at [1139, 619] on button "6" at bounding box center [1134, 634] width 36 height 36
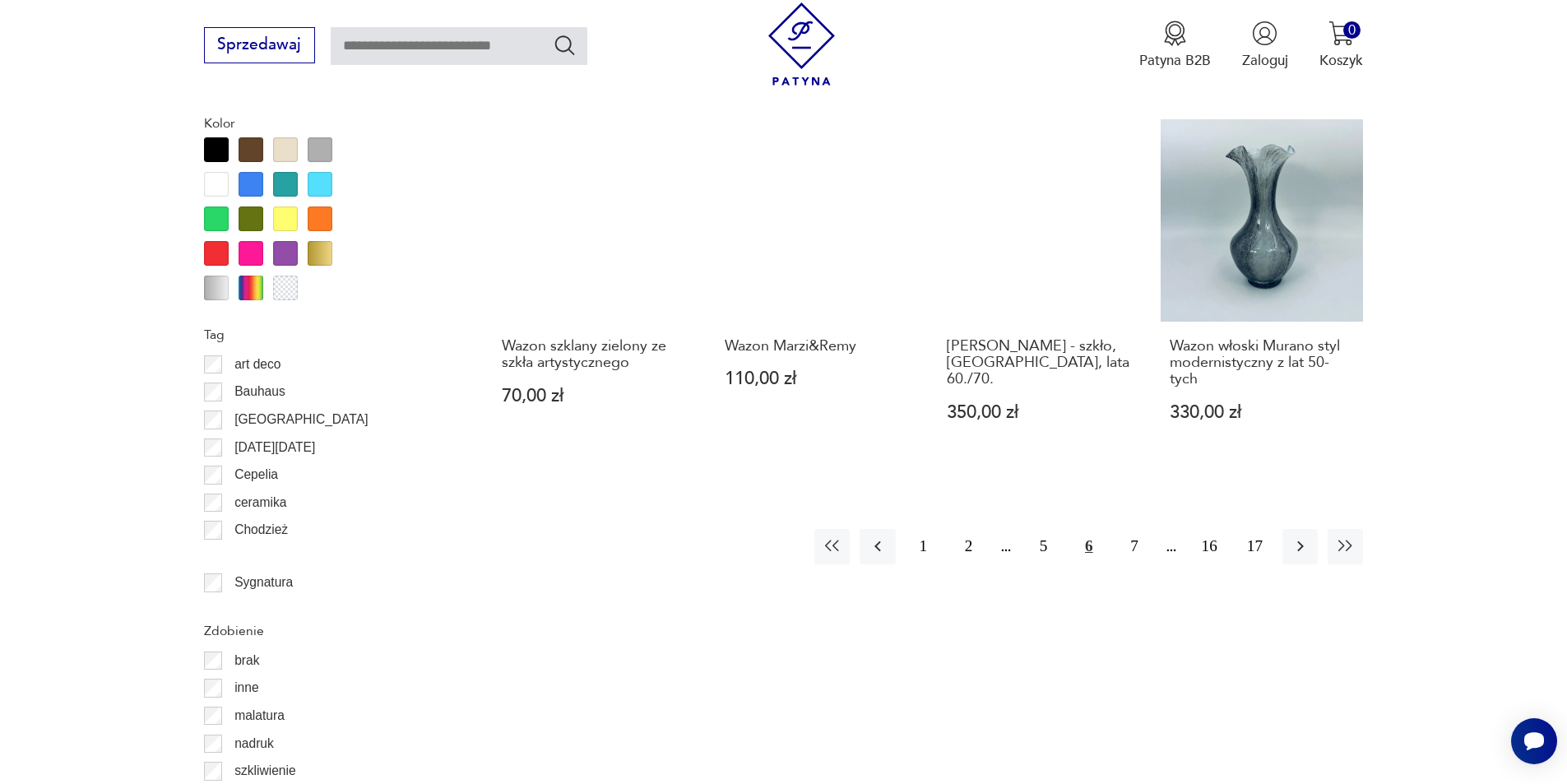
scroll to position [1945, 0]
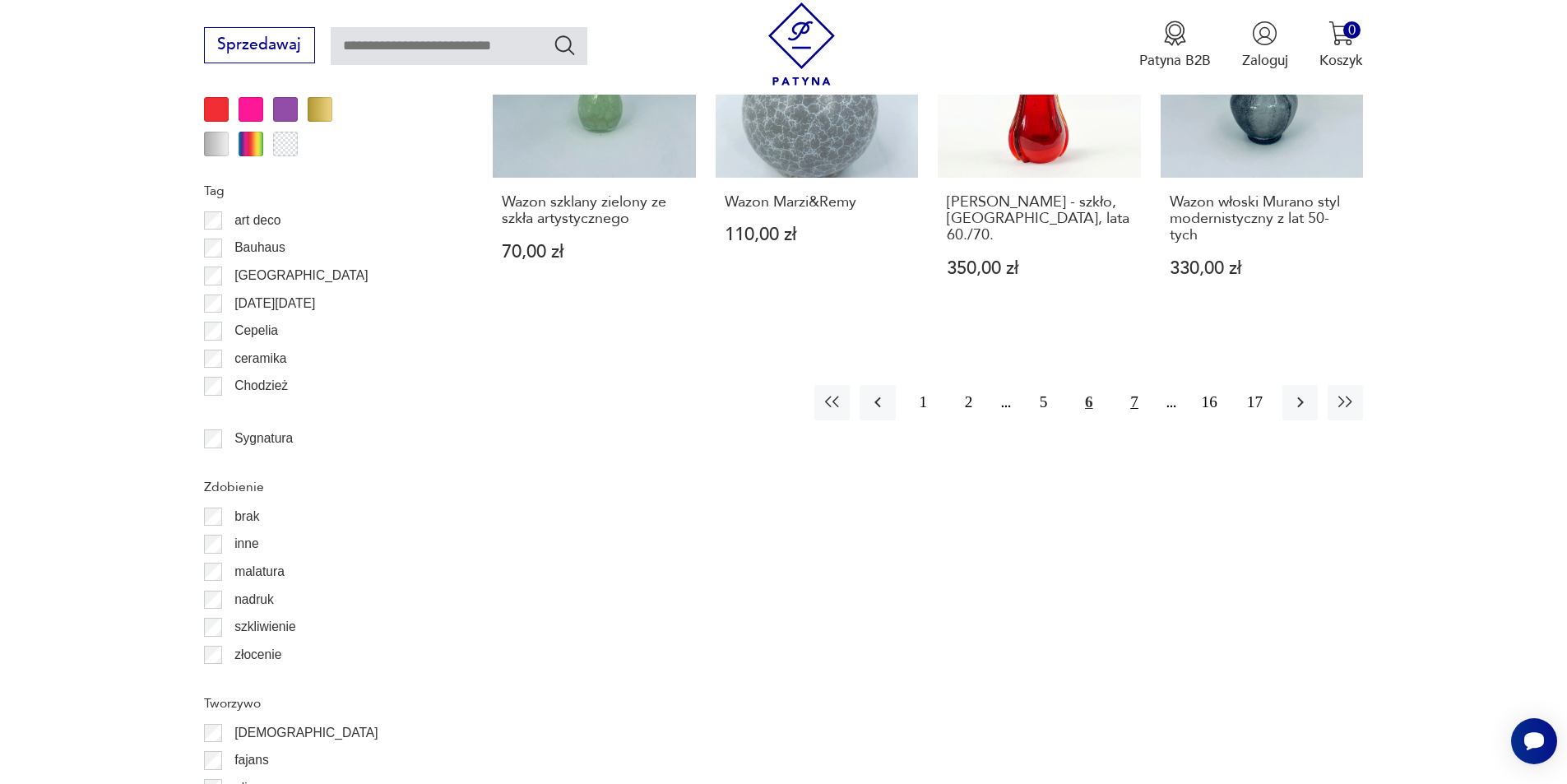
click at [1132, 404] on button "7" at bounding box center [1134, 402] width 36 height 36
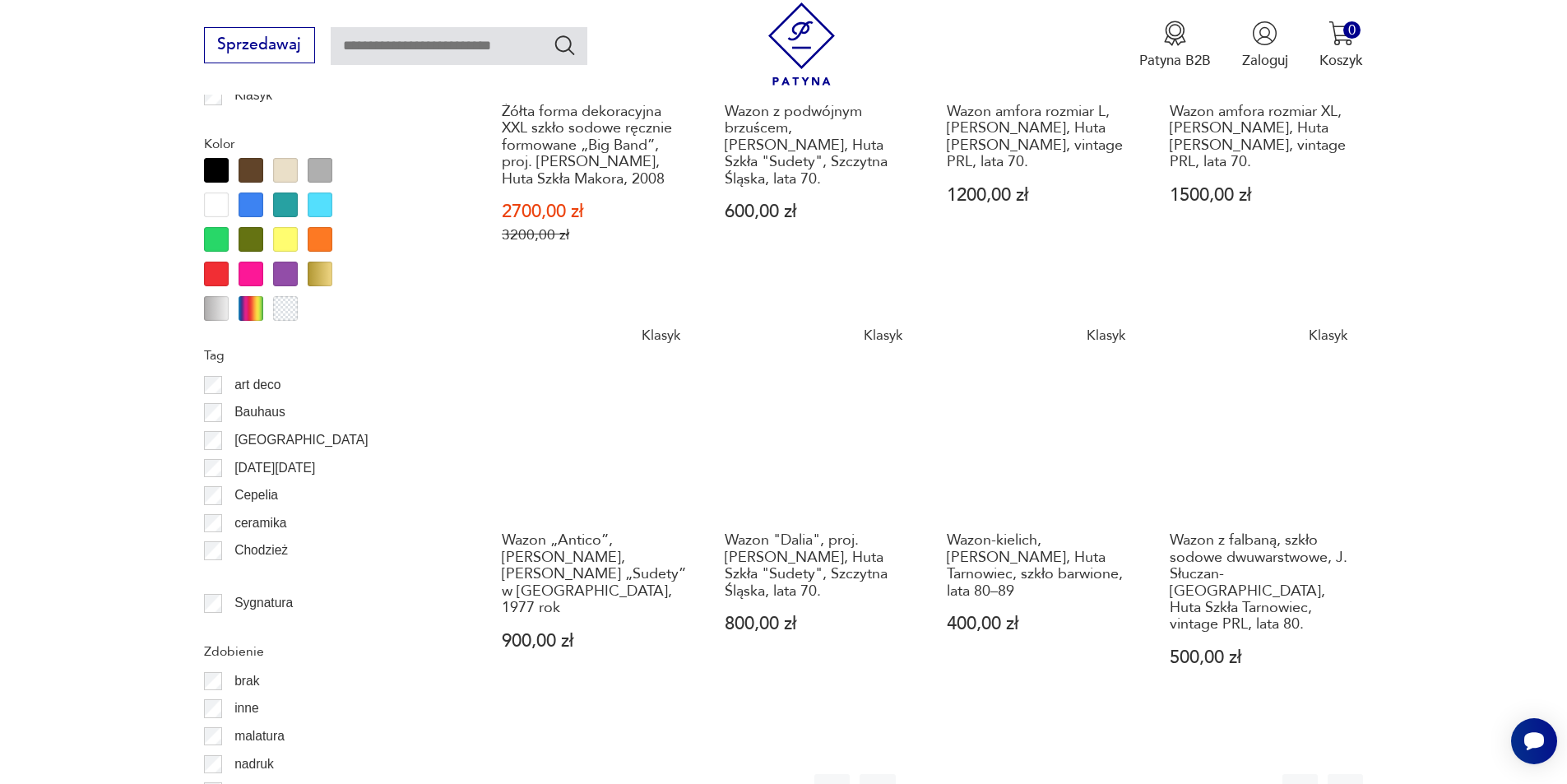
scroll to position [2192, 0]
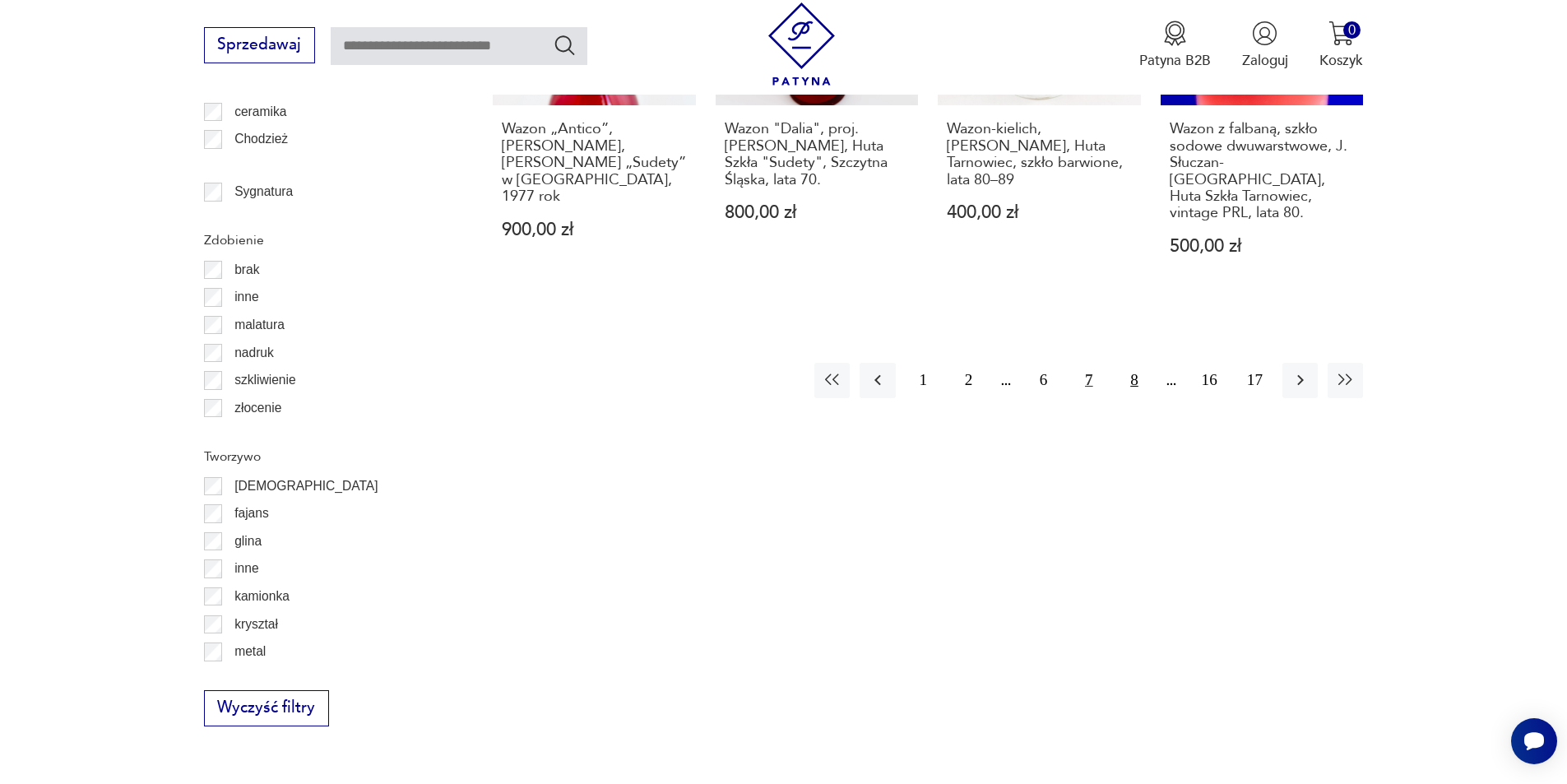
click at [1134, 365] on button "8" at bounding box center [1134, 380] width 36 height 36
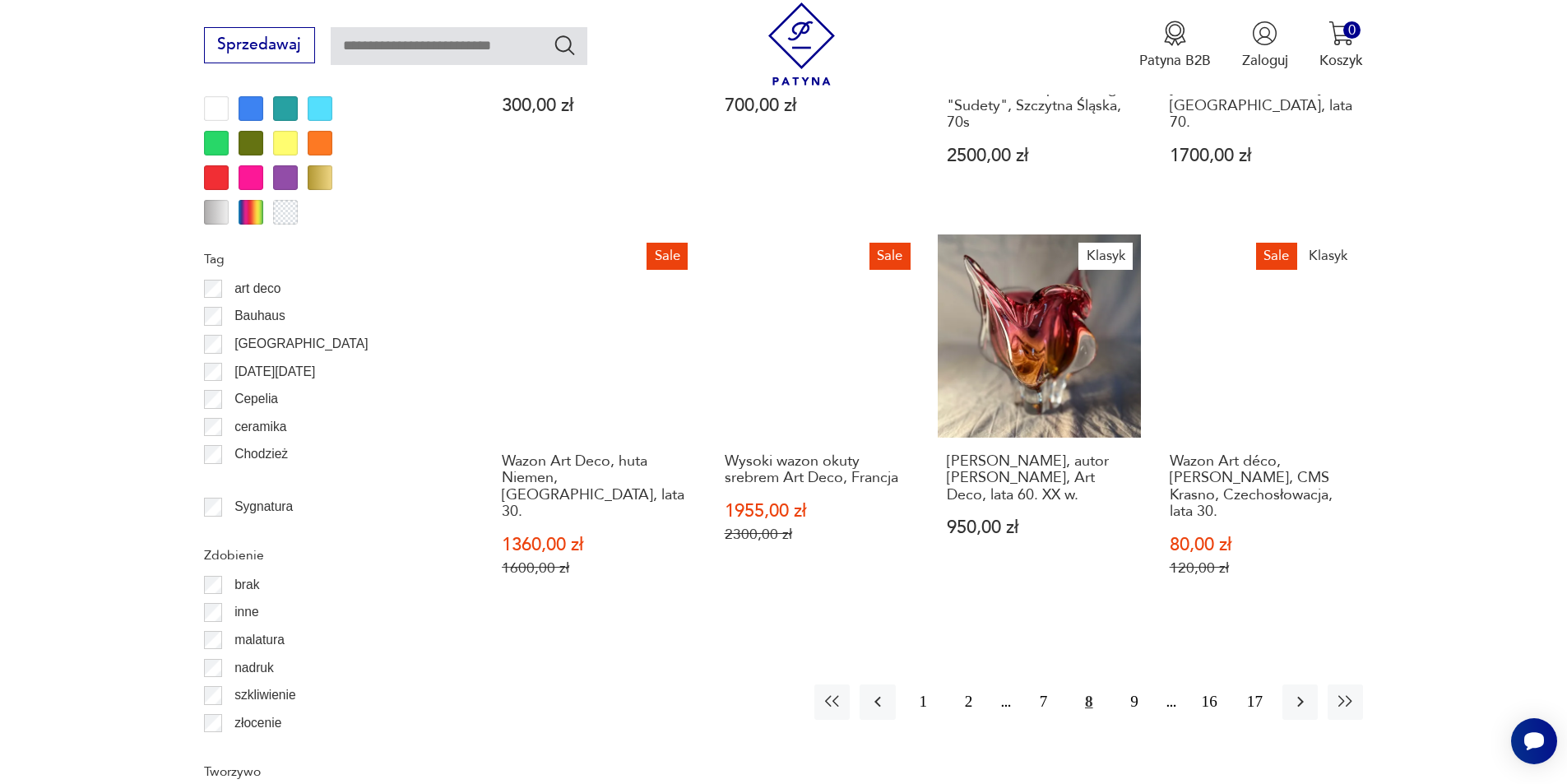
scroll to position [2028, 0]
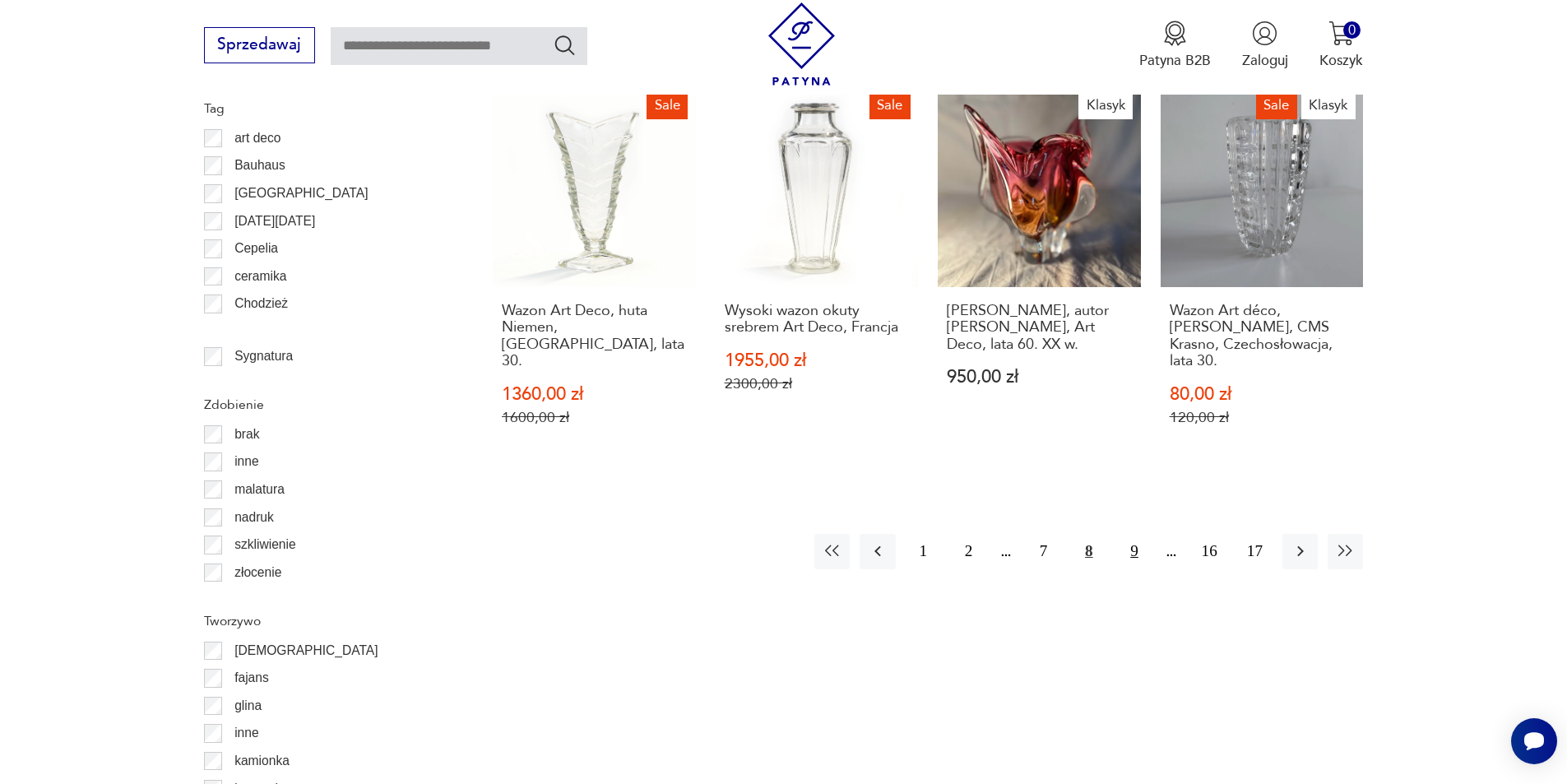
click at [1130, 534] on button "9" at bounding box center [1134, 551] width 36 height 36
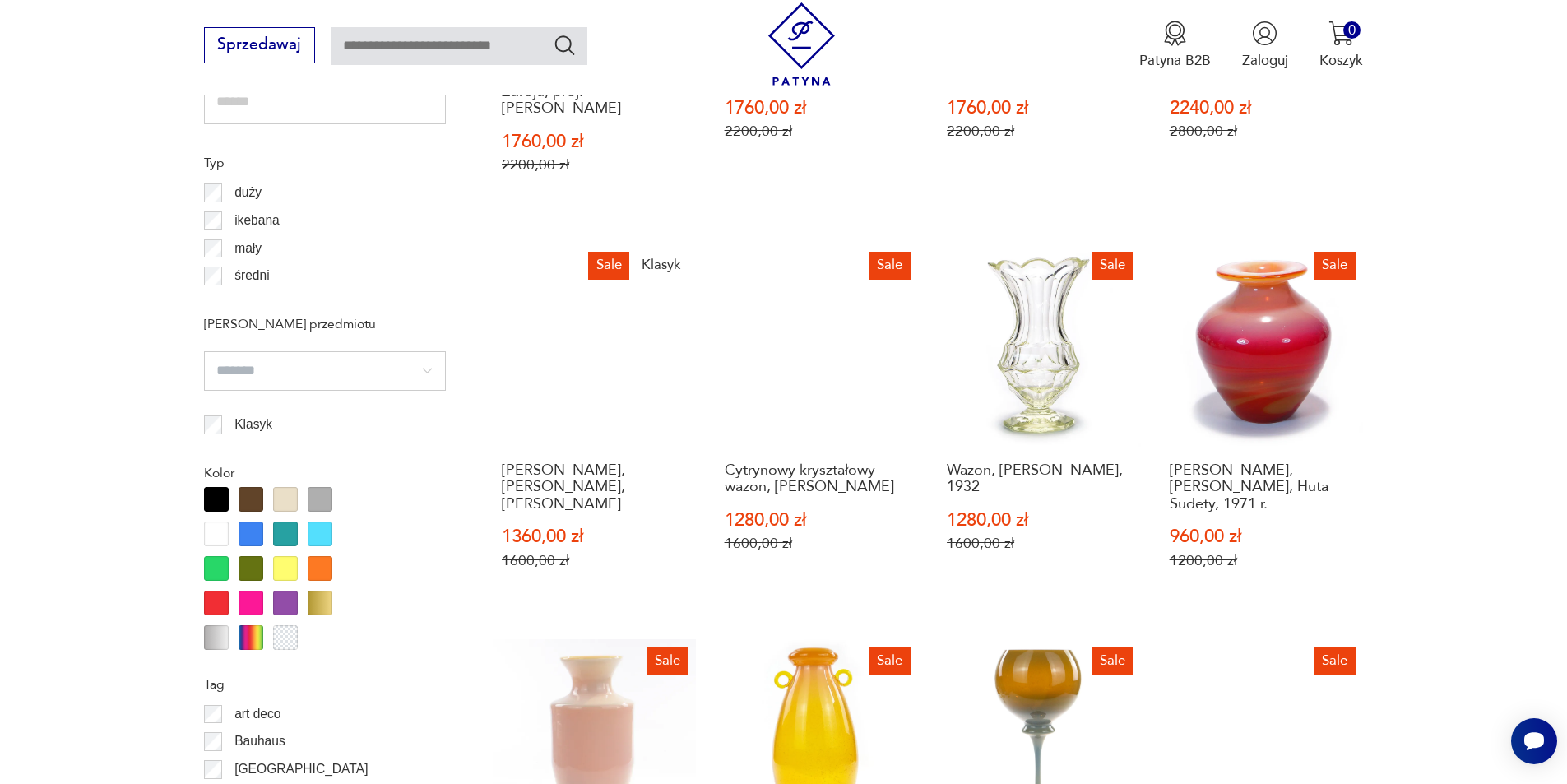
scroll to position [1863, 0]
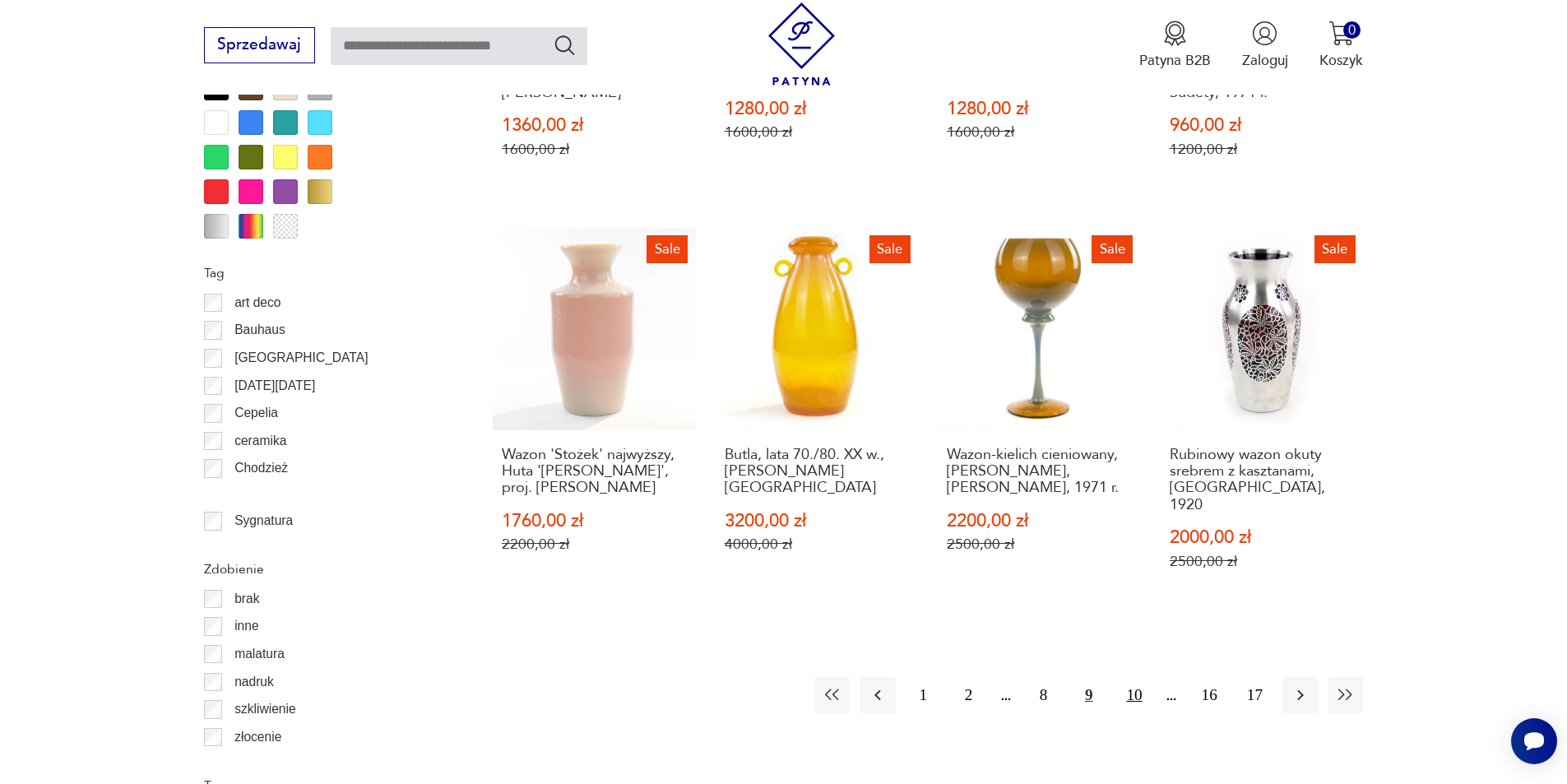
click at [1128, 677] on button "10" at bounding box center [1134, 694] width 36 height 36
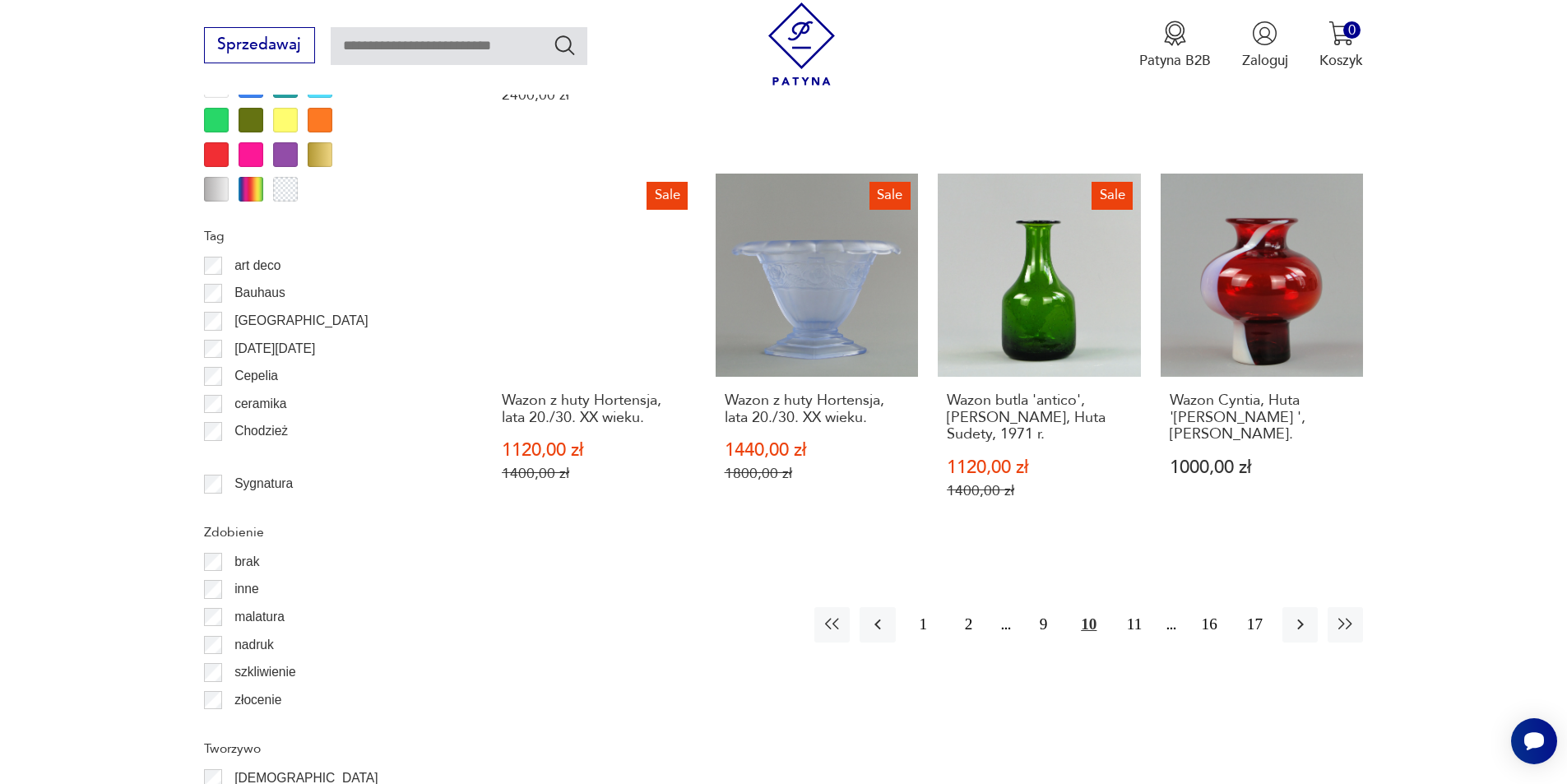
scroll to position [2028, 0]
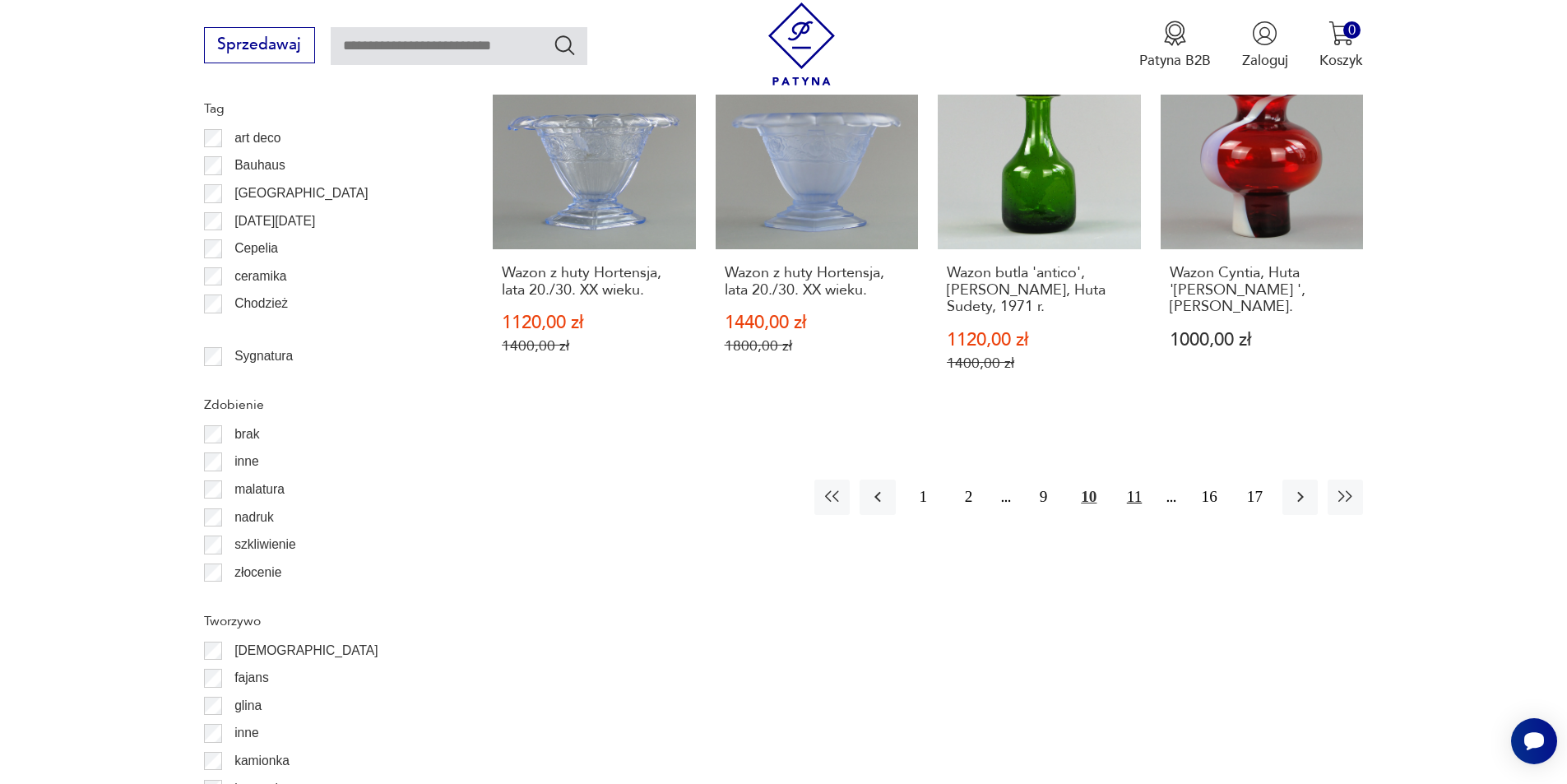
click at [1139, 480] on button "11" at bounding box center [1134, 497] width 36 height 36
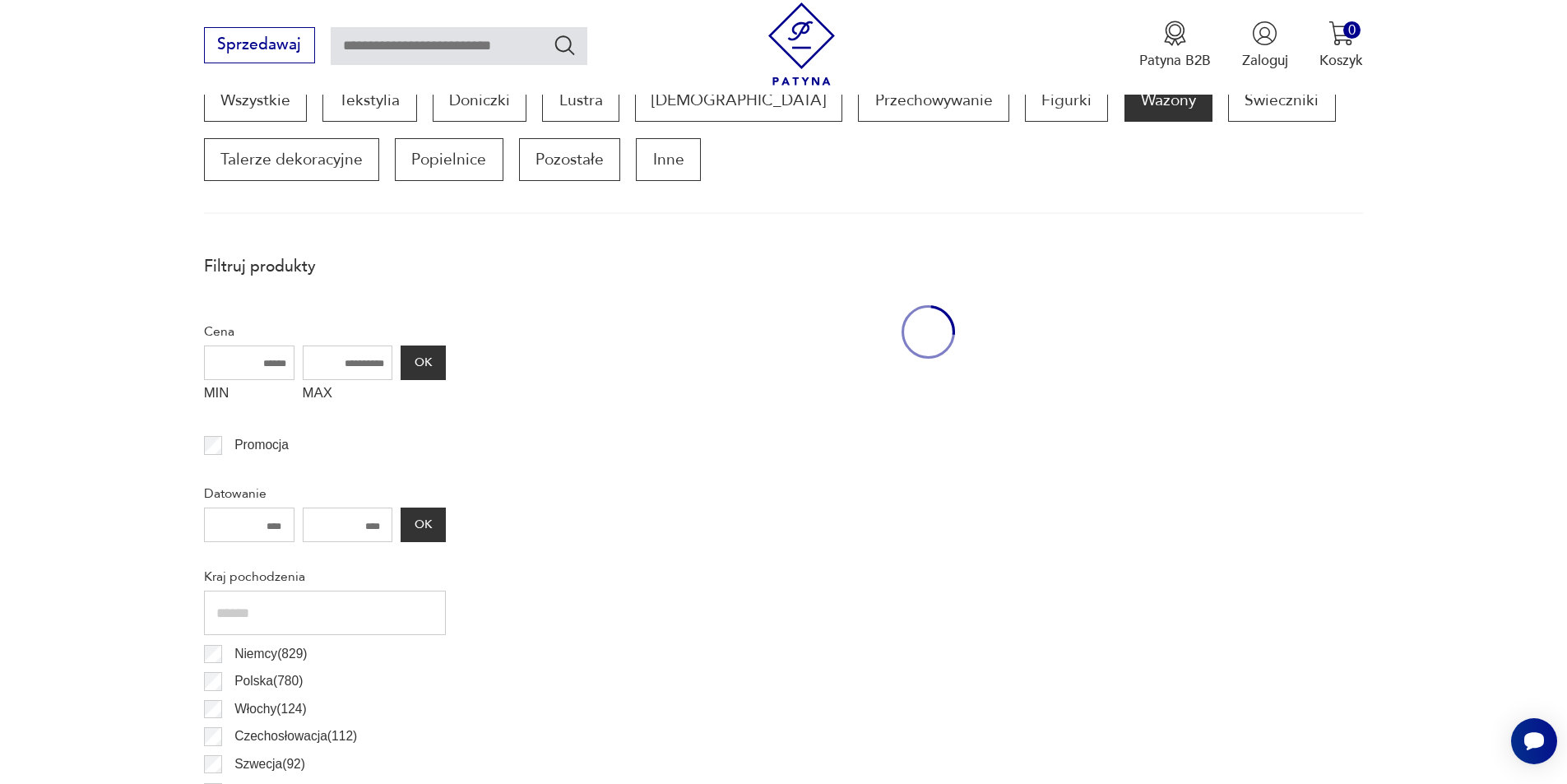
scroll to position [548, 0]
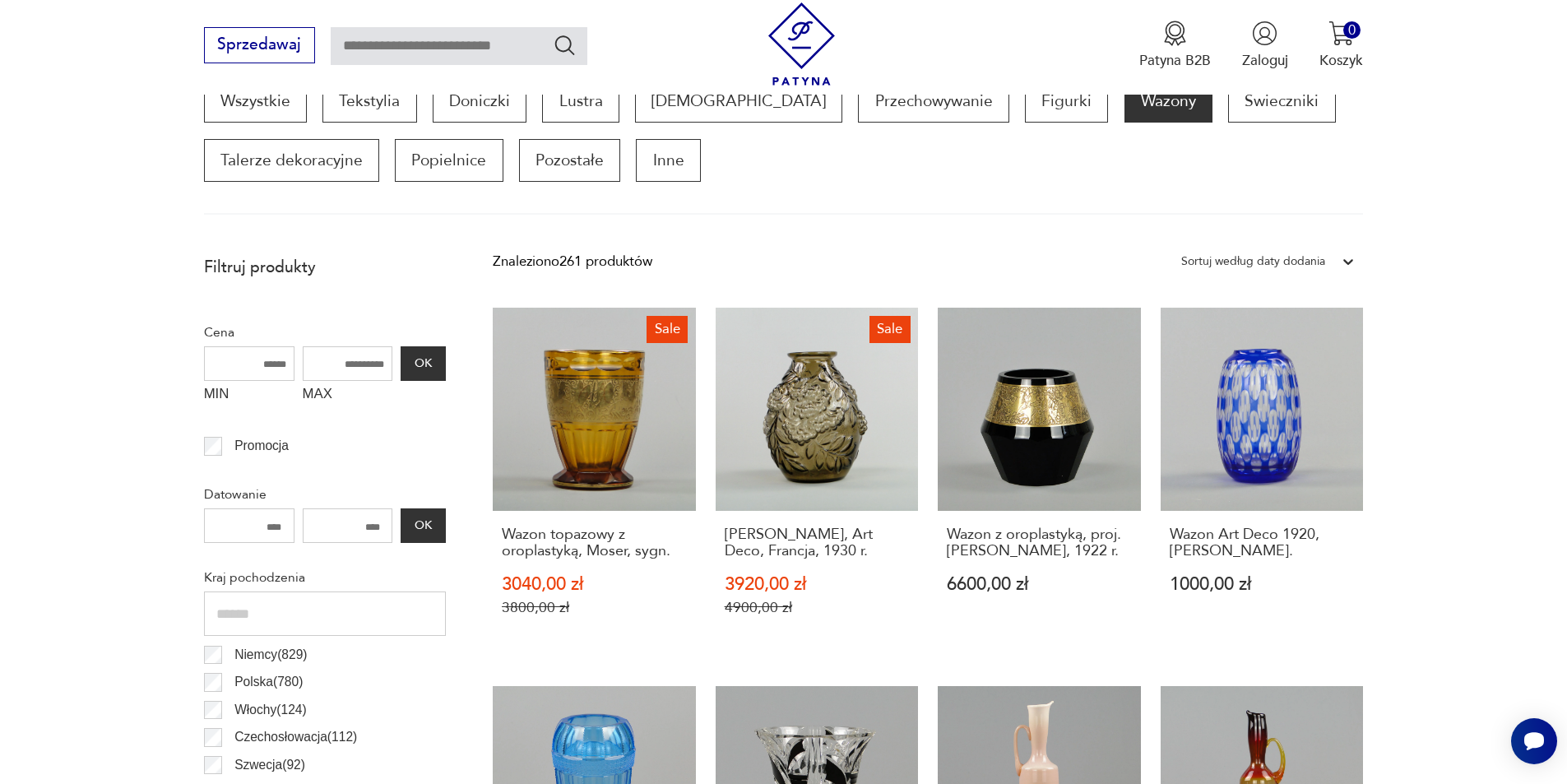
click at [790, 406] on link "Sale [PERSON_NAME], Art Deco, Francja, 1930 r. 3920,00 zł 4900,00 zł" at bounding box center [818, 481] width 203 height 347
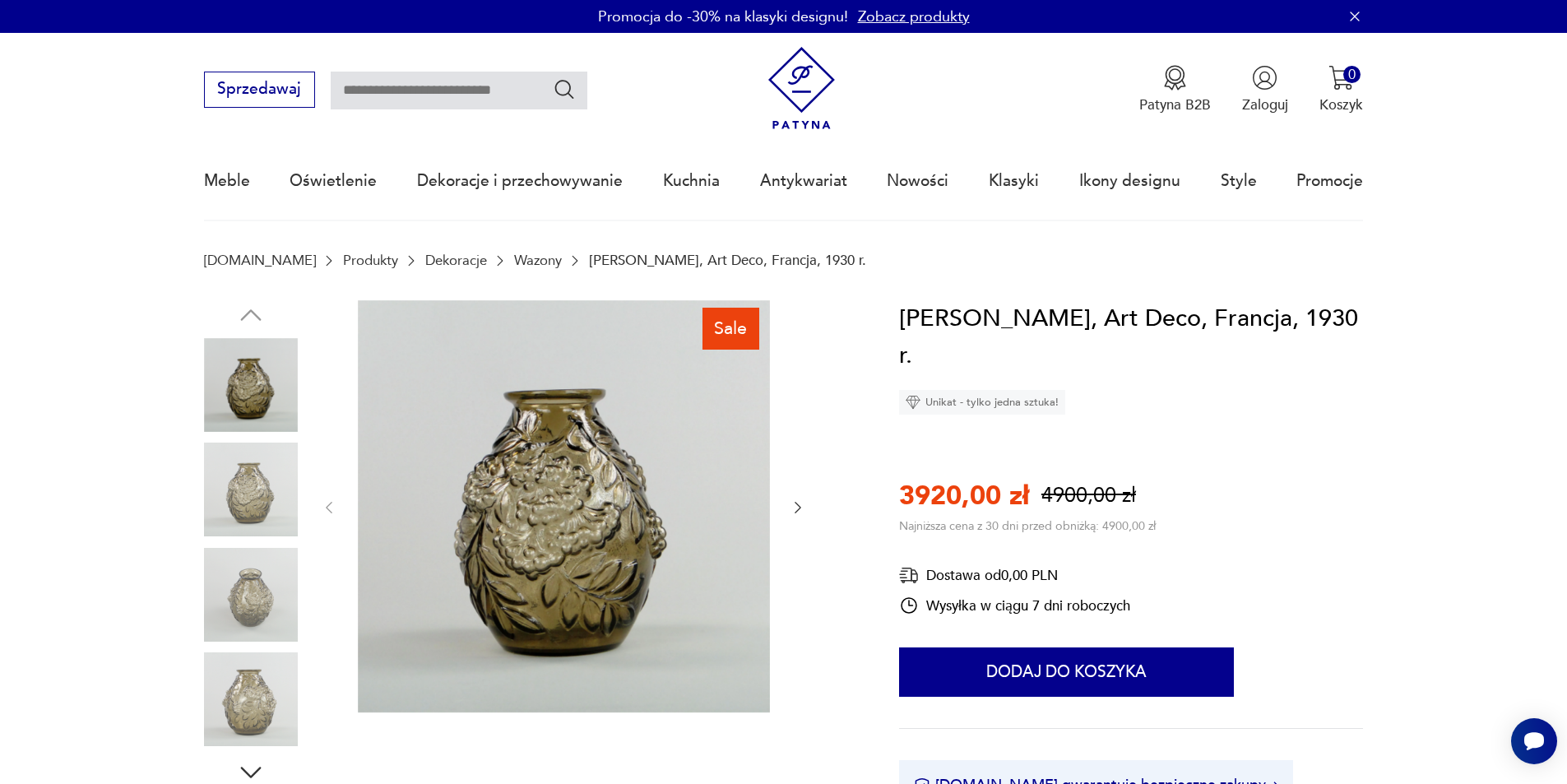
click at [800, 503] on icon "button" at bounding box center [798, 507] width 17 height 17
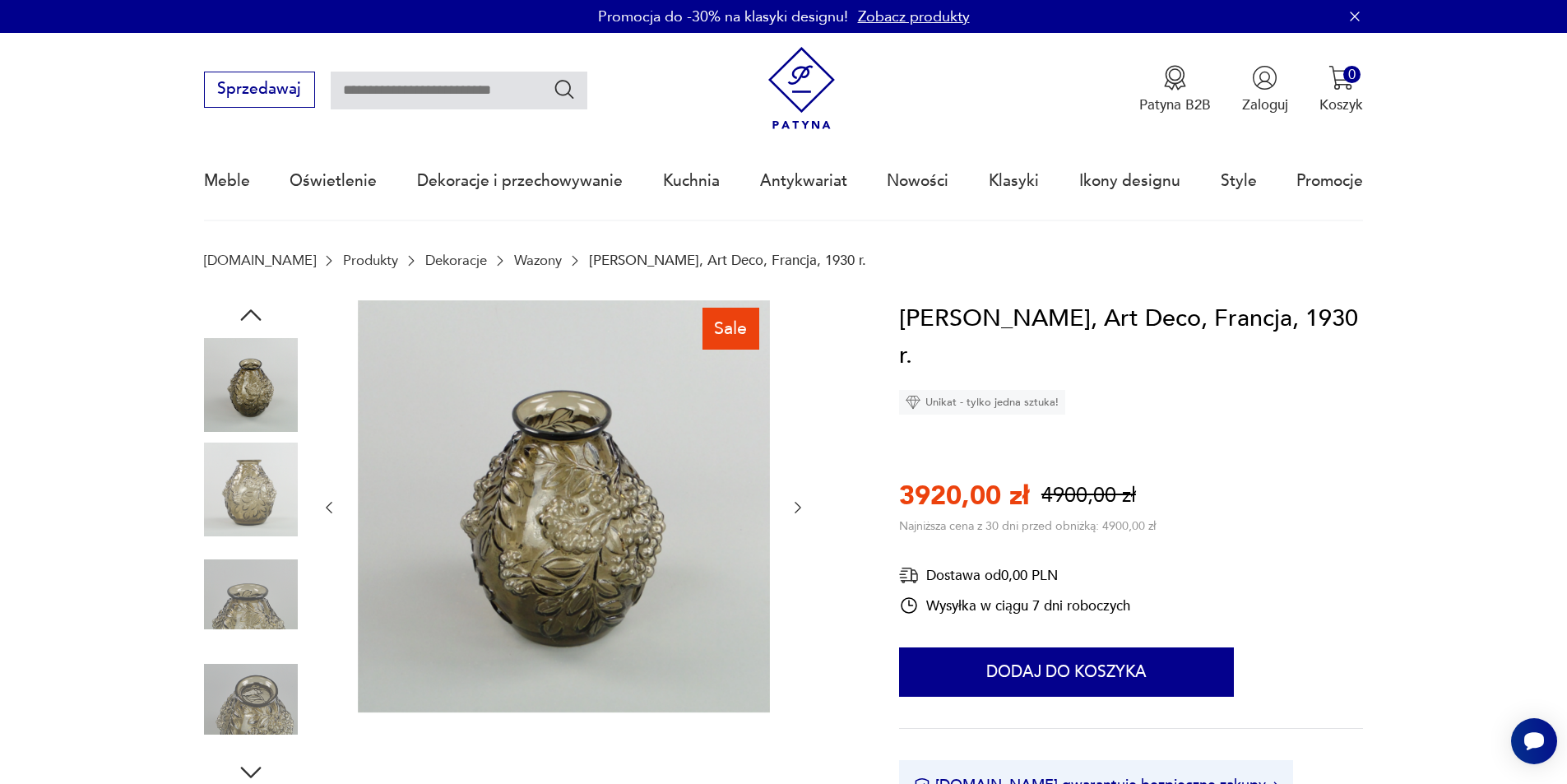
click at [800, 503] on icon "button" at bounding box center [798, 507] width 17 height 17
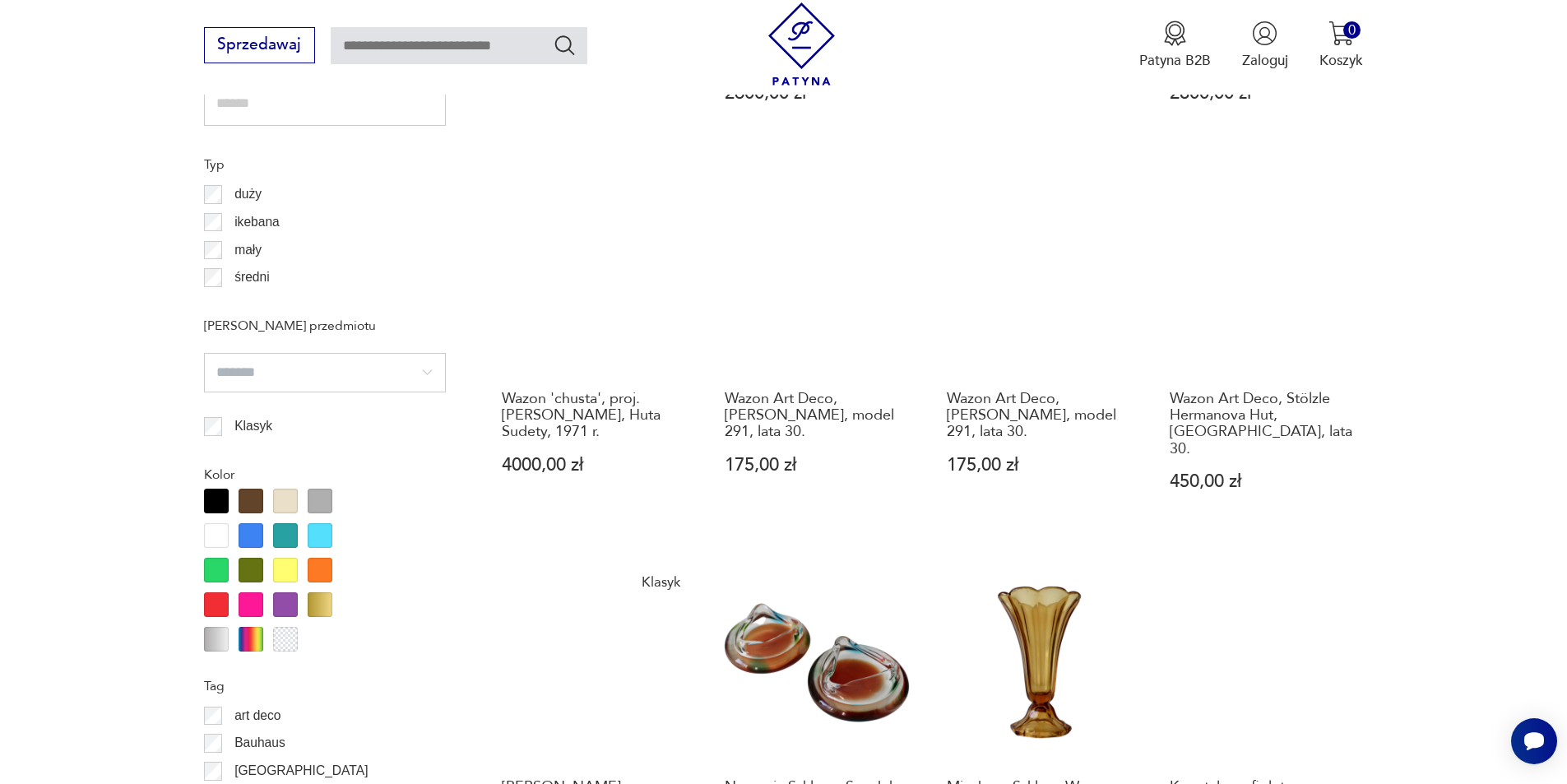
scroll to position [1452, 0]
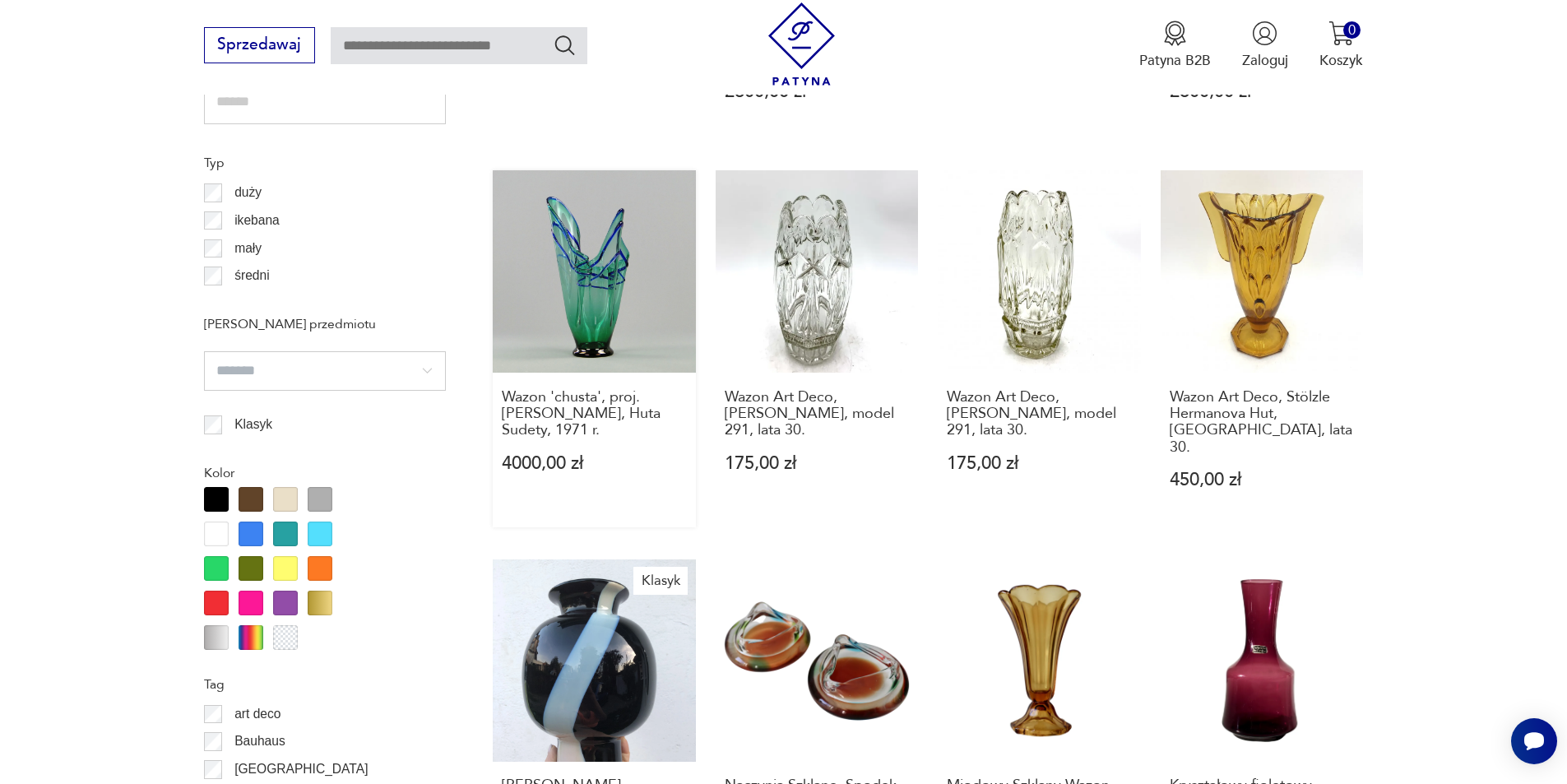
click at [619, 316] on link "Wazon 'chusta', proj. [PERSON_NAME], Huta Sudety, 1971 r. 4000,00 zł" at bounding box center [594, 348] width 203 height 357
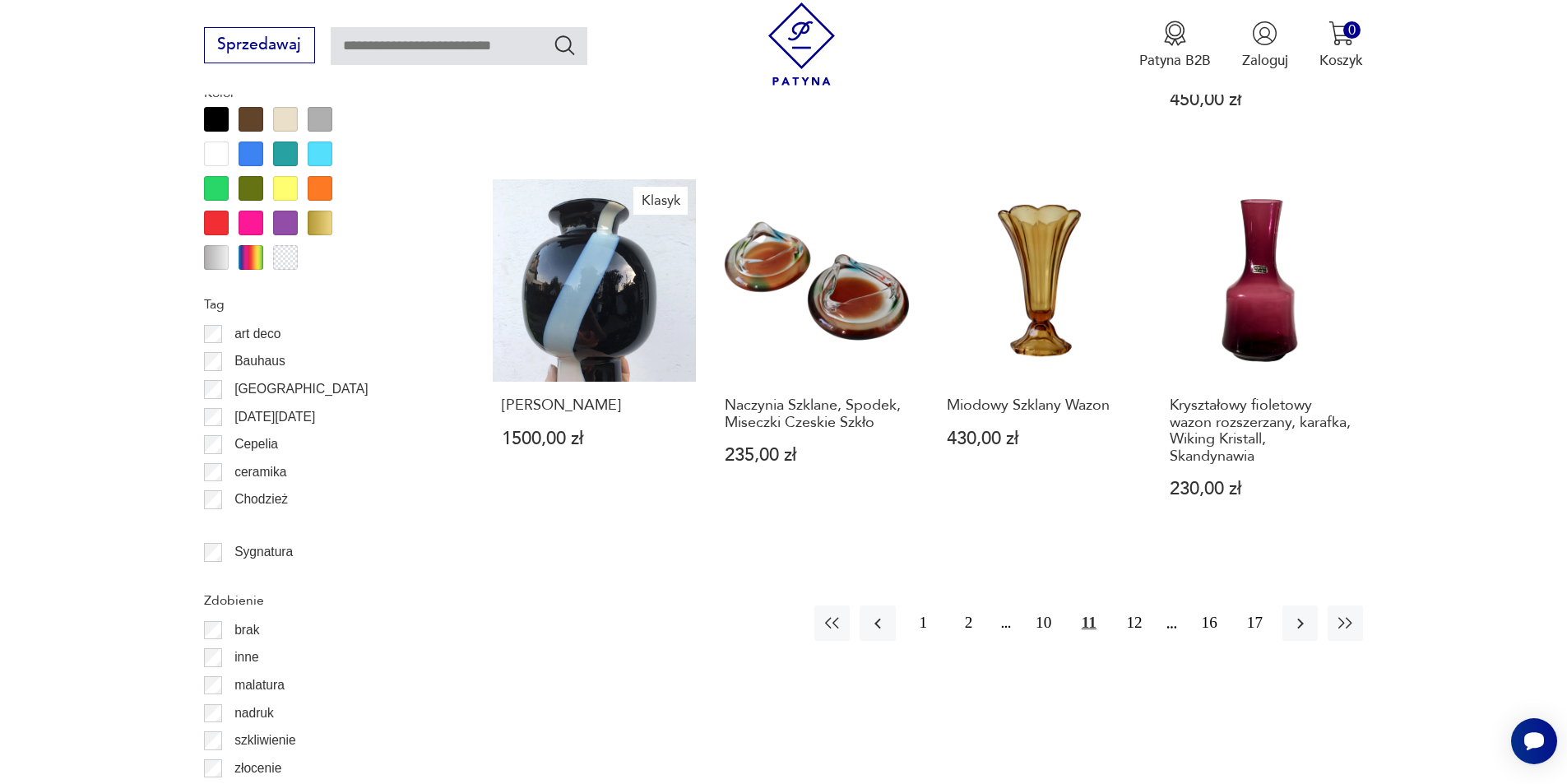
scroll to position [1963, 0]
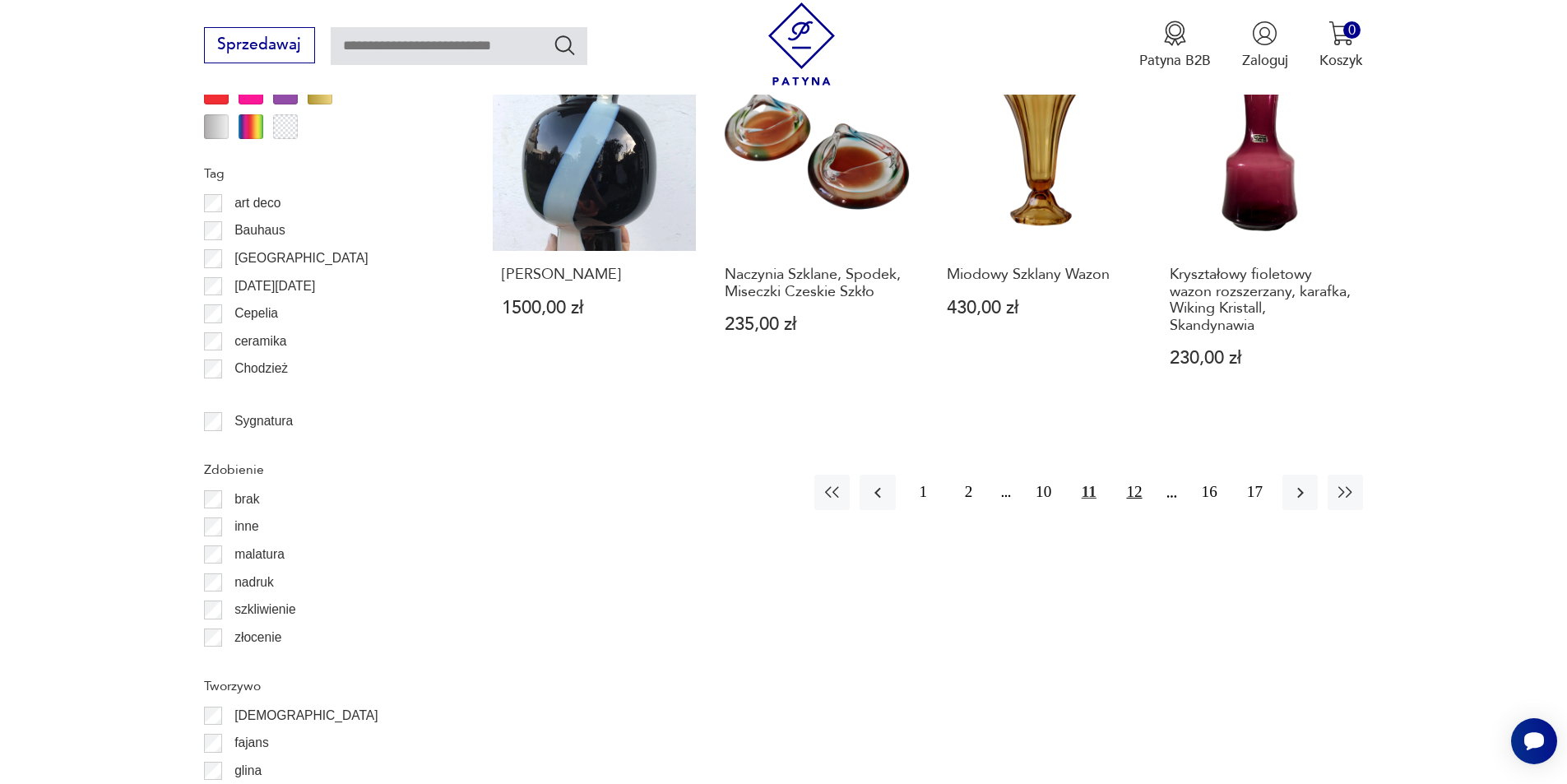
click at [1138, 486] on button "12" at bounding box center [1134, 492] width 36 height 36
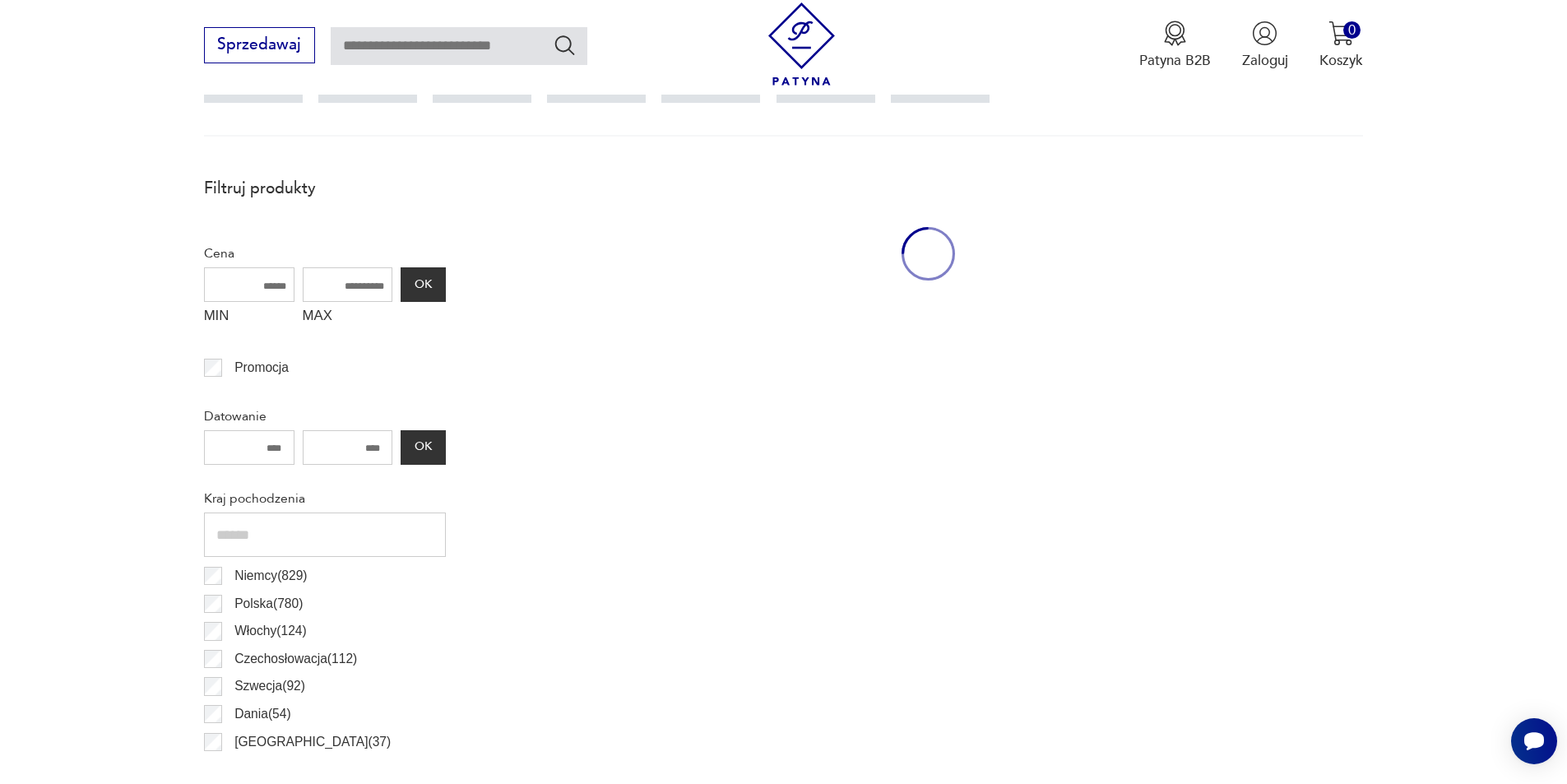
scroll to position [548, 0]
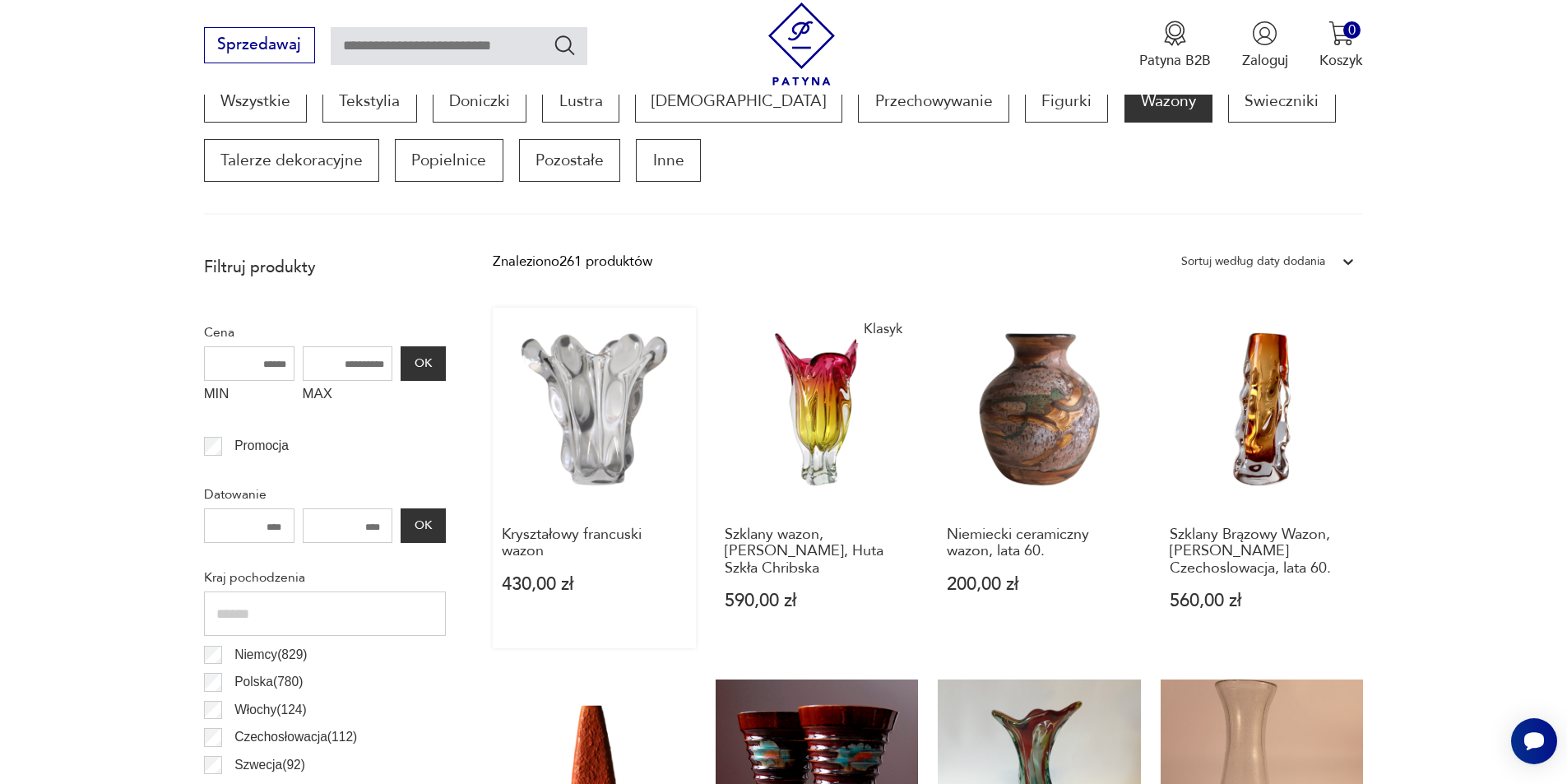
click at [584, 382] on link "Kryształowy francuski wazon 430,00 zł" at bounding box center [594, 477] width 203 height 340
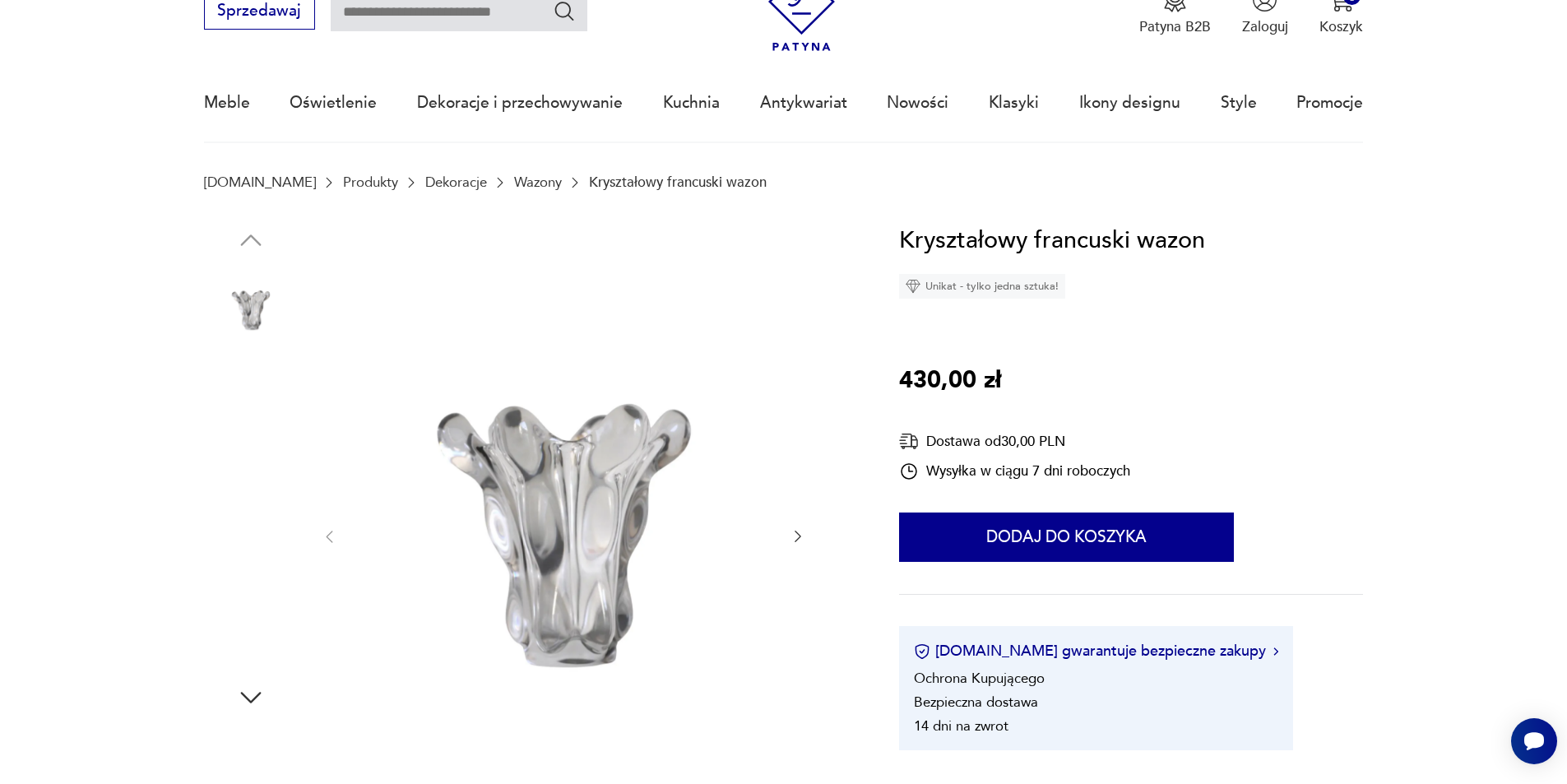
scroll to position [82, 0]
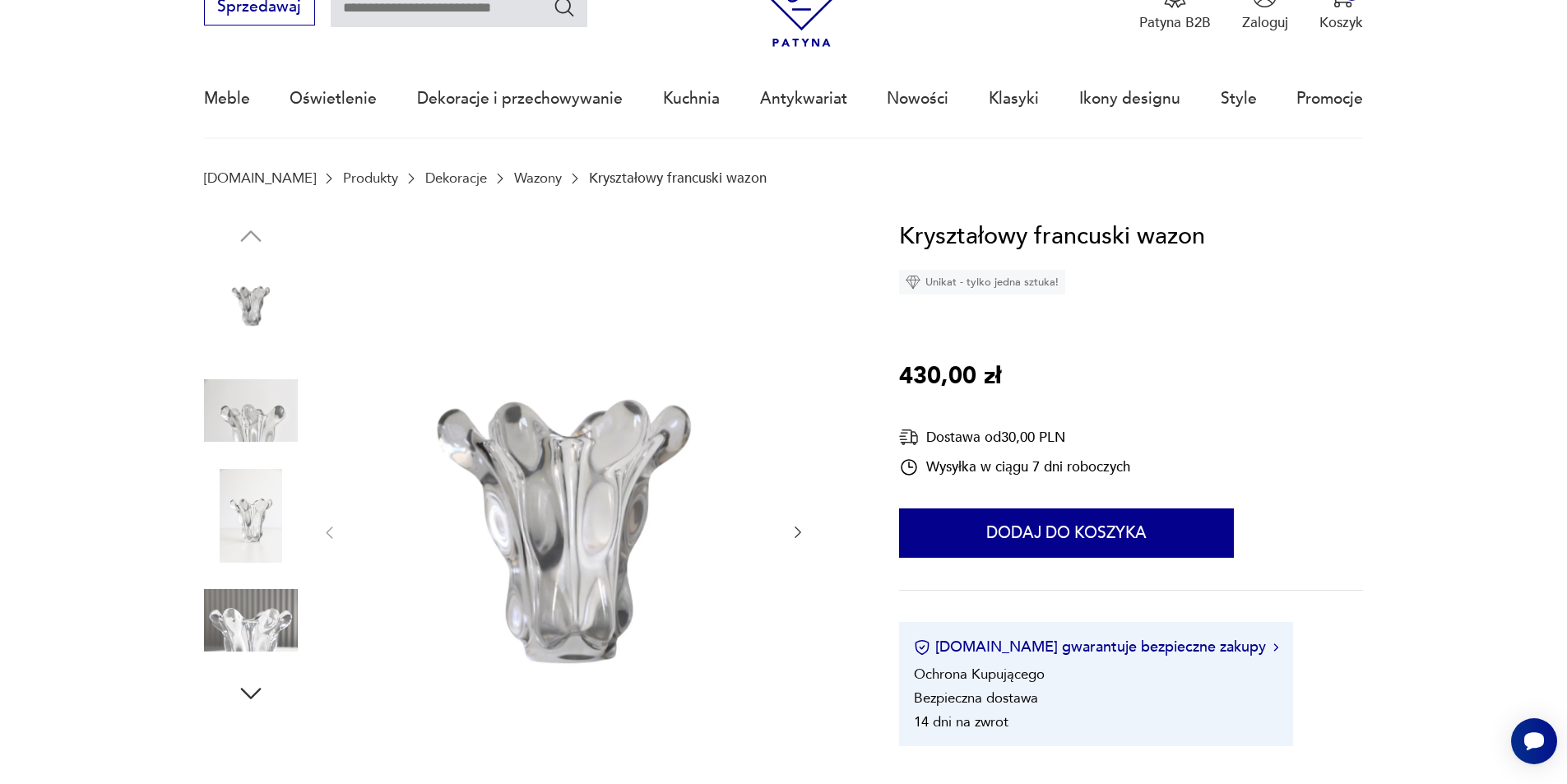
click at [793, 527] on icon "button" at bounding box center [798, 532] width 17 height 17
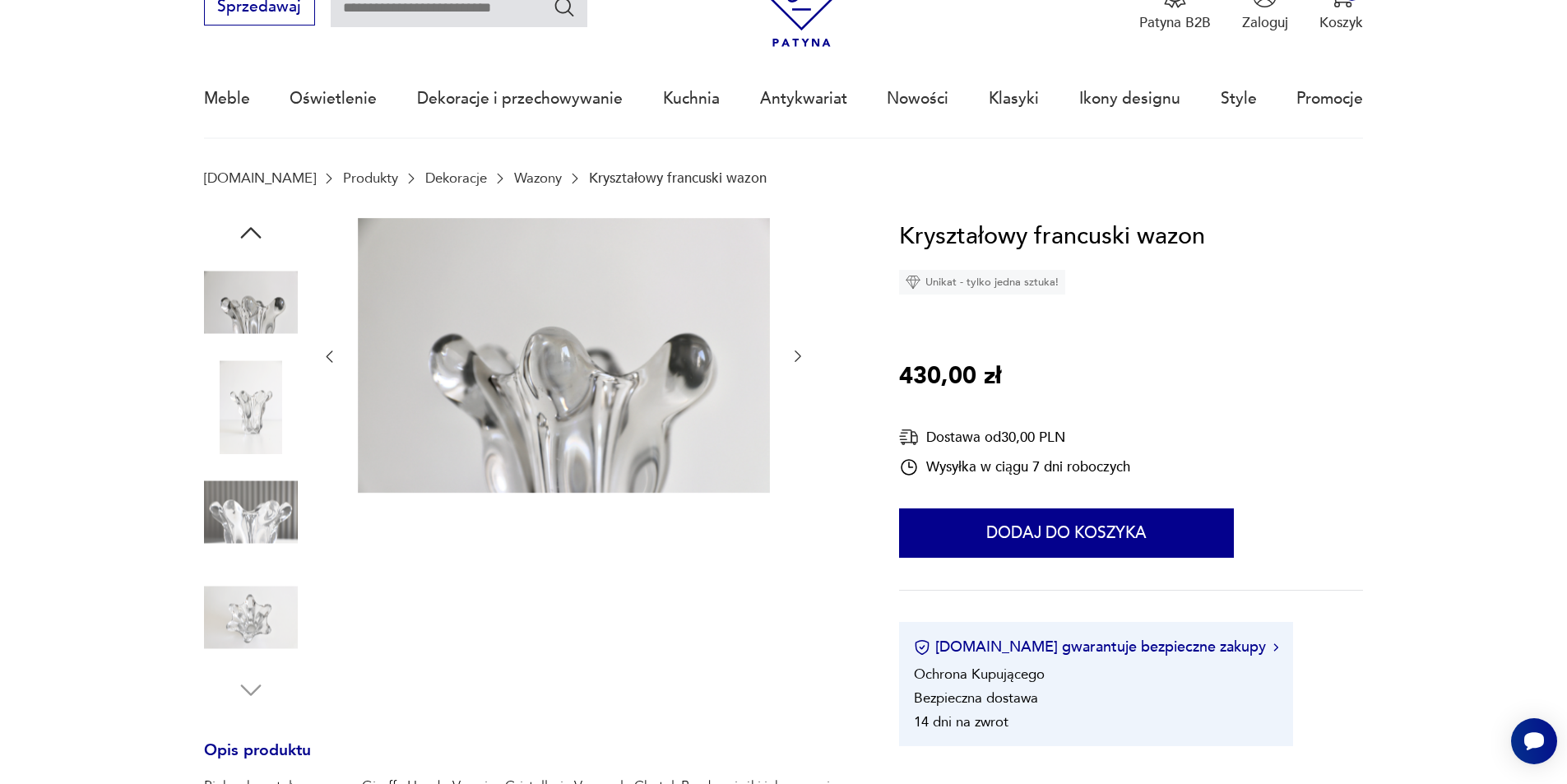
click at [792, 353] on icon "button" at bounding box center [798, 356] width 17 height 17
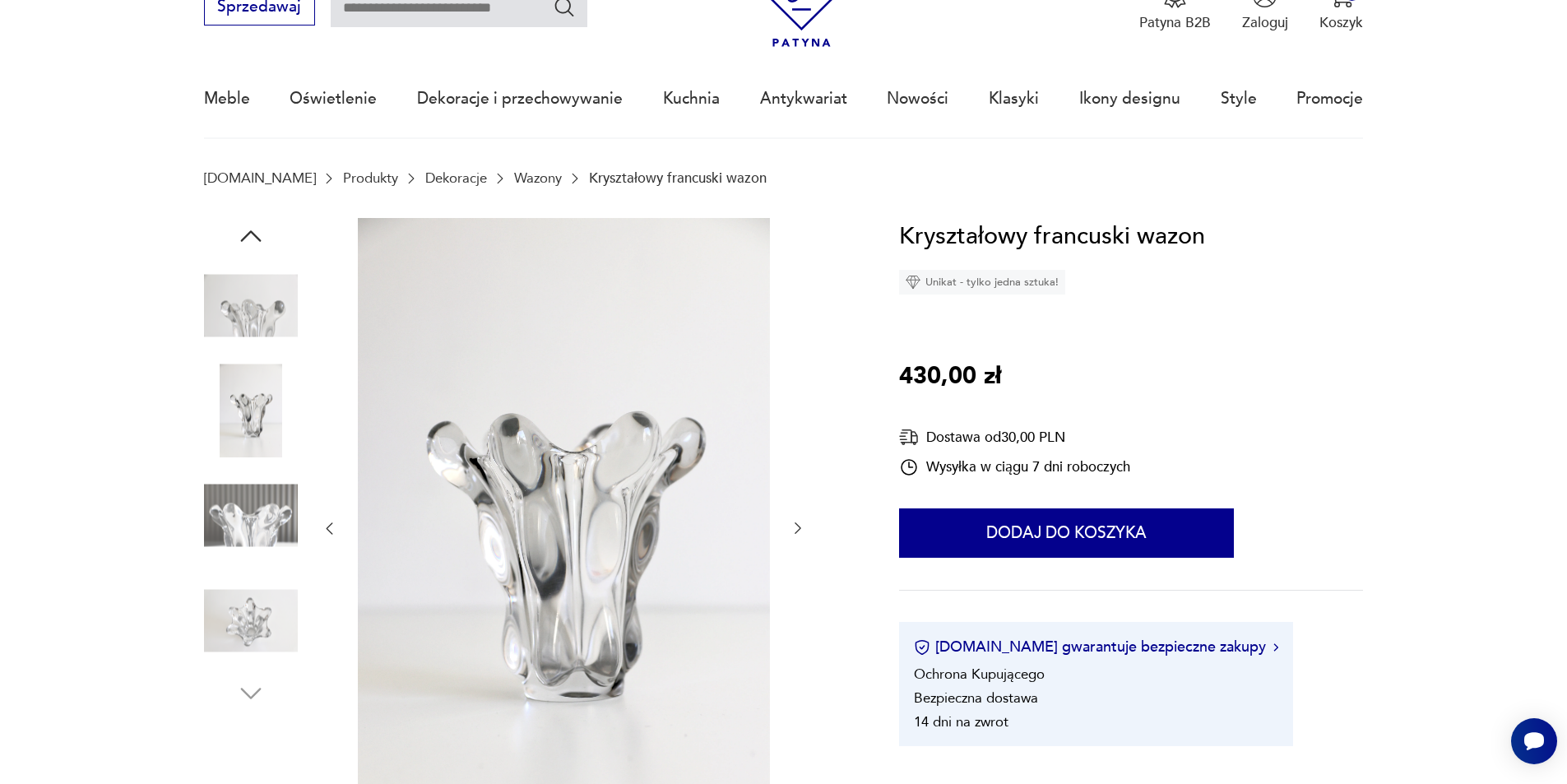
click at [788, 530] on div at bounding box center [564, 529] width 486 height 622
click at [796, 527] on icon "button" at bounding box center [798, 528] width 17 height 17
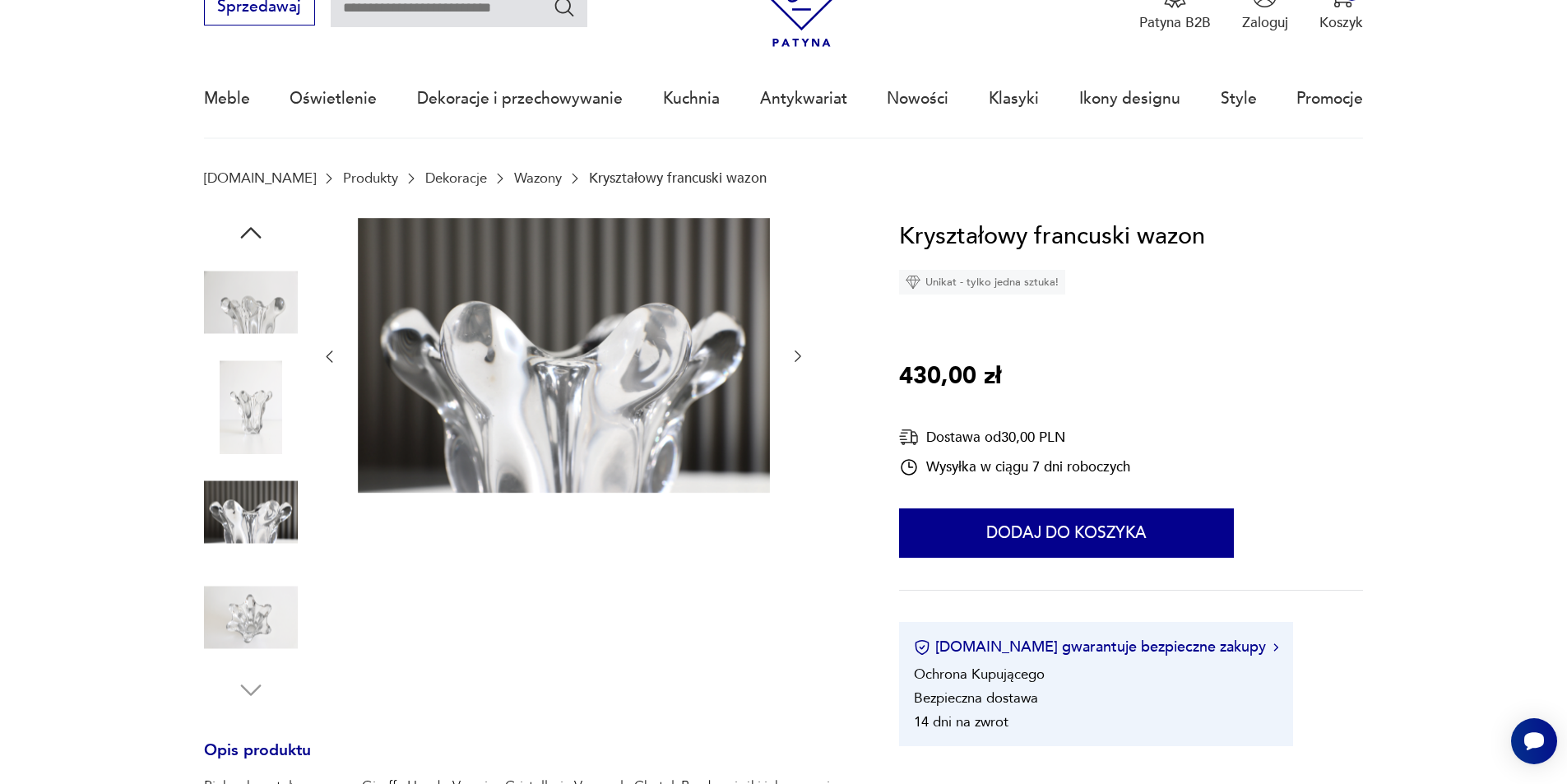
click at [799, 360] on icon "button" at bounding box center [798, 356] width 17 height 17
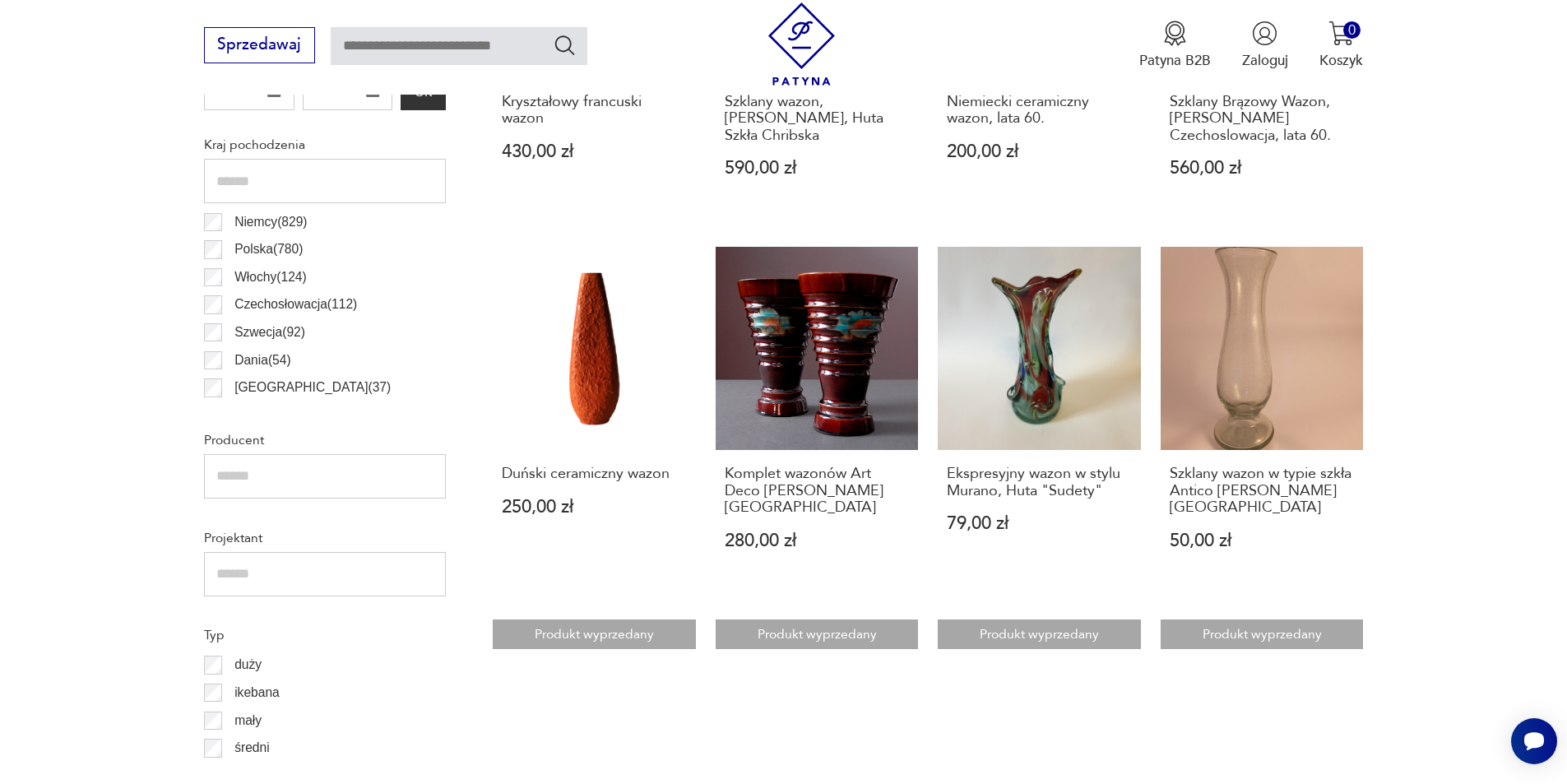
scroll to position [1123, 0]
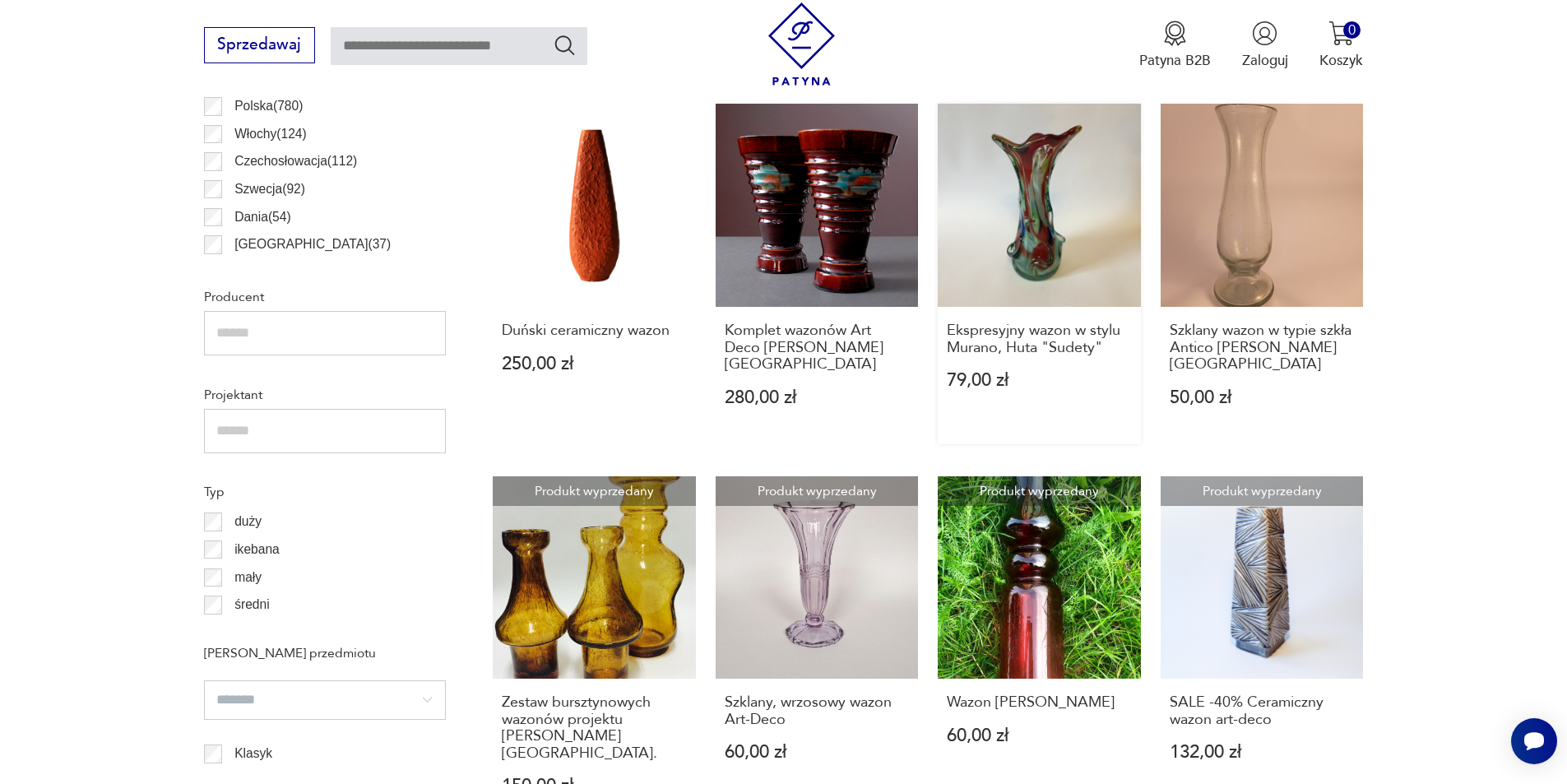
click at [1066, 252] on link "Ekspresyjny wazon w stylu Murano, Huta "Sudety" 79,00 zł" at bounding box center [1040, 274] width 203 height 340
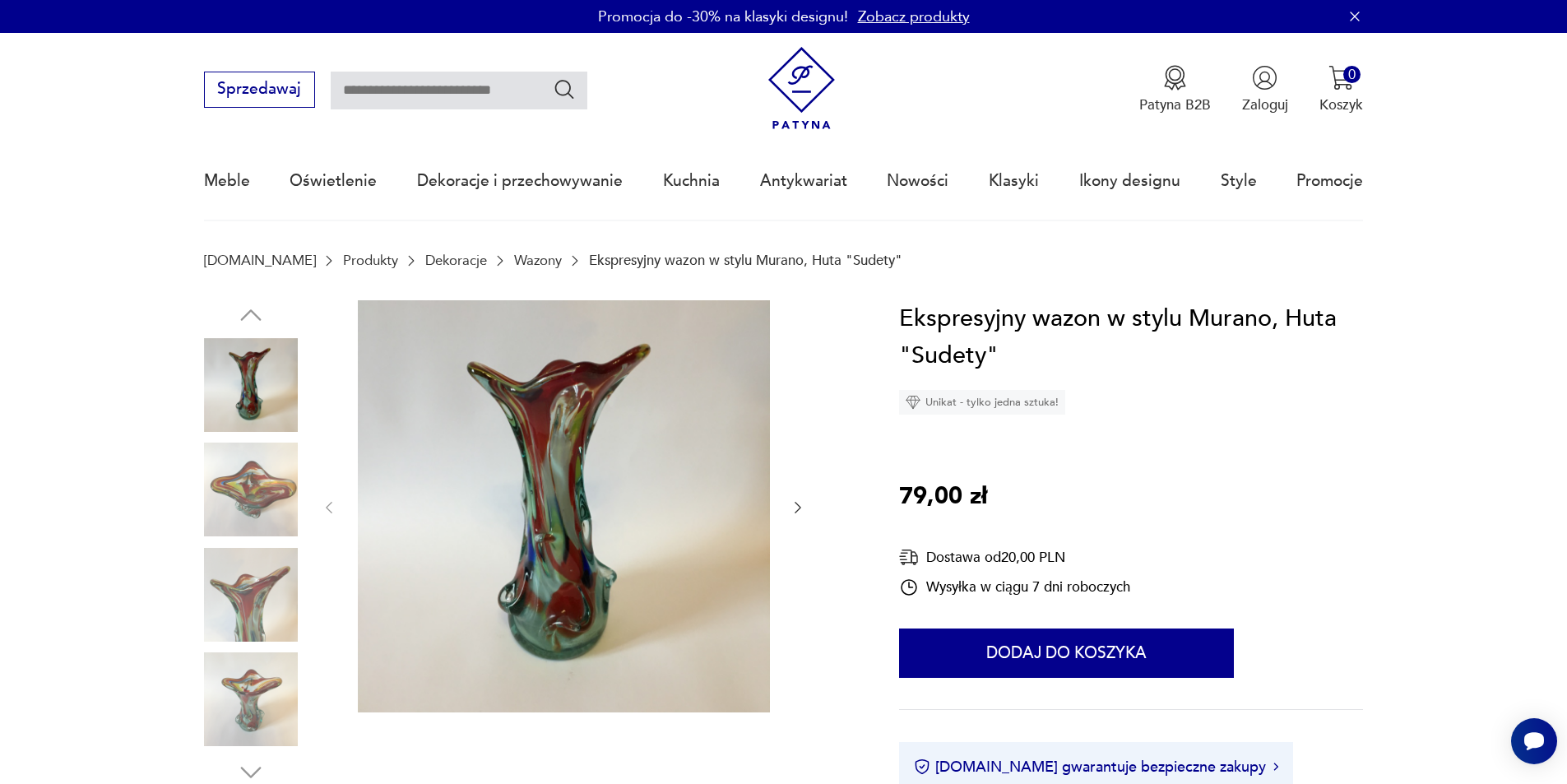
click at [793, 503] on icon "button" at bounding box center [798, 507] width 17 height 17
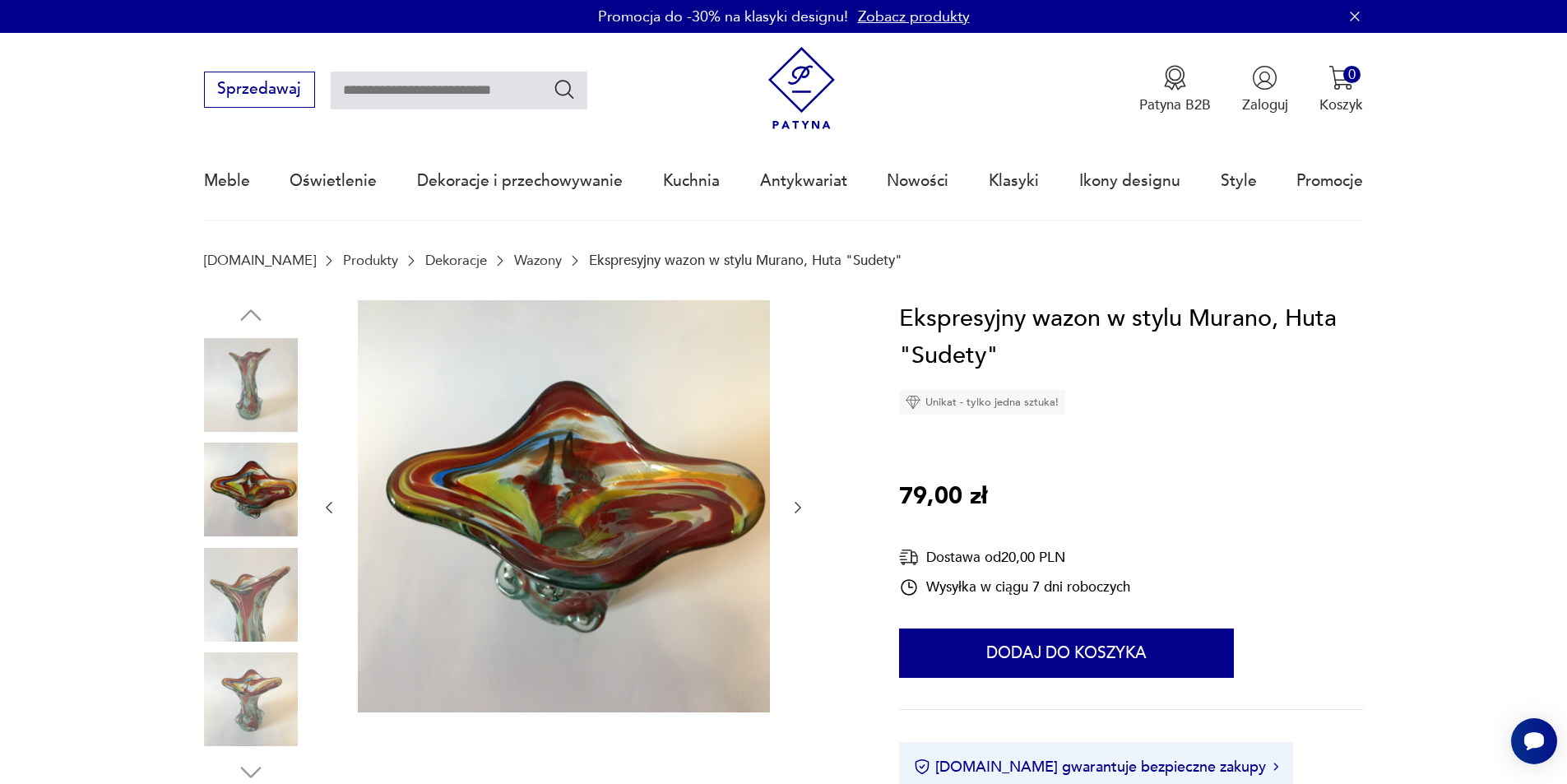
click at [793, 503] on icon "button" at bounding box center [798, 507] width 17 height 17
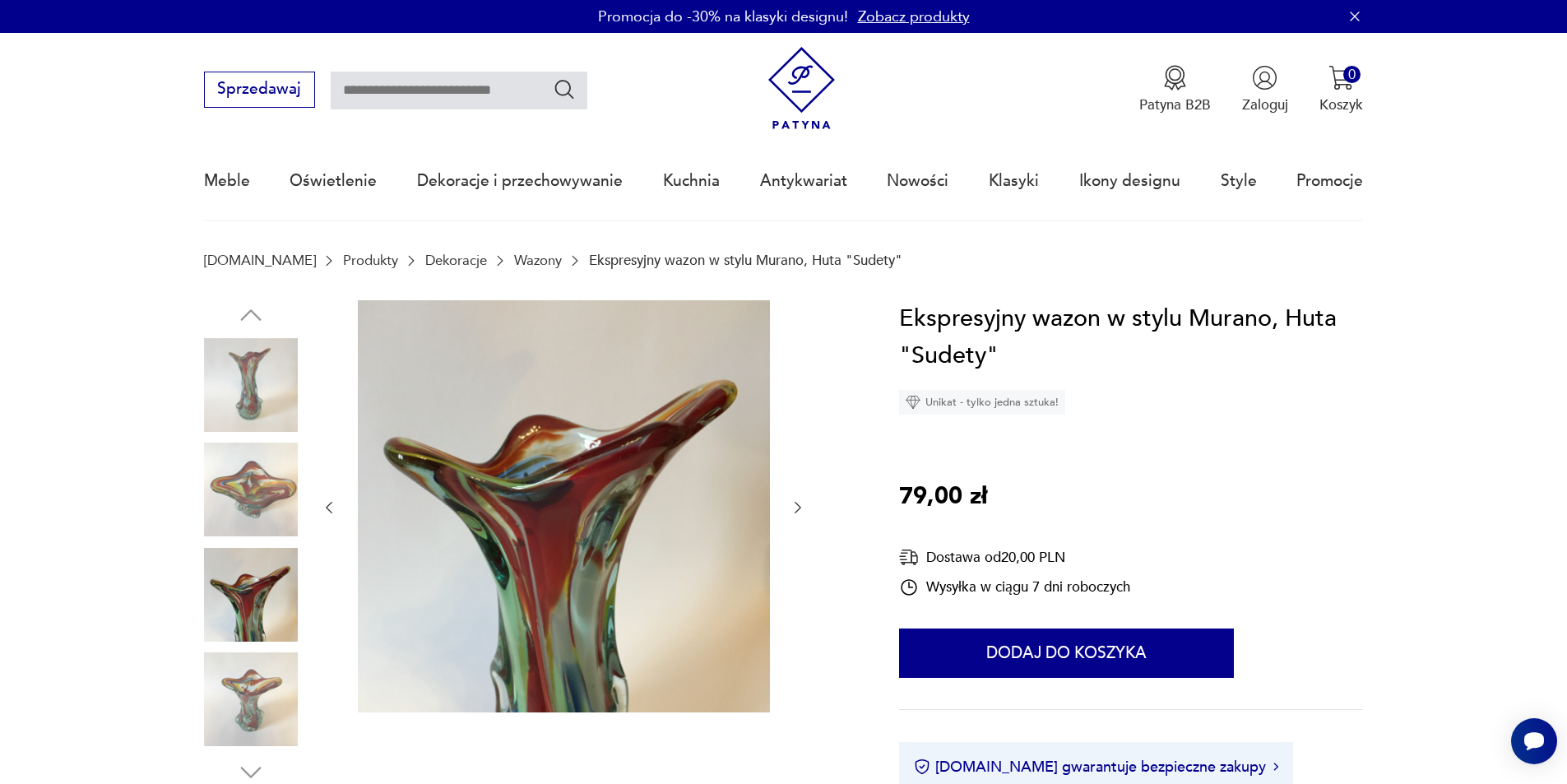
click at [793, 503] on icon "button" at bounding box center [798, 507] width 17 height 17
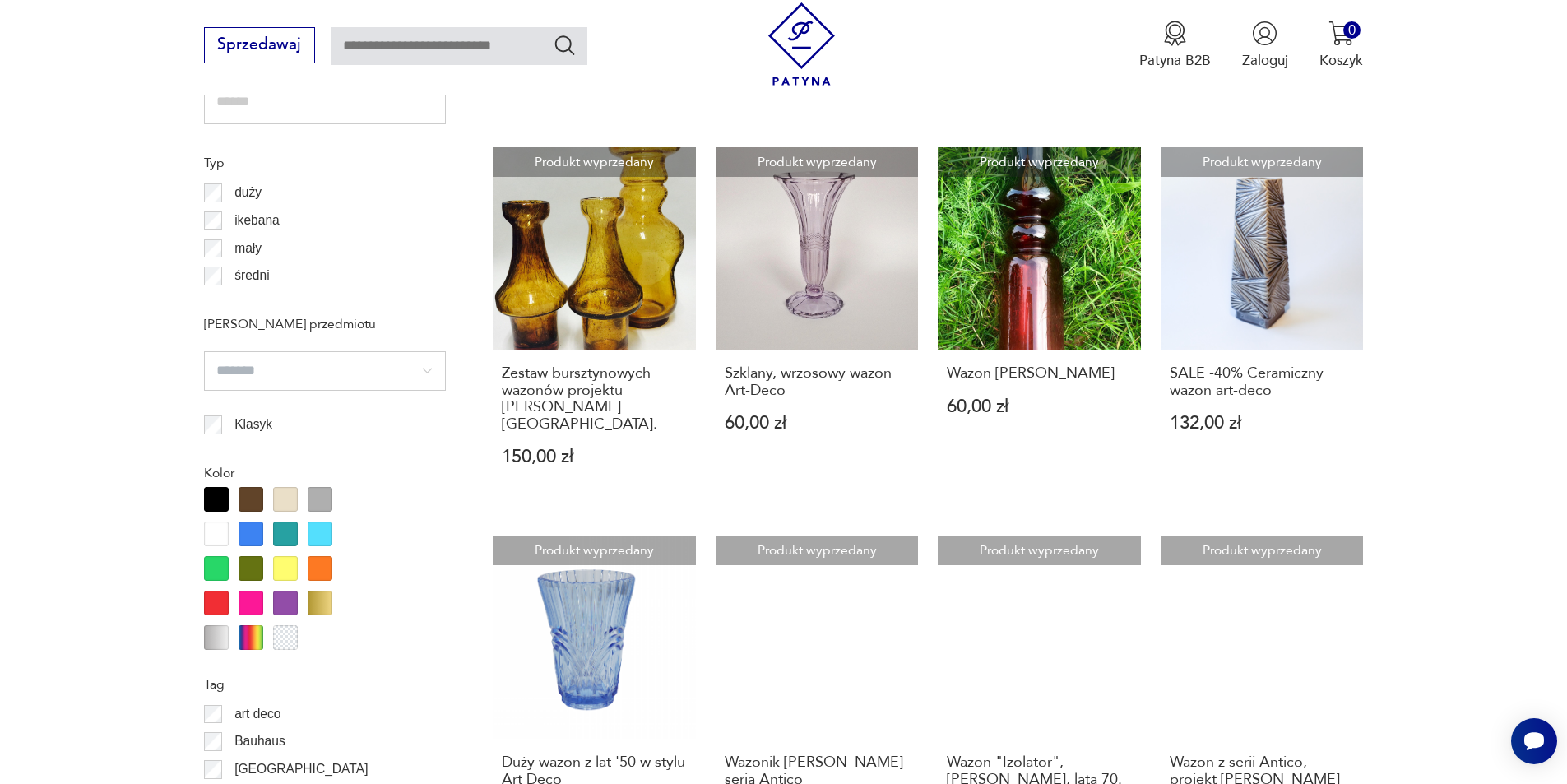
scroll to position [1781, 0]
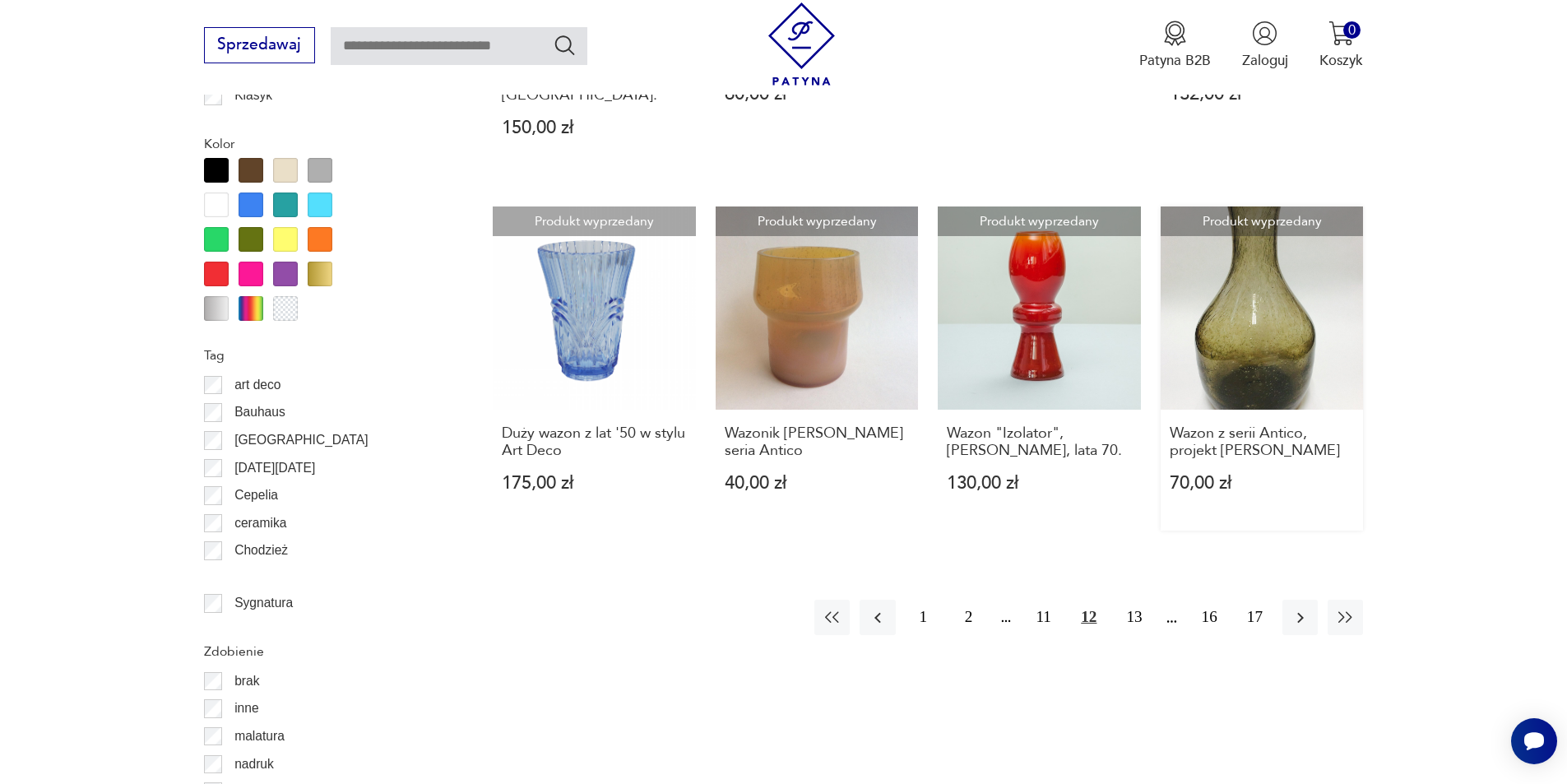
click at [1258, 322] on link "Produkt wyprzedany Wazon z serii Antico, projekt [PERSON_NAME] 70,00 zł" at bounding box center [1263, 368] width 203 height 324
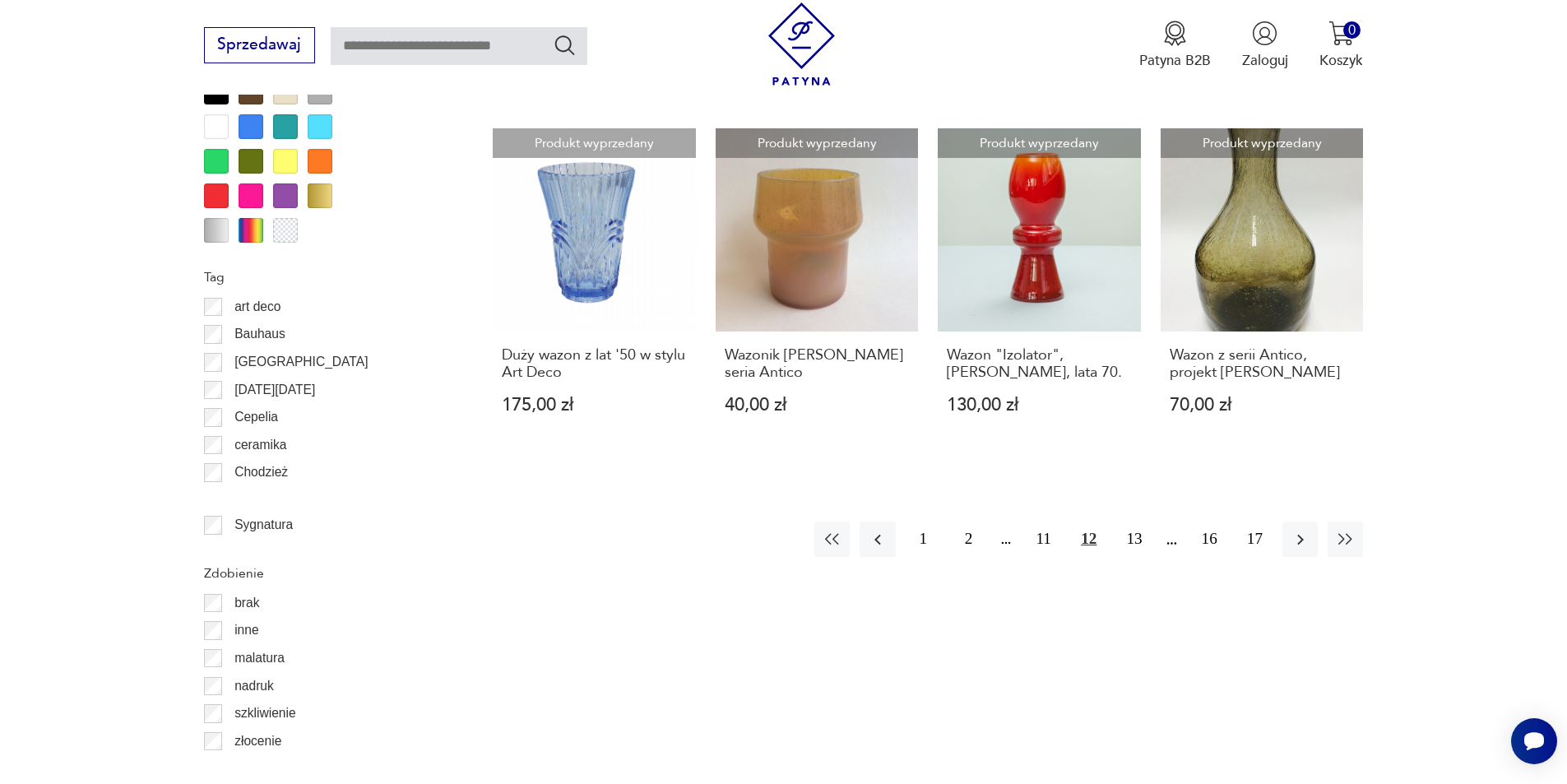
scroll to position [1716, 0]
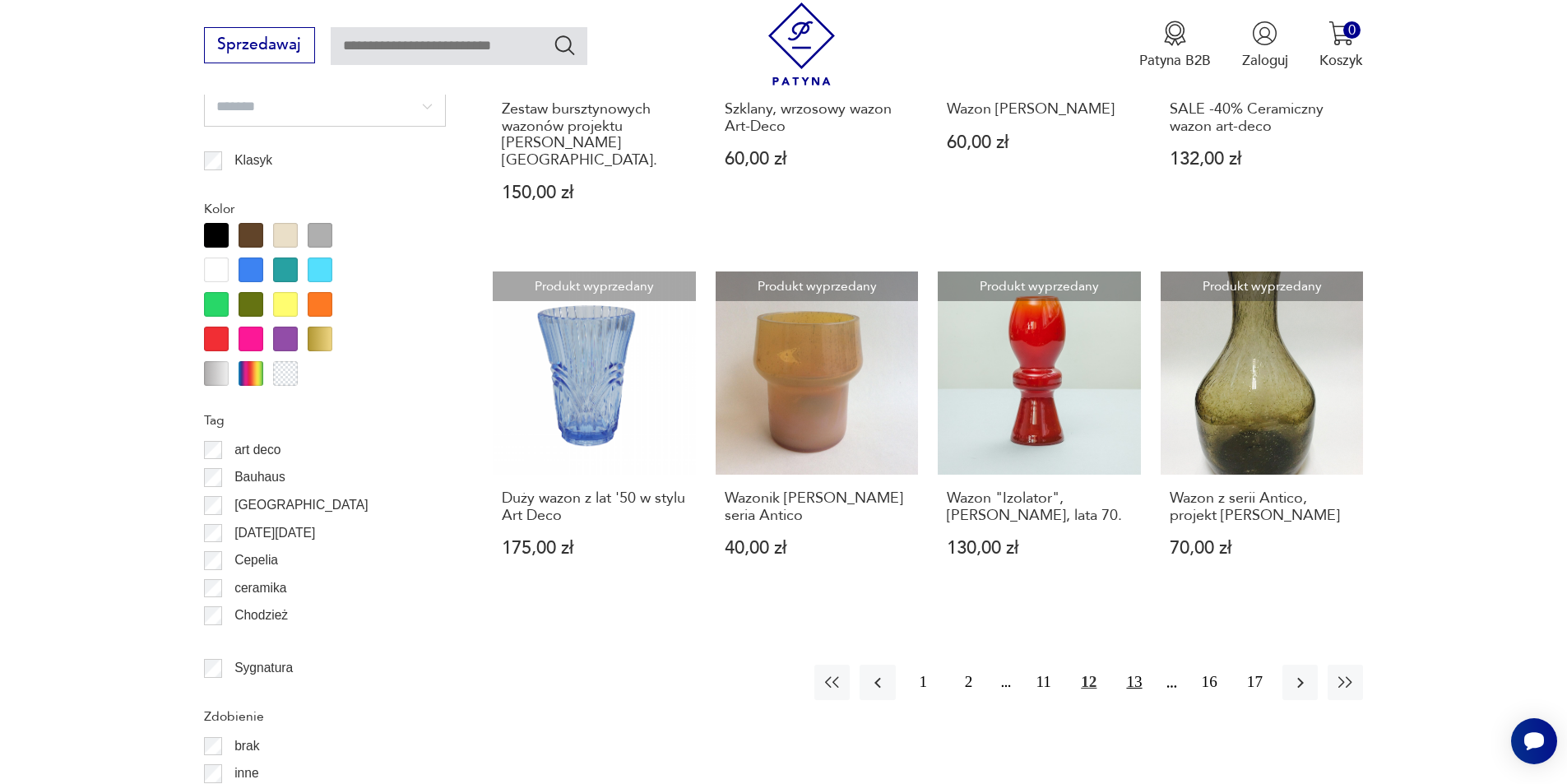
click at [1130, 664] on button "13" at bounding box center [1134, 682] width 36 height 36
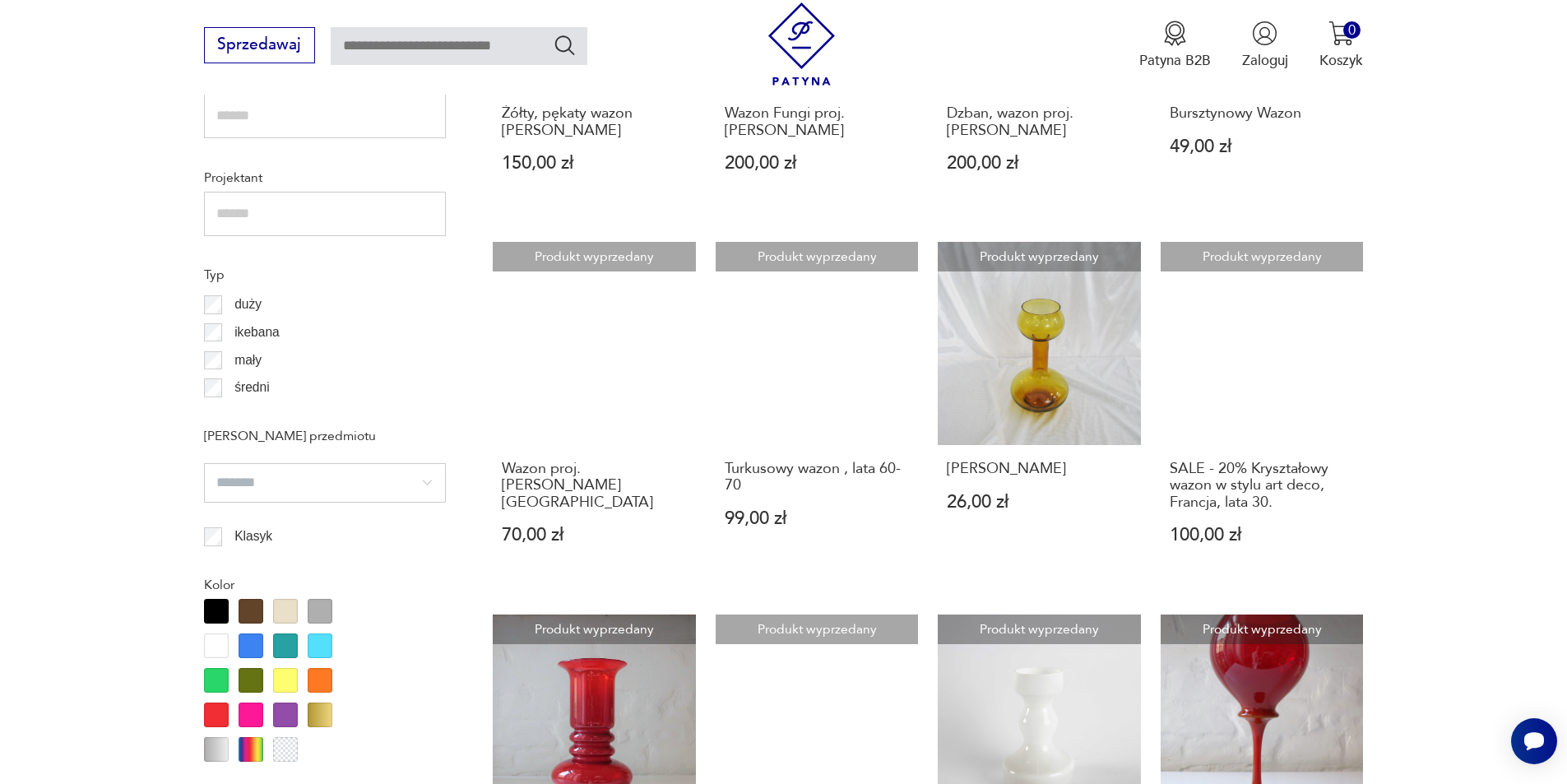
scroll to position [1370, 0]
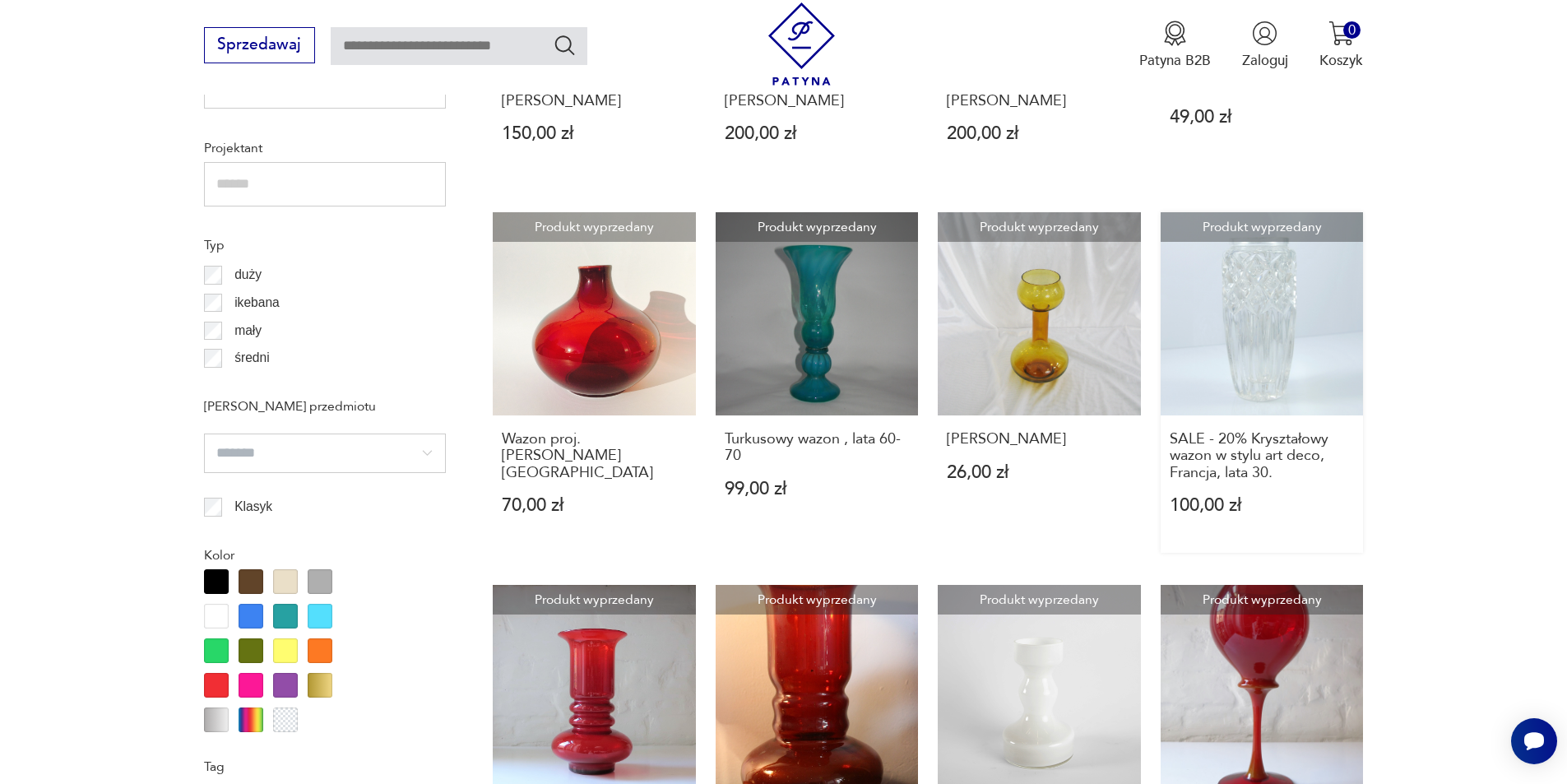
click at [1289, 312] on link "Produkt wyprzedany SALE - 20% Kryształowy wazon w stylu art deco, Francja, lata…" at bounding box center [1263, 382] width 203 height 340
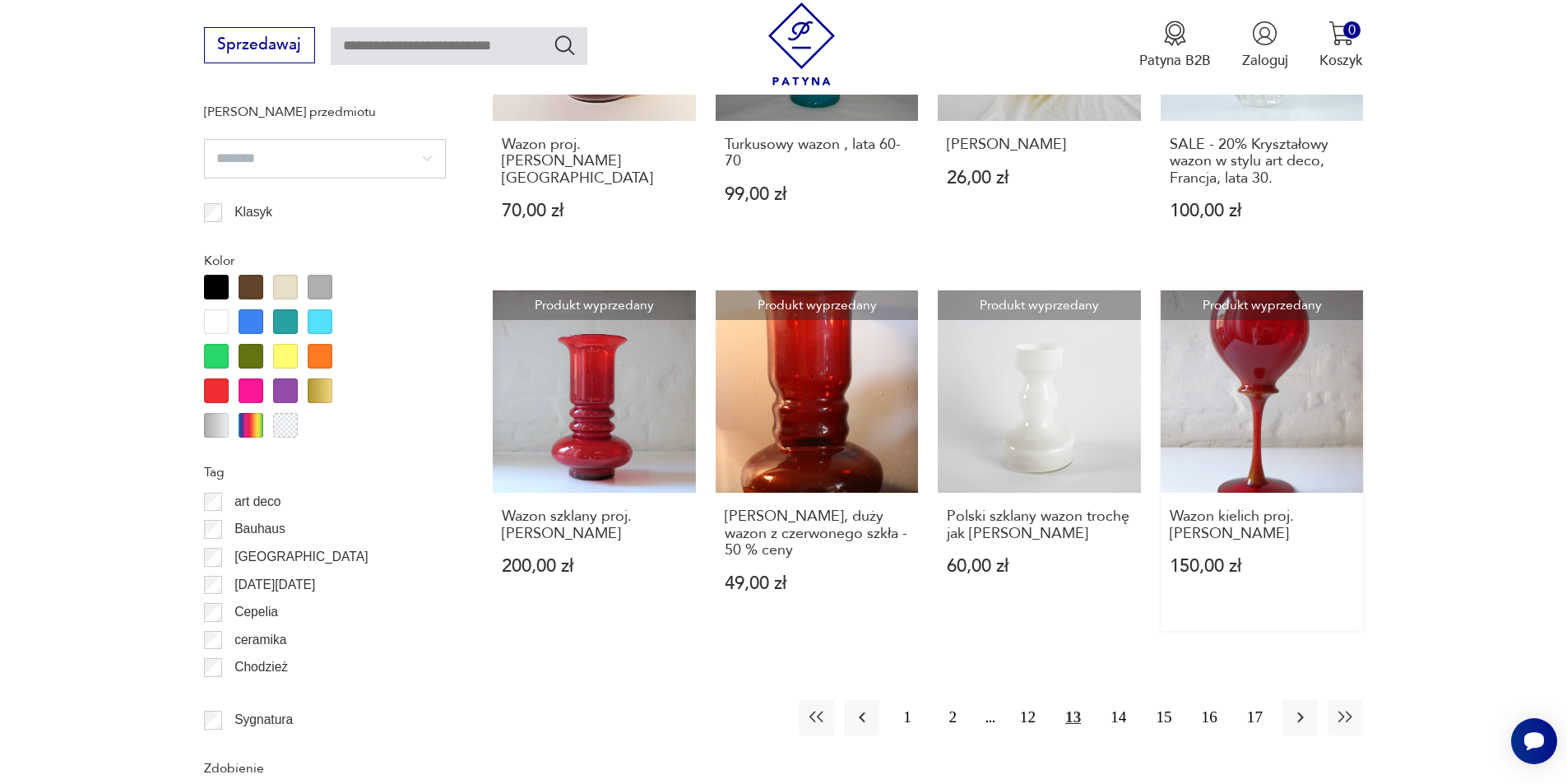
scroll to position [1881, 0]
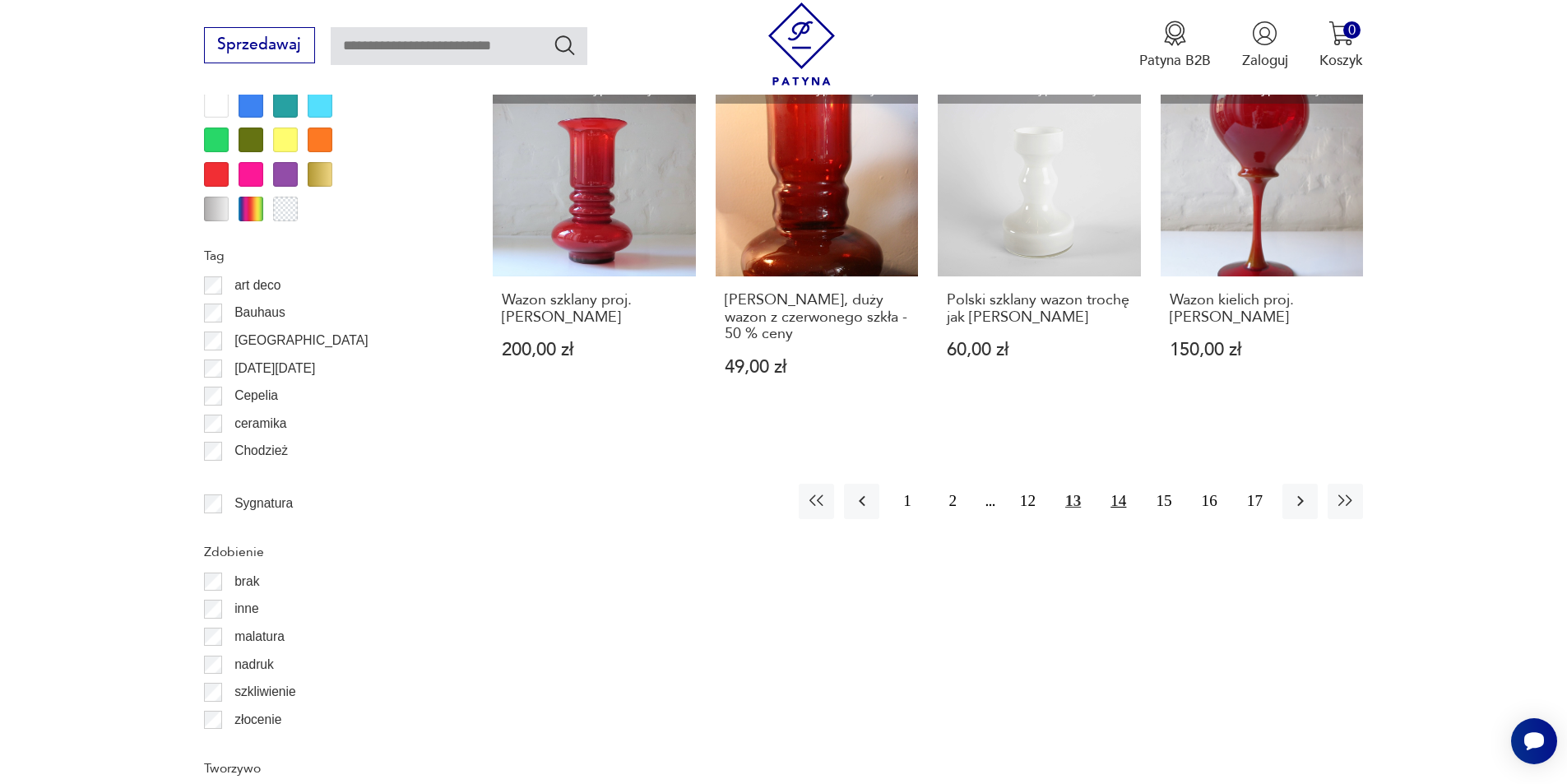
click at [1115, 486] on button "14" at bounding box center [1118, 501] width 36 height 36
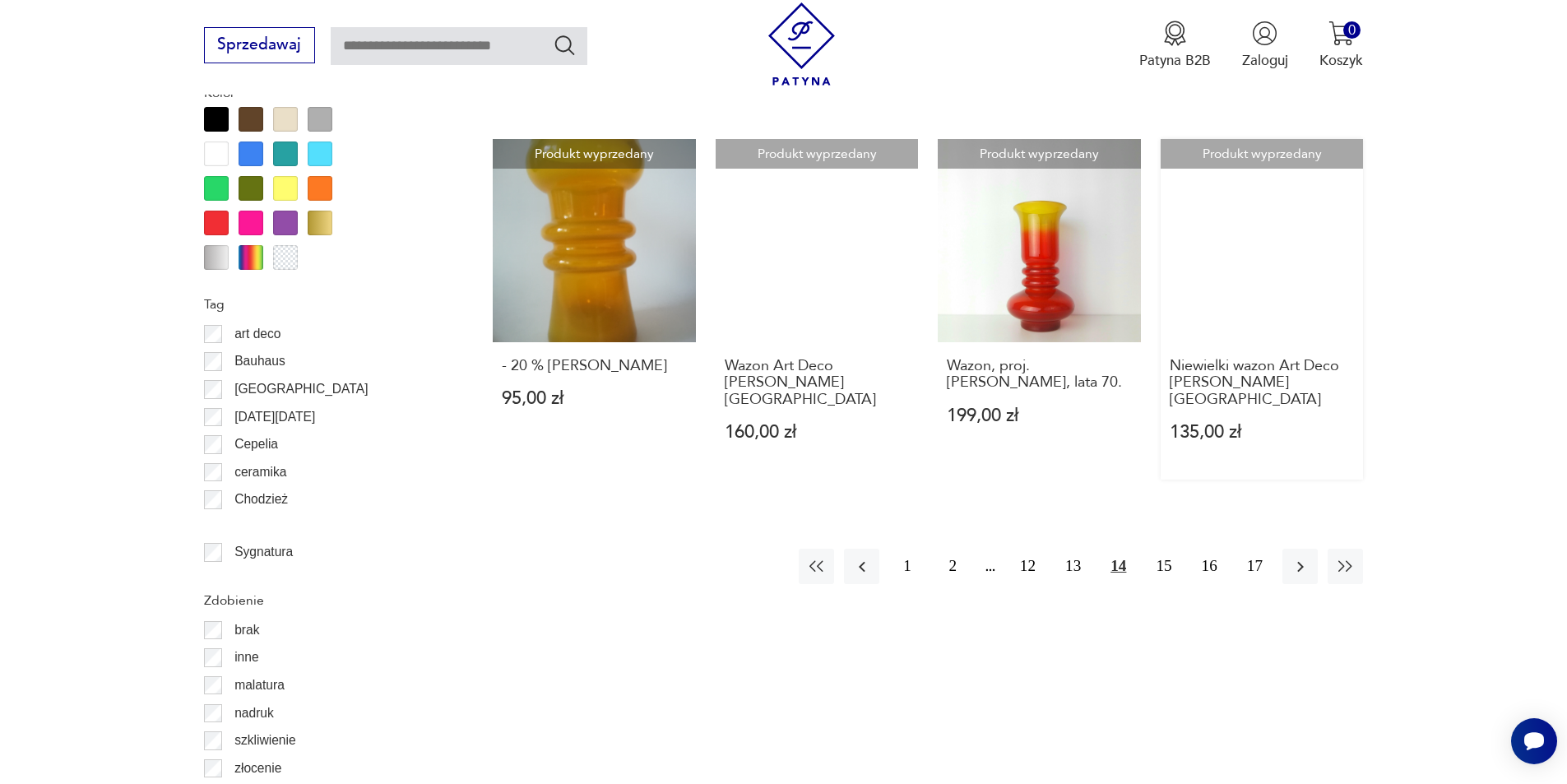
scroll to position [1863, 0]
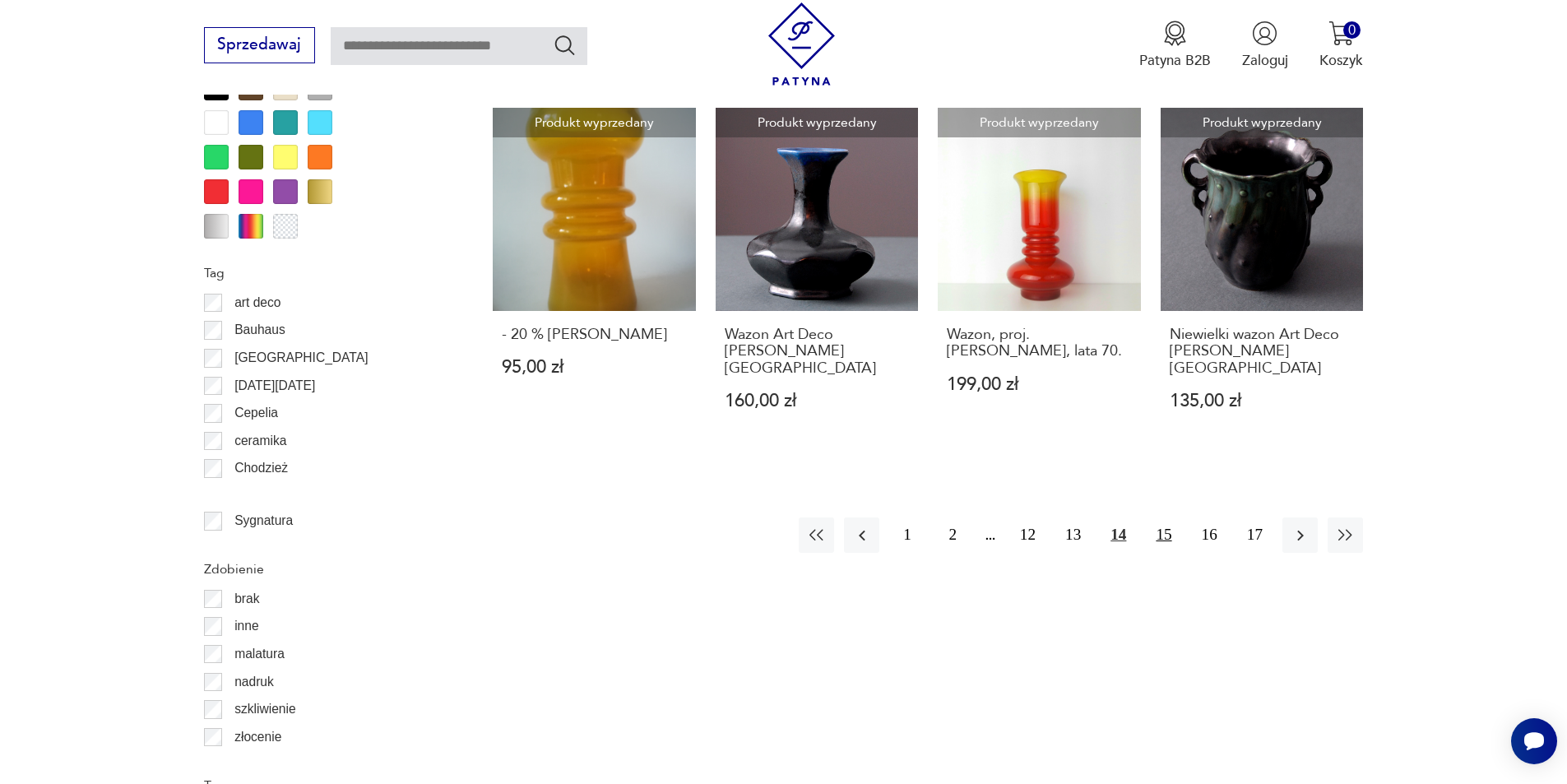
click at [1158, 517] on button "15" at bounding box center [1164, 535] width 36 height 36
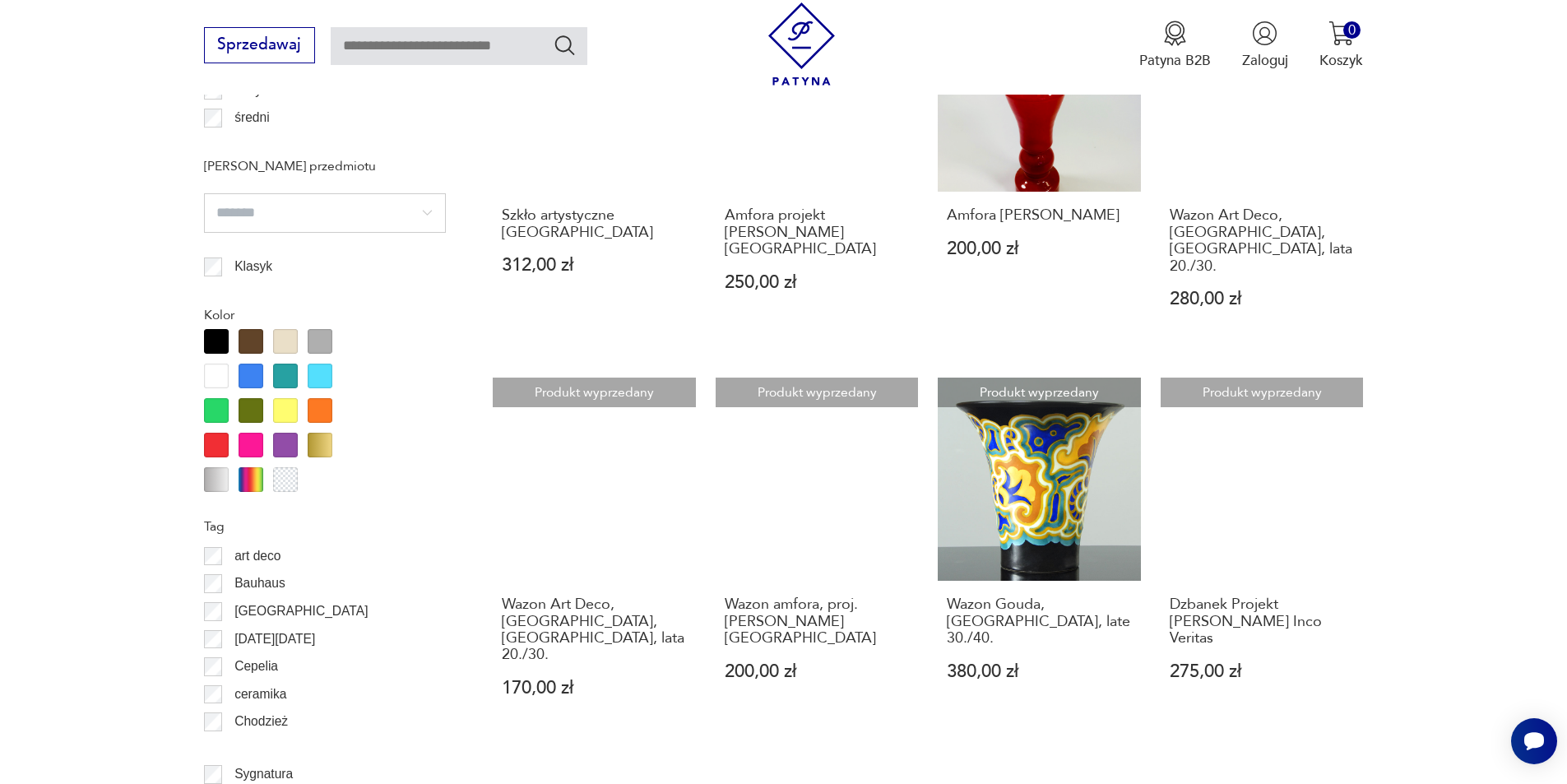
scroll to position [1699, 0]
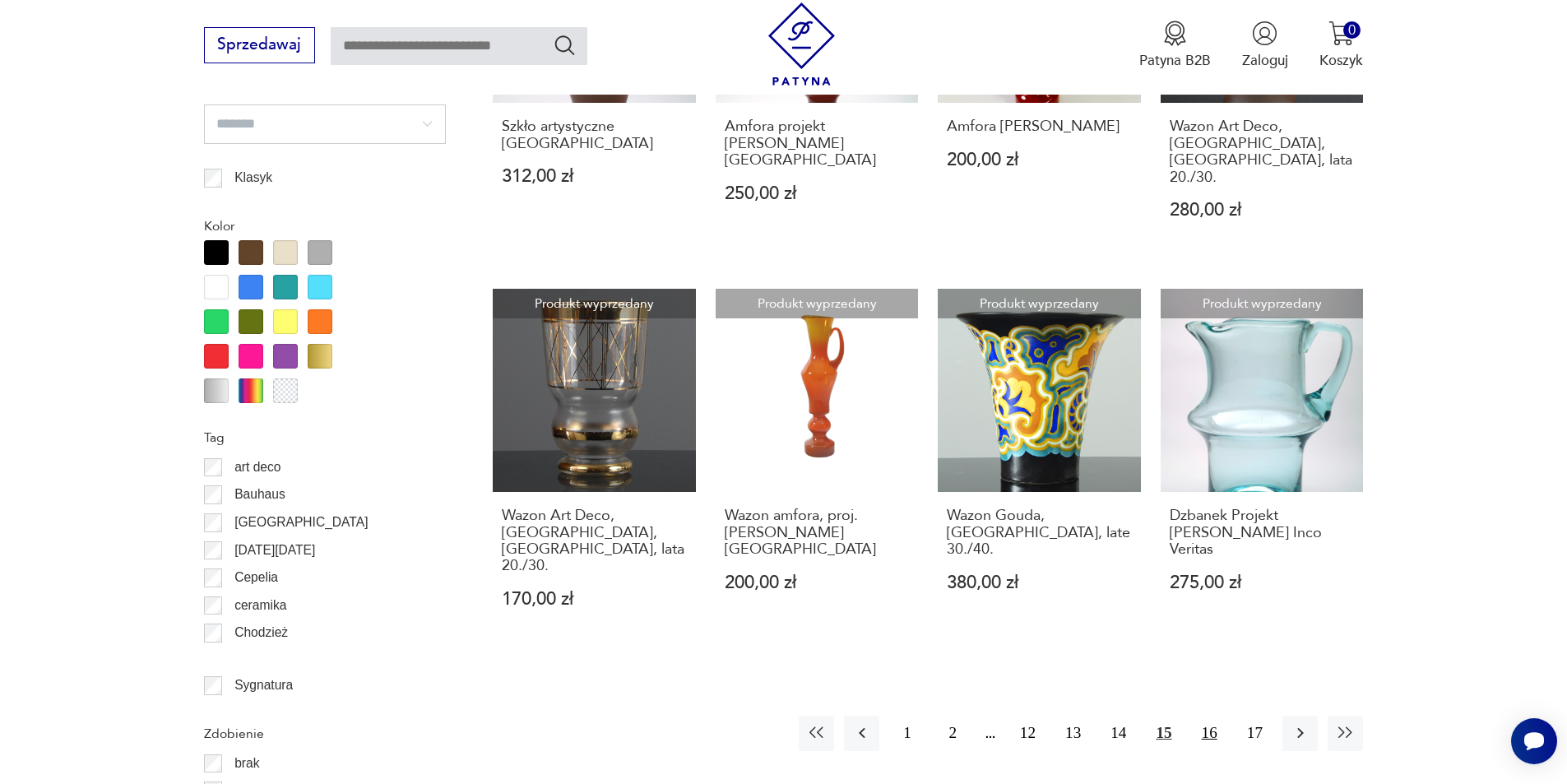
click at [1209, 716] on button "16" at bounding box center [1209, 733] width 36 height 36
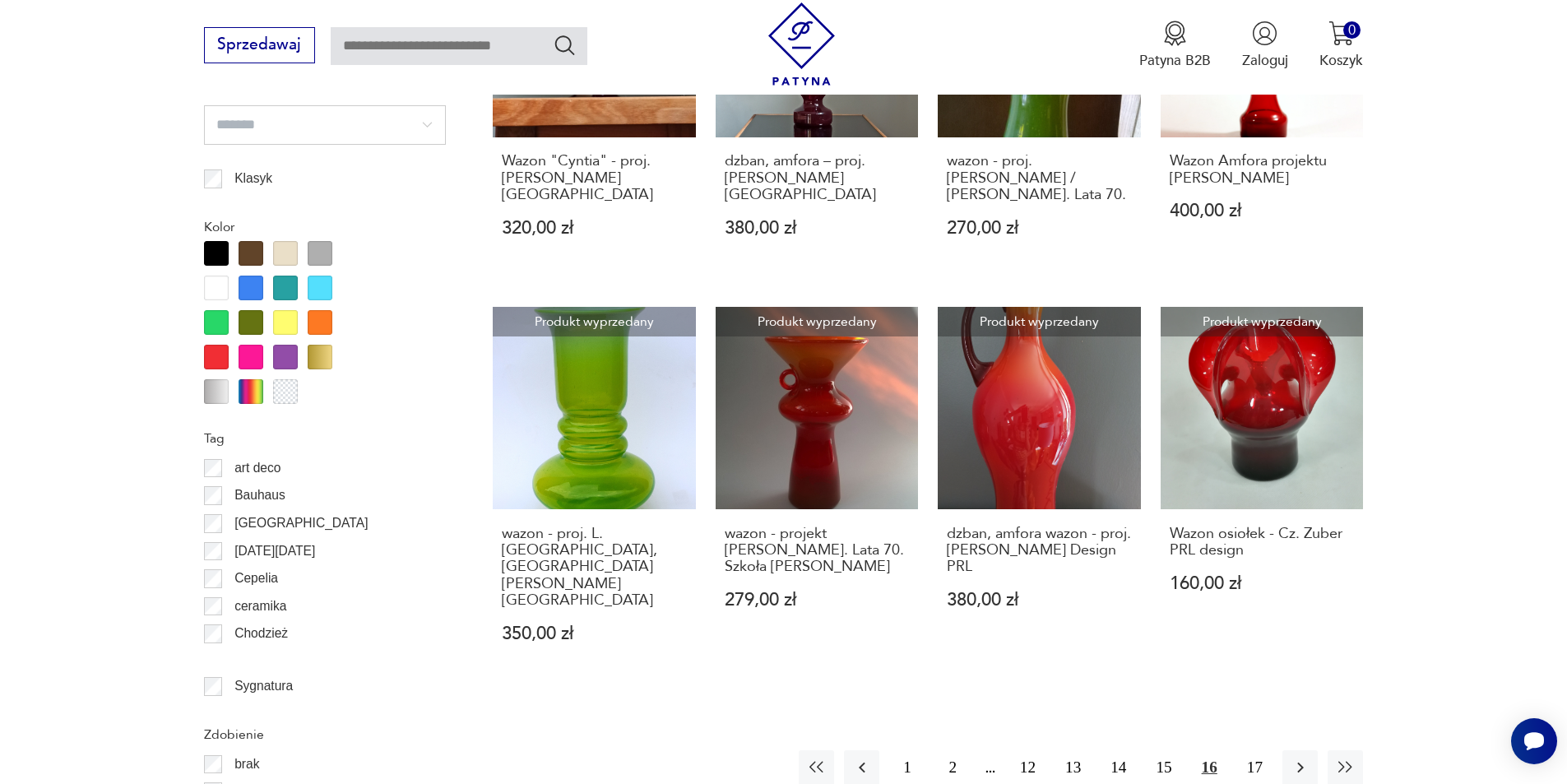
scroll to position [1699, 0]
click at [1250, 749] on button "17" at bounding box center [1255, 767] width 36 height 36
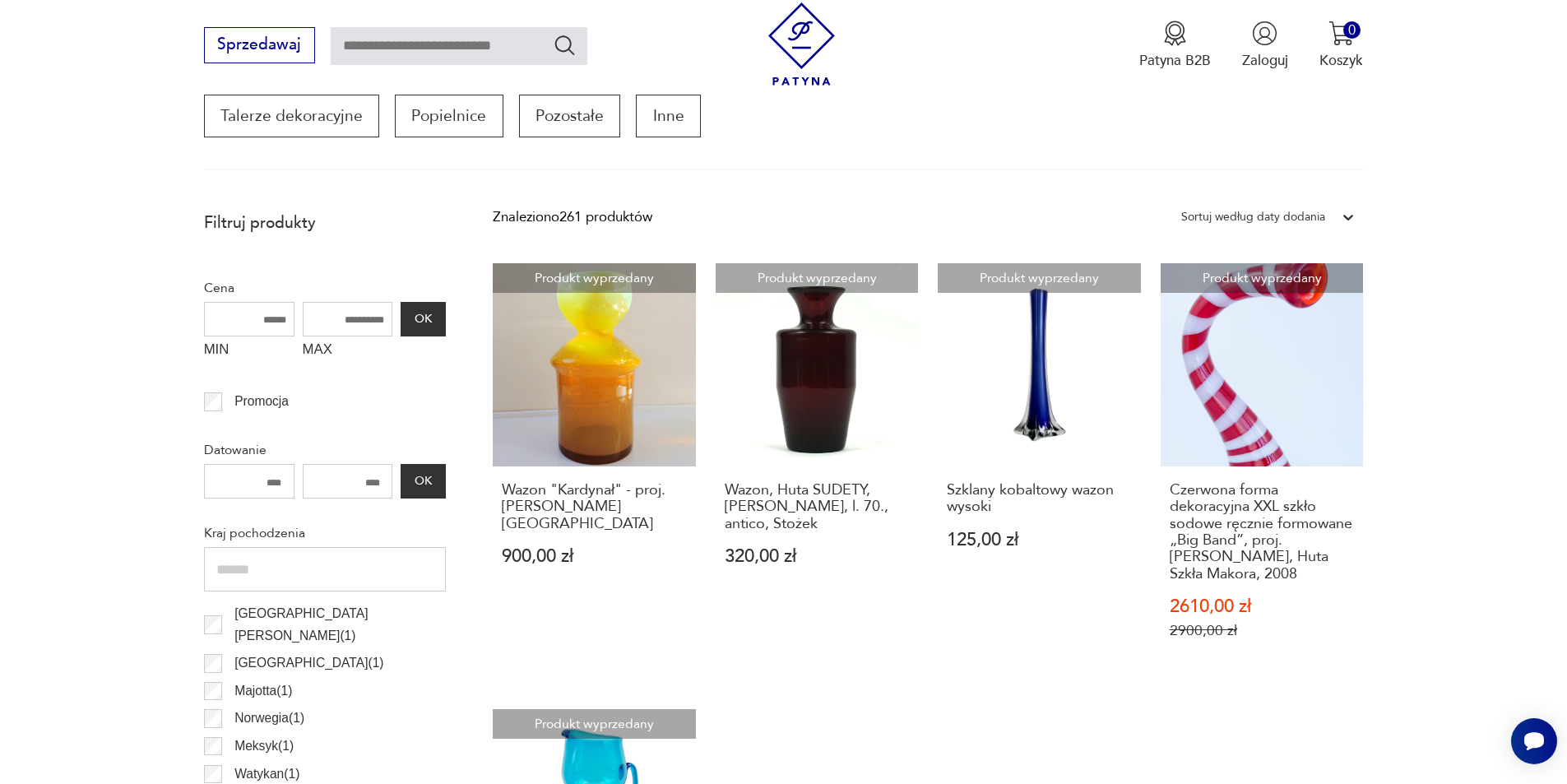
scroll to position [466, 0]
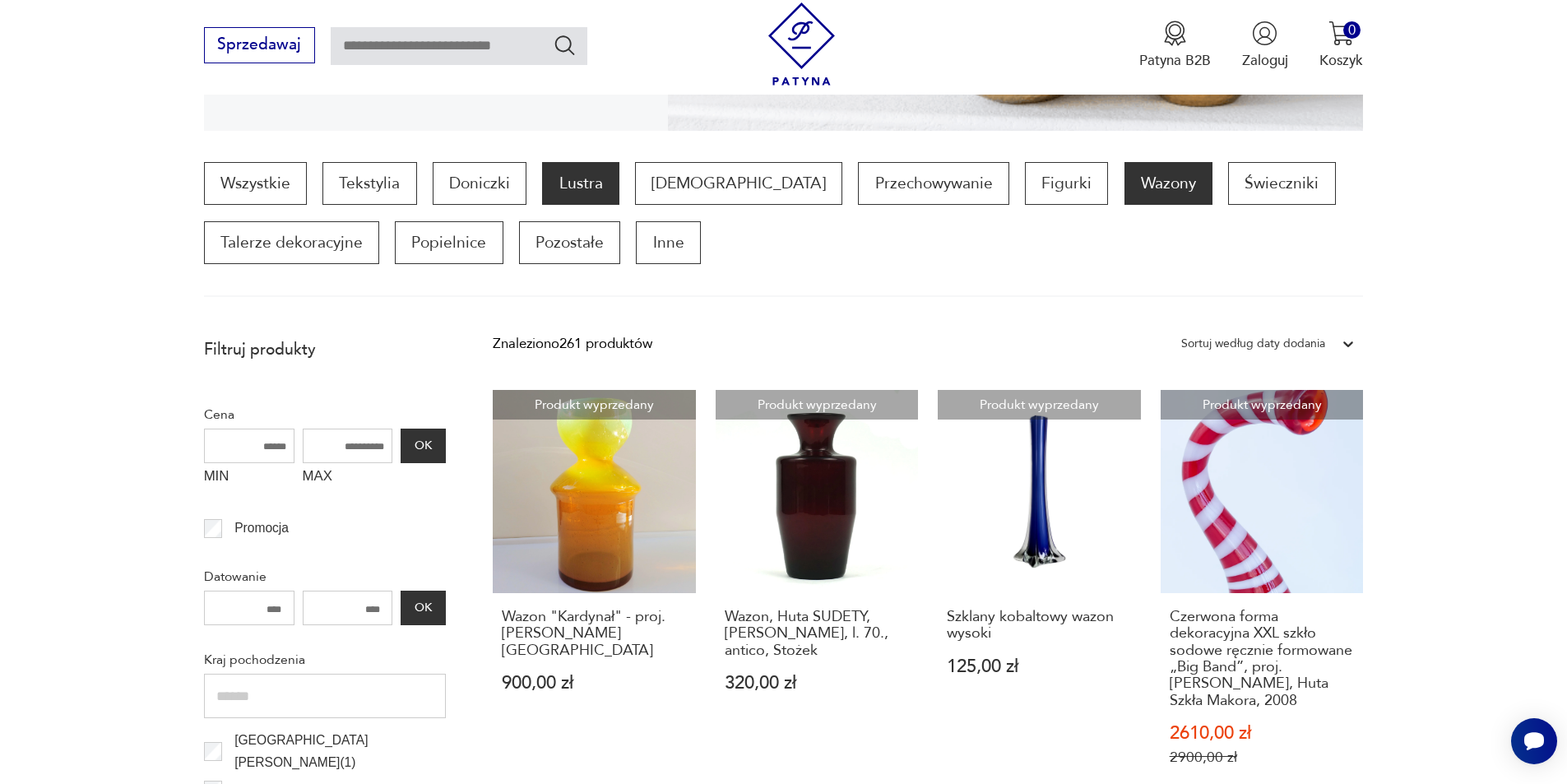
click at [567, 189] on p "Lustra" at bounding box center [581, 183] width 77 height 42
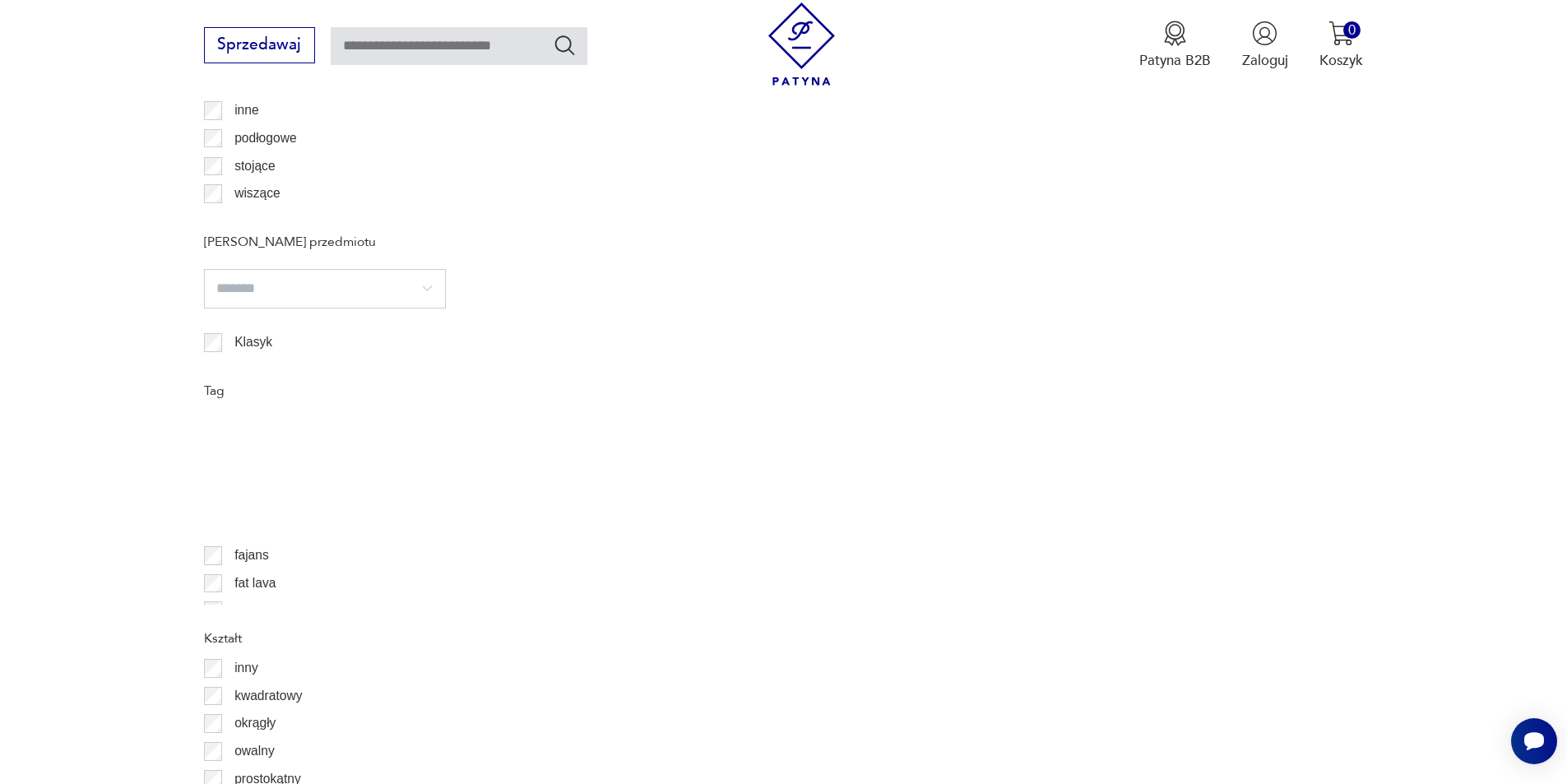
scroll to position [329, 0]
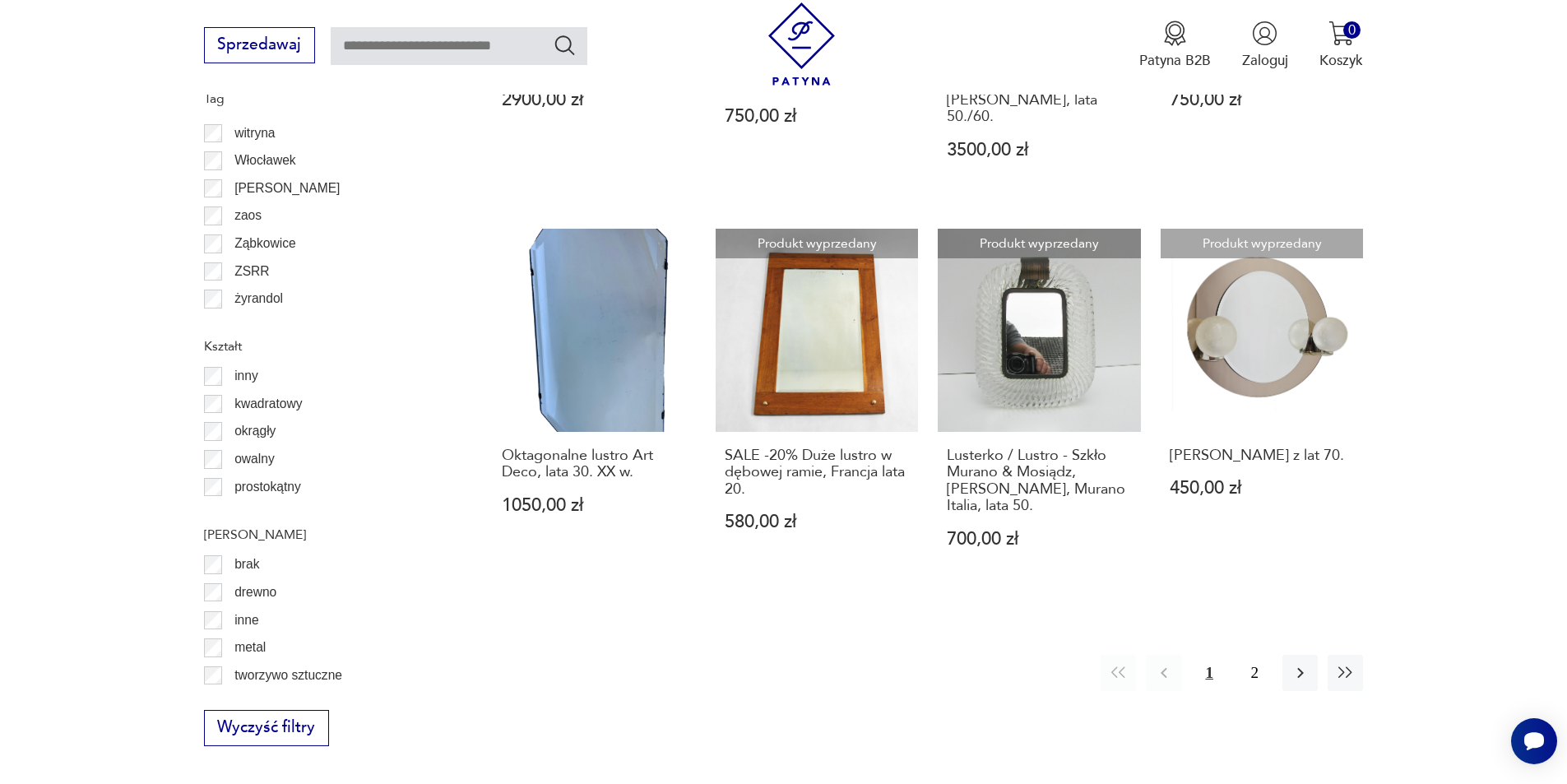
scroll to position [1760, 0]
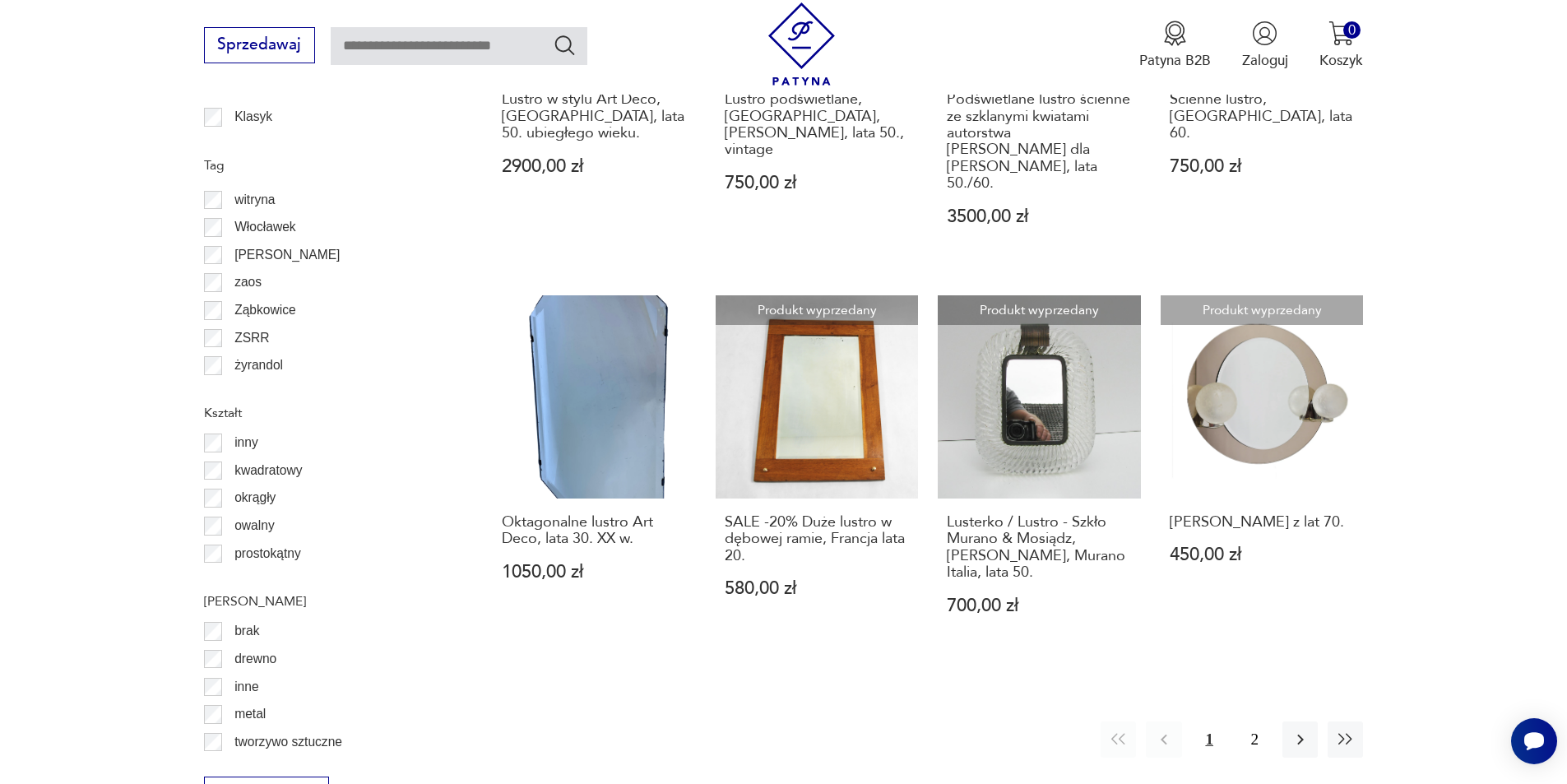
click at [1275, 721] on div "1 2" at bounding box center [1232, 738] width 263 height 36
click at [1253, 721] on button "2" at bounding box center [1255, 738] width 36 height 36
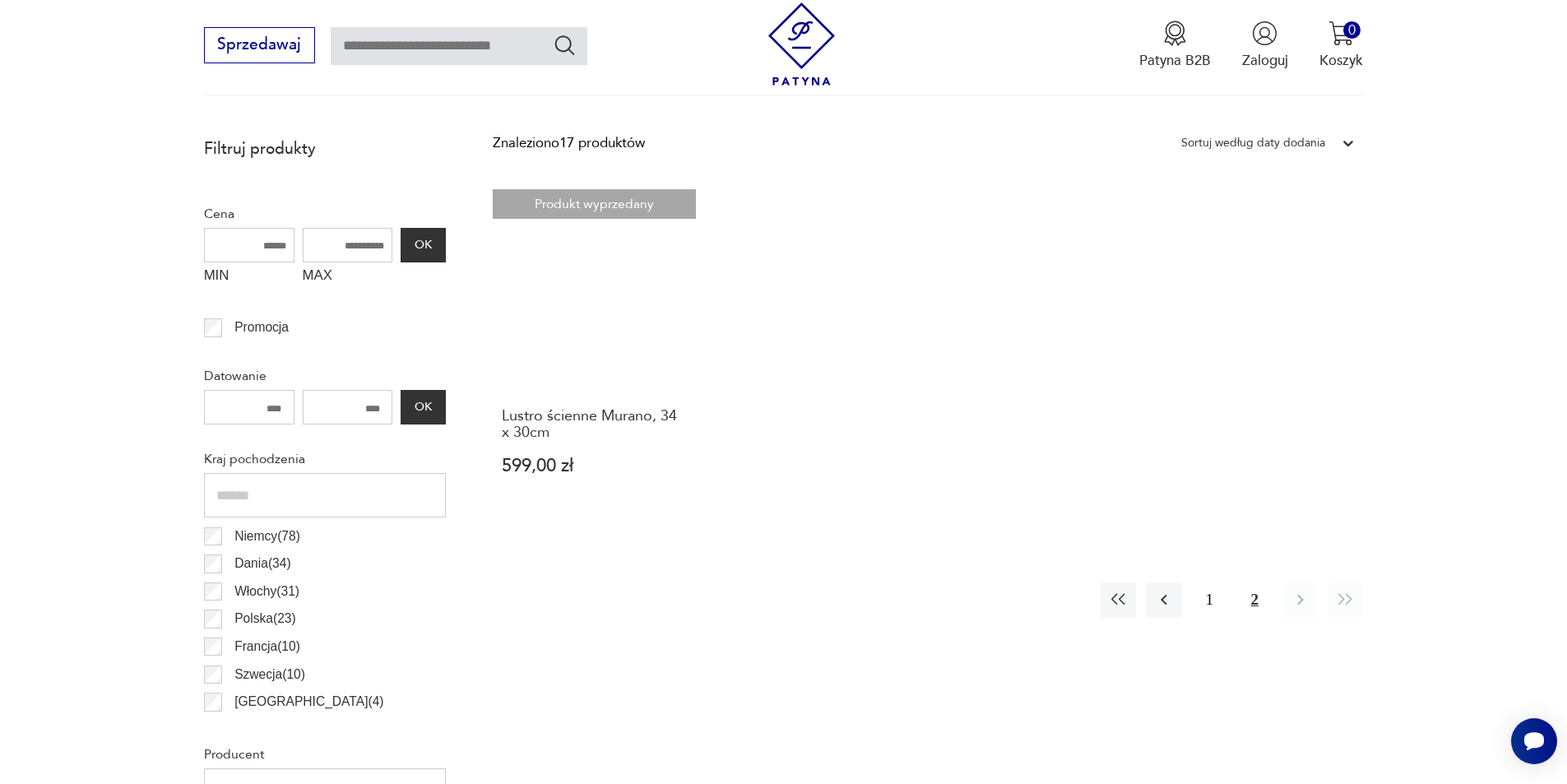
scroll to position [794, 0]
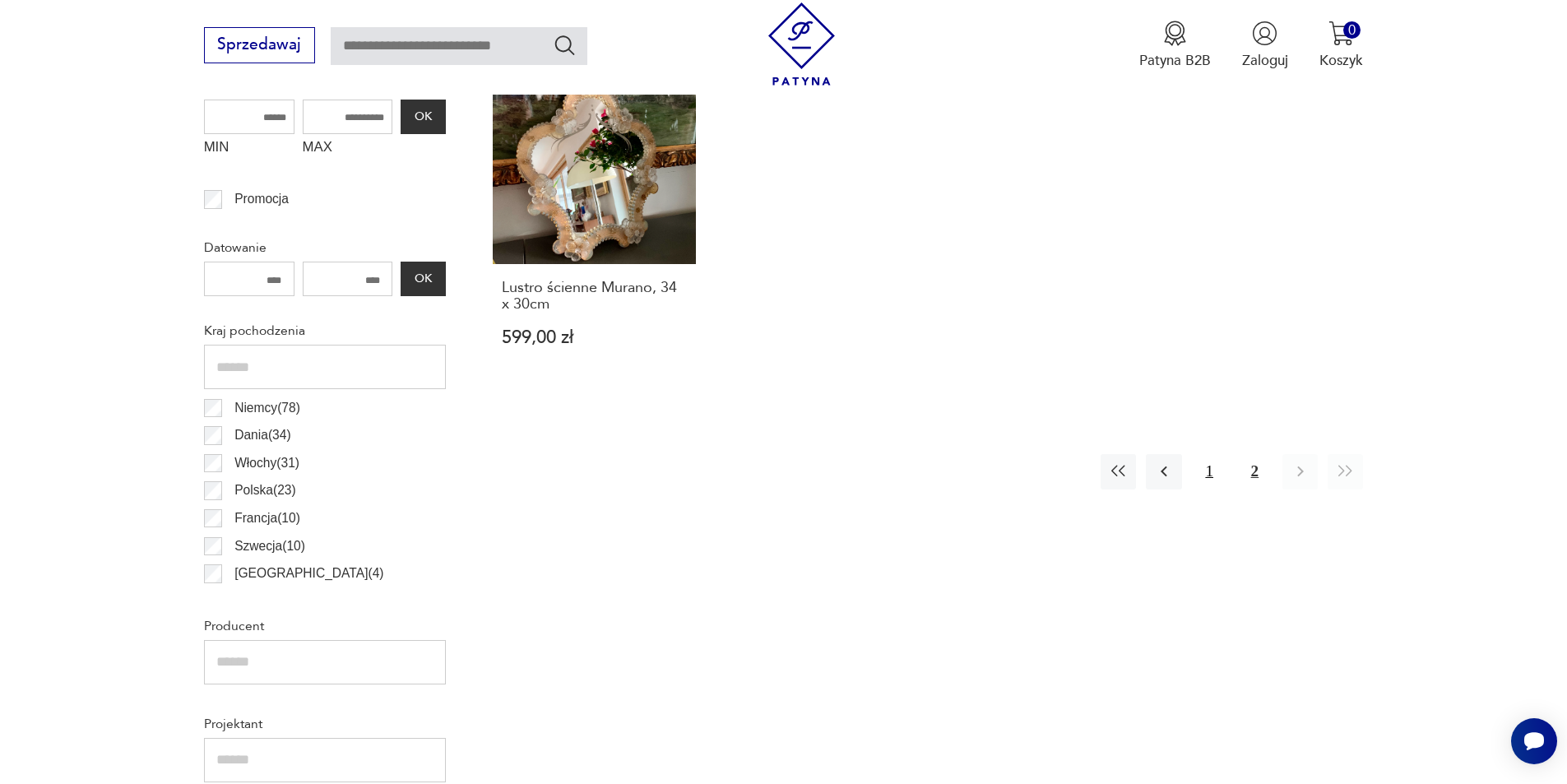
click at [1209, 476] on button "1" at bounding box center [1209, 471] width 36 height 36
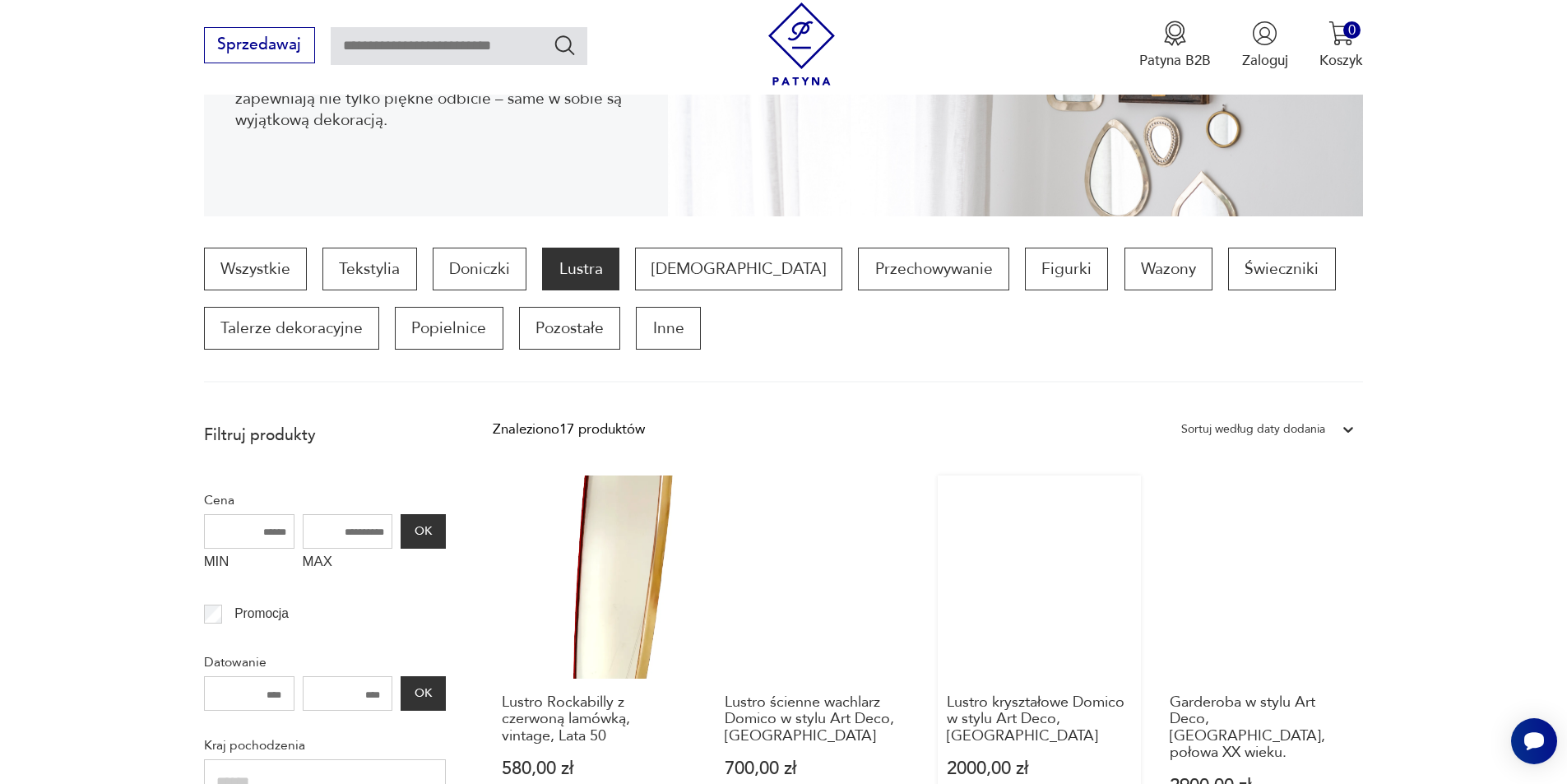
scroll to position [219, 0]
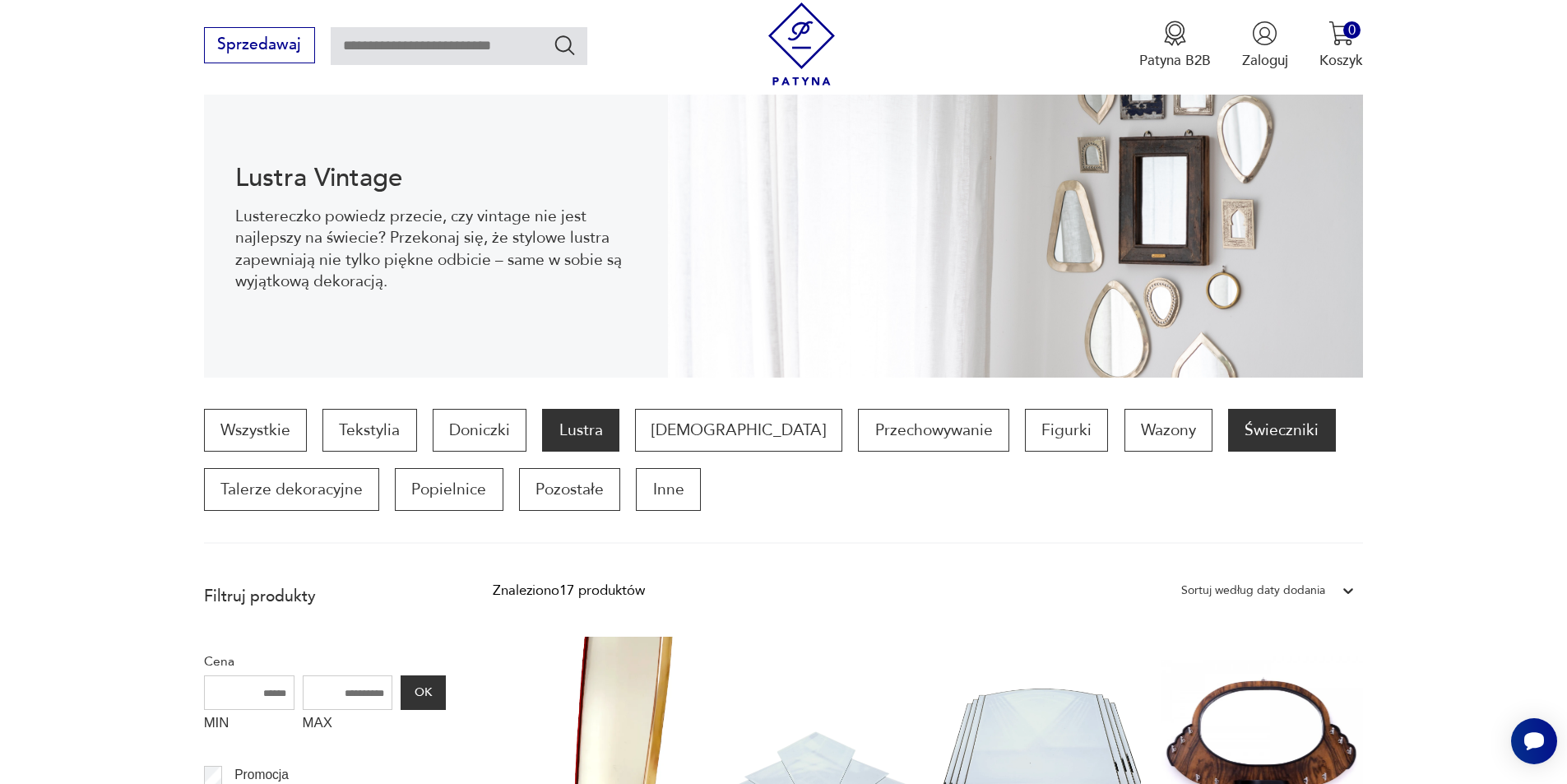
click at [1228, 436] on p "Świeczniki" at bounding box center [1282, 430] width 107 height 42
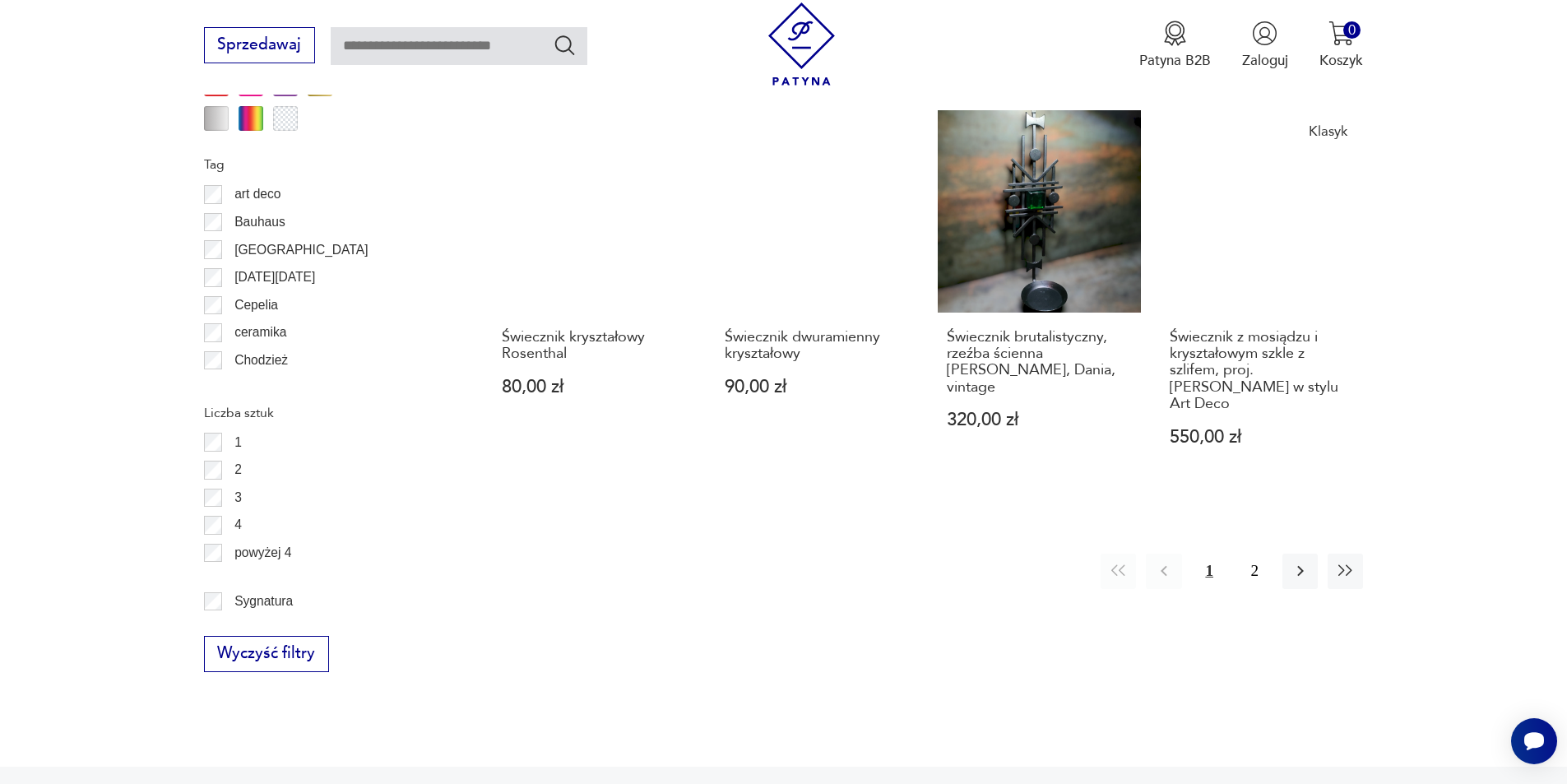
scroll to position [1781, 0]
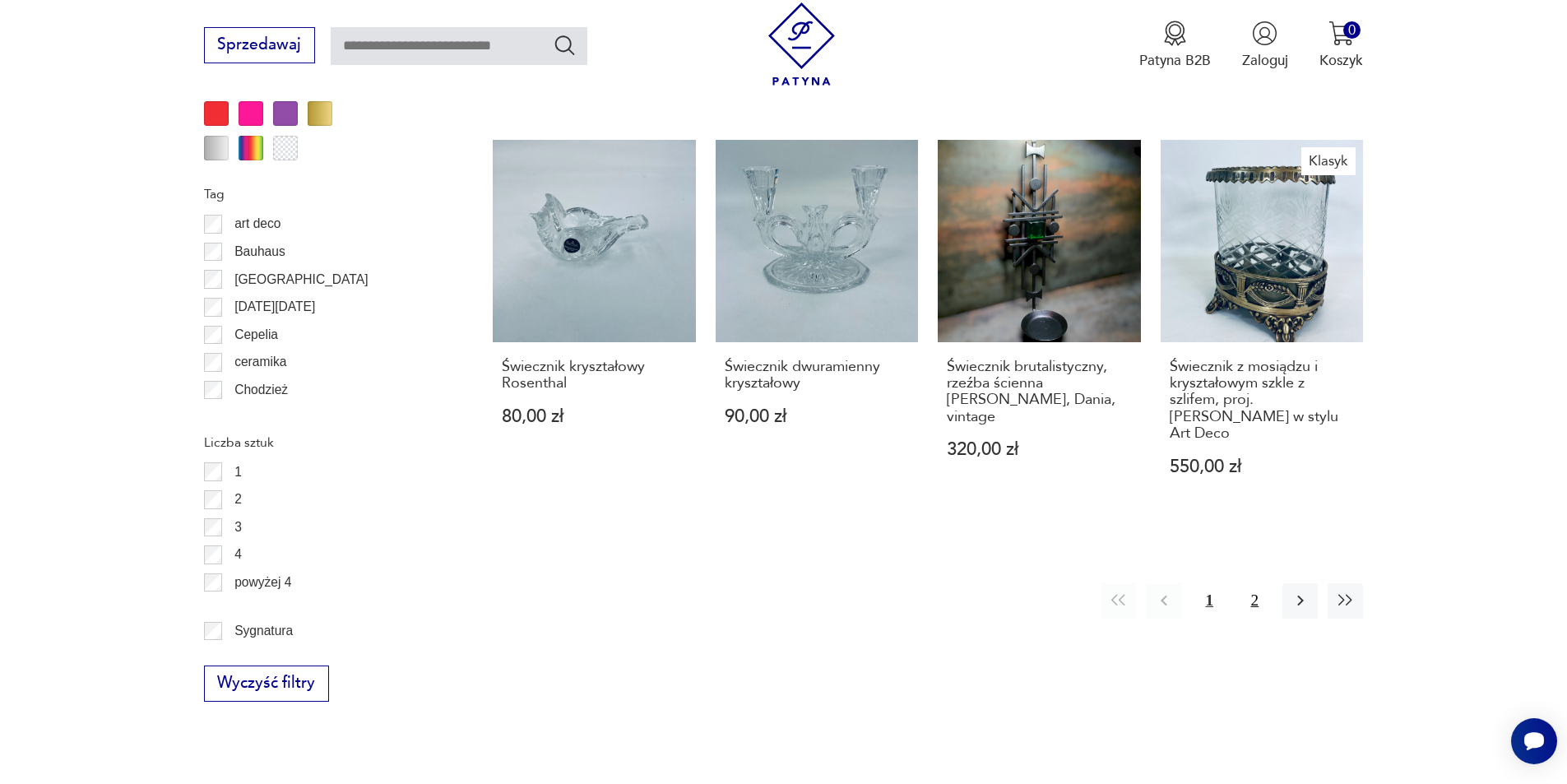
click at [1260, 585] on button "2" at bounding box center [1255, 600] width 36 height 36
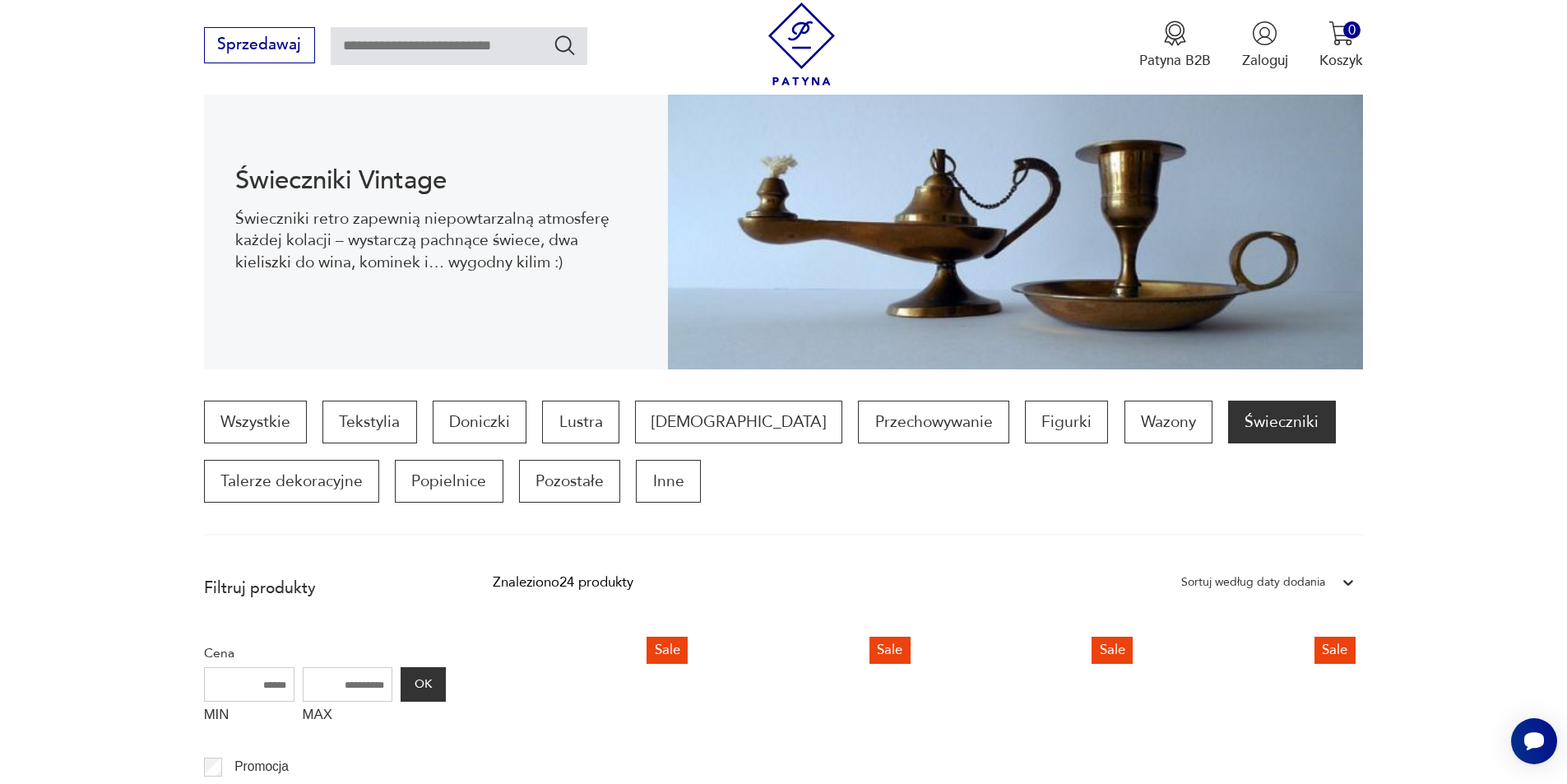
scroll to position [219, 0]
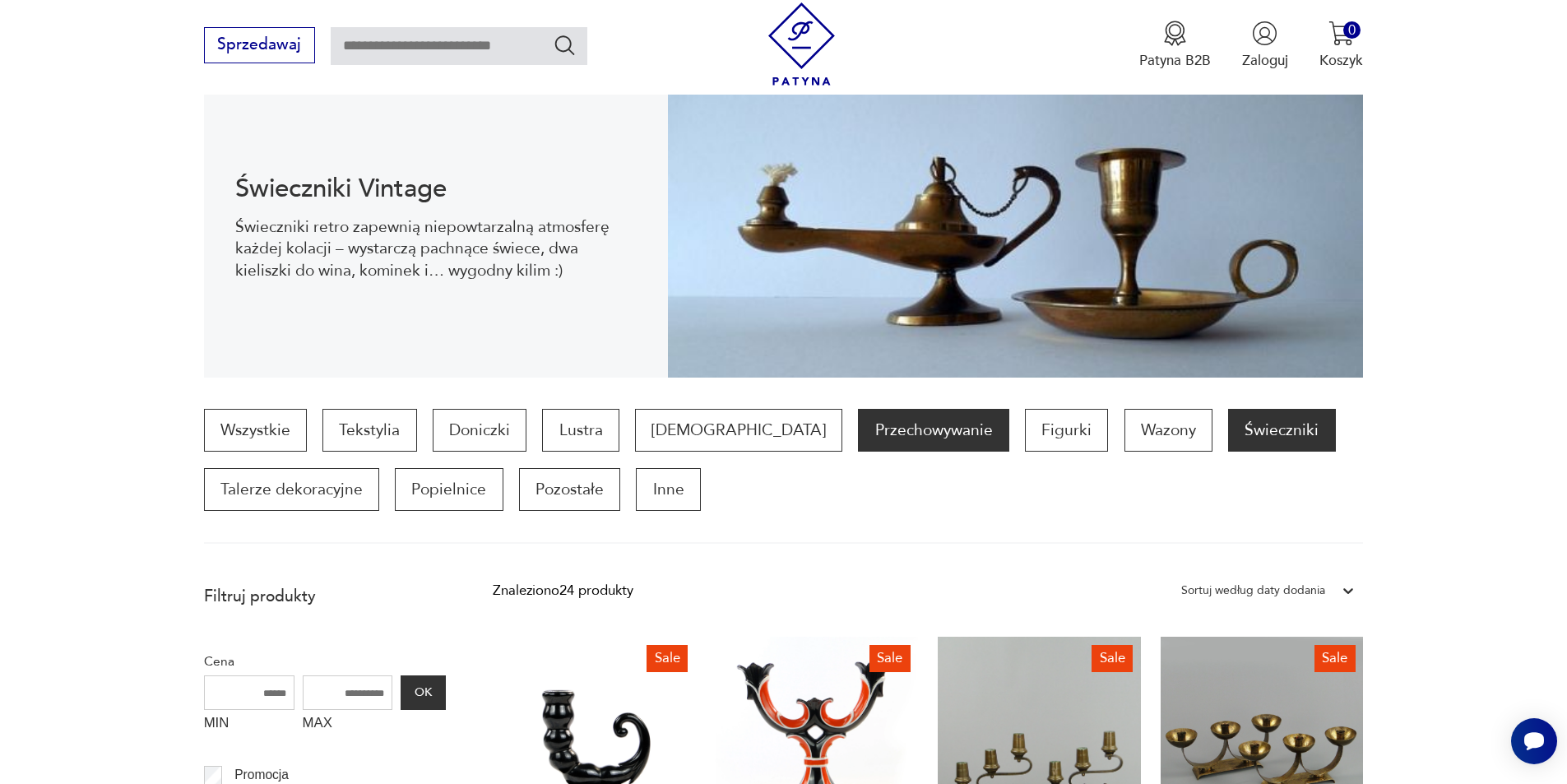
click at [858, 435] on p "Przechowywanie" at bounding box center [933, 430] width 151 height 42
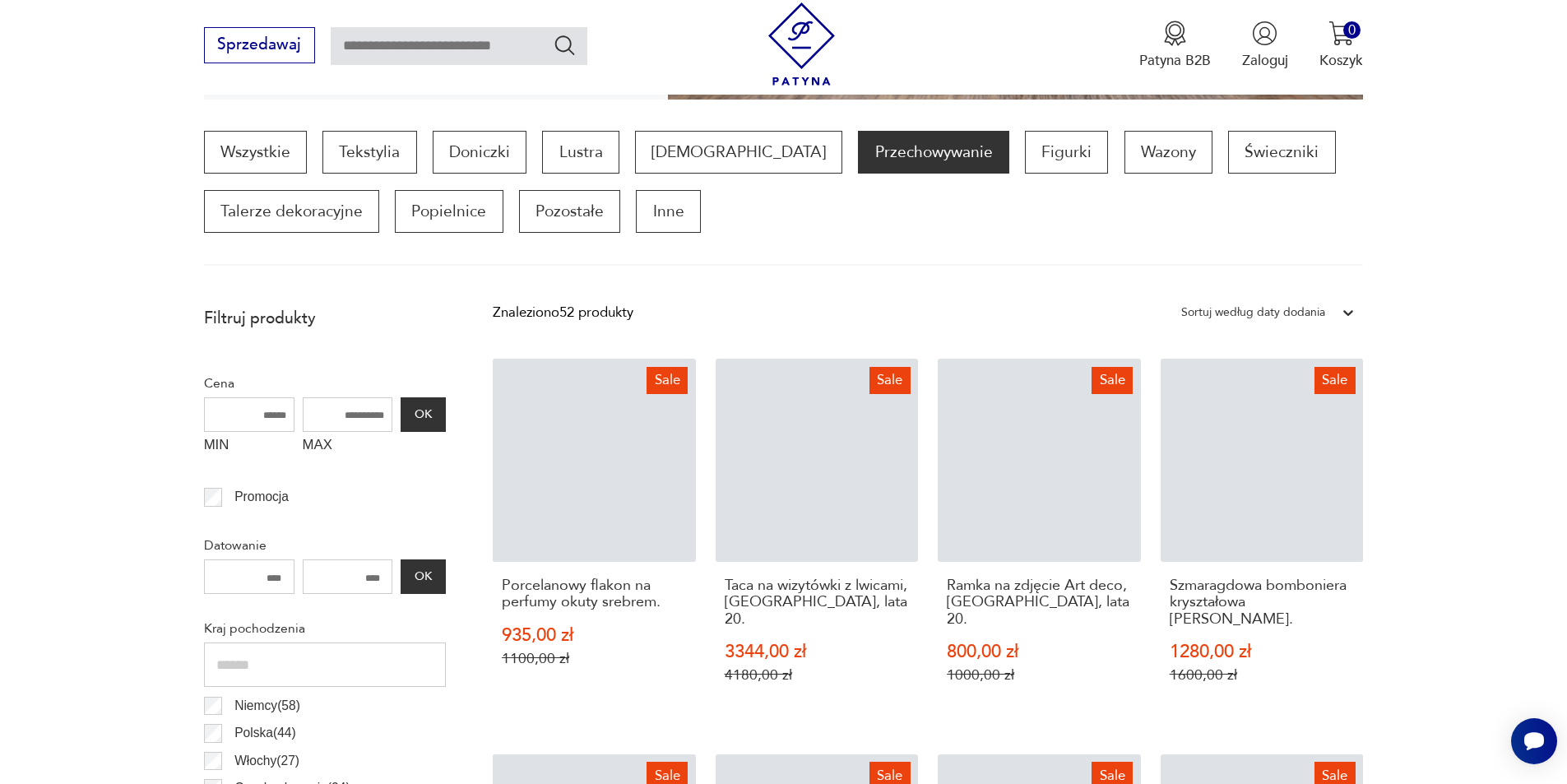
scroll to position [383, 0]
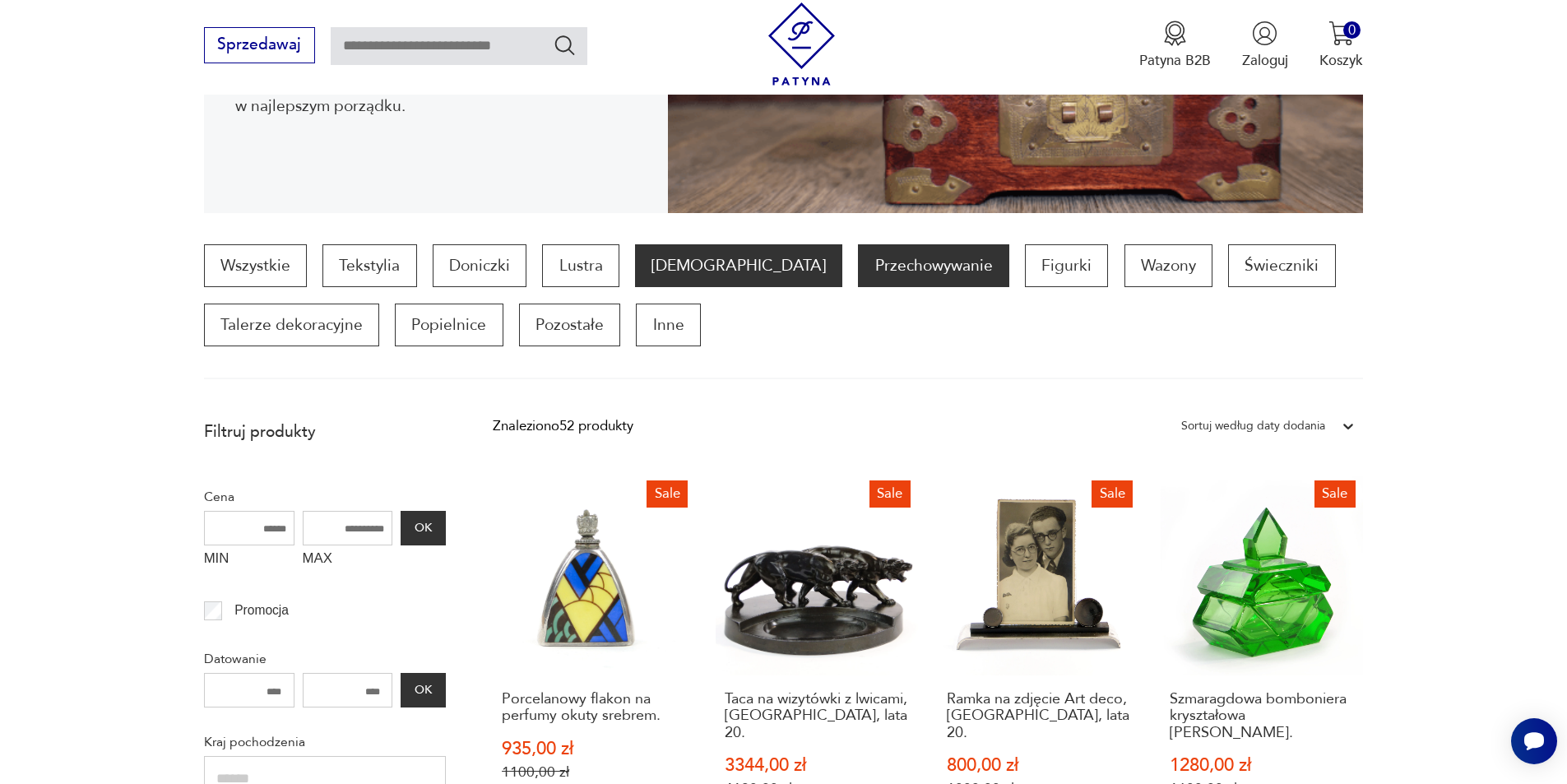
click at [688, 261] on p "[DEMOGRAPHIC_DATA]" at bounding box center [739, 265] width 207 height 42
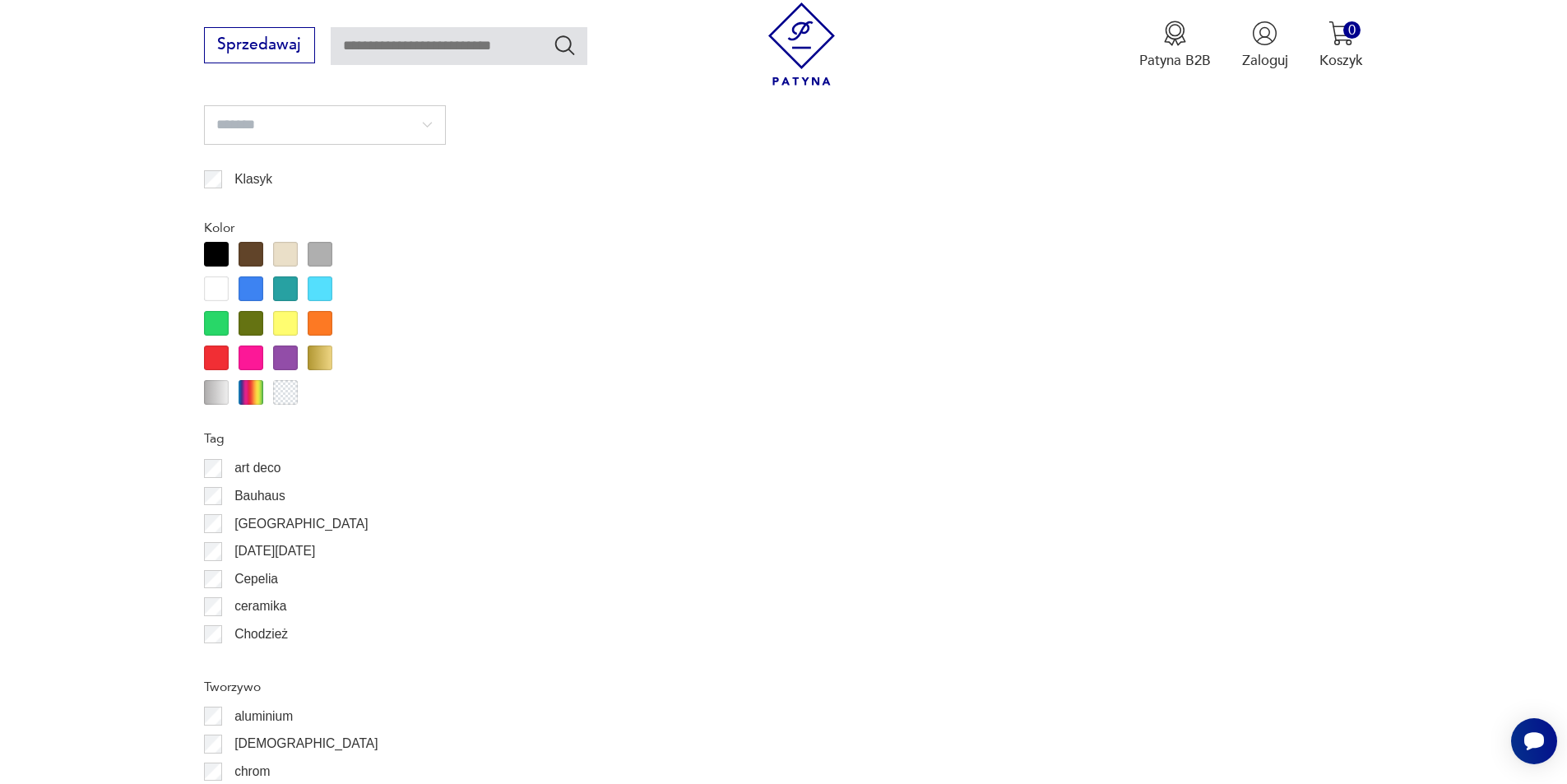
scroll to position [1617, 0]
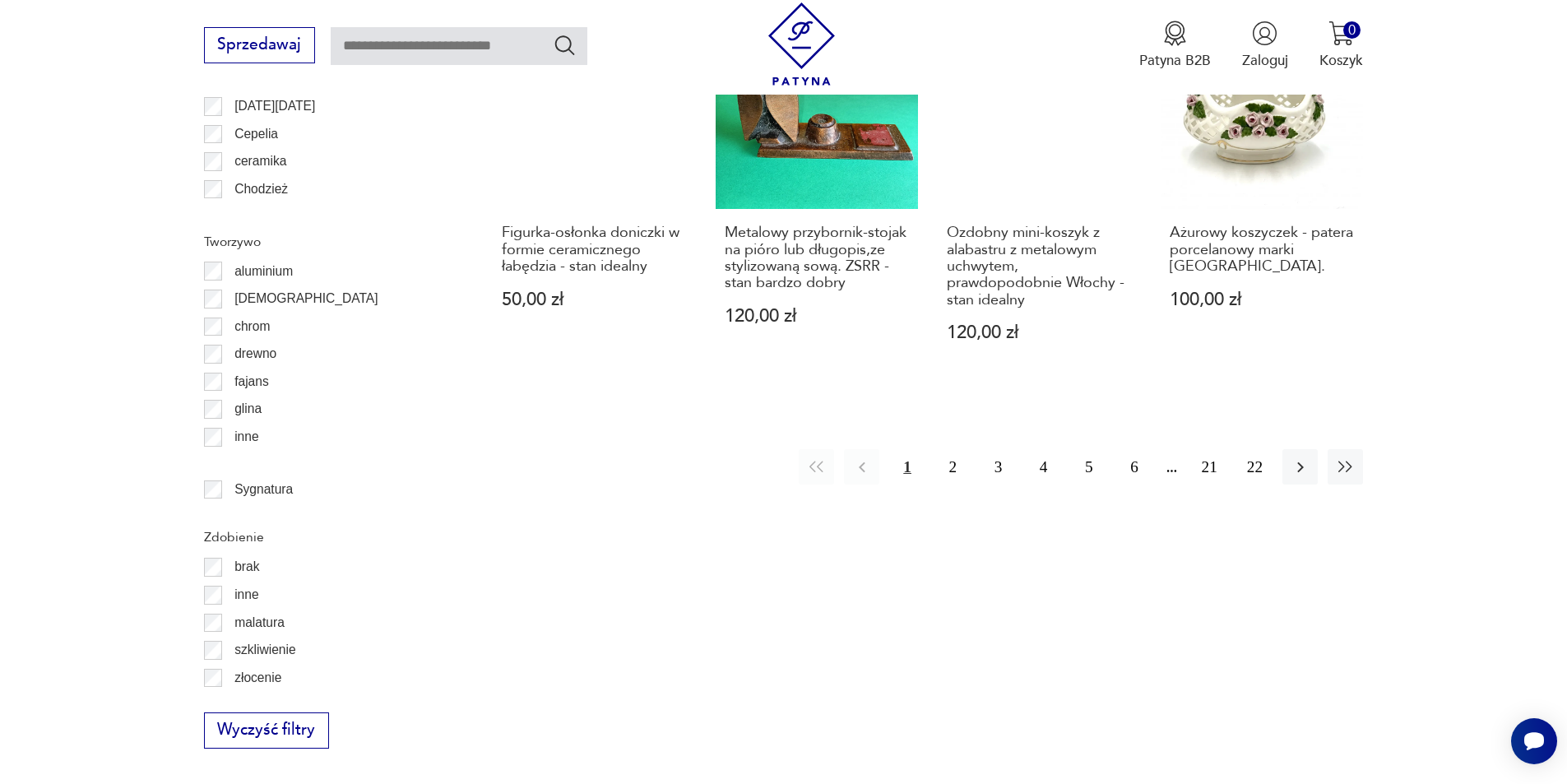
scroll to position [1727, 0]
